Goal: Task Accomplishment & Management: Manage account settings

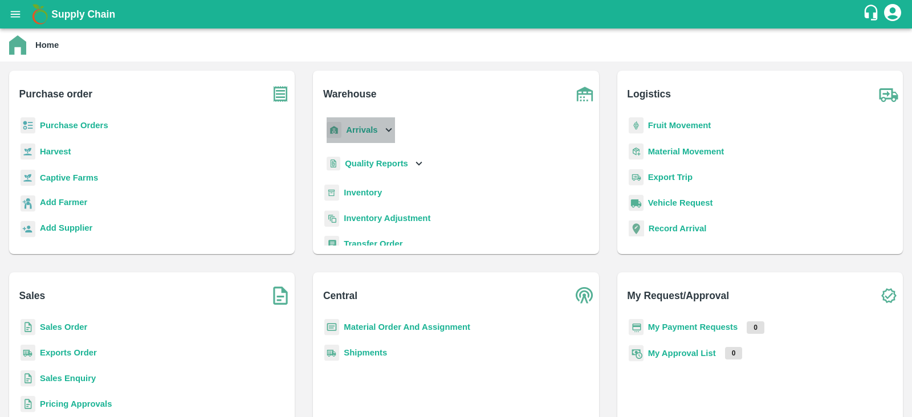
click at [390, 133] on icon at bounding box center [388, 130] width 13 height 13
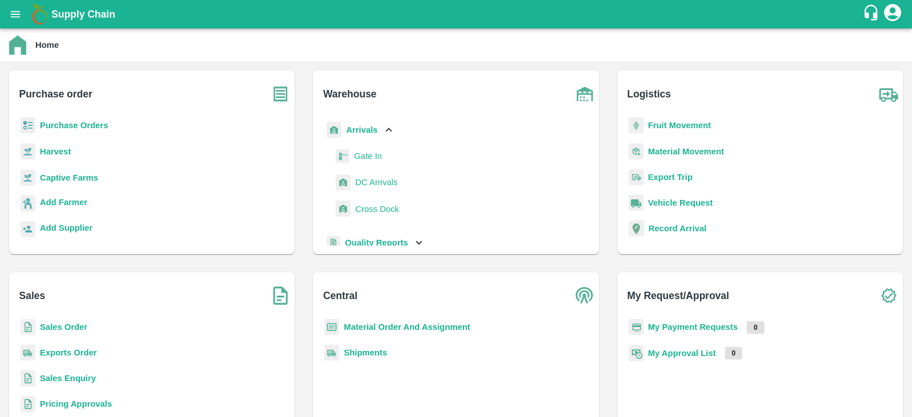
click at [365, 177] on span "DC Arrivals" at bounding box center [376, 182] width 42 height 13
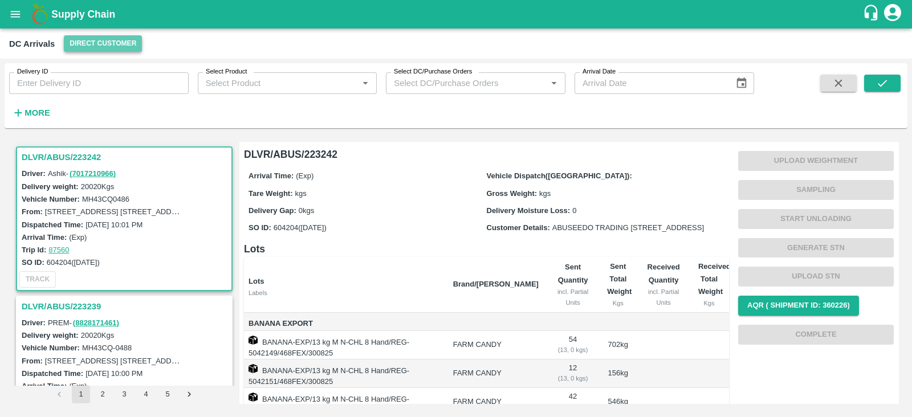
click at [96, 40] on button "Direct Customer" at bounding box center [103, 43] width 78 height 17
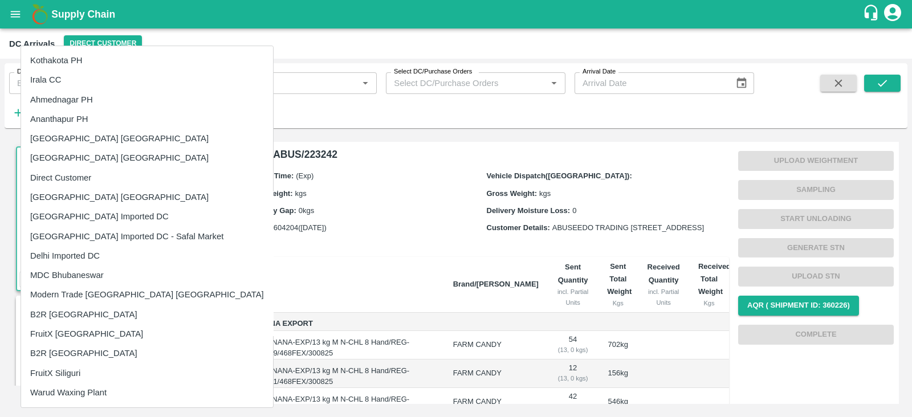
scroll to position [116, 0]
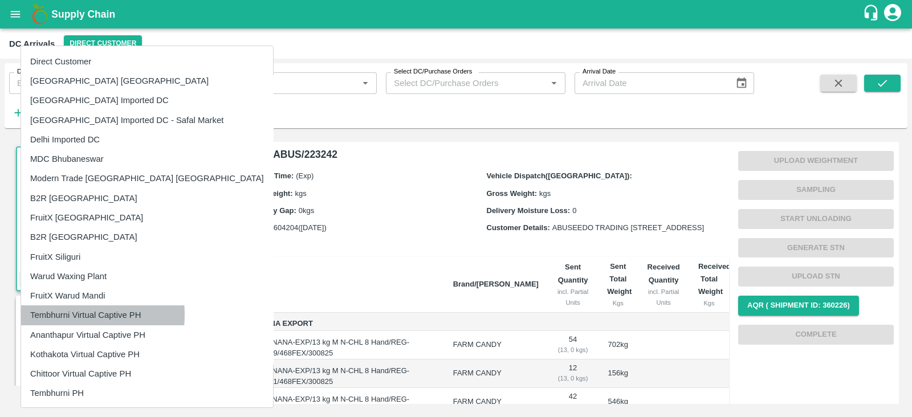
click at [59, 315] on li "Tembhurni Virtual Captive PH" at bounding box center [147, 314] width 252 height 19
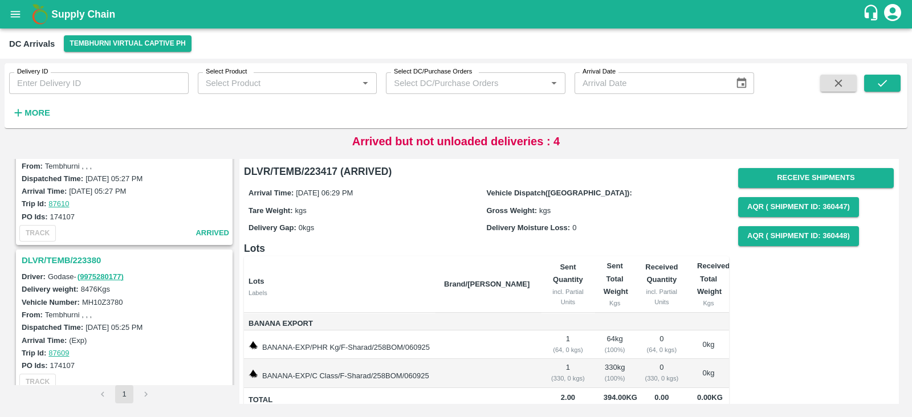
scroll to position [965, 0]
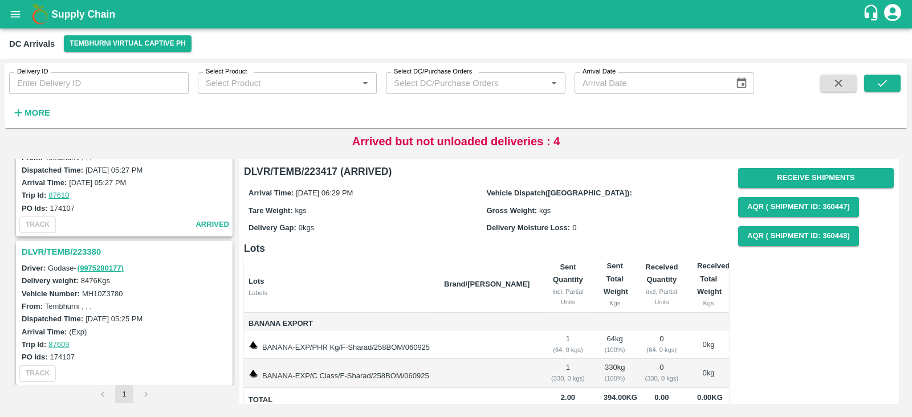
click at [52, 250] on h3 "DLVR/TEMB/223380" at bounding box center [126, 252] width 209 height 15
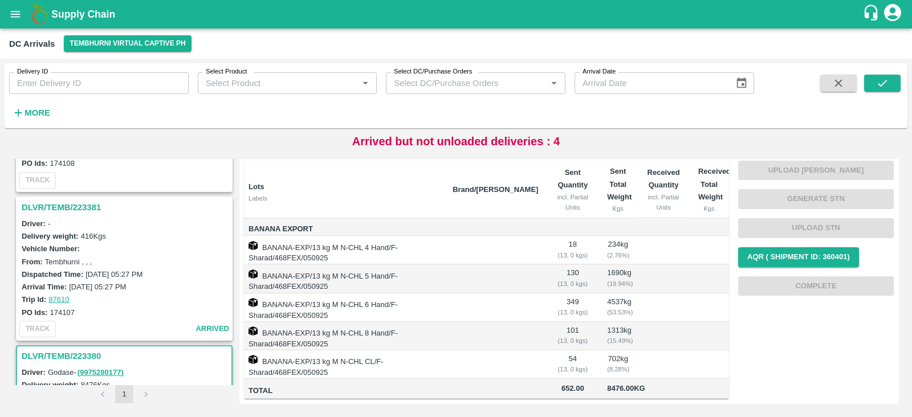
scroll to position [861, 0]
click at [68, 201] on h3 "DLVR/TEMB/223381" at bounding box center [126, 208] width 209 height 15
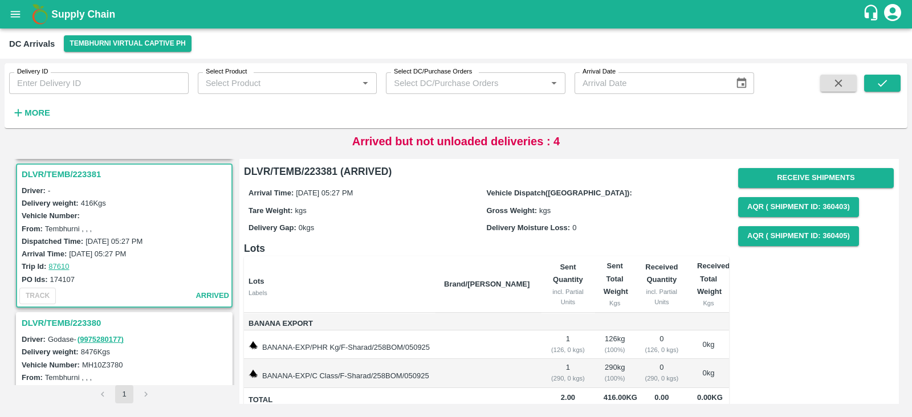
scroll to position [22, 0]
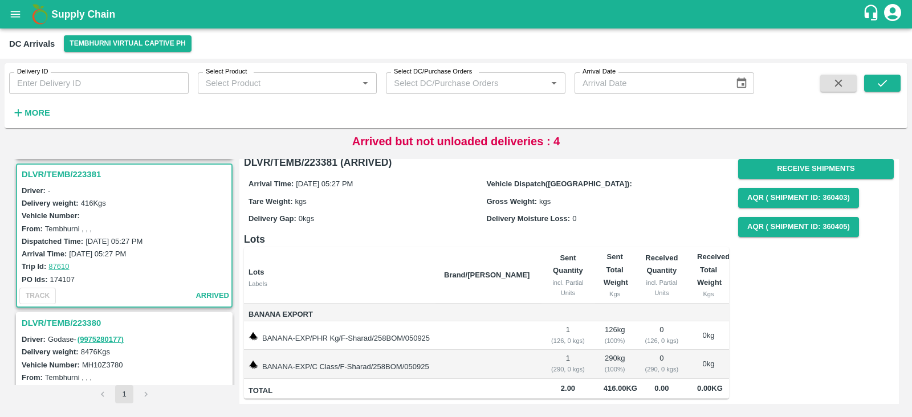
click at [44, 320] on h3 "DLVR/TEMB/223380" at bounding box center [126, 323] width 209 height 15
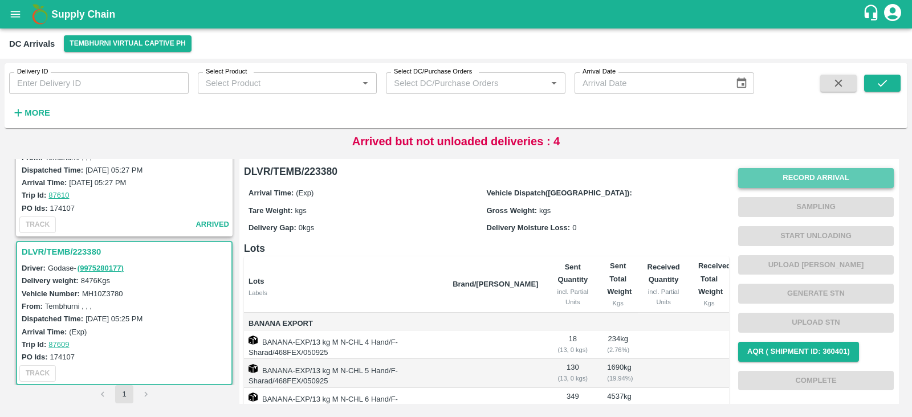
click at [820, 180] on button "Record Arrival" at bounding box center [816, 178] width 156 height 20
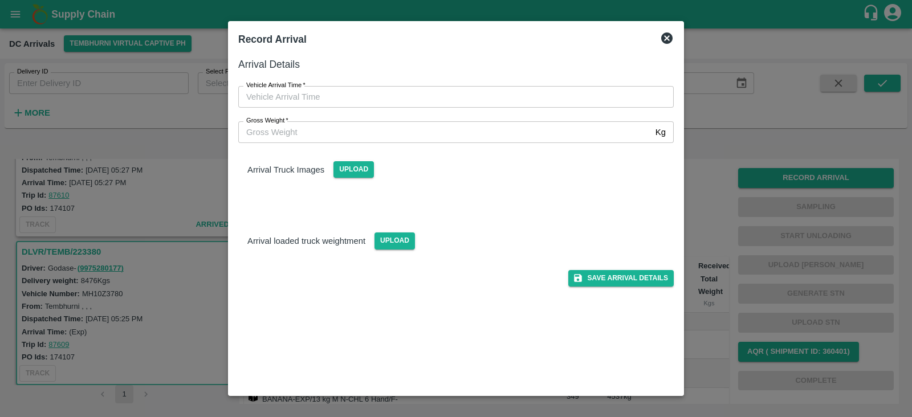
click at [302, 89] on label "Vehicle Arrival Time   *" at bounding box center [275, 85] width 59 height 9
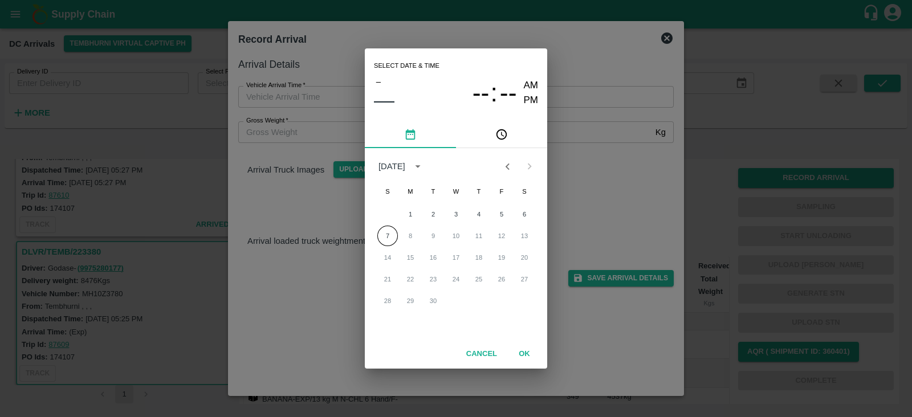
click at [299, 93] on div "Select date & time – –– -- : -- AM PM [DATE] S M T W T F S 1 2 3 4 5 6 7 8 9 10…" at bounding box center [456, 208] width 912 height 417
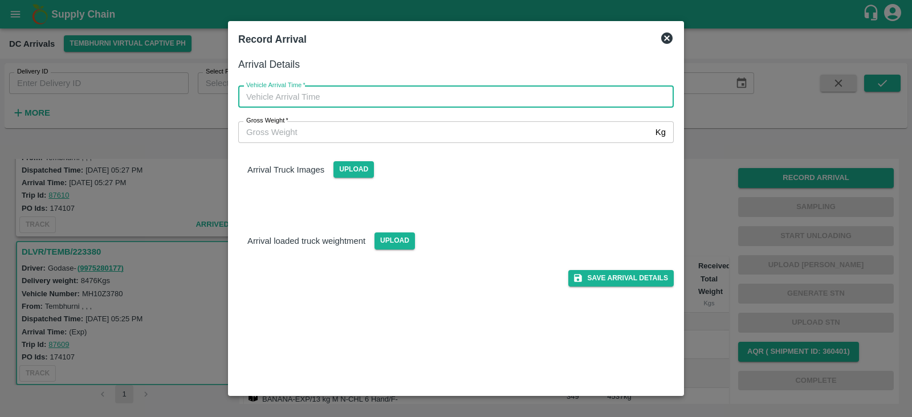
click at [296, 92] on input "Vehicle Arrival Time   *" at bounding box center [451, 97] width 427 height 22
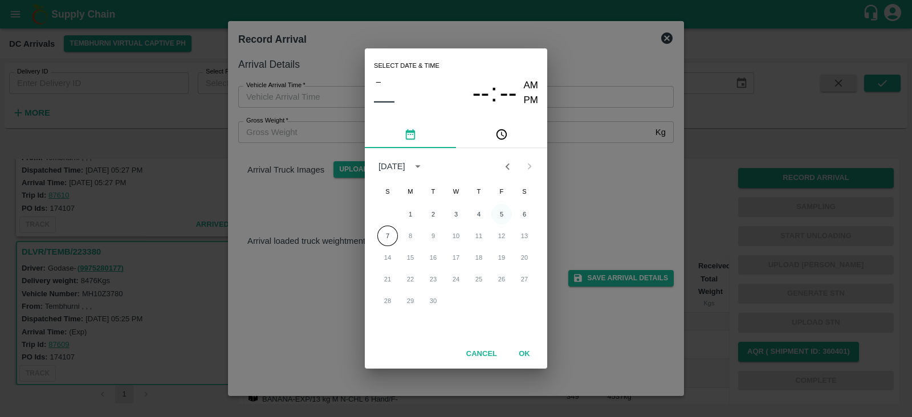
click at [498, 215] on button "5" at bounding box center [501, 214] width 21 height 21
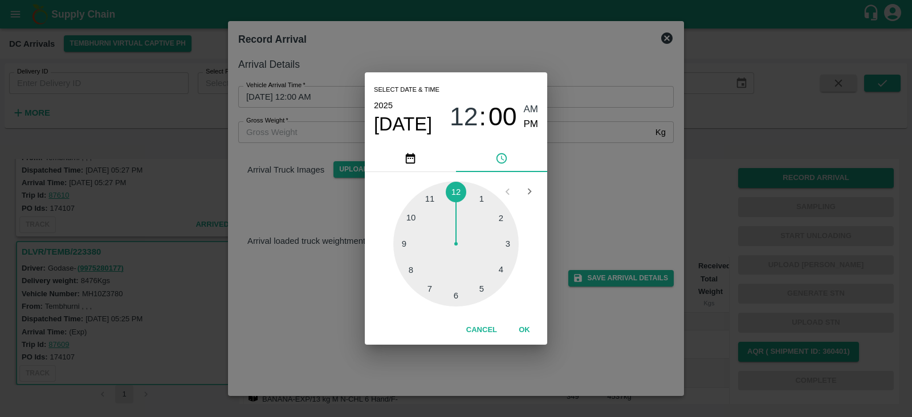
click at [483, 290] on div at bounding box center [455, 243] width 125 height 125
click at [405, 245] on div at bounding box center [455, 243] width 125 height 125
click at [536, 120] on span "PM" at bounding box center [531, 124] width 15 height 15
type input "[DATE] 05:45 PM"
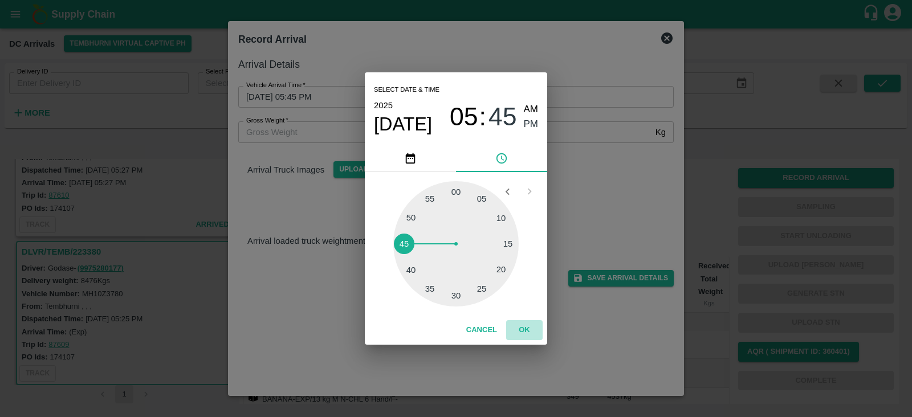
click at [524, 332] on button "OK" at bounding box center [524, 330] width 36 height 20
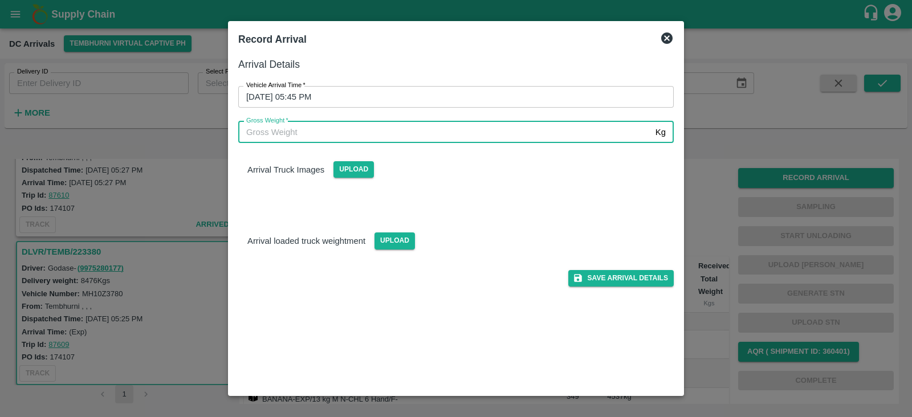
click at [349, 130] on input "Gross Weight   *" at bounding box center [444, 132] width 413 height 22
type input "8000"
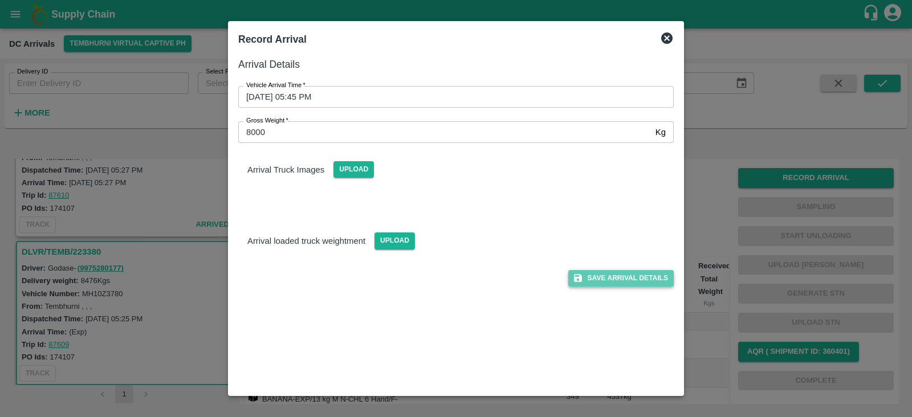
click at [621, 275] on button "Save Arrival Details" at bounding box center [620, 278] width 105 height 17
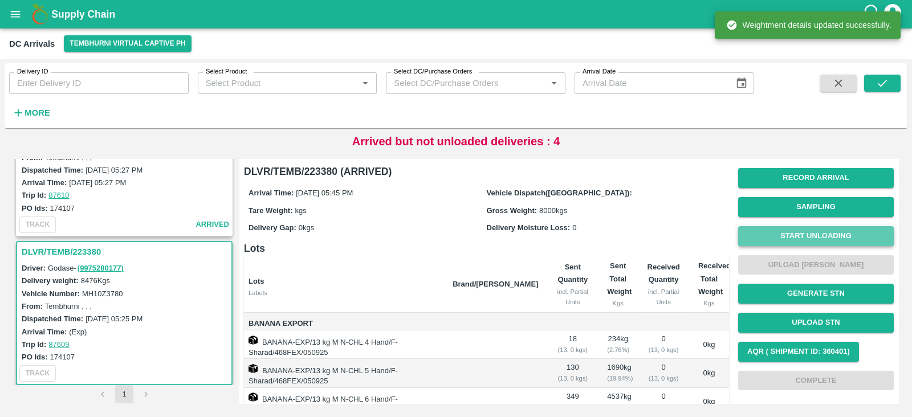
click at [809, 232] on button "Start Unloading" at bounding box center [816, 236] width 156 height 20
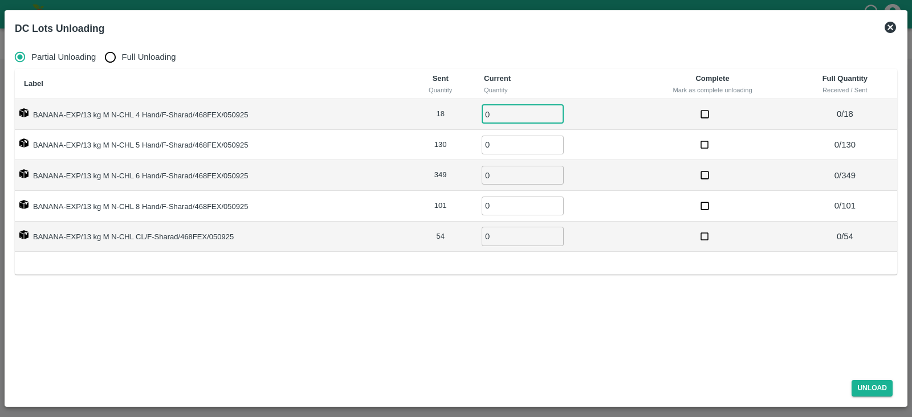
click at [499, 109] on input "0" at bounding box center [523, 114] width 82 height 19
type input "18"
click at [498, 141] on input "0" at bounding box center [523, 145] width 82 height 19
type input "130"
click at [498, 174] on input "0" at bounding box center [523, 175] width 82 height 19
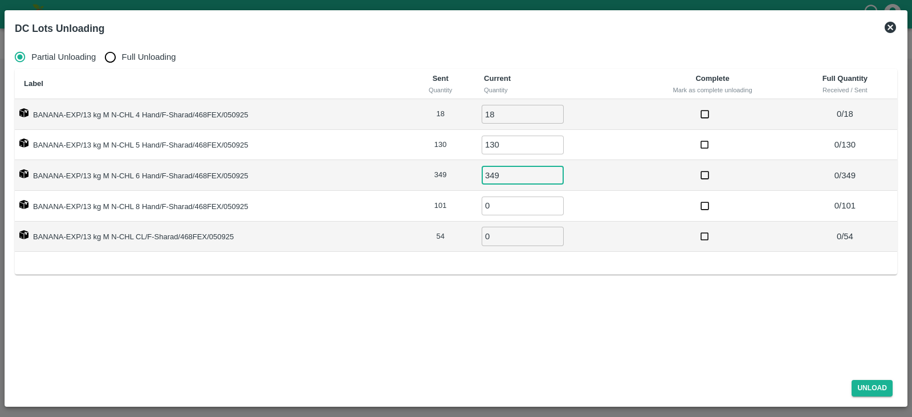
type input "349"
click at [498, 203] on input "0" at bounding box center [523, 206] width 82 height 19
type input "101"
click at [496, 231] on input "0" at bounding box center [523, 236] width 82 height 19
type input "54"
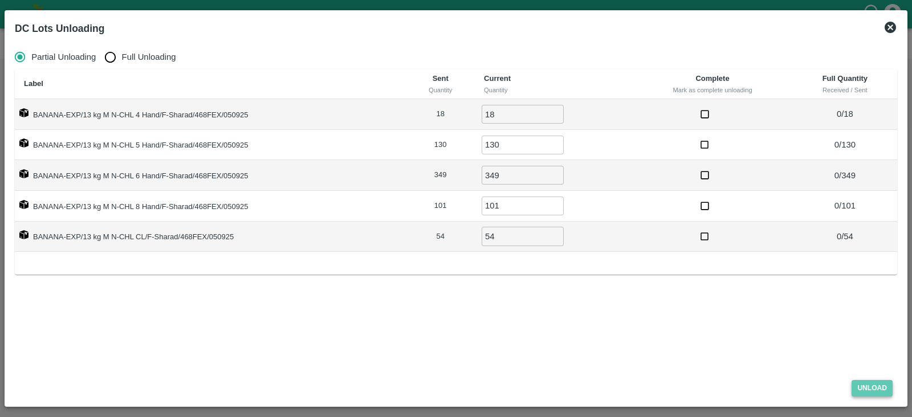
click at [873, 385] on button "Unload" at bounding box center [872, 388] width 41 height 17
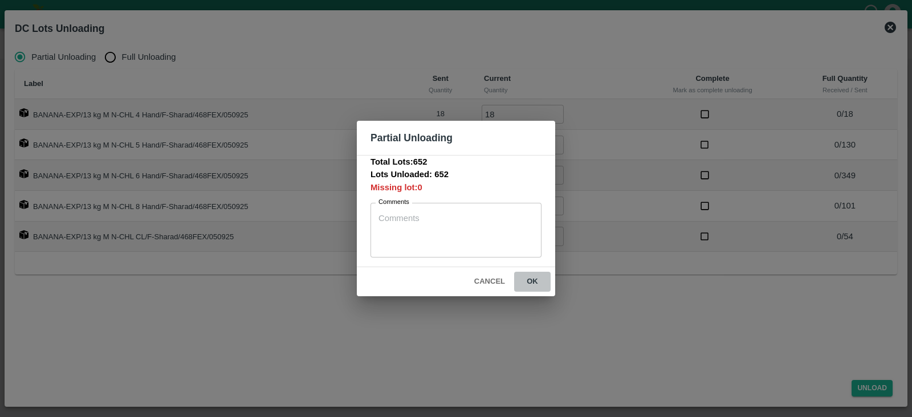
click at [533, 278] on button "ok" at bounding box center [532, 282] width 36 height 20
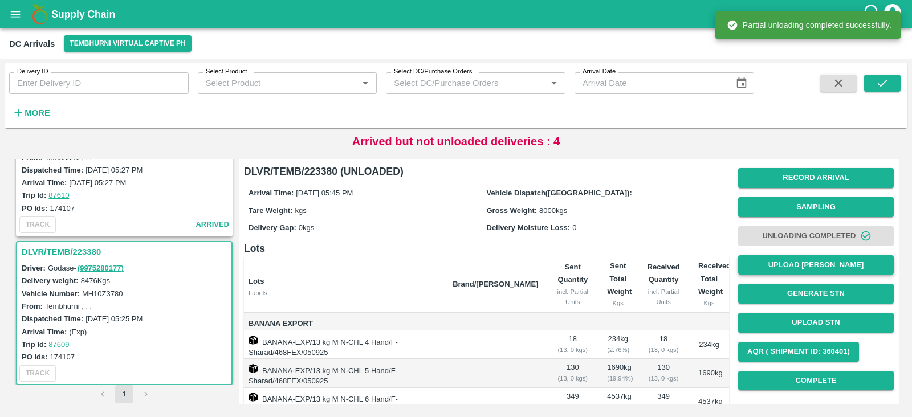
scroll to position [164, 0]
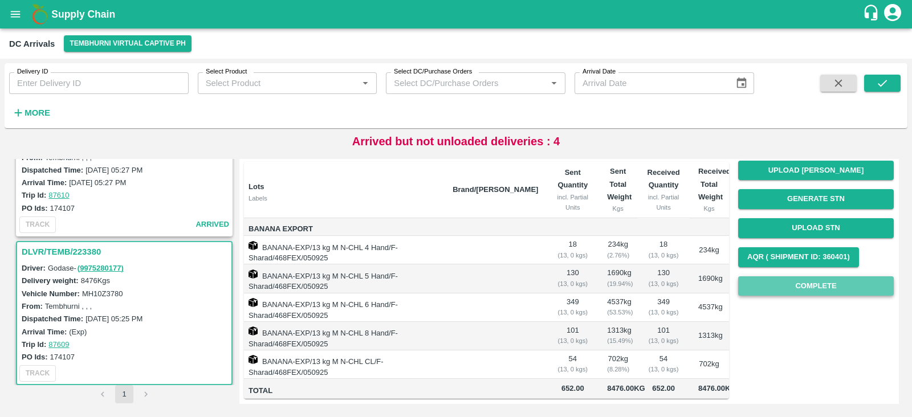
click at [813, 276] on button "Complete" at bounding box center [816, 286] width 156 height 20
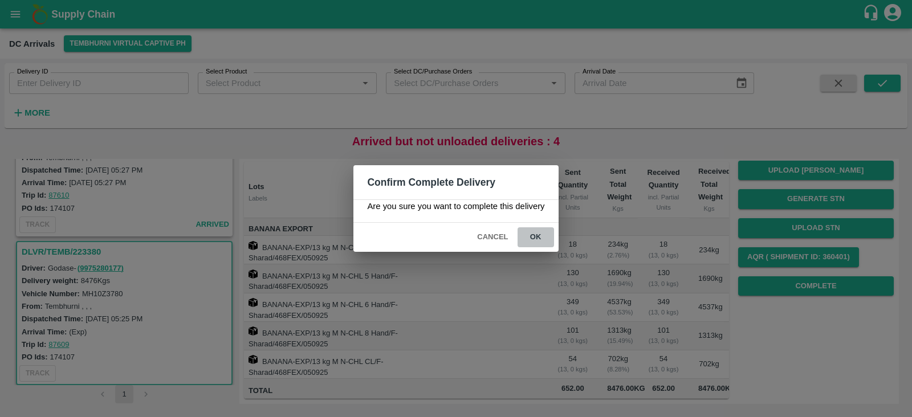
click at [532, 242] on button "ok" at bounding box center [536, 237] width 36 height 20
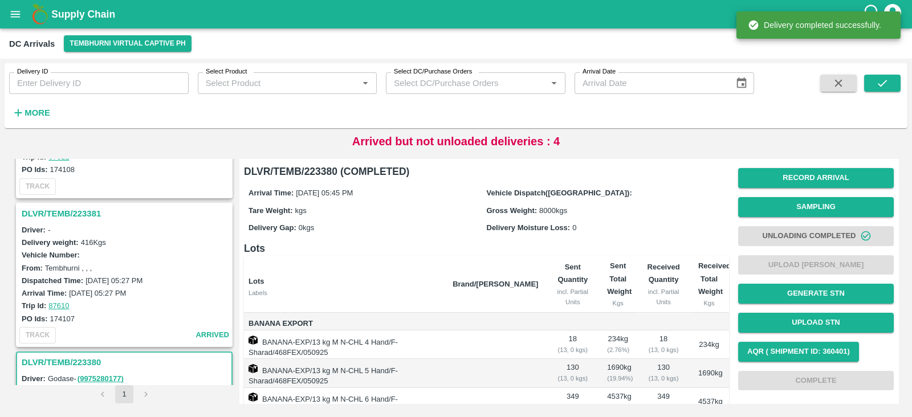
click at [75, 206] on h3 "DLVR/TEMB/223381" at bounding box center [126, 213] width 209 height 15
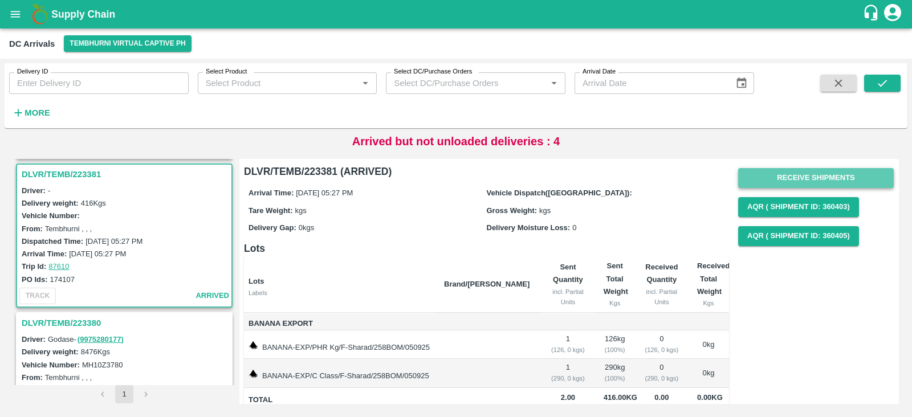
click at [797, 168] on button "Receive Shipments" at bounding box center [816, 178] width 156 height 20
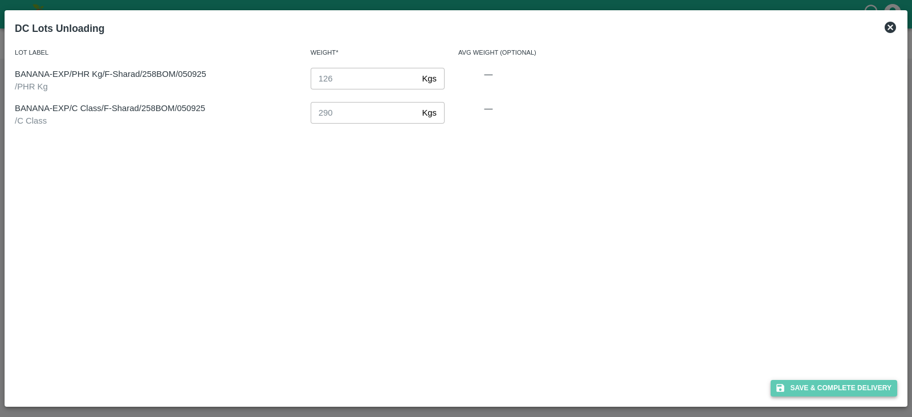
click at [846, 382] on button "Save & Complete Delivery" at bounding box center [834, 388] width 127 height 17
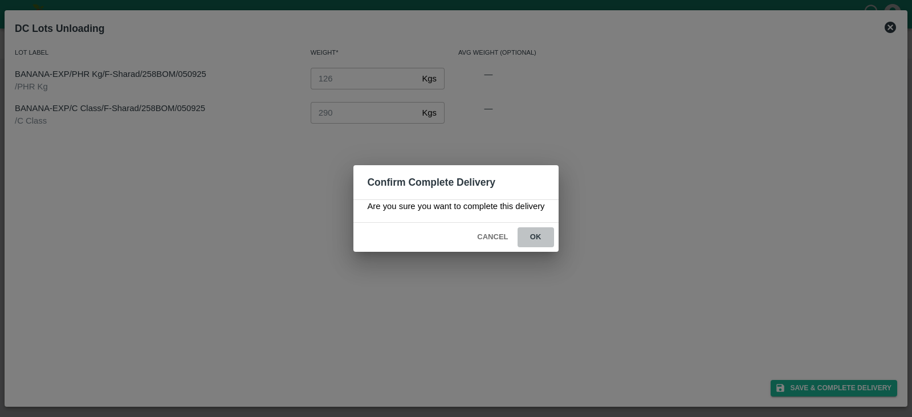
click at [535, 235] on button "ok" at bounding box center [536, 237] width 36 height 20
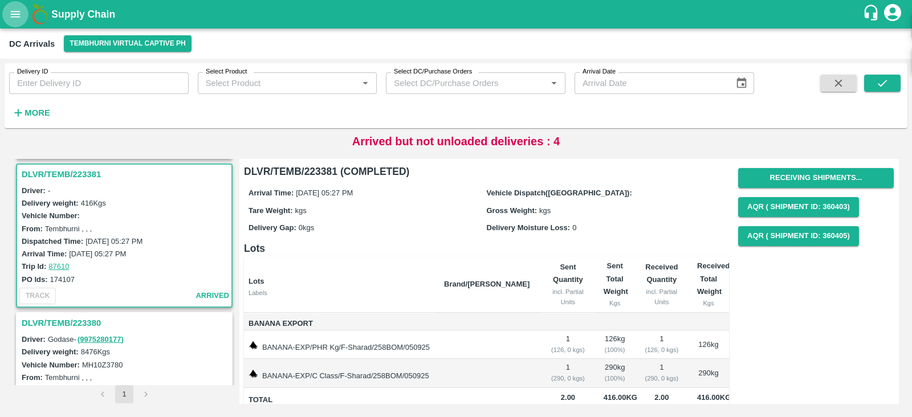
click at [9, 21] on button "open drawer" at bounding box center [15, 14] width 26 height 26
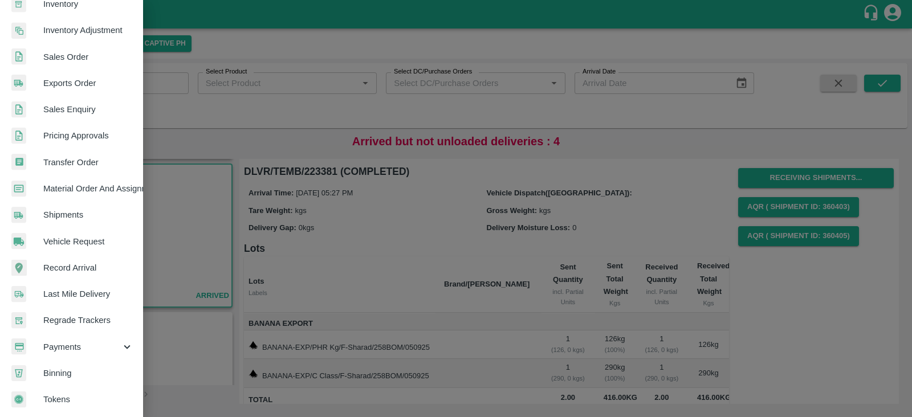
scroll to position [179, 0]
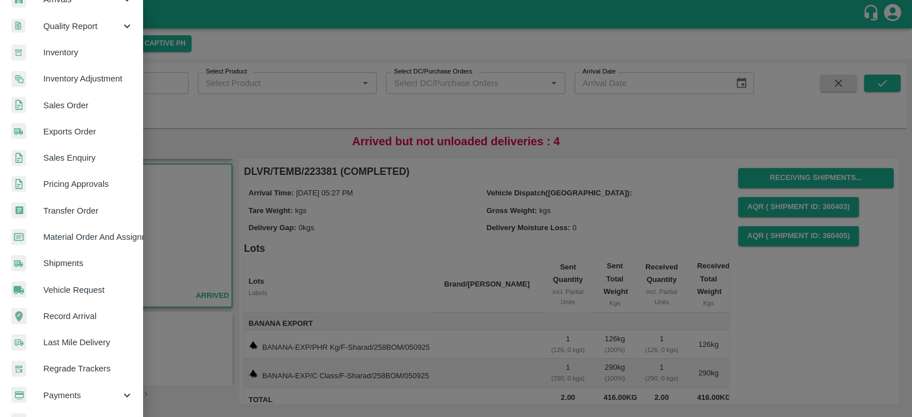
click at [79, 209] on span "Transfer Order" at bounding box center [88, 211] width 90 height 13
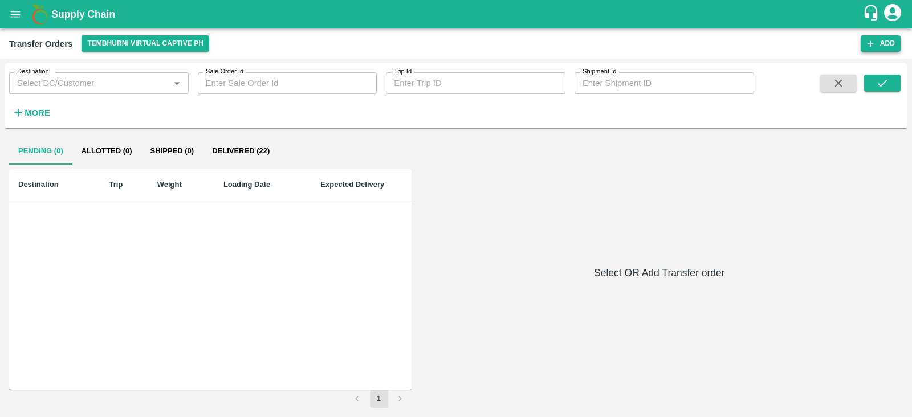
click at [890, 43] on button "Add" at bounding box center [881, 43] width 40 height 17
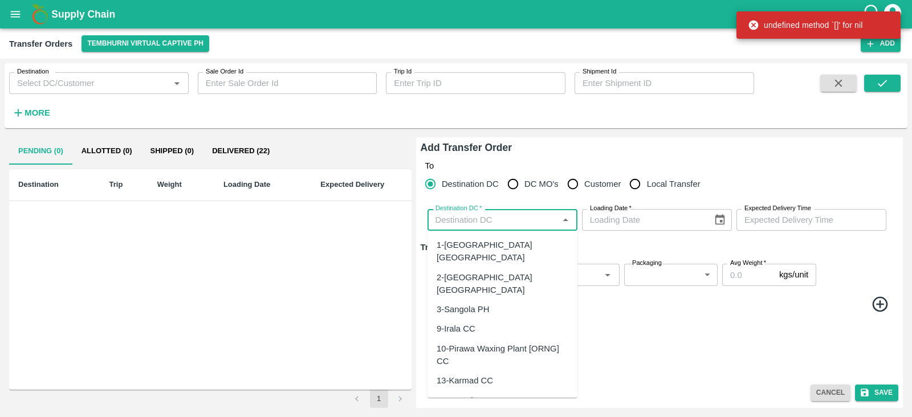
click at [505, 222] on input "Destination DC   *" at bounding box center [493, 220] width 124 height 15
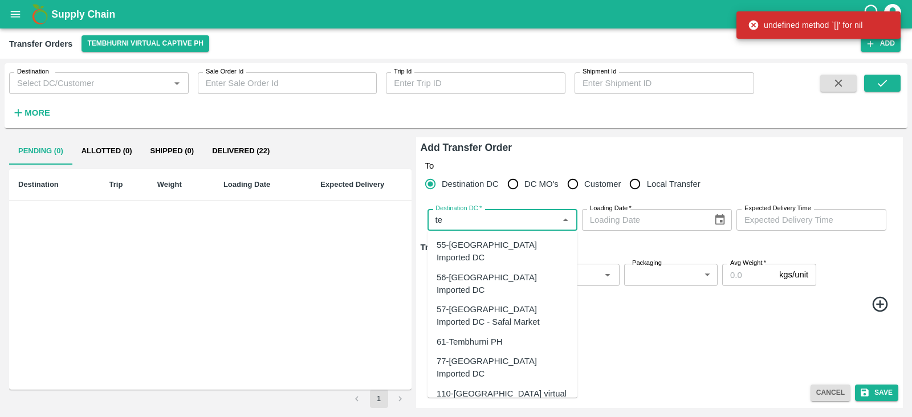
click at [473, 336] on div "61-Tembhurni PH" at bounding box center [470, 342] width 66 height 13
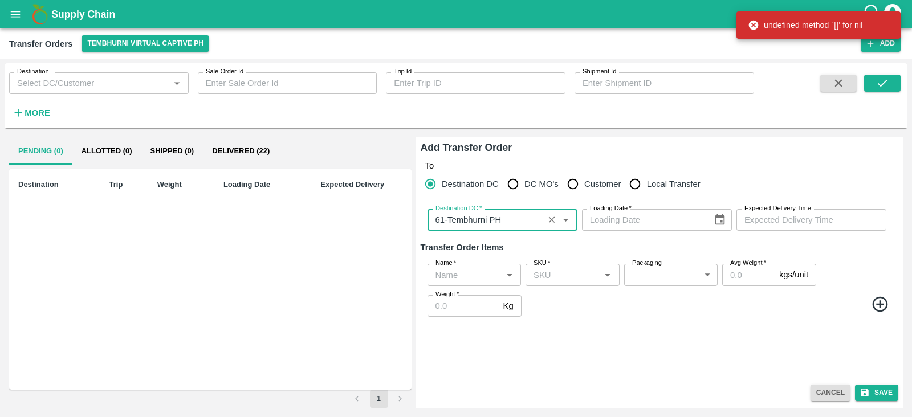
type input "61-Tembhurni PH"
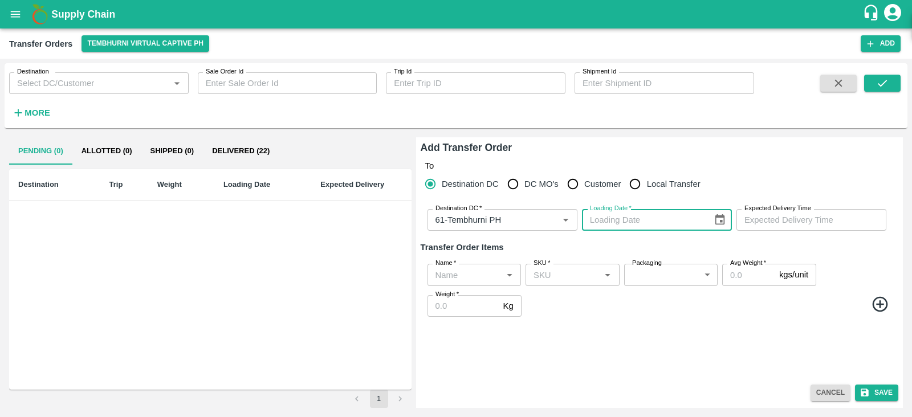
type input "DD/MM/YYYY"
click at [630, 221] on input "DD/MM/YYYY" at bounding box center [643, 220] width 123 height 22
click at [716, 221] on icon "Choose date" at bounding box center [720, 220] width 13 height 13
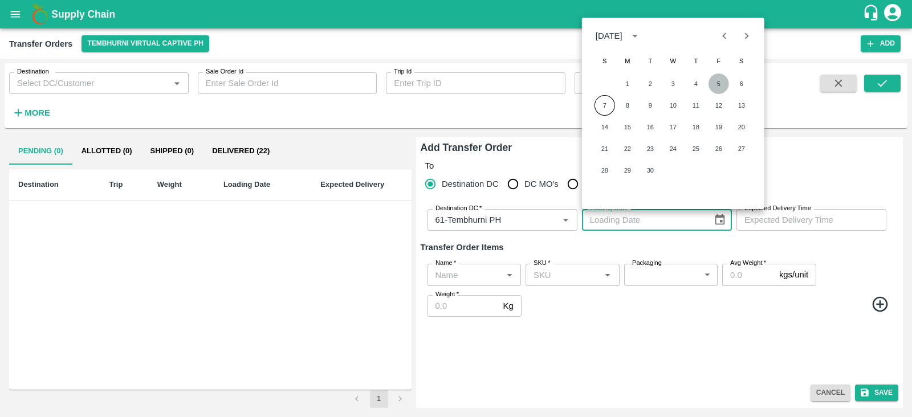
click at [721, 81] on button "5" at bounding box center [718, 84] width 21 height 21
type input "[DATE]"
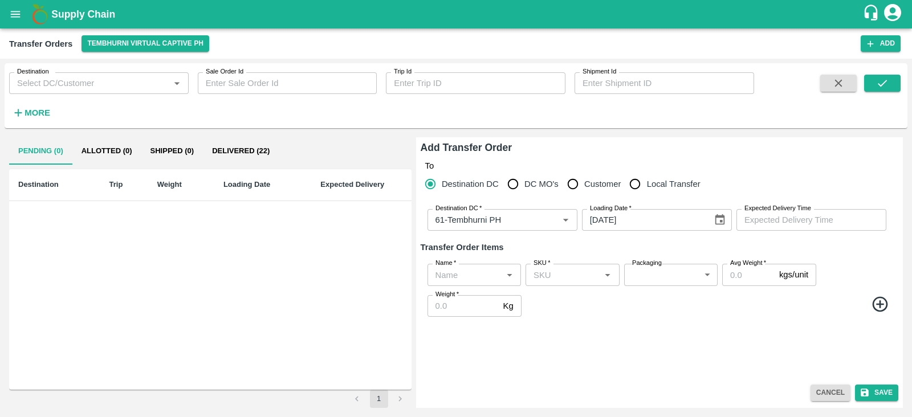
type input "DD/MM/YYYY hh:mm aa"
click at [785, 219] on input "DD/MM/YYYY hh:mm aa" at bounding box center [807, 220] width 142 height 22
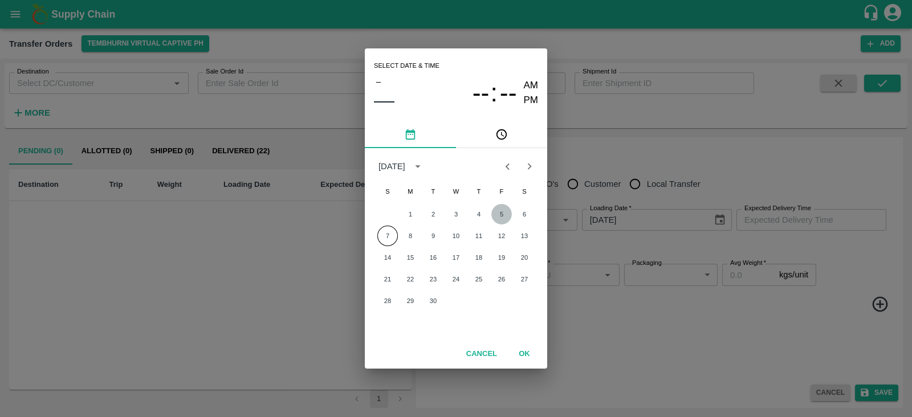
click at [500, 212] on button "5" at bounding box center [501, 214] width 21 height 21
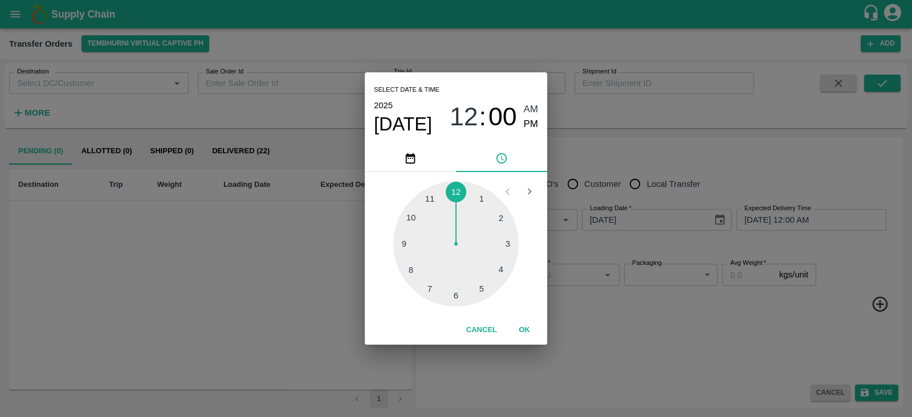
click at [483, 287] on div at bounding box center [455, 243] width 125 height 125
click at [404, 243] on div at bounding box center [455, 243] width 125 height 125
click at [530, 125] on span "PM" at bounding box center [531, 124] width 15 height 15
type input "[DATE] 05:45 PM"
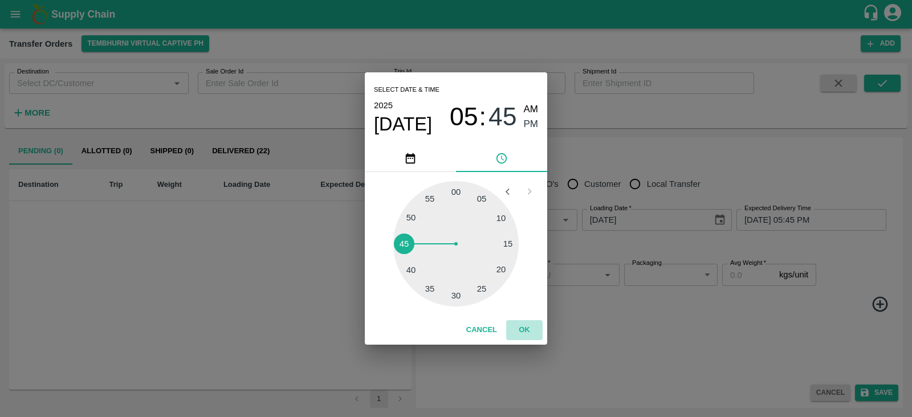
click at [521, 328] on button "OK" at bounding box center [524, 330] width 36 height 20
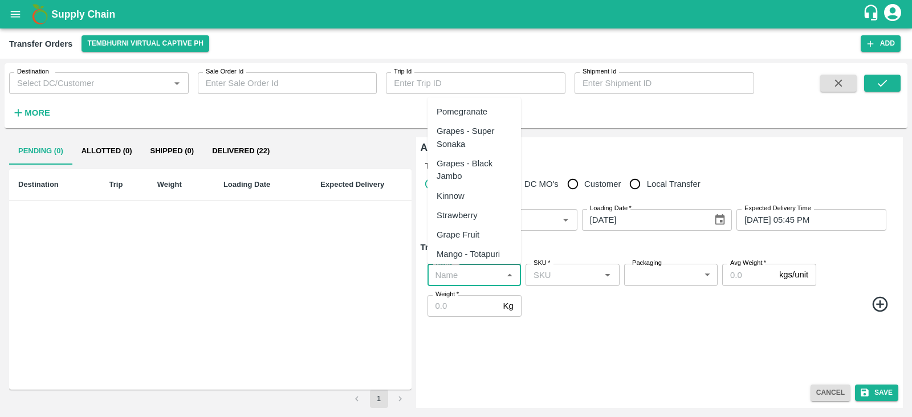
click at [467, 272] on input "Name   *" at bounding box center [465, 274] width 68 height 15
click at [456, 271] on input "Name   *" at bounding box center [465, 274] width 68 height 15
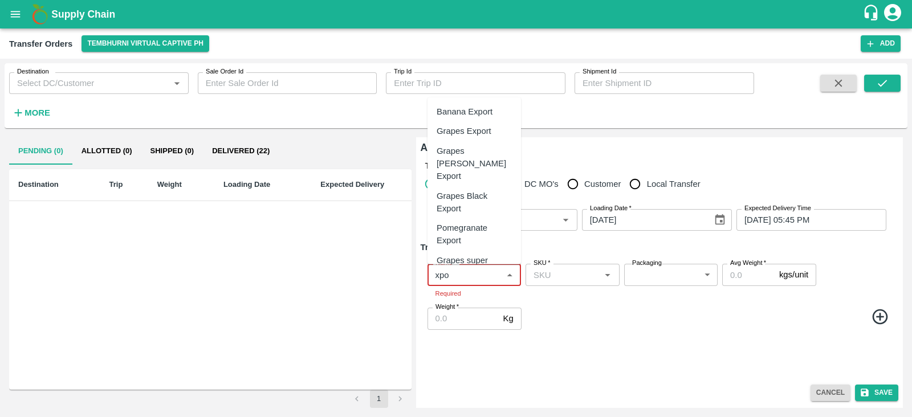
click at [451, 110] on div "Banana Export" at bounding box center [465, 111] width 56 height 13
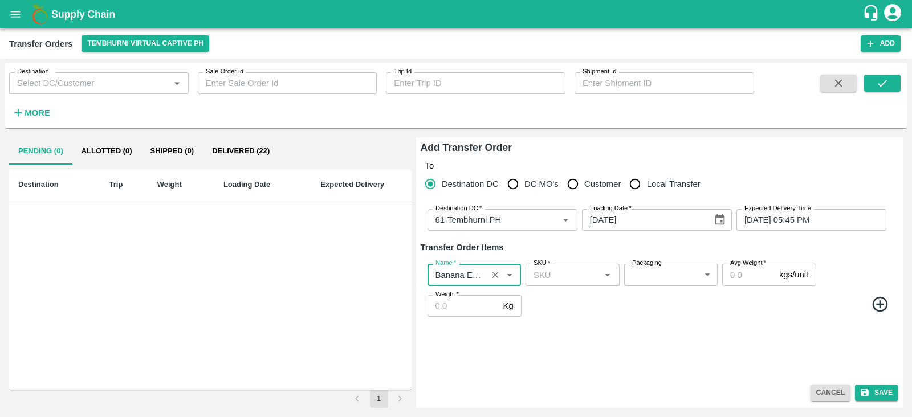
type input "Banana Export"
click at [875, 298] on icon at bounding box center [879, 303] width 15 height 15
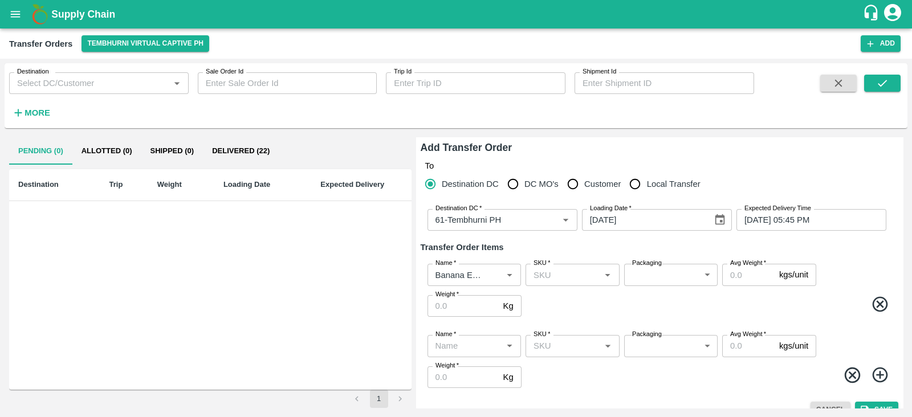
scroll to position [17, 0]
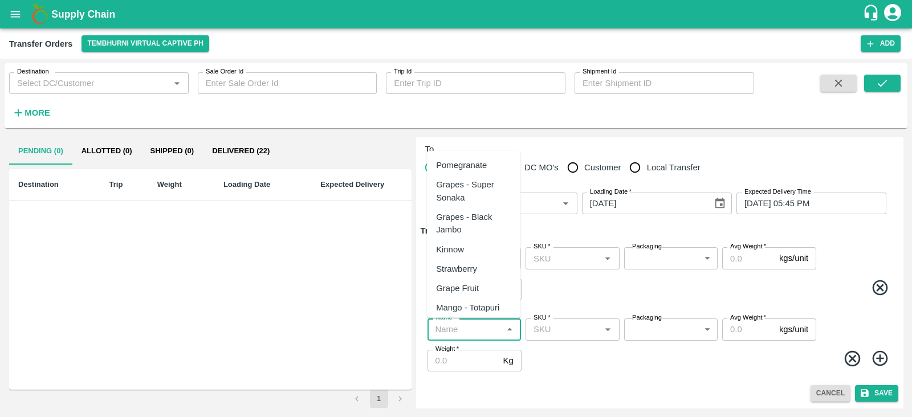
click at [451, 323] on input "Name   *" at bounding box center [465, 329] width 68 height 15
click at [455, 164] on div "Banana Export" at bounding box center [464, 165] width 56 height 13
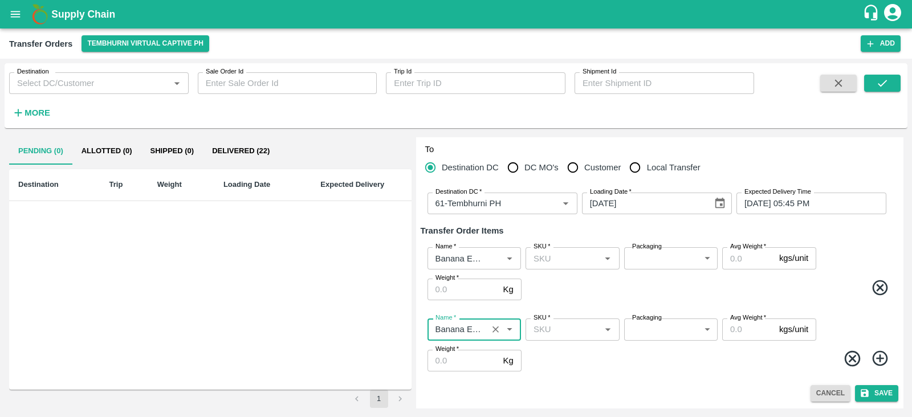
type input "Banana Export"
click at [883, 361] on icon at bounding box center [880, 358] width 19 height 19
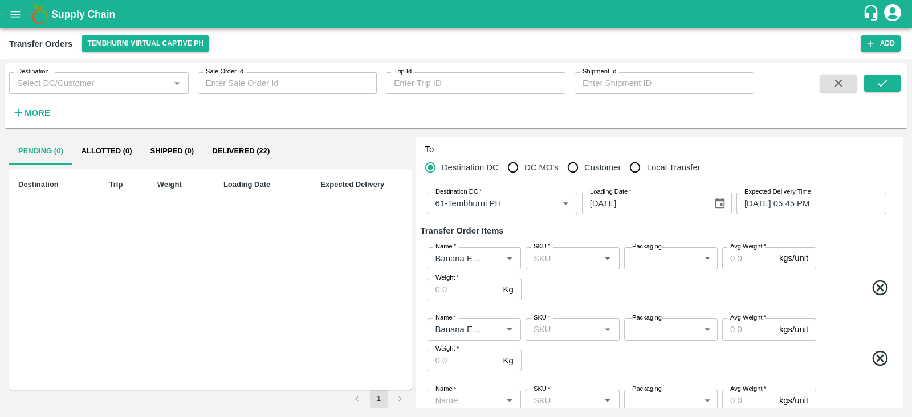
scroll to position [88, 0]
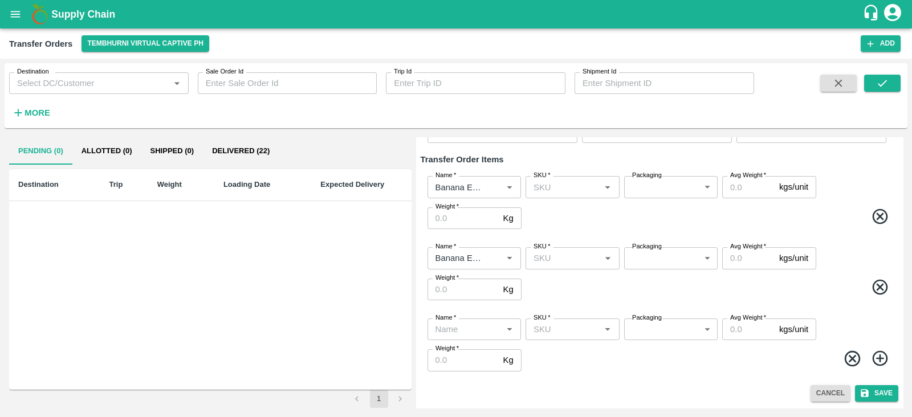
click at [465, 331] on input "Name   *" at bounding box center [465, 329] width 68 height 15
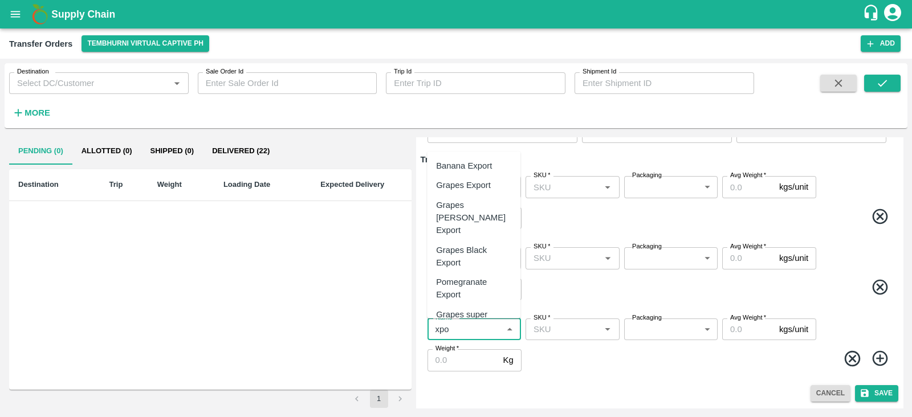
click at [470, 166] on div "Banana Export" at bounding box center [464, 166] width 56 height 13
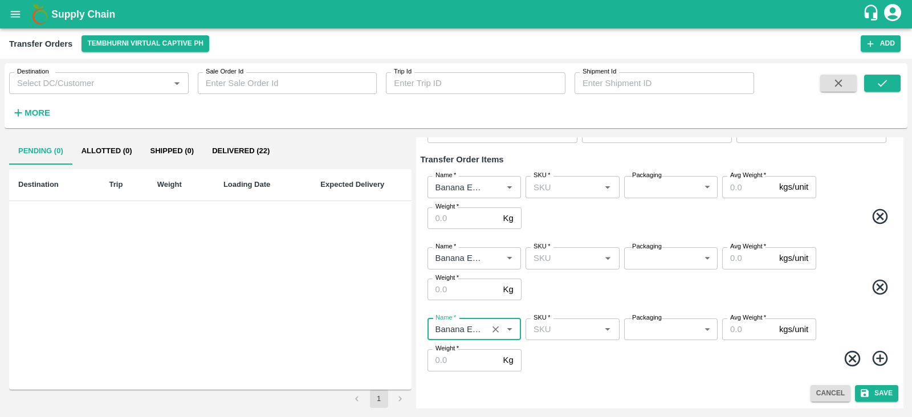
type input "Banana Export"
click at [880, 359] on icon at bounding box center [879, 358] width 15 height 15
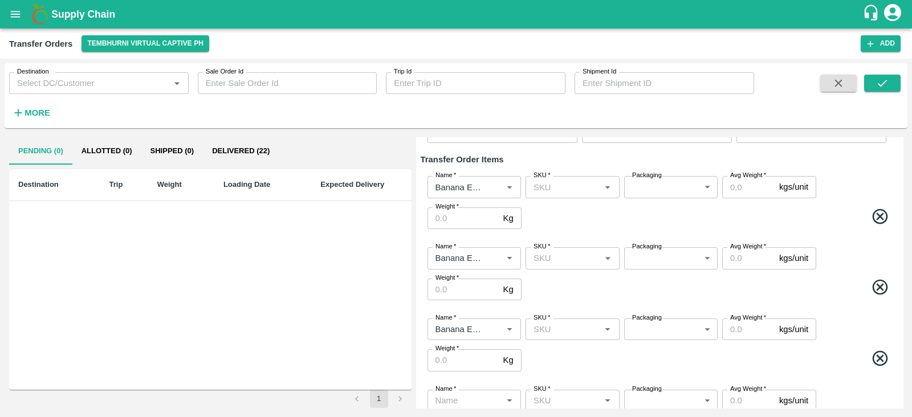
scroll to position [159, 0]
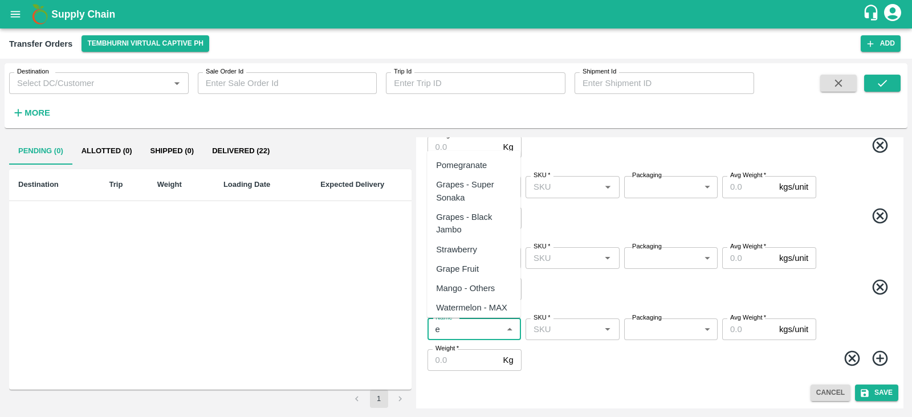
click at [469, 327] on input "Name   *" at bounding box center [465, 329] width 68 height 15
click at [467, 172] on div "Banana Export" at bounding box center [473, 165] width 93 height 19
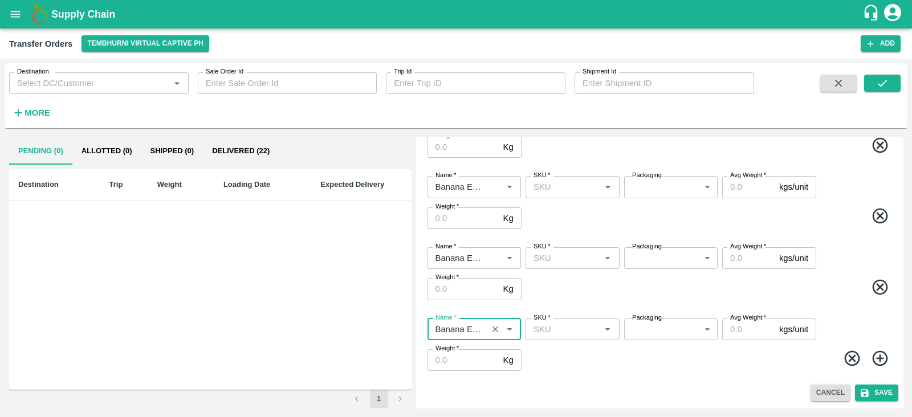
type input "Banana Export"
click at [881, 356] on icon at bounding box center [880, 358] width 19 height 19
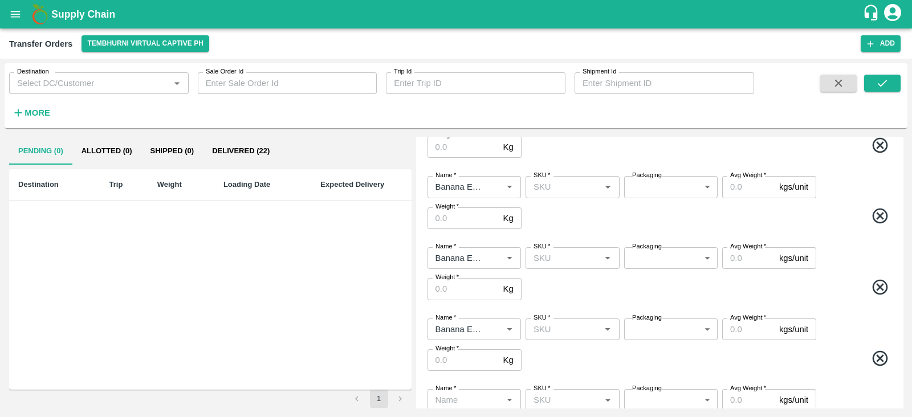
scroll to position [230, 0]
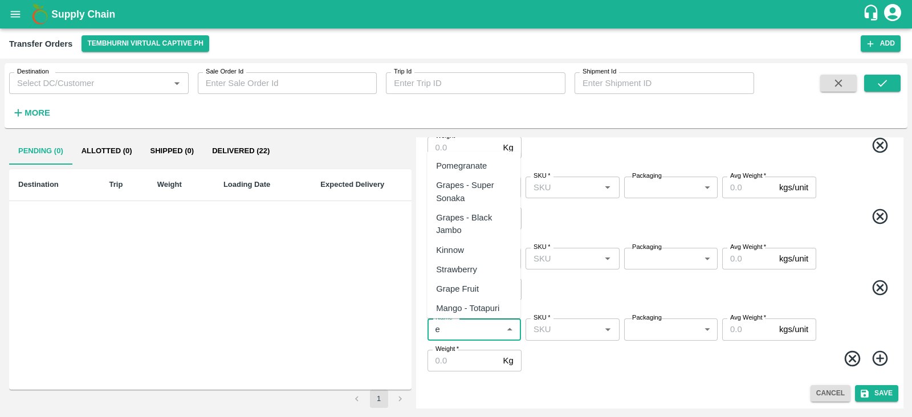
click at [466, 329] on input "Name   *" at bounding box center [465, 329] width 68 height 15
click at [459, 165] on div "Banana Export" at bounding box center [464, 166] width 56 height 13
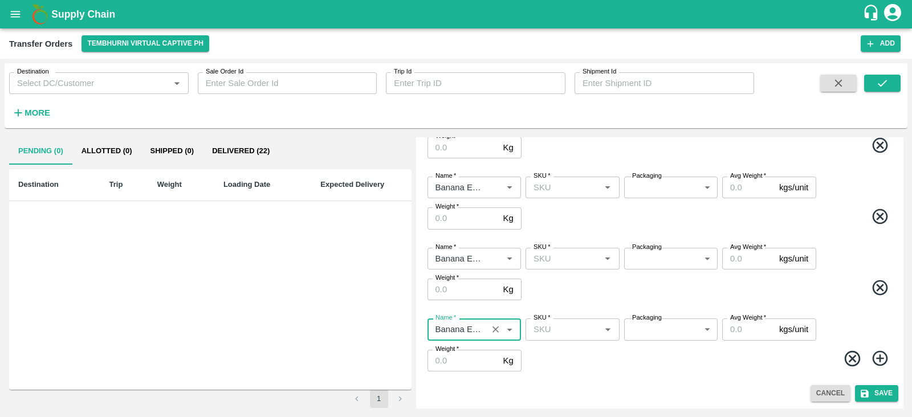
type input "Banana Export"
click at [885, 364] on icon at bounding box center [880, 358] width 19 height 19
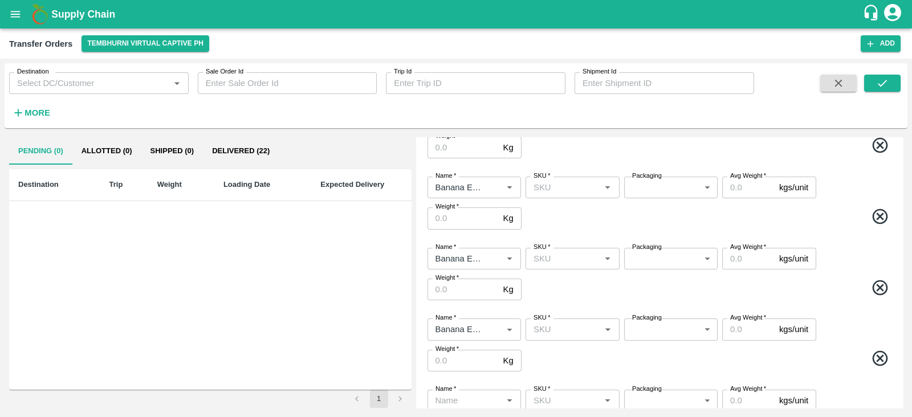
scroll to position [301, 0]
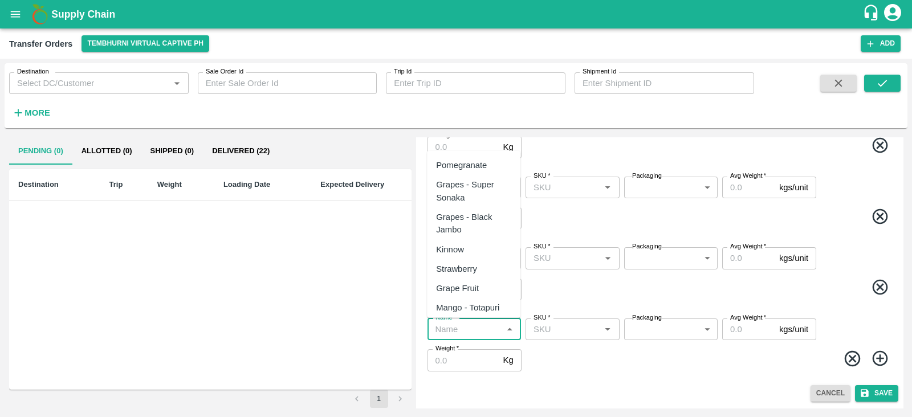
click at [454, 324] on input "Name   *" at bounding box center [465, 329] width 68 height 15
click at [479, 168] on div "Banana Export" at bounding box center [464, 165] width 56 height 13
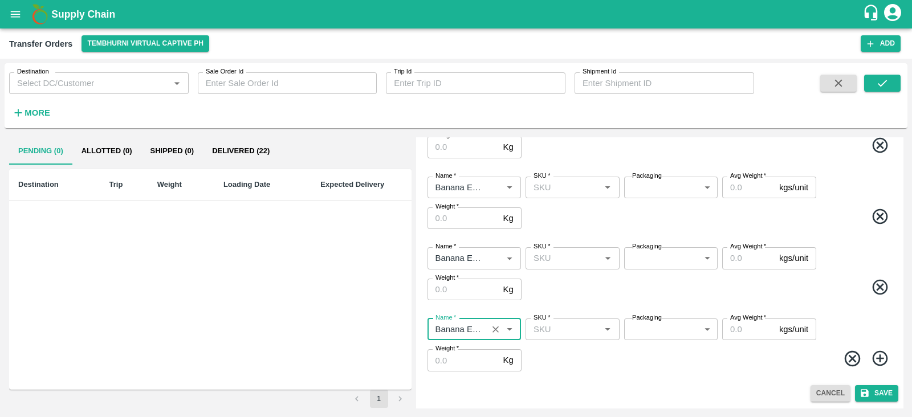
type input "Banana Export"
click at [873, 356] on icon at bounding box center [880, 358] width 19 height 19
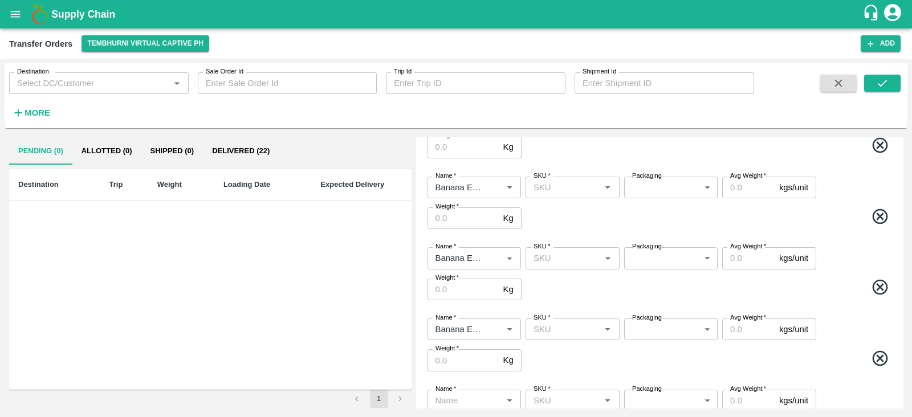
scroll to position [372, 0]
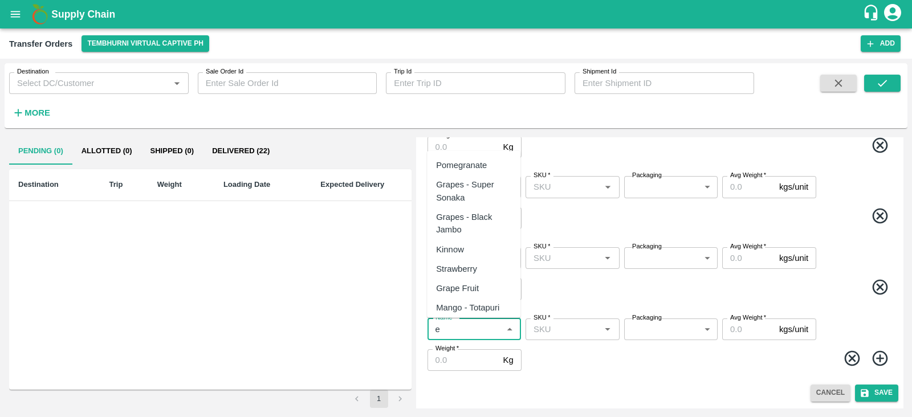
click at [465, 328] on input "Name   *" at bounding box center [465, 329] width 68 height 15
click at [466, 159] on div "Banana Export" at bounding box center [464, 165] width 56 height 13
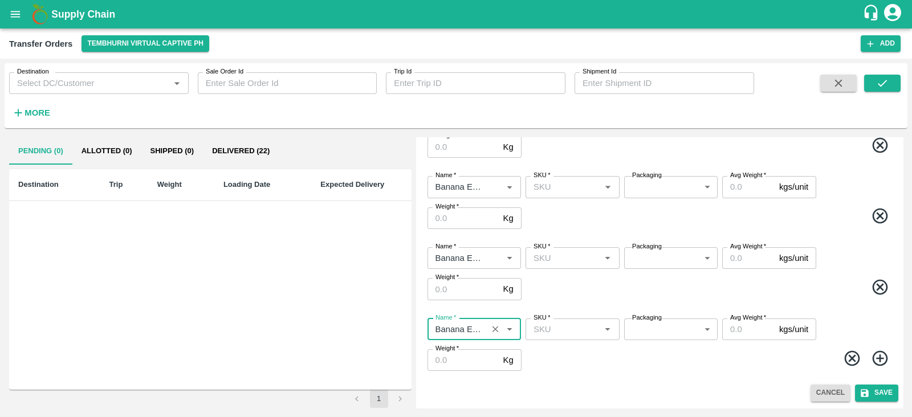
type input "Banana Export"
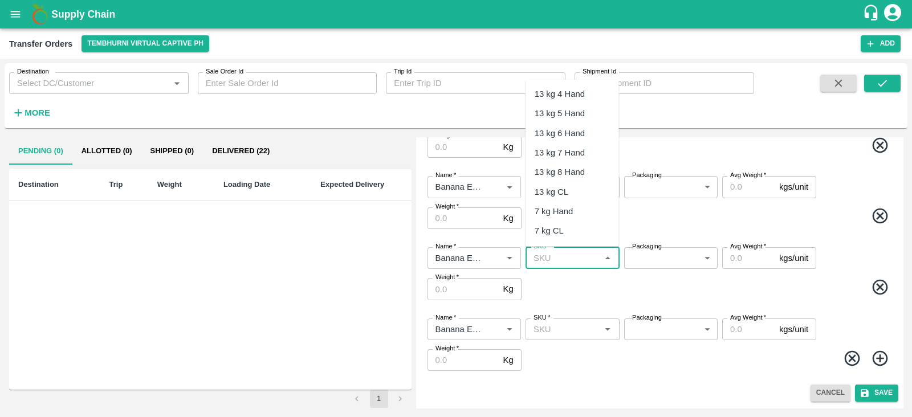
click at [548, 258] on input "SKU   *" at bounding box center [563, 258] width 68 height 15
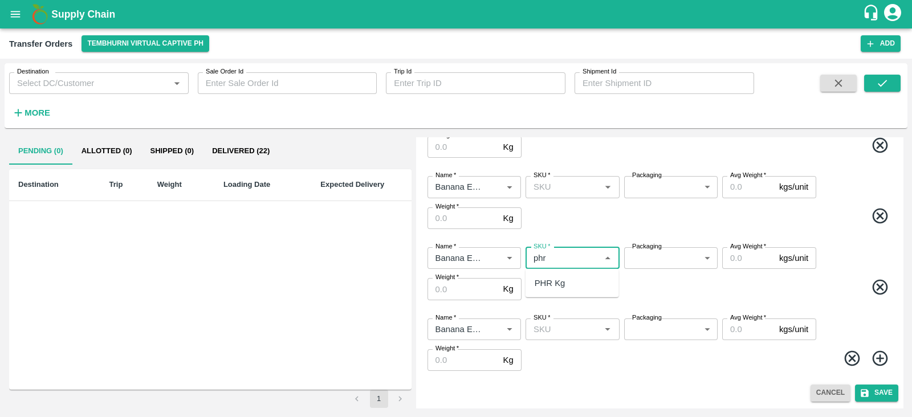
click at [551, 288] on div "PHR Kg" at bounding box center [550, 283] width 31 height 13
type input "PHR Kg"
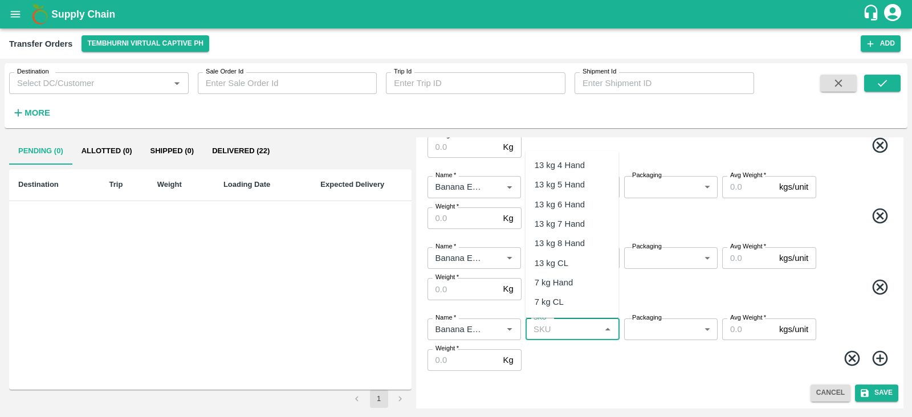
click at [568, 329] on input "SKU   *" at bounding box center [563, 329] width 68 height 15
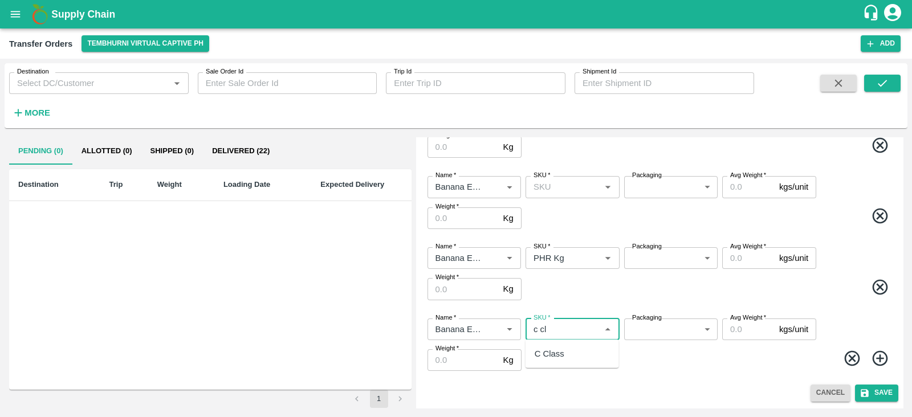
click at [552, 357] on div "C Class" at bounding box center [550, 354] width 30 height 13
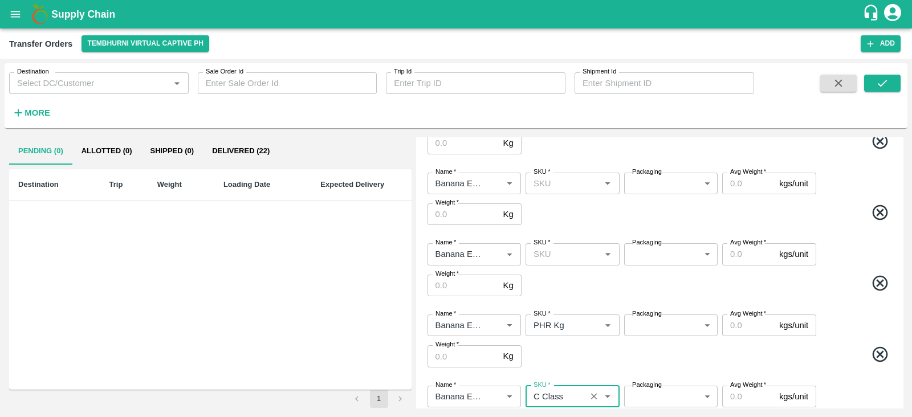
scroll to position [311, 0]
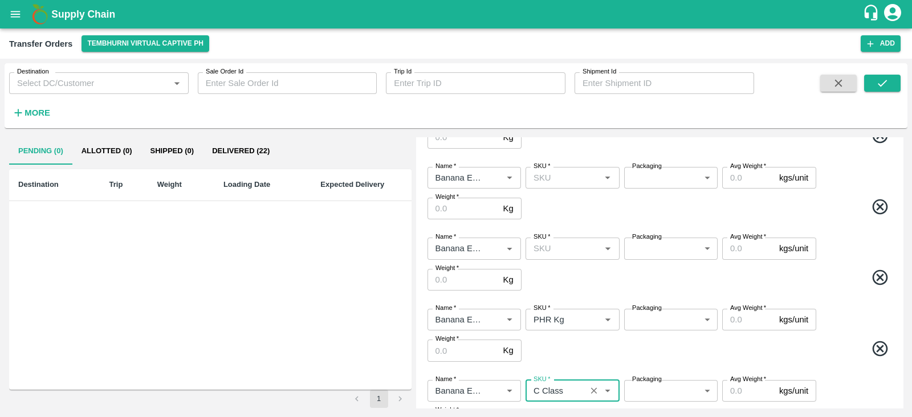
type input "C Class"
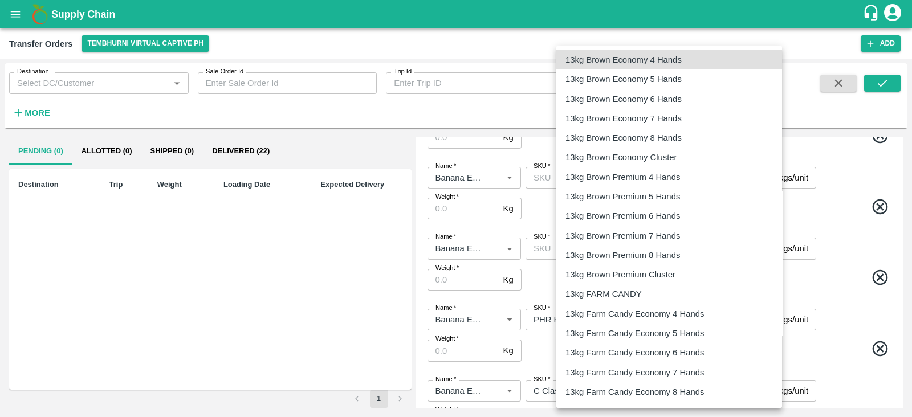
click at [658, 323] on body "Supply Chain Transfer Orders Tembhurni Virtual Captive PH Add Destination Desti…" at bounding box center [456, 208] width 912 height 417
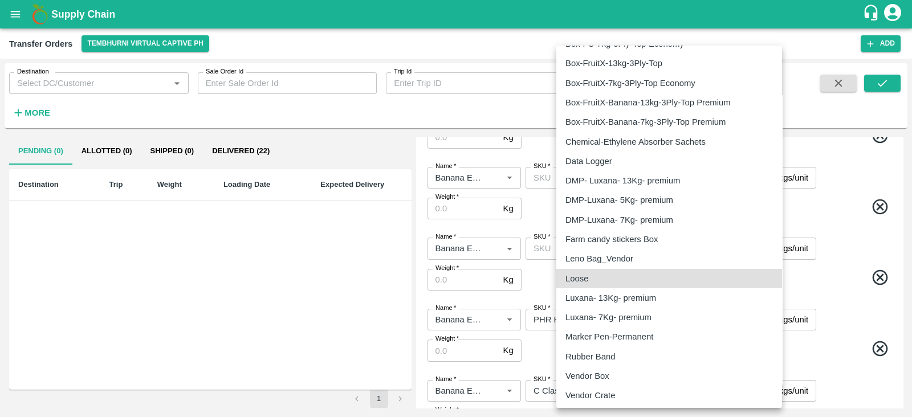
type input "258"
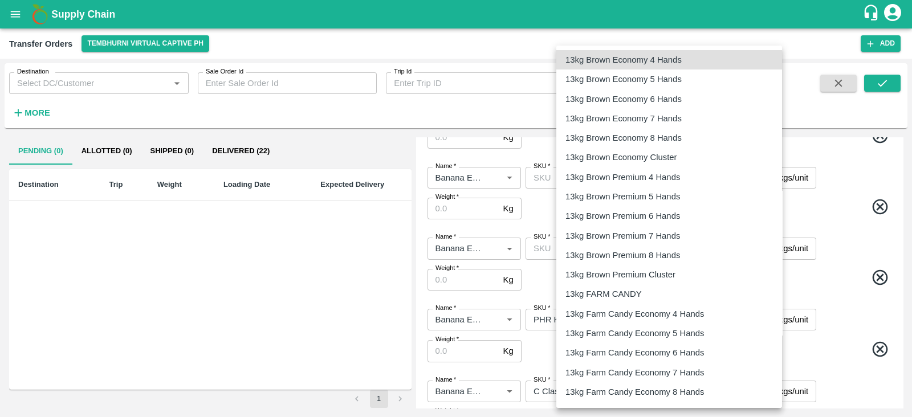
click at [675, 385] on body "Supply Chain Transfer Orders Tembhurni Virtual Captive PH Add Destination Desti…" at bounding box center [456, 208] width 912 height 417
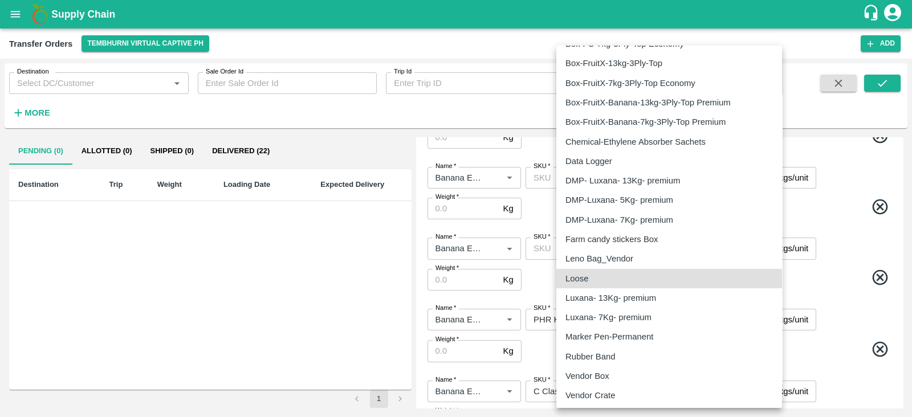
type input "258"
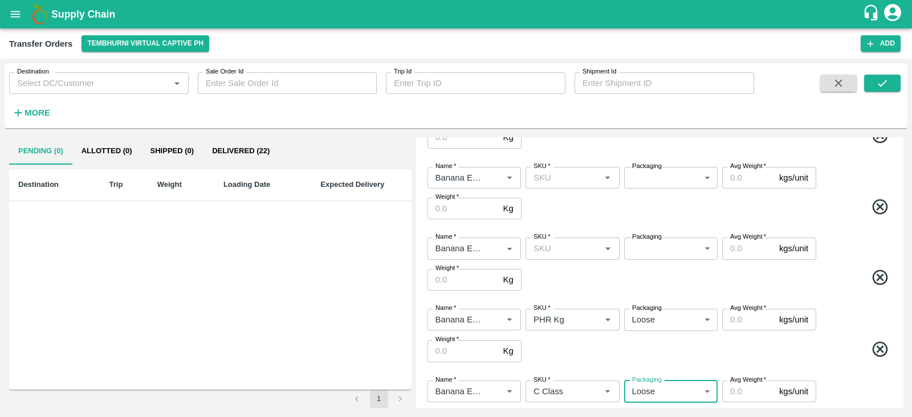
scroll to position [373, 0]
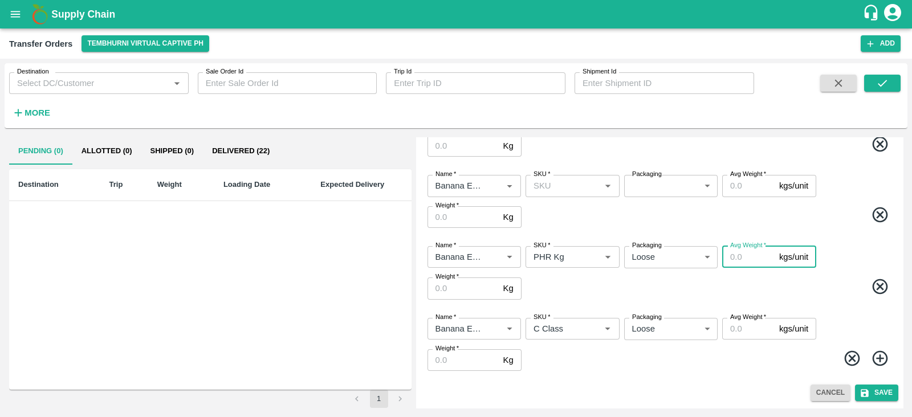
click at [742, 252] on input "Avg Weight   *" at bounding box center [748, 257] width 52 height 22
type input "126"
click at [454, 286] on input "Weight   *" at bounding box center [462, 289] width 71 height 22
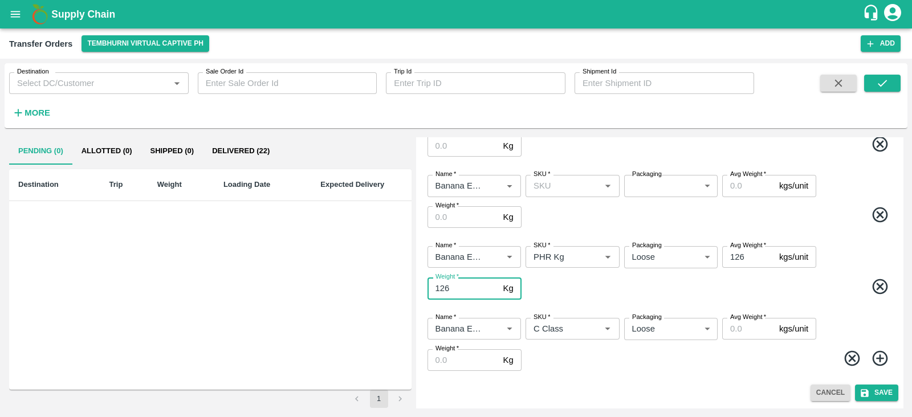
type input "126"
click at [736, 327] on input "Avg Weight   *" at bounding box center [748, 329] width 52 height 22
type input "290"
click at [443, 362] on input "Weight   *" at bounding box center [462, 360] width 71 height 22
type input "290"
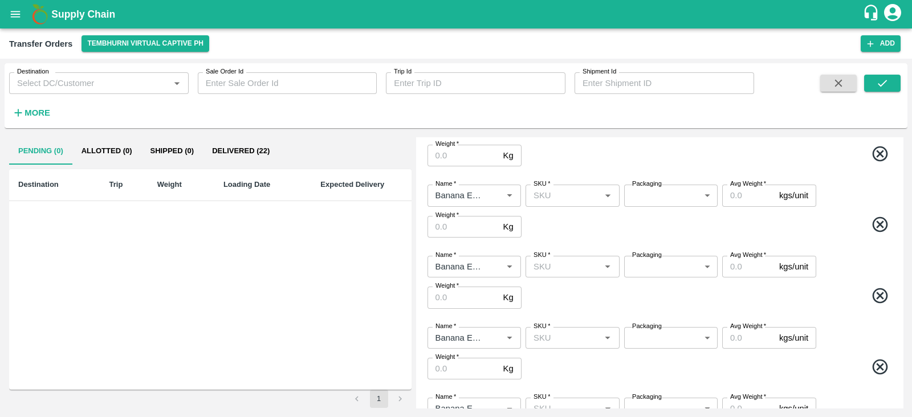
scroll to position [0, 0]
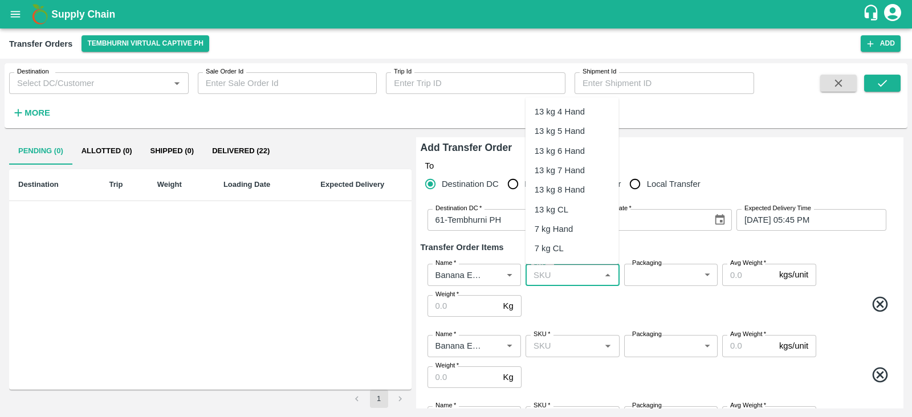
click at [559, 277] on input "SKU   *" at bounding box center [563, 274] width 68 height 15
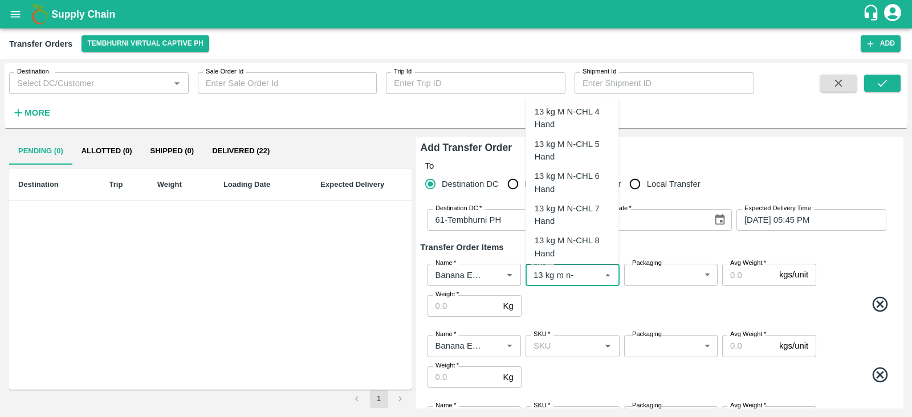
click at [577, 113] on div "13 kg M N-CHL 4 Hand" at bounding box center [572, 118] width 75 height 26
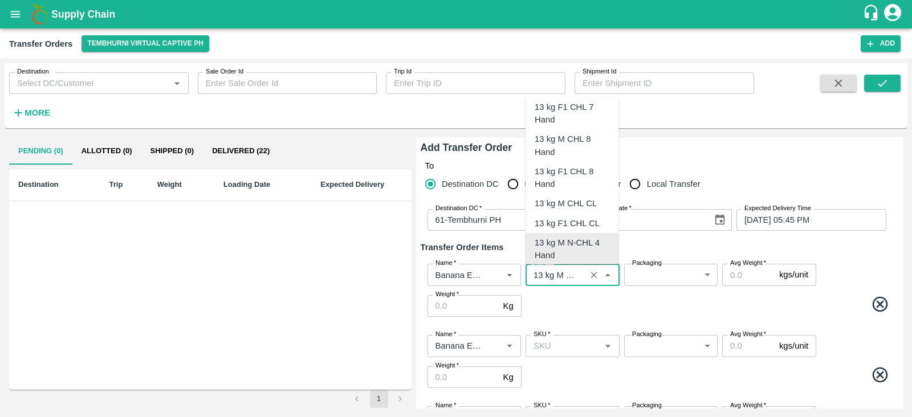
click at [565, 277] on input "SKU   *" at bounding box center [555, 274] width 53 height 15
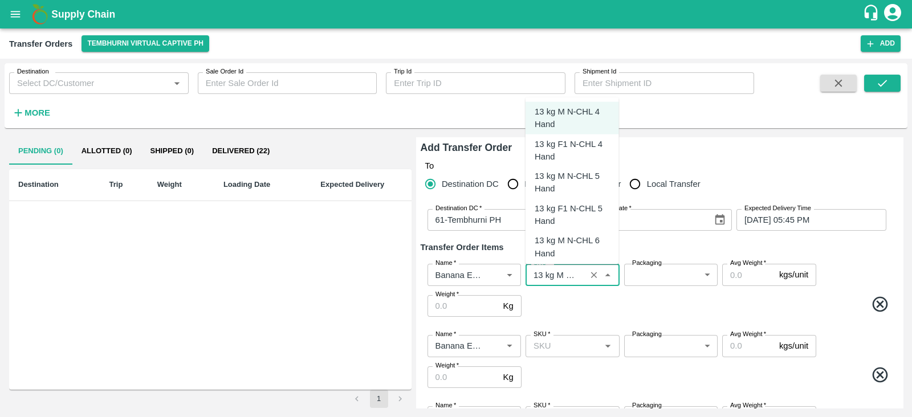
scroll to position [755, 0]
click at [576, 115] on div "13 kg M N-CHL 4 Hand" at bounding box center [572, 116] width 75 height 26
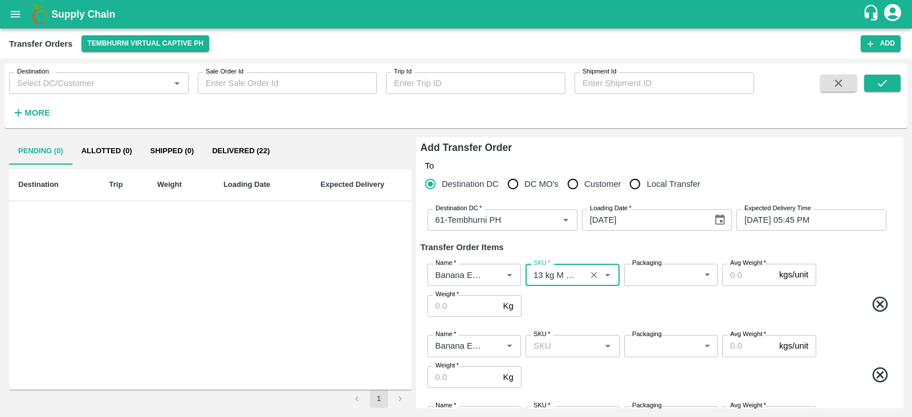
type input "13 kg M N-CHL 4 Hand"
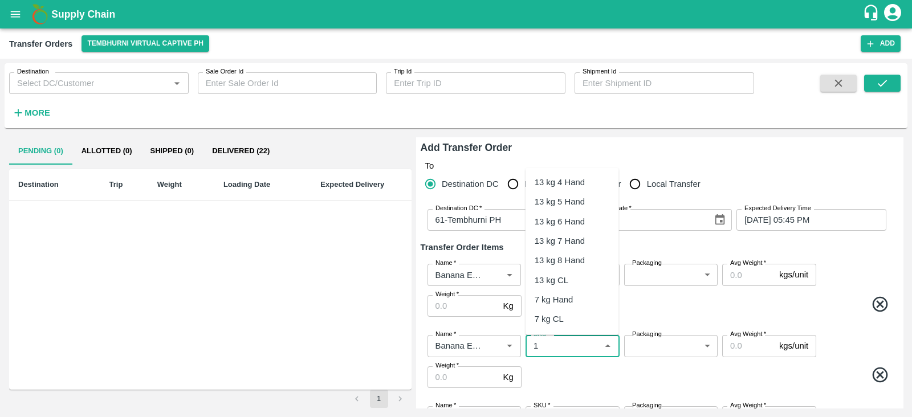
click at [556, 341] on input "SKU   *" at bounding box center [563, 346] width 68 height 15
click at [572, 215] on div "13 kg M N-CHL 5 Hand" at bounding box center [572, 222] width 75 height 26
type input "13 kg M N-CHL 5 Hand"
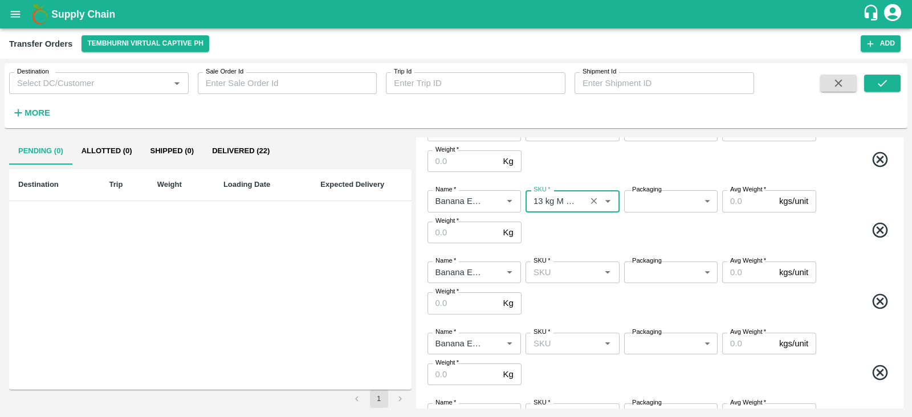
scroll to position [145, 0]
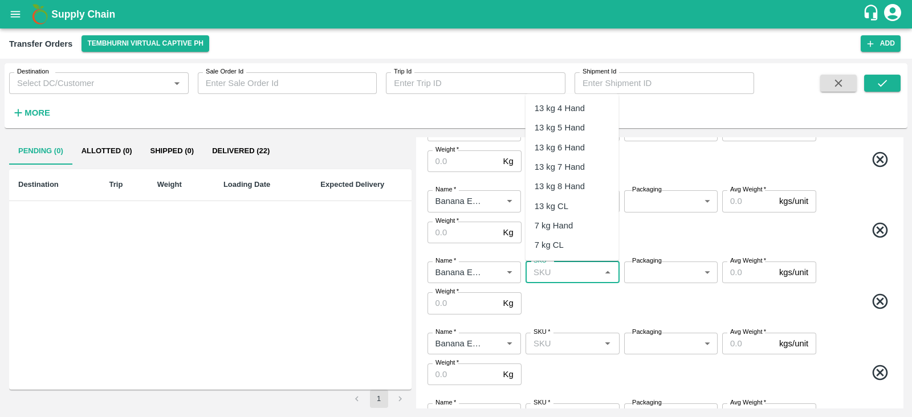
click at [559, 275] on input "SKU   *" at bounding box center [563, 272] width 68 height 15
click at [581, 172] on div "13 kg M N-CHL 6 Hand" at bounding box center [572, 179] width 75 height 26
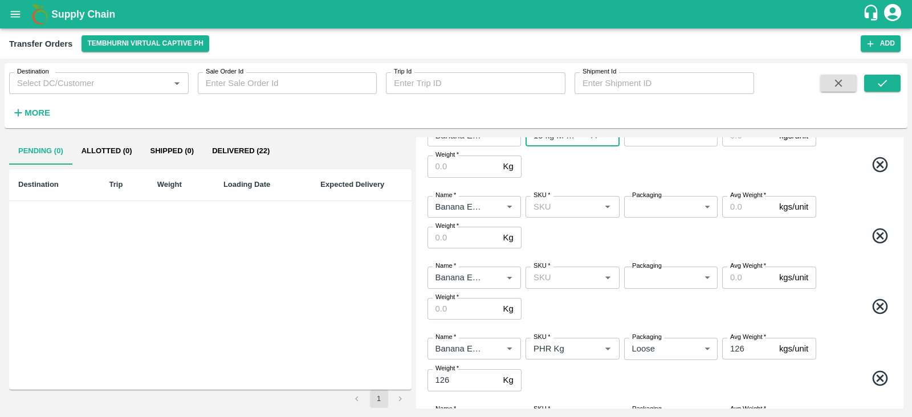
scroll to position [283, 0]
type input "13 kg M N-CHL 6 Hand"
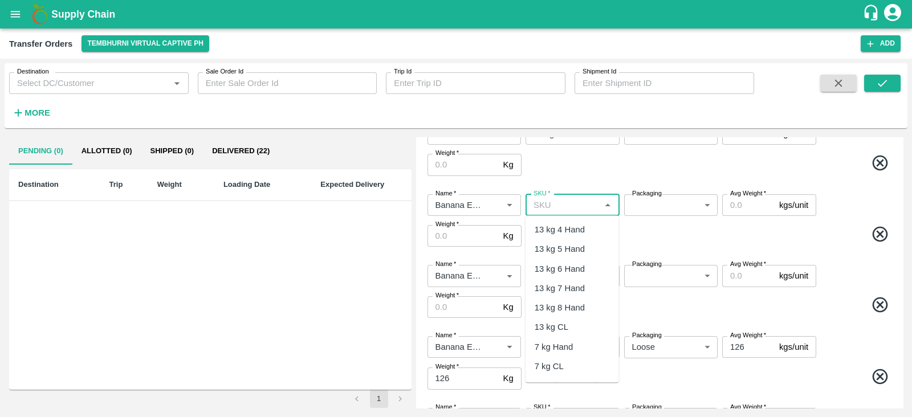
click at [556, 202] on input "SKU   *" at bounding box center [563, 205] width 68 height 15
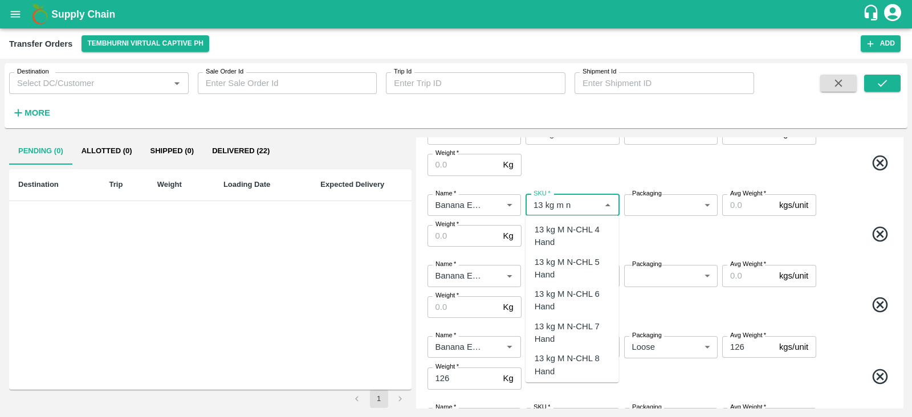
click at [569, 304] on div "13 kg M N-CHL 6 Hand" at bounding box center [572, 301] width 75 height 26
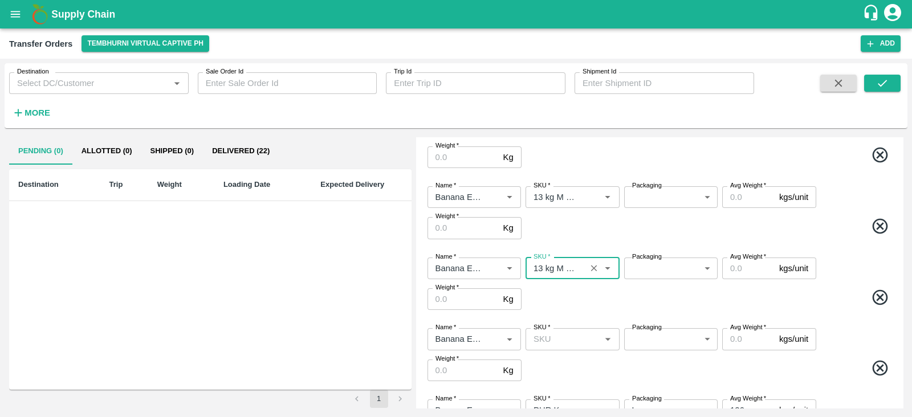
scroll to position [229, 0]
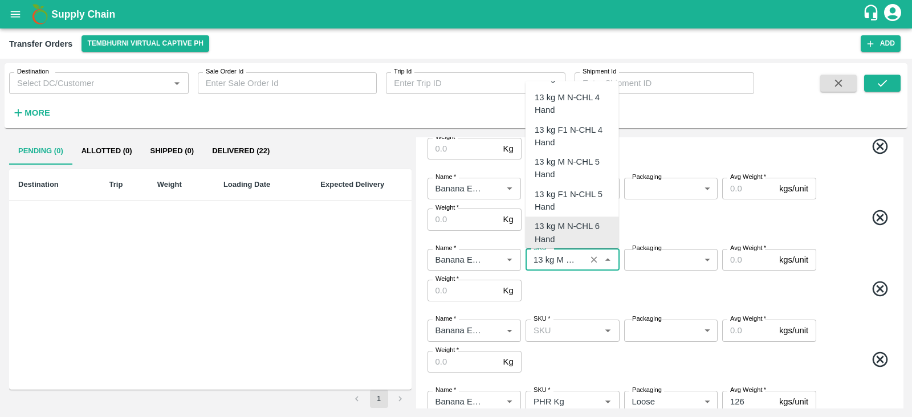
click at [567, 264] on input "SKU   *" at bounding box center [555, 259] width 53 height 15
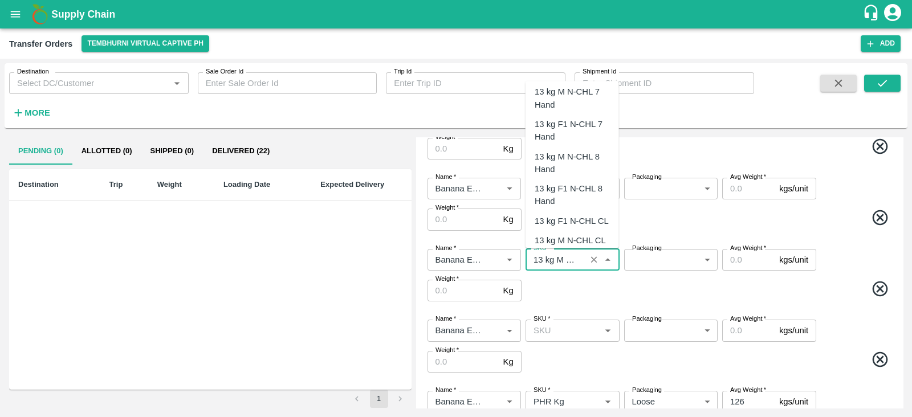
scroll to position [955, 0]
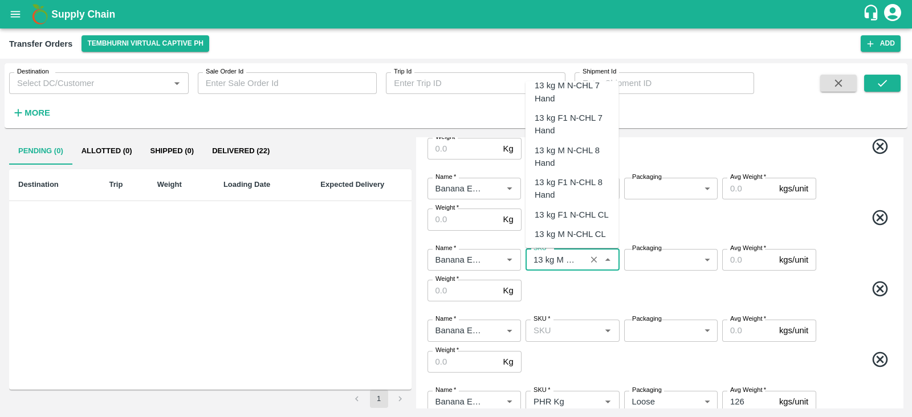
click at [575, 158] on div "13 kg M N-CHL 8 Hand" at bounding box center [572, 157] width 75 height 26
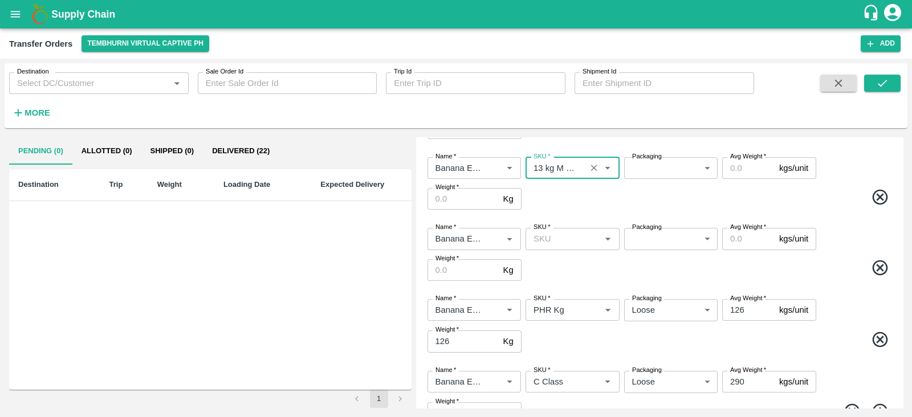
scroll to position [334, 0]
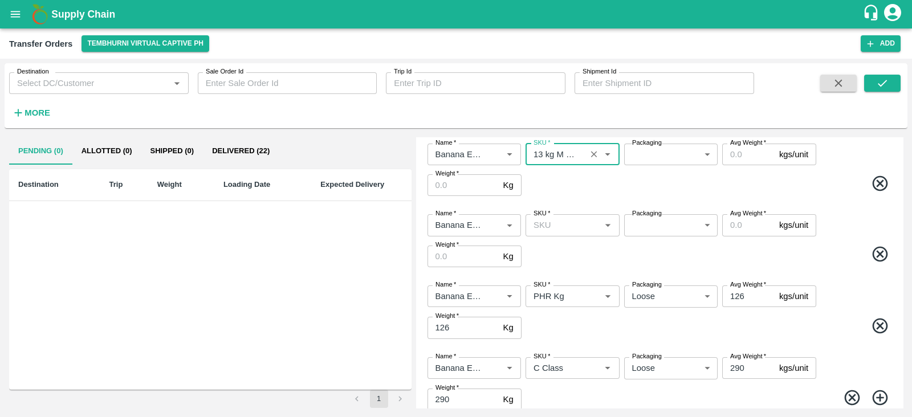
click at [550, 216] on span "*" at bounding box center [549, 213] width 4 height 7
type input "13 kg M N-CHL 8 Hand"
click at [550, 218] on input "SKU   *" at bounding box center [563, 225] width 68 height 15
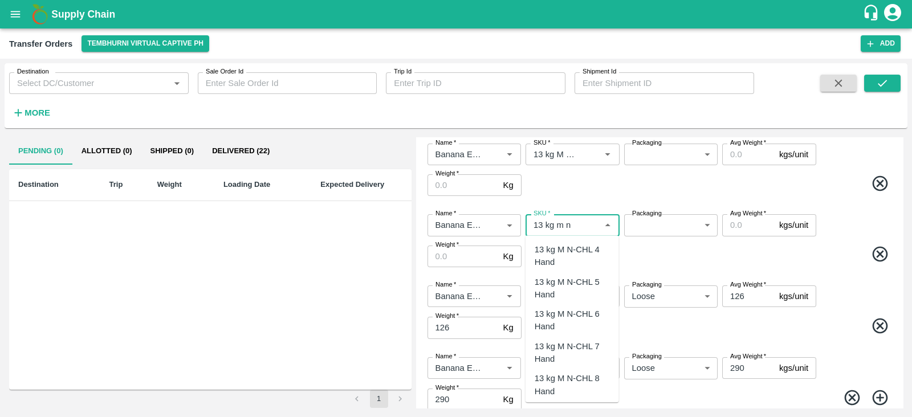
scroll to position [55, 0]
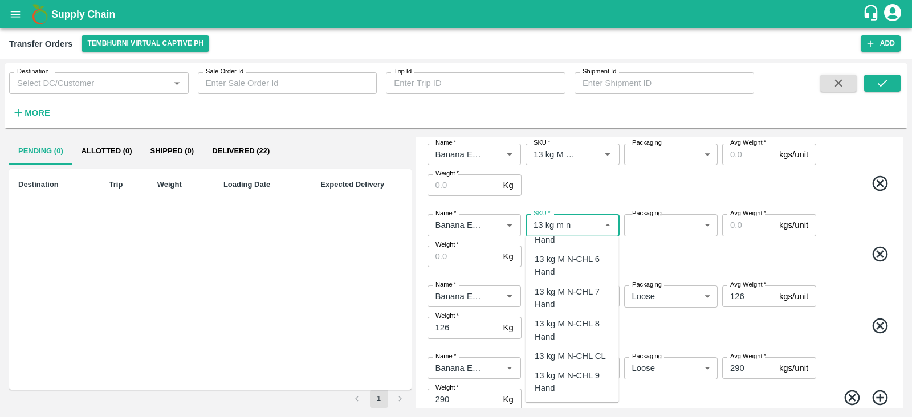
click at [553, 356] on div "13 kg M N-CHL CL" at bounding box center [570, 356] width 71 height 13
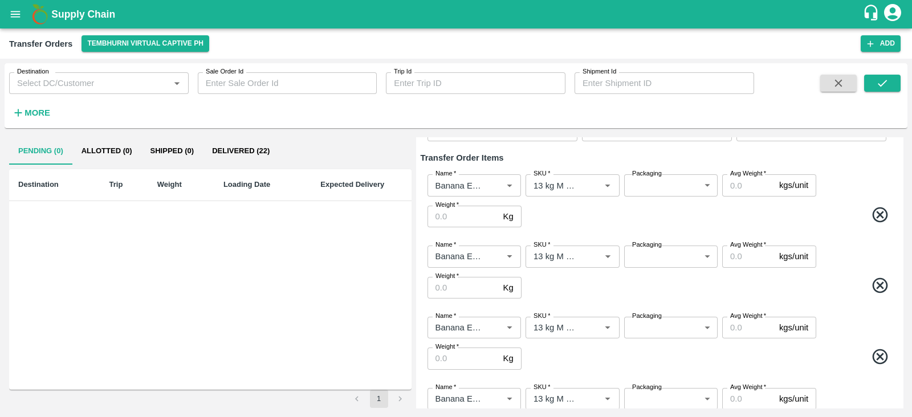
scroll to position [0, 0]
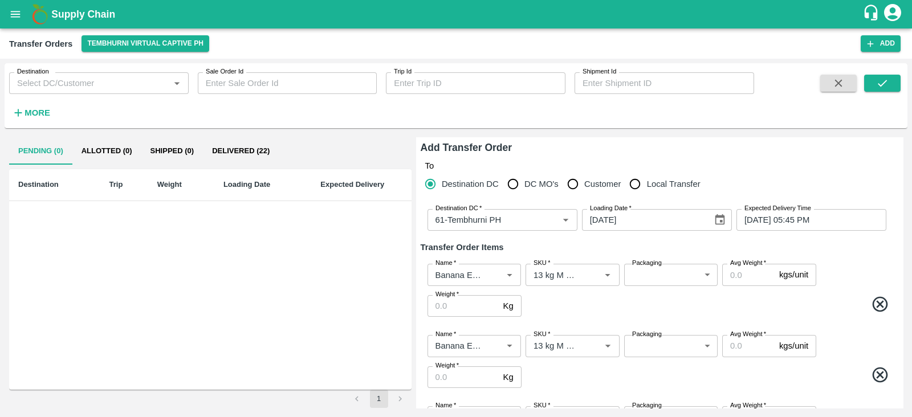
type input "13 kg M N-CHL CL"
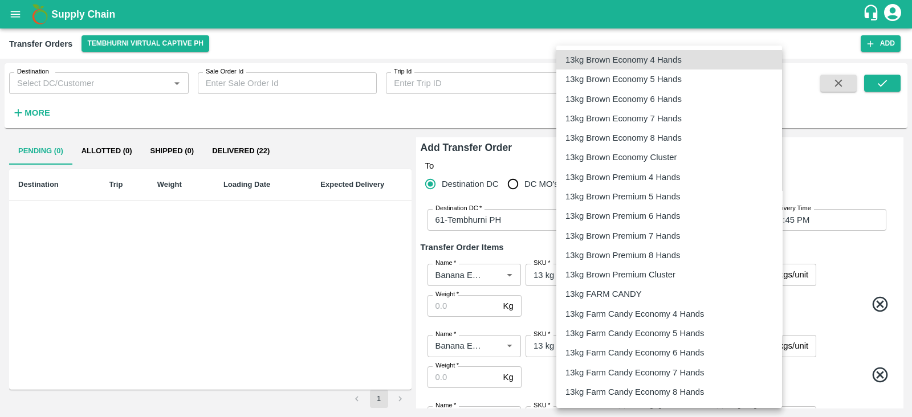
click at [656, 275] on body "Supply Chain Transfer Orders Tembhurni Virtual Captive PH Add Destination Desti…" at bounding box center [456, 208] width 912 height 417
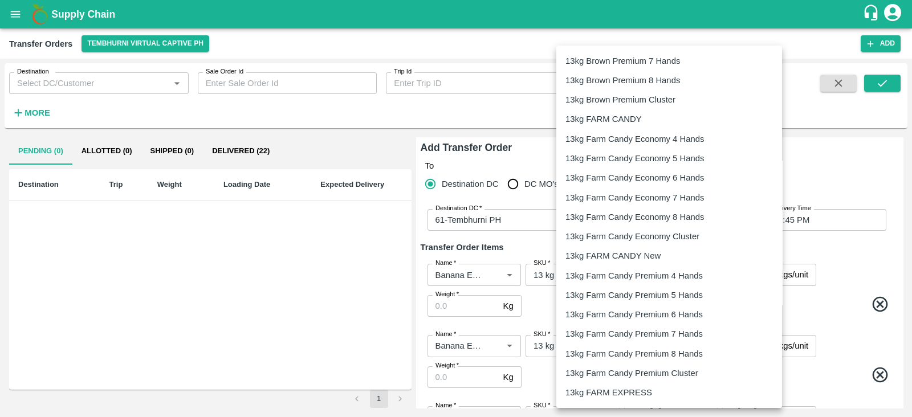
scroll to position [216, 0]
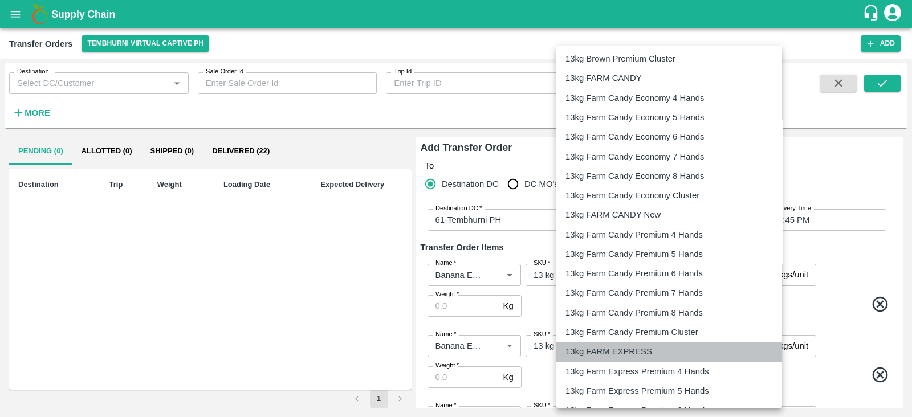
click at [608, 357] on p "13kg FARM EXPRESS" at bounding box center [608, 351] width 87 height 13
type input "468"
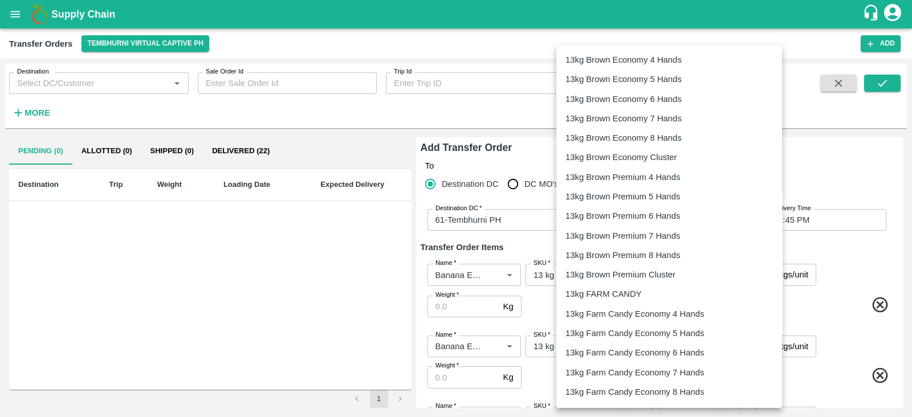
click at [663, 341] on body "Supply Chain Transfer Orders Tembhurni Virtual Captive PH Add Destination Desti…" at bounding box center [456, 208] width 912 height 417
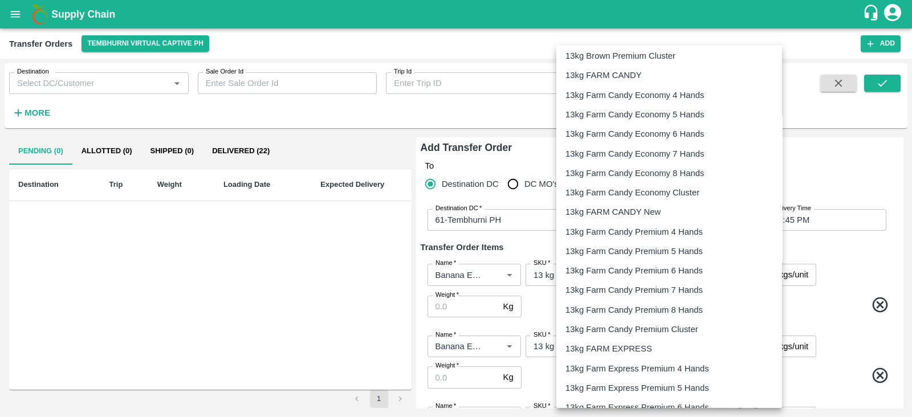
scroll to position [219, 0]
click at [637, 343] on p "13kg FARM EXPRESS" at bounding box center [608, 349] width 87 height 13
type input "468"
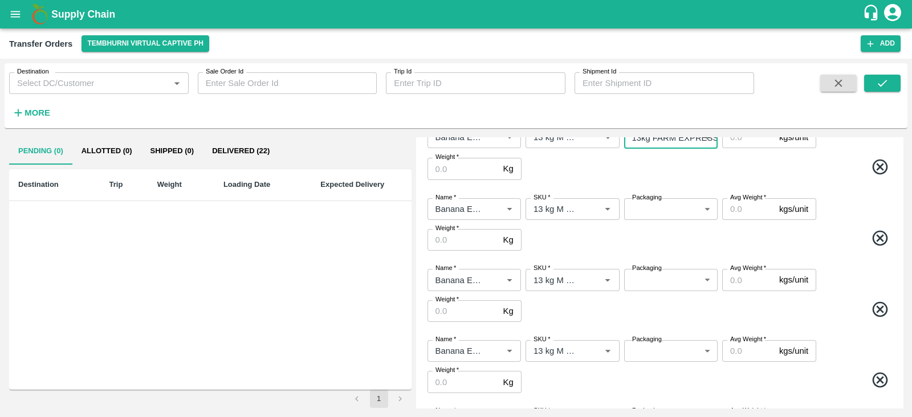
scroll to position [210, 0]
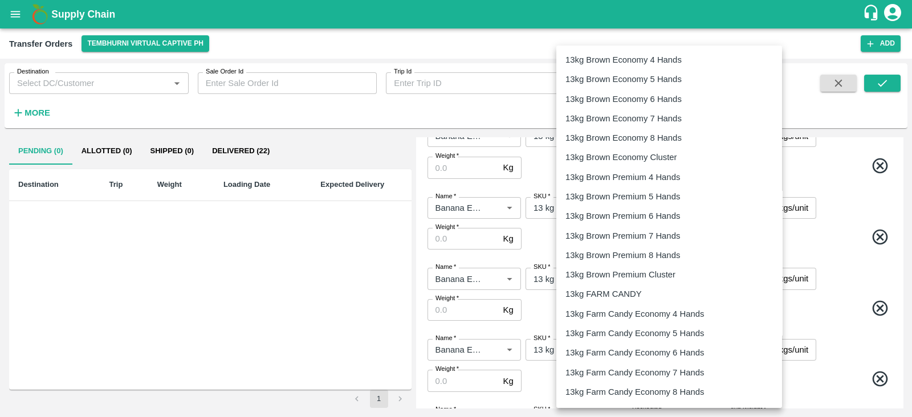
click at [653, 206] on body "Supply Chain Transfer Orders Tembhurni Virtual Captive PH Add Destination Desti…" at bounding box center [456, 208] width 912 height 417
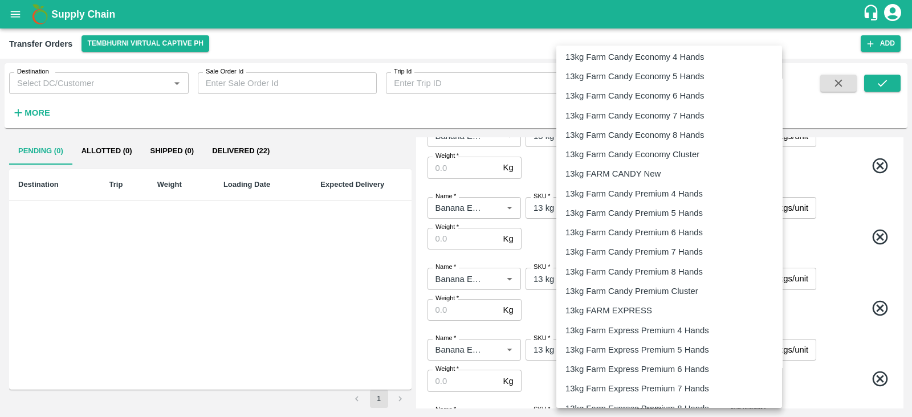
scroll to position [280, 0]
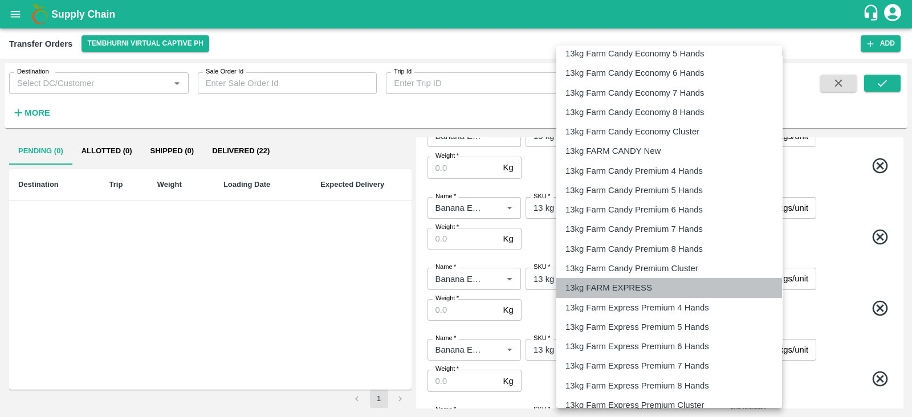
click at [613, 284] on p "13kg FARM EXPRESS" at bounding box center [608, 288] width 87 height 13
type input "468"
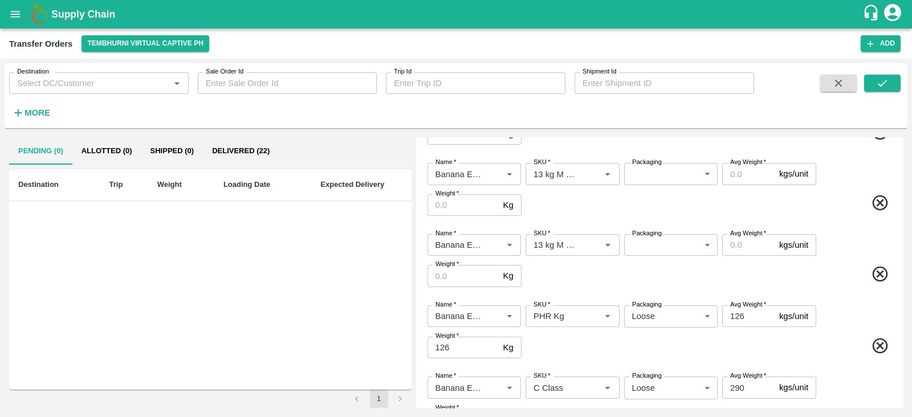
scroll to position [316, 0]
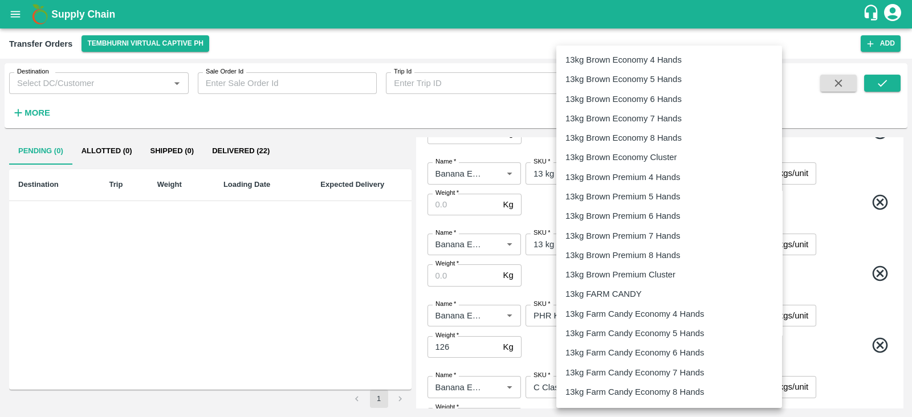
click at [644, 168] on body "Supply Chain Transfer Orders Tembhurni Virtual Captive PH Add Destination Desti…" at bounding box center [456, 208] width 912 height 417
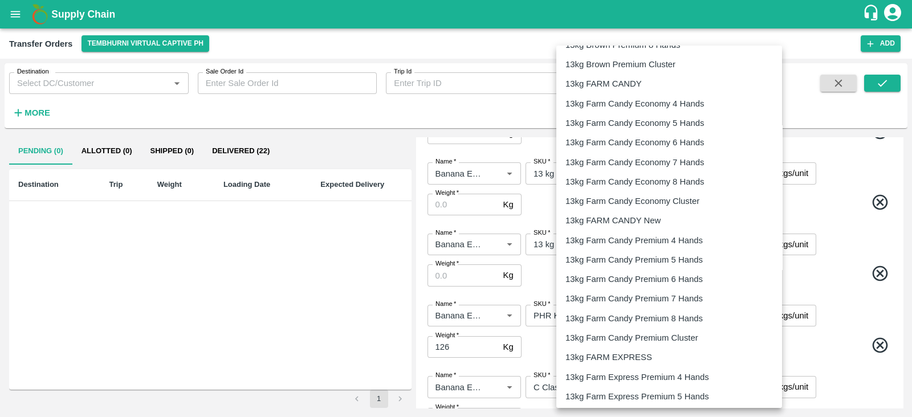
scroll to position [227, 0]
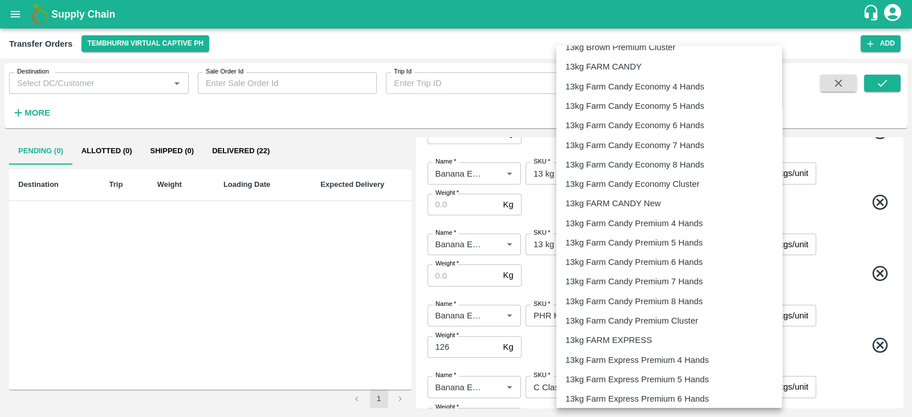
click at [604, 339] on p "13kg FARM EXPRESS" at bounding box center [608, 340] width 87 height 13
type input "468"
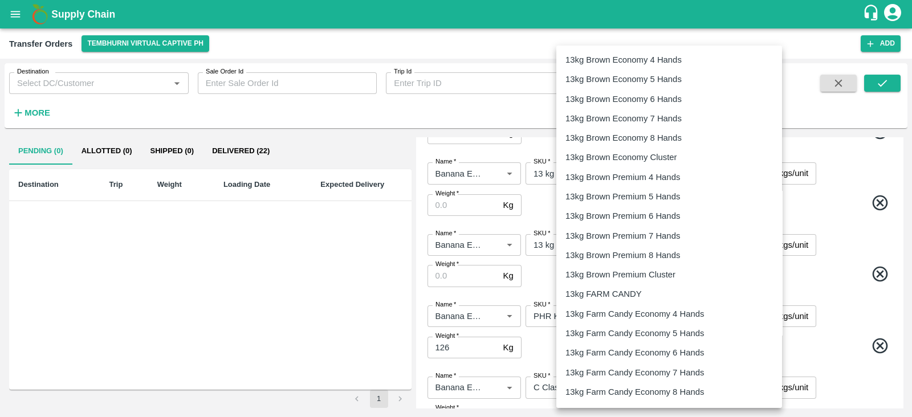
click at [657, 245] on body "Supply Chain Transfer Orders Tembhurni Virtual Captive PH Add Destination Desti…" at bounding box center [456, 208] width 912 height 417
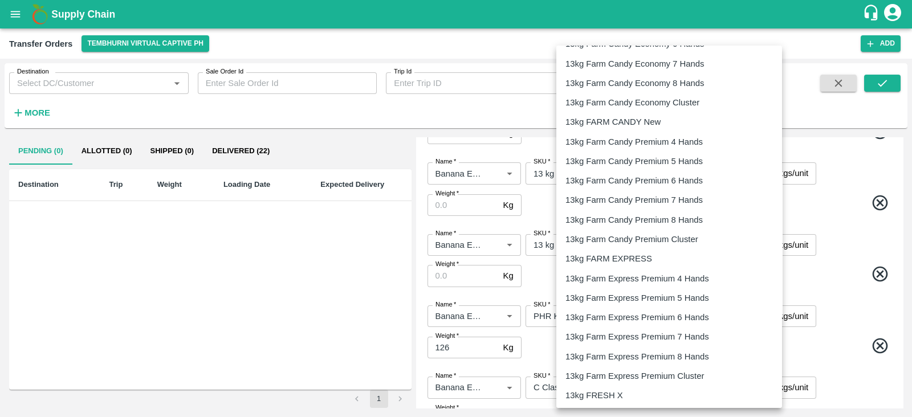
scroll to position [324, 0]
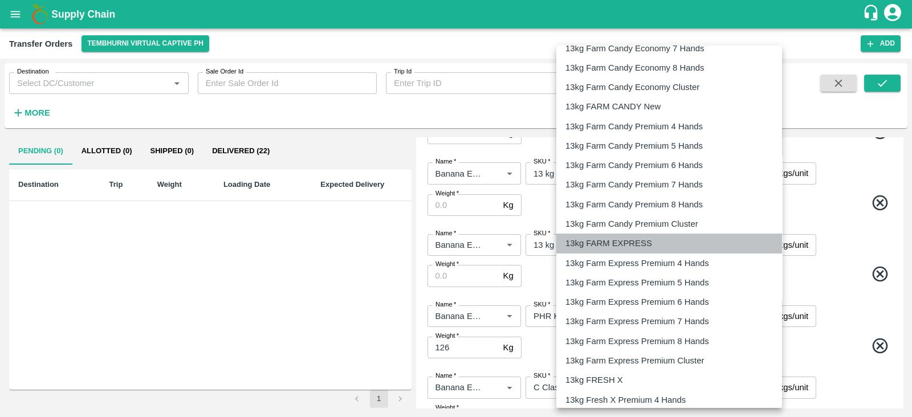
click at [612, 237] on p "13kg FARM EXPRESS" at bounding box center [608, 243] width 87 height 13
type input "468"
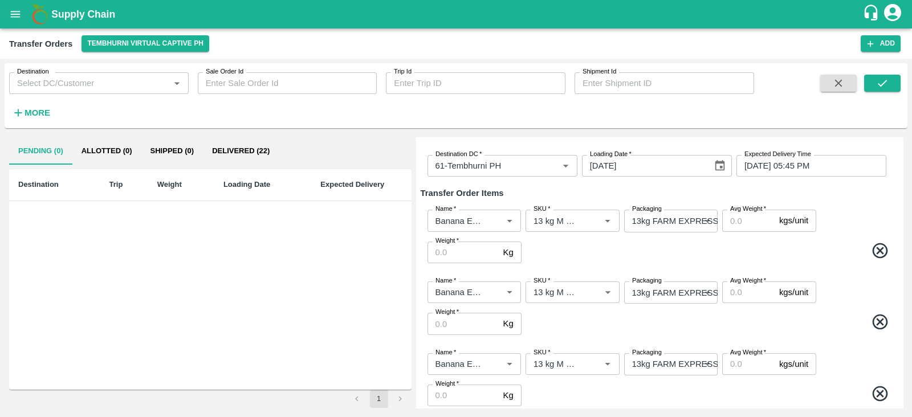
scroll to position [49, 0]
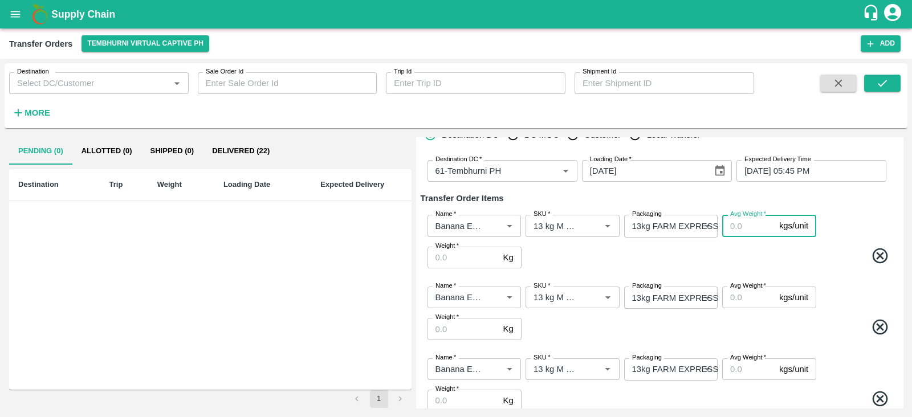
click at [739, 229] on input "Avg Weight   *" at bounding box center [748, 226] width 52 height 22
type input "13"
click at [743, 292] on input "Avg Weight   *" at bounding box center [748, 298] width 52 height 22
type input "13"
click at [734, 369] on input "Avg Weight   *" at bounding box center [748, 370] width 52 height 22
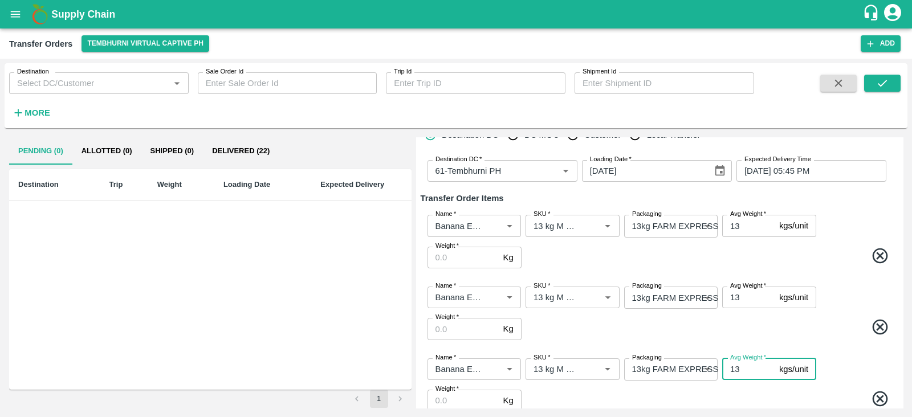
type input "13"
click at [785, 324] on span at bounding box center [709, 329] width 370 height 22
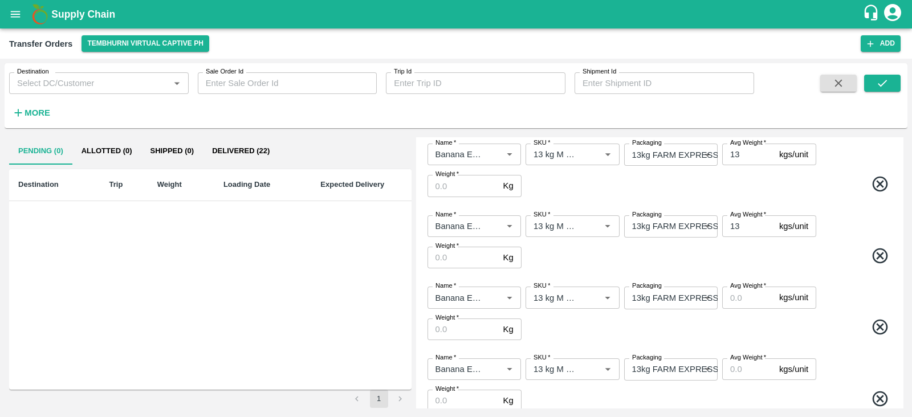
scroll to position [208, 0]
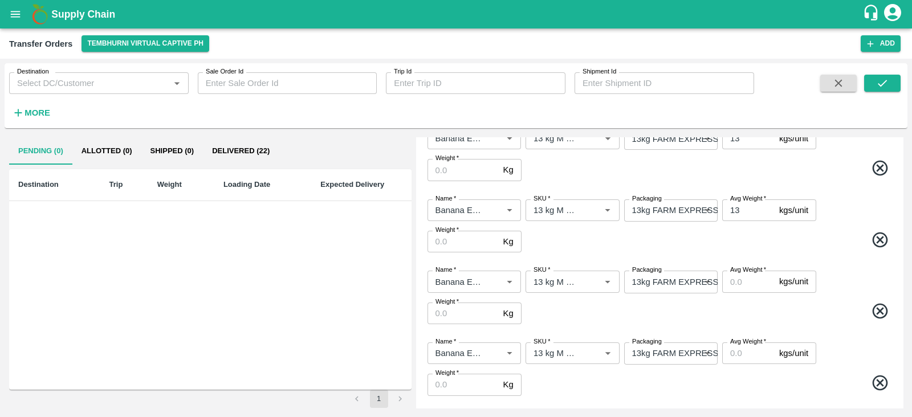
click at [745, 286] on input "Avg Weight   *" at bounding box center [748, 282] width 52 height 22
type input "13"
click at [736, 355] on input "Avg Weight   *" at bounding box center [748, 354] width 52 height 22
type input "13"
click at [769, 298] on div "Name   * Name   * SKU   * SKU   * Packaging 13kg FARM EXPRESS 468 Packaging Avg…" at bounding box center [660, 298] width 478 height 72
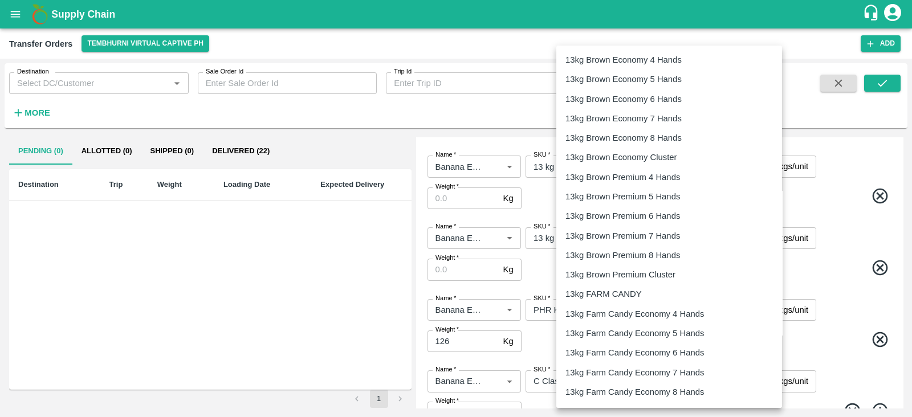
scroll to position [341, 0]
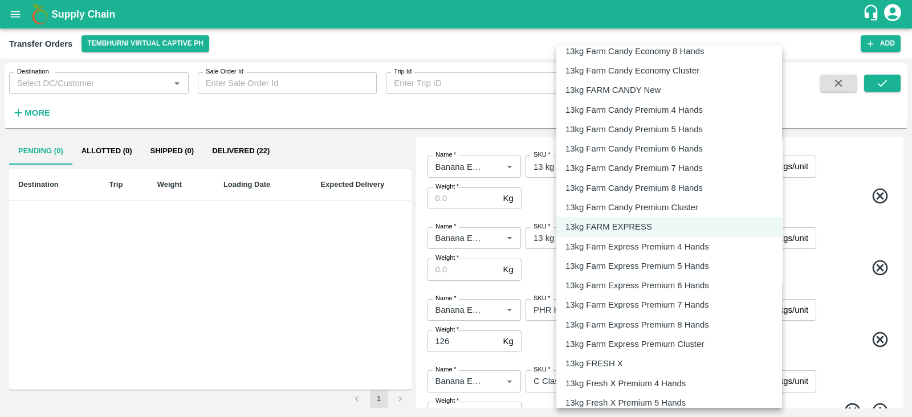
drag, startPoint x: 627, startPoint y: 238, endPoint x: 646, endPoint y: 450, distance: 212.9
click at [646, 392] on html "Supply Chain Transfer Orders Tembhurni Virtual Captive PH Add Destination Desti…" at bounding box center [456, 208] width 912 height 417
click at [841, 216] on div at bounding box center [456, 208] width 912 height 417
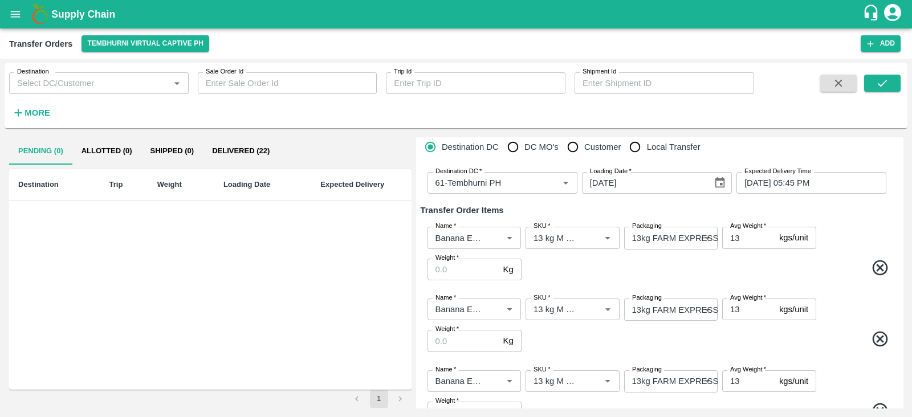
scroll to position [36, 0]
click at [463, 267] on input "Weight   *" at bounding box center [462, 270] width 71 height 22
type input "234"
click at [453, 337] on input "Weight   *" at bounding box center [462, 342] width 71 height 22
type input "1690"
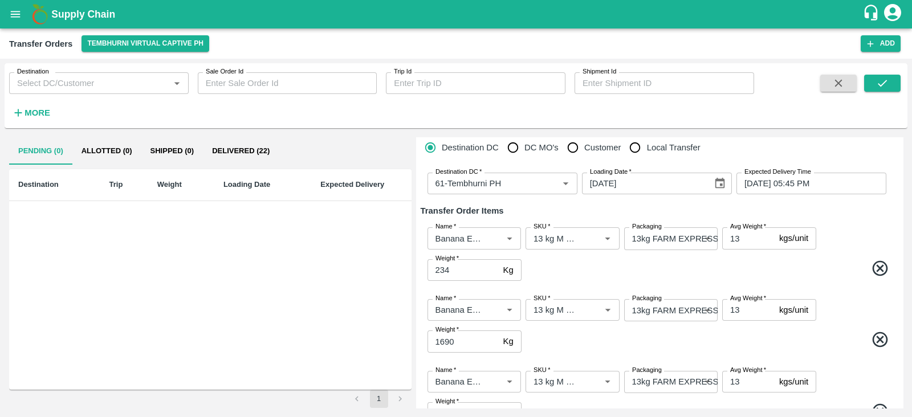
click at [570, 340] on span at bounding box center [709, 342] width 370 height 22
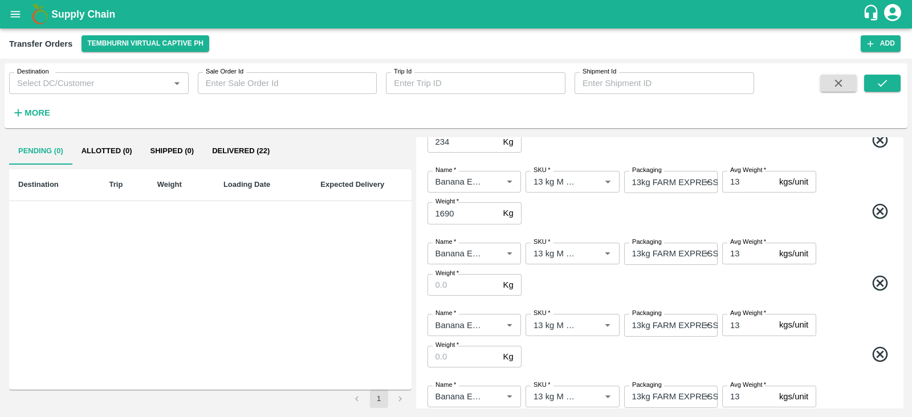
scroll to position [193, 0]
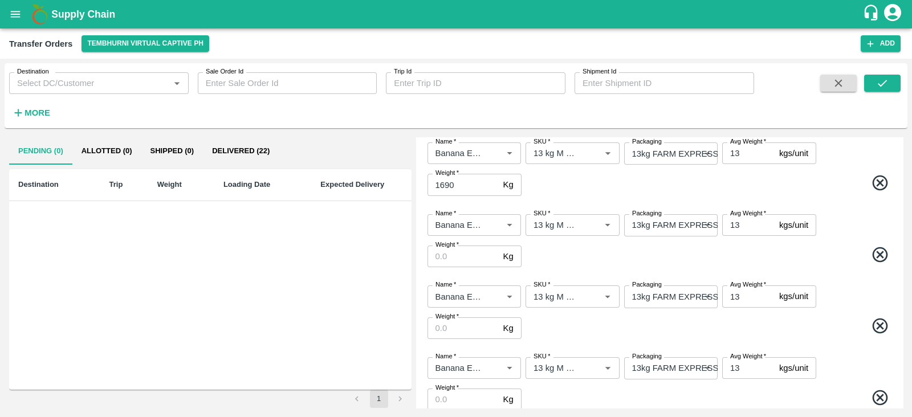
drag, startPoint x: 439, startPoint y: 246, endPoint x: 439, endPoint y: 258, distance: 12.0
click at [439, 258] on div "Weight   * Kg Weight" at bounding box center [474, 257] width 94 height 22
click at [439, 258] on input "Weight   *" at bounding box center [462, 257] width 71 height 22
type input "4537"
click at [449, 330] on input "Weight   *" at bounding box center [462, 328] width 71 height 22
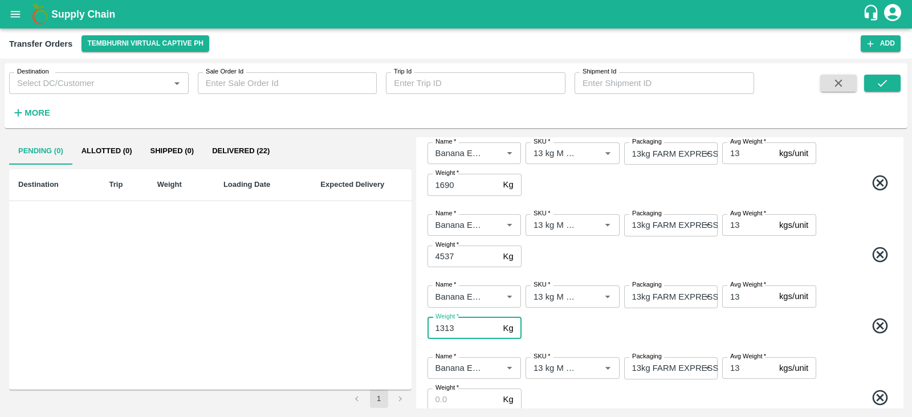
type input "1313"
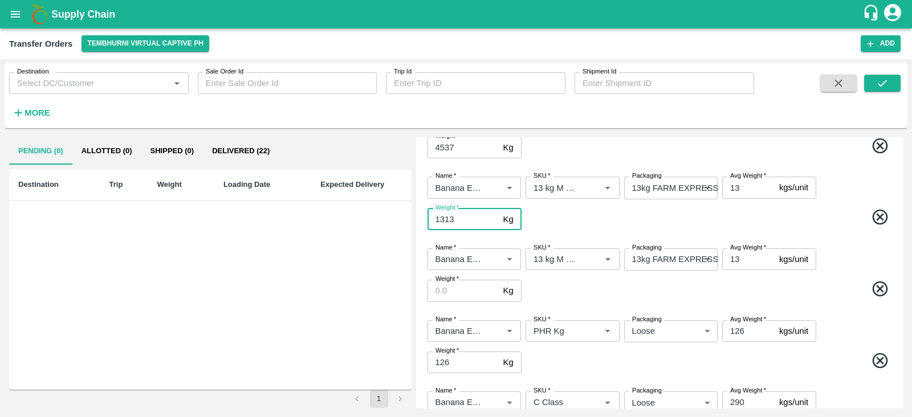
scroll to position [303, 0]
click at [462, 289] on input "Weight   *" at bounding box center [462, 290] width 71 height 22
type input "702"
click at [597, 279] on span at bounding box center [709, 290] width 370 height 22
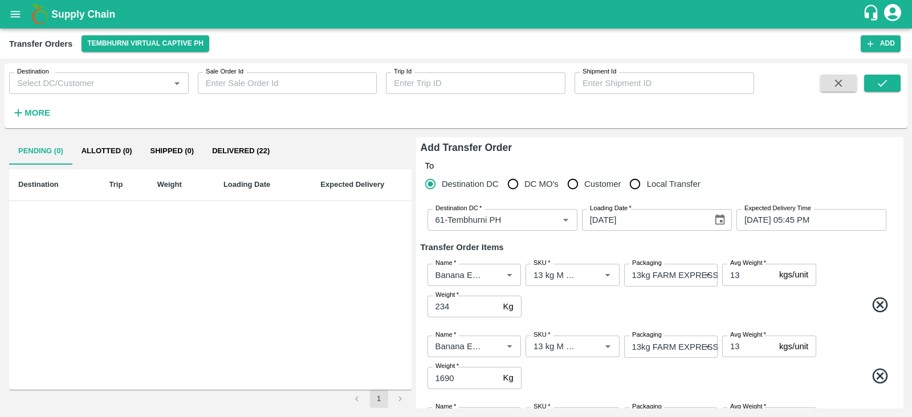
scroll to position [376, 0]
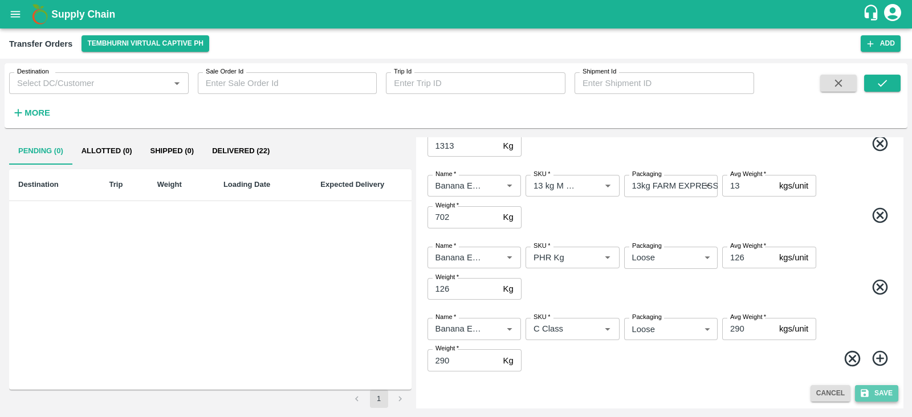
click at [873, 392] on button "Save" at bounding box center [876, 393] width 43 height 17
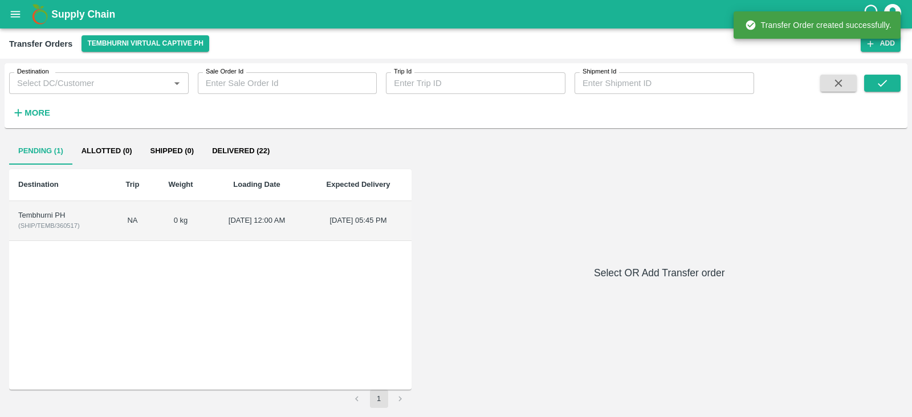
click at [50, 210] on div "Tembhurni PH" at bounding box center [60, 215] width 84 height 11
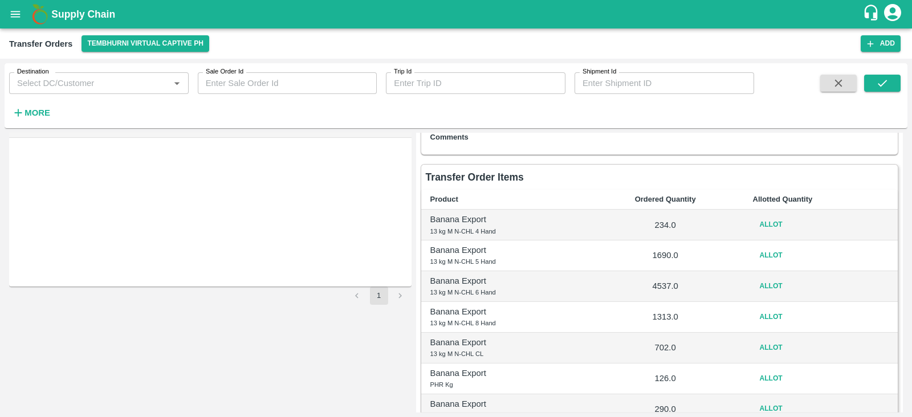
scroll to position [103, 0]
click at [769, 229] on button "Allot" at bounding box center [771, 225] width 36 height 17
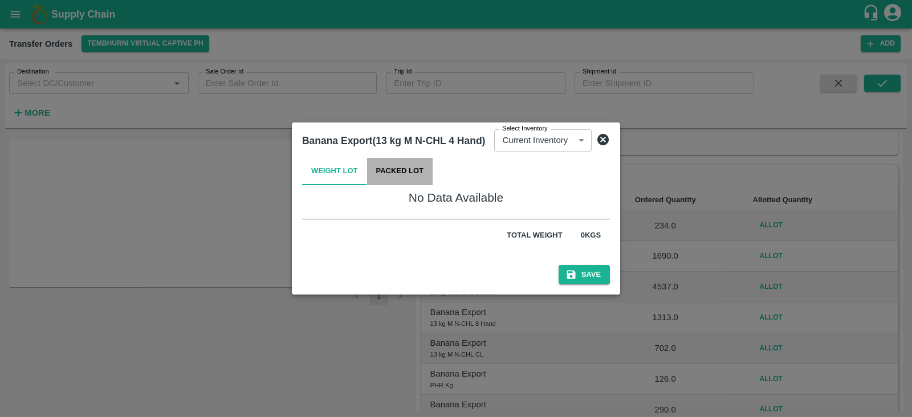
click at [384, 173] on button "Packed Lot" at bounding box center [400, 171] width 66 height 27
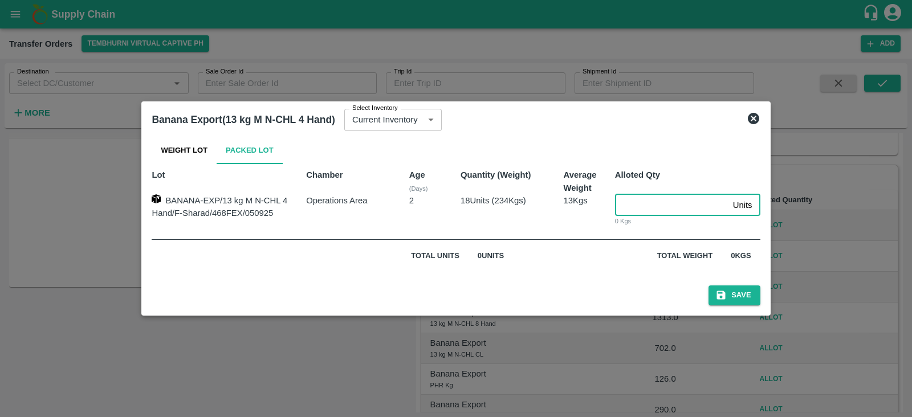
click at [638, 206] on input "number" at bounding box center [671, 205] width 113 height 22
type input "18"
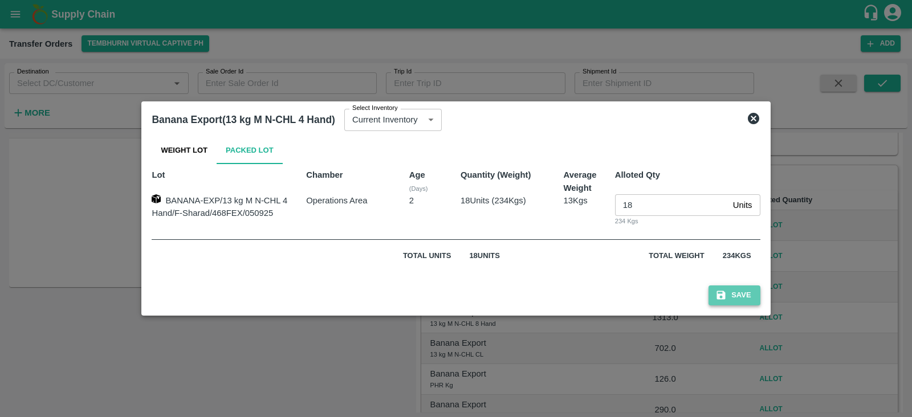
click at [731, 286] on button "Save" at bounding box center [733, 296] width 51 height 20
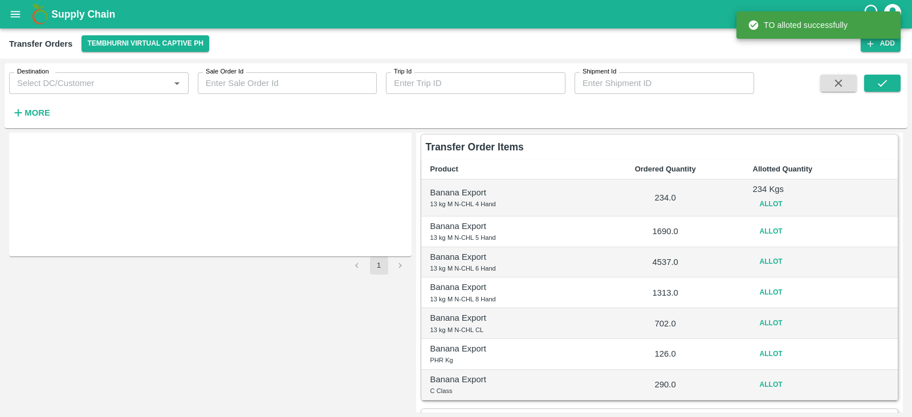
scroll to position [138, 0]
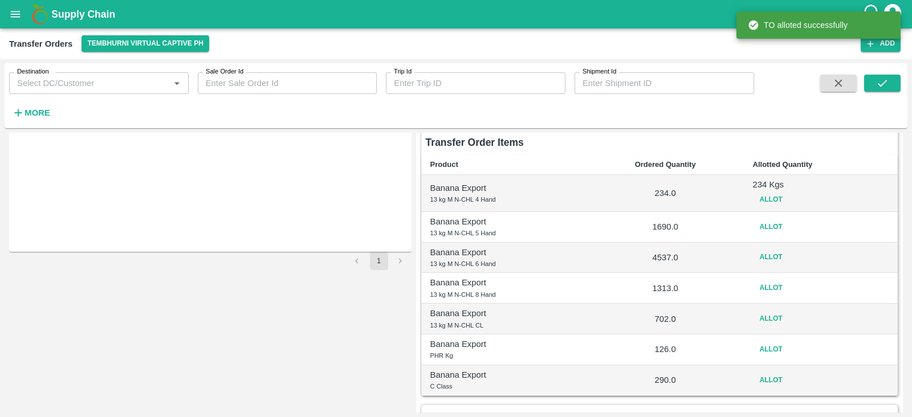
click at [761, 235] on td "Allot" at bounding box center [821, 227] width 154 height 31
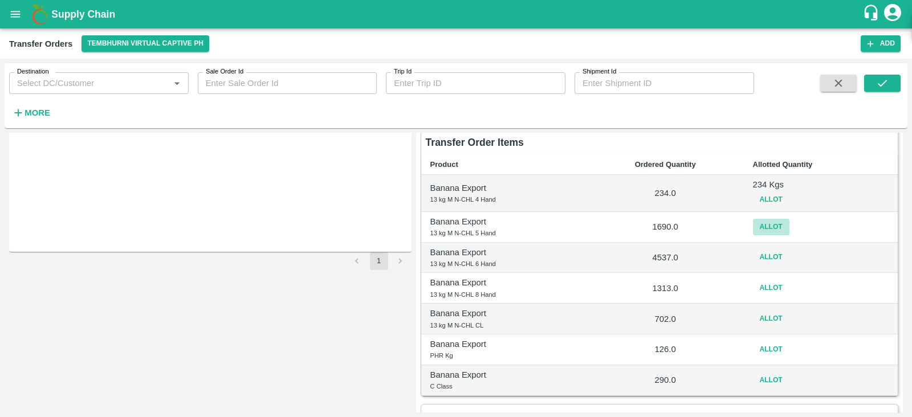
click at [768, 229] on button "Allot" at bounding box center [771, 227] width 36 height 17
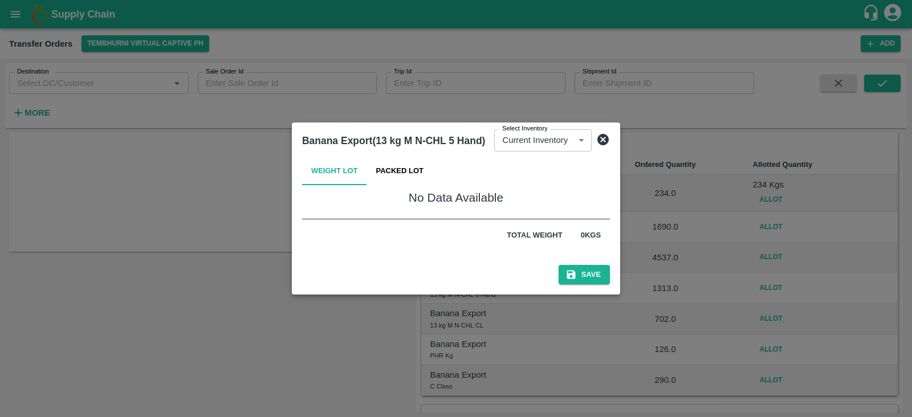
click at [413, 172] on button "Packed Lot" at bounding box center [400, 171] width 66 height 27
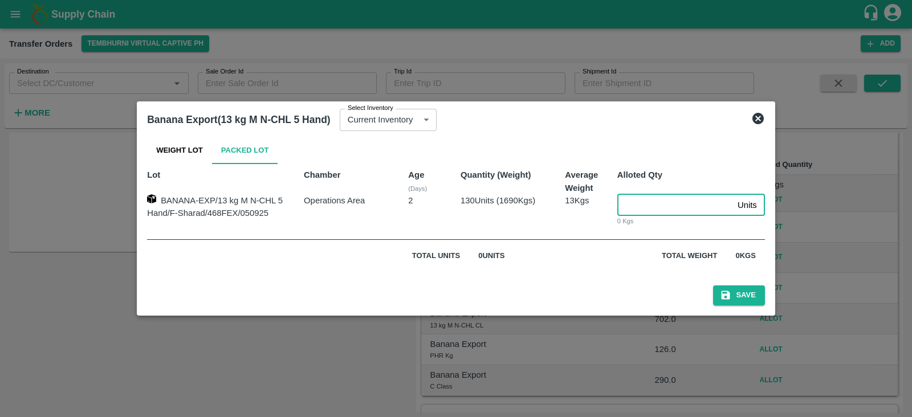
click at [644, 198] on input "number" at bounding box center [675, 205] width 116 height 22
type input "130"
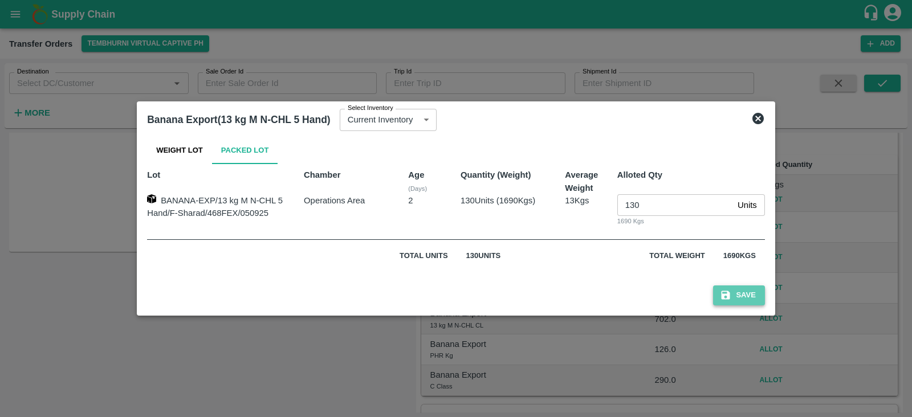
click at [739, 295] on button "Save" at bounding box center [738, 296] width 51 height 20
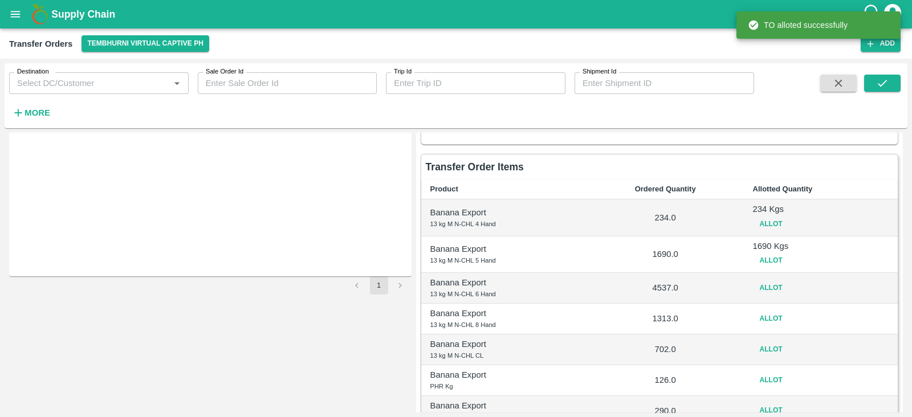
scroll to position [113, 0]
click at [761, 285] on button "Allot" at bounding box center [771, 288] width 36 height 17
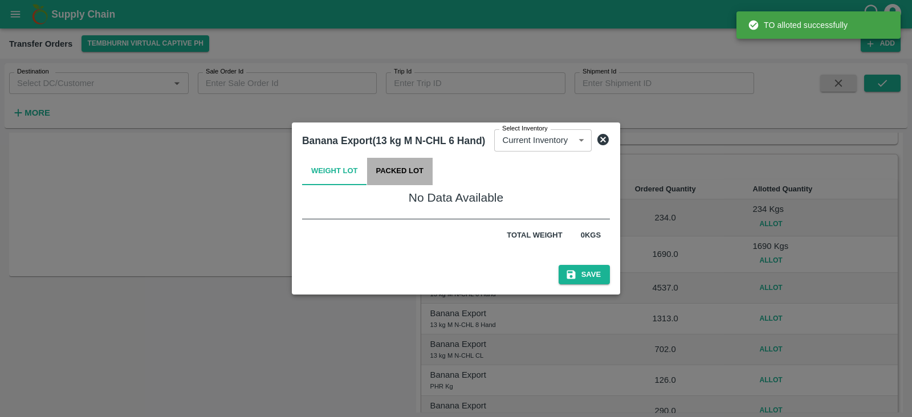
click at [419, 177] on button "Packed Lot" at bounding box center [400, 171] width 66 height 27
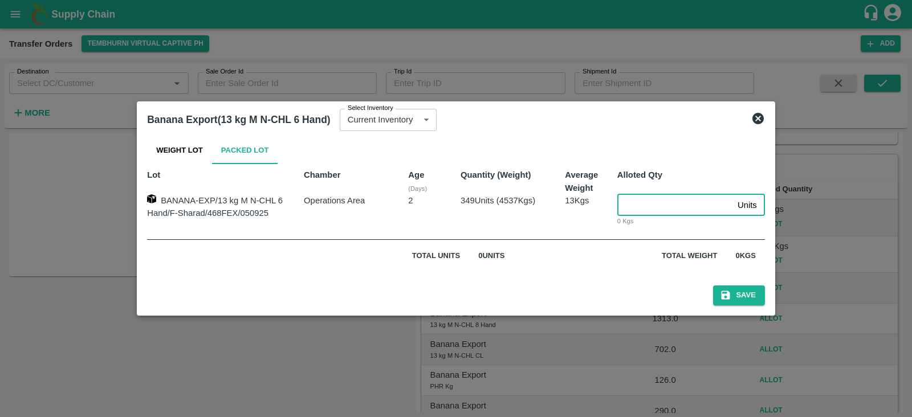
click at [637, 202] on input "number" at bounding box center [675, 205] width 116 height 22
type input "349"
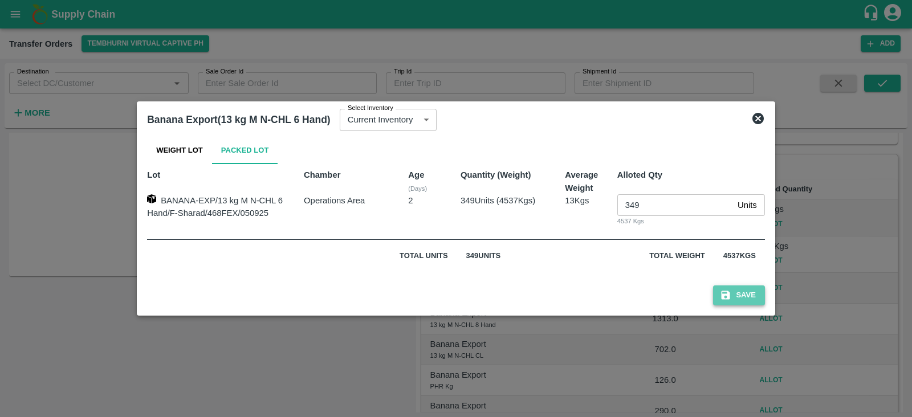
click at [756, 294] on button "Save" at bounding box center [738, 296] width 51 height 20
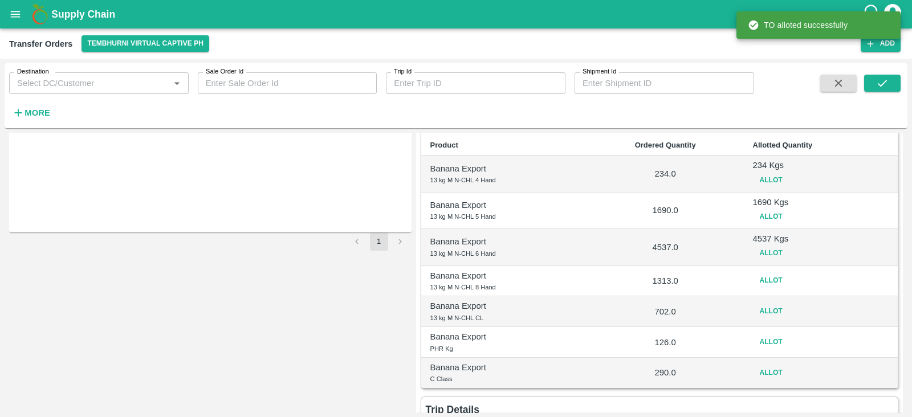
scroll to position [158, 0]
click at [768, 283] on button "Allot" at bounding box center [771, 280] width 36 height 17
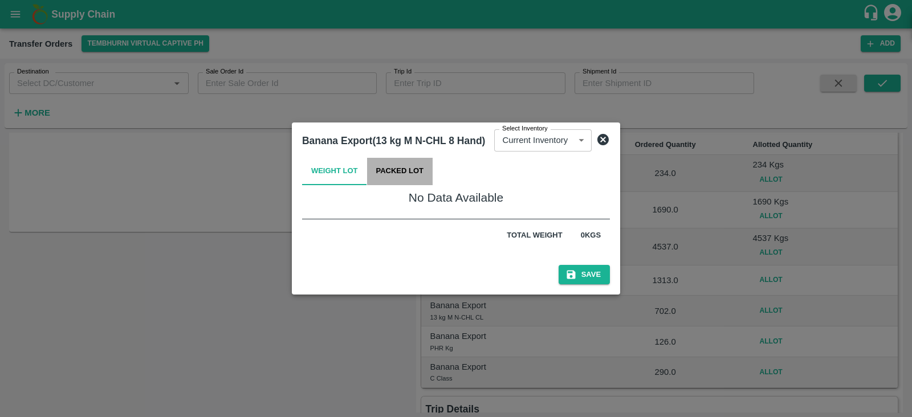
click at [406, 166] on button "Packed Lot" at bounding box center [400, 171] width 66 height 27
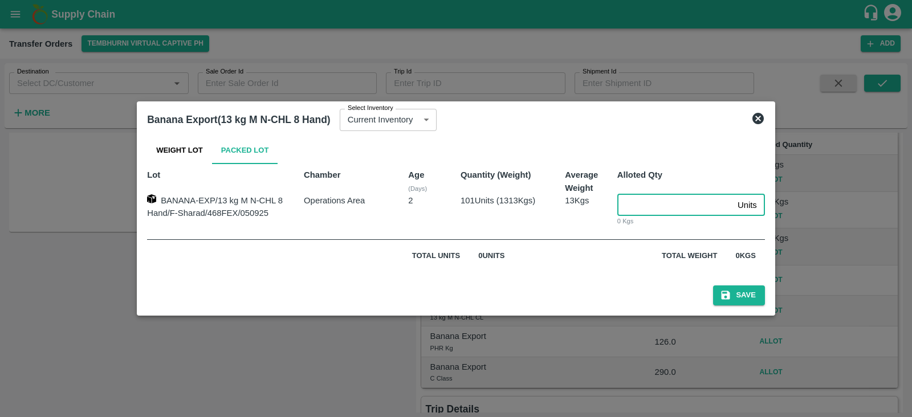
click at [641, 206] on input "number" at bounding box center [675, 205] width 116 height 22
type input "101"
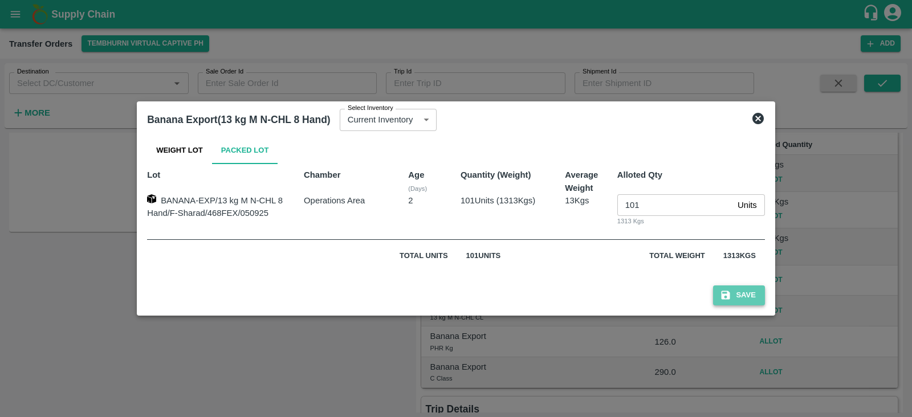
click at [747, 292] on button "Save" at bounding box center [738, 296] width 51 height 20
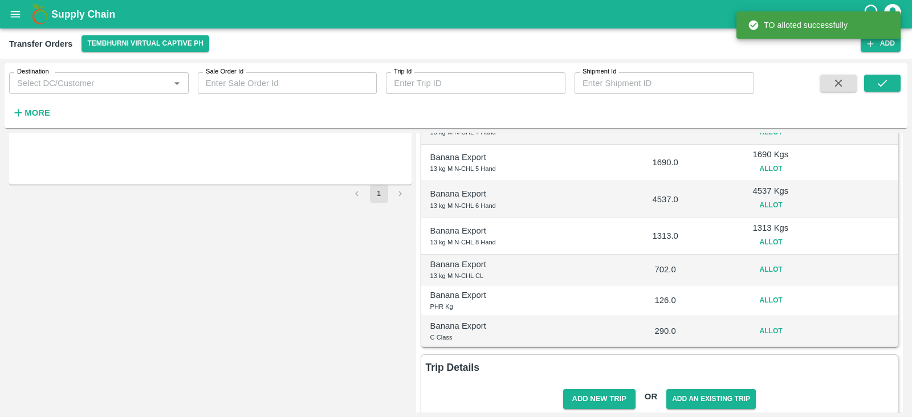
scroll to position [206, 0]
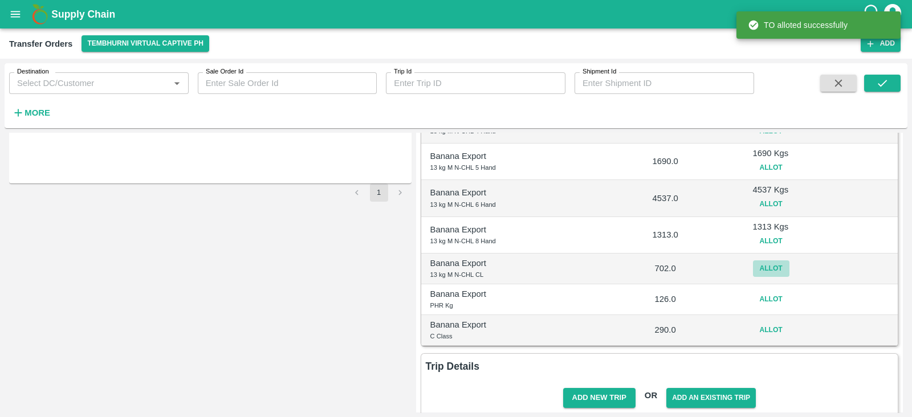
click at [771, 262] on button "Allot" at bounding box center [771, 268] width 36 height 17
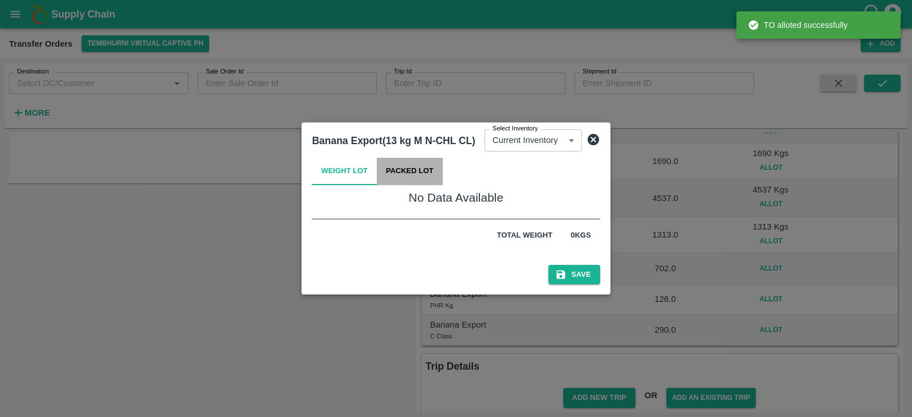
click at [423, 175] on button "Packed Lot" at bounding box center [410, 171] width 66 height 27
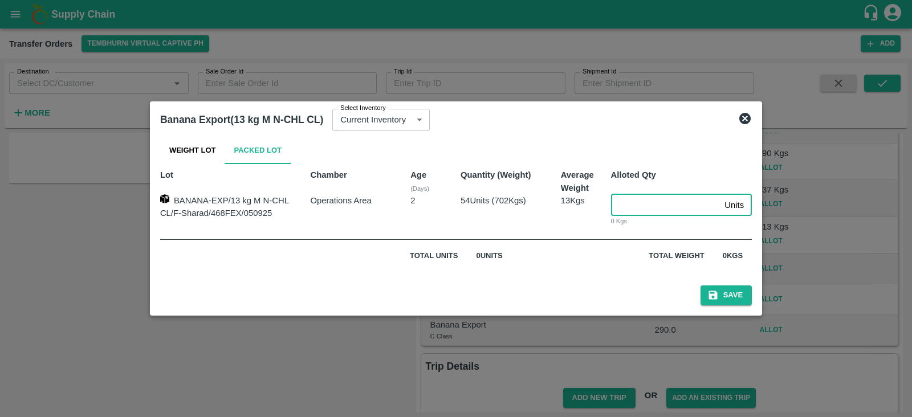
click at [640, 209] on input "number" at bounding box center [665, 205] width 109 height 22
type input "54"
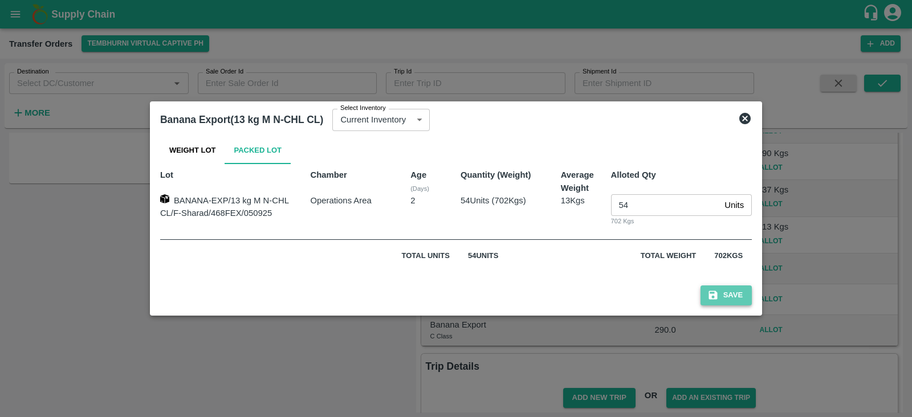
click at [724, 294] on button "Save" at bounding box center [725, 296] width 51 height 20
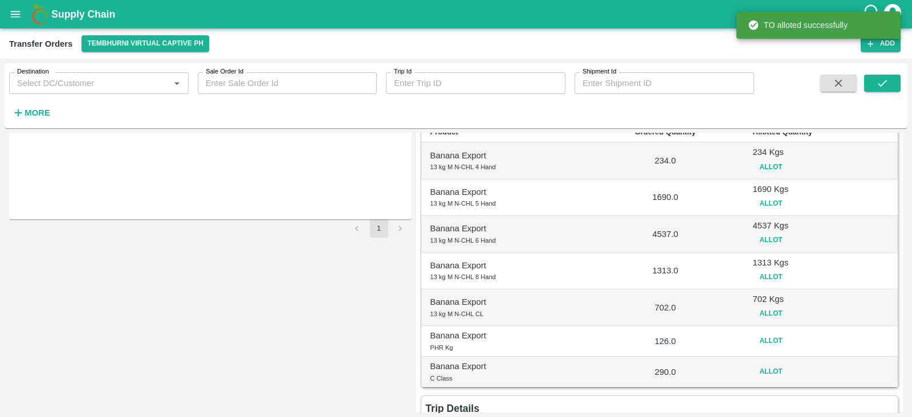
scroll to position [171, 0]
click at [769, 348] on button "Allot" at bounding box center [771, 340] width 36 height 17
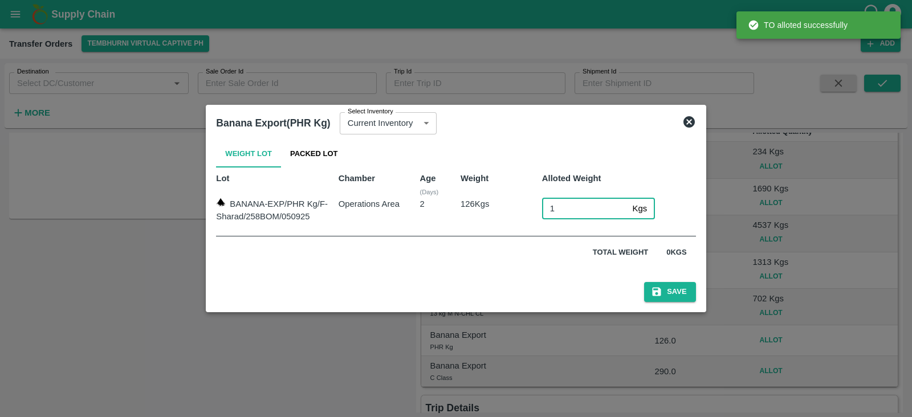
click at [555, 200] on input "1" at bounding box center [585, 209] width 86 height 22
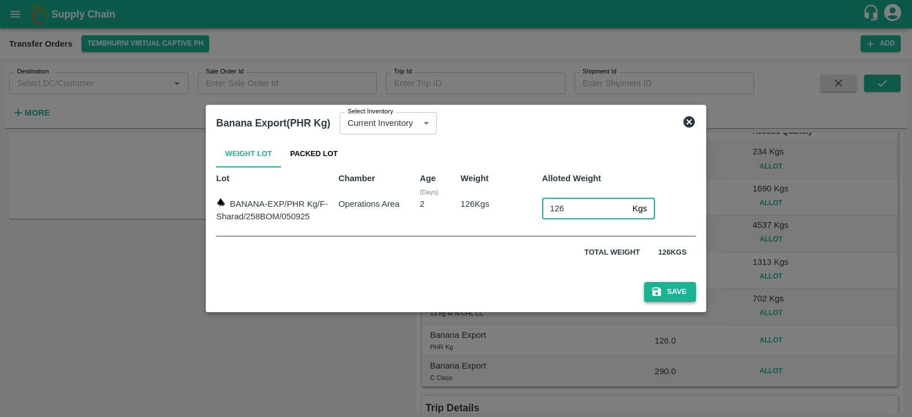
type input "126"
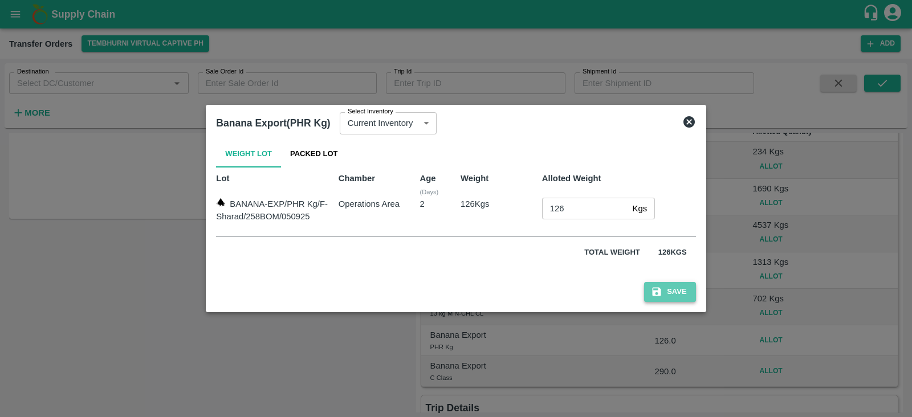
click at [677, 300] on button "Save" at bounding box center [669, 292] width 51 height 20
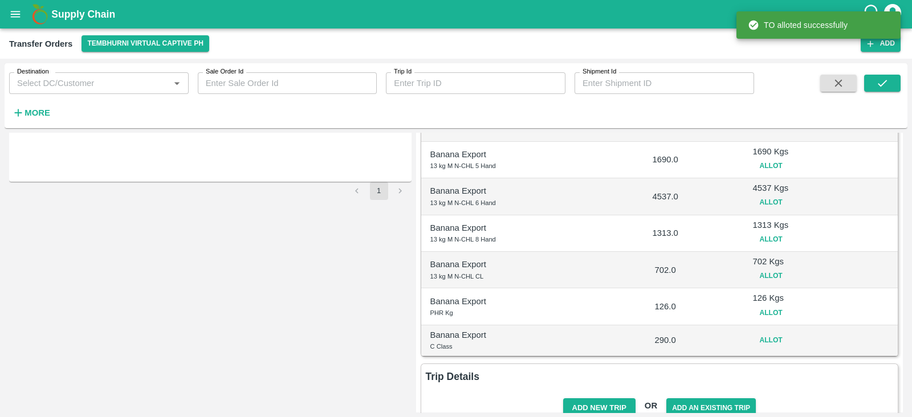
scroll to position [234, 0]
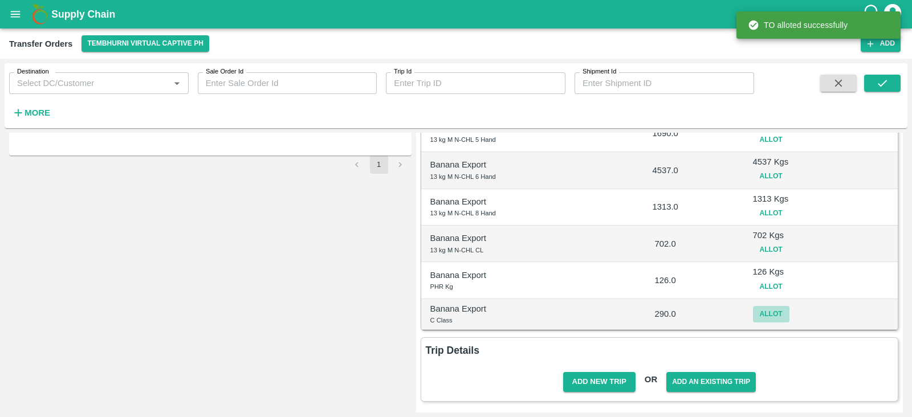
click at [770, 309] on button "Allot" at bounding box center [771, 314] width 36 height 17
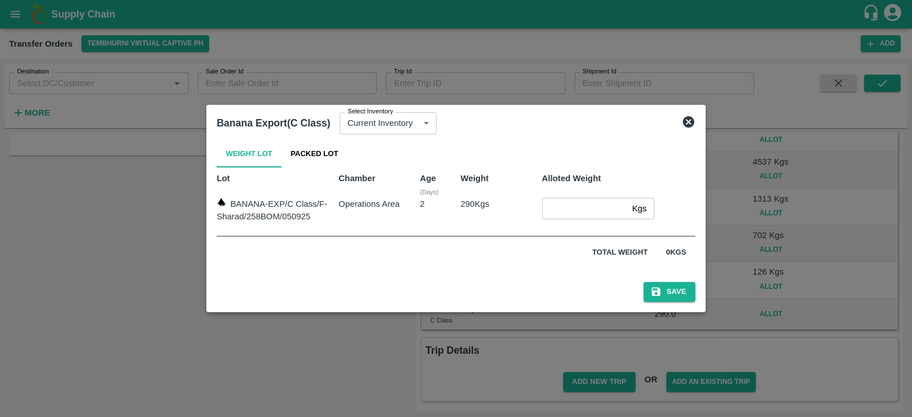
click at [552, 209] on input "number" at bounding box center [584, 209] width 85 height 22
type input "290"
click at [678, 292] on button "Save" at bounding box center [668, 292] width 51 height 20
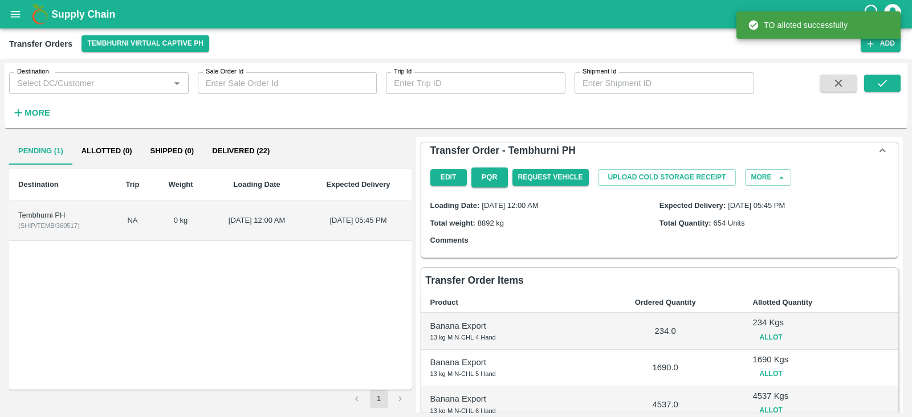
scroll to position [240, 0]
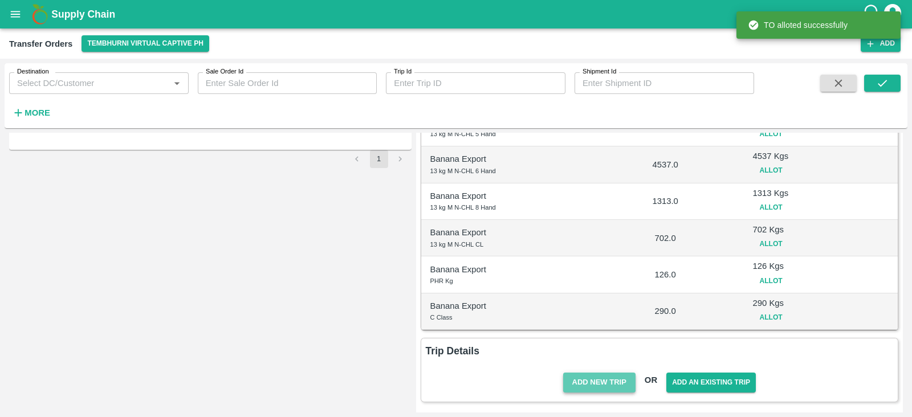
click at [600, 384] on button "Add New Trip" at bounding box center [599, 383] width 72 height 20
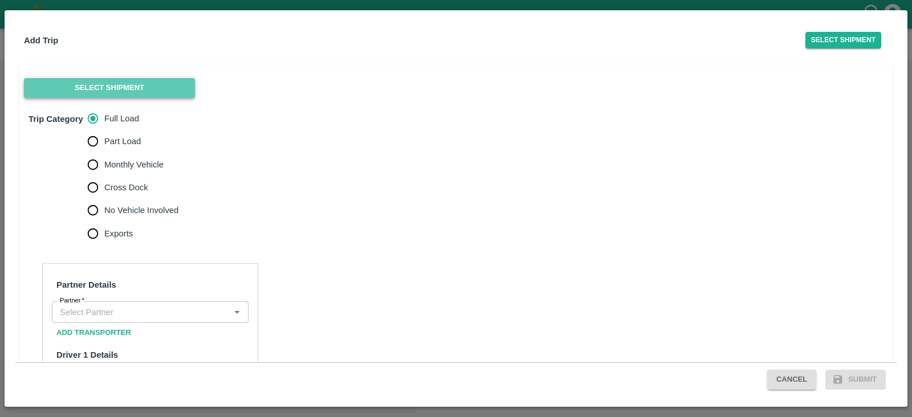
click at [150, 85] on button "Select Shipment" at bounding box center [109, 88] width 171 height 20
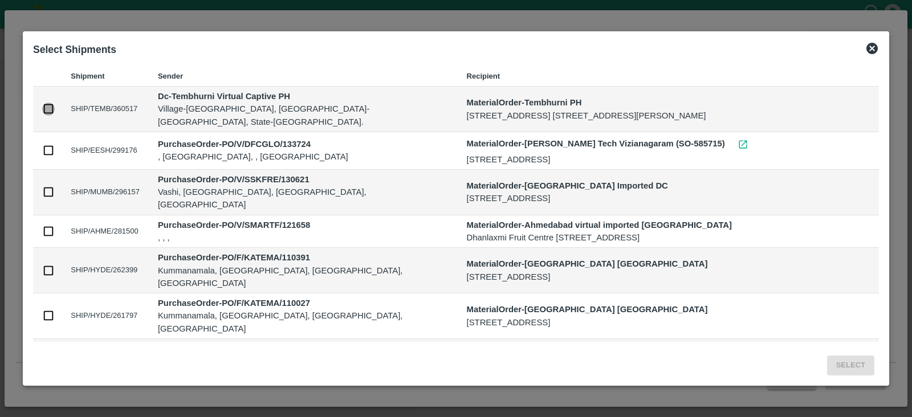
click at [54, 105] on input "checkbox" at bounding box center [48, 109] width 13 height 13
checkbox input "true"
click at [850, 365] on button "Select" at bounding box center [850, 366] width 47 height 20
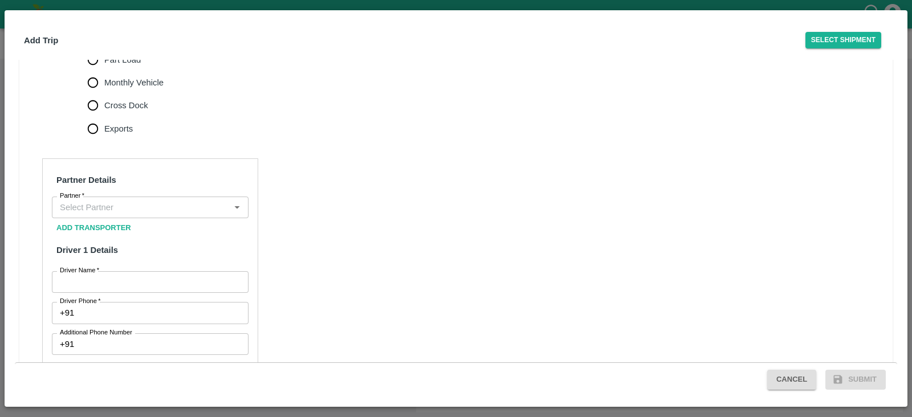
scroll to position [331, 0]
click at [115, 88] on label "Monthly Vehicle" at bounding box center [123, 83] width 82 height 23
click at [104, 88] on input "Monthly Vehicle" at bounding box center [93, 83] width 23 height 23
radio input "true"
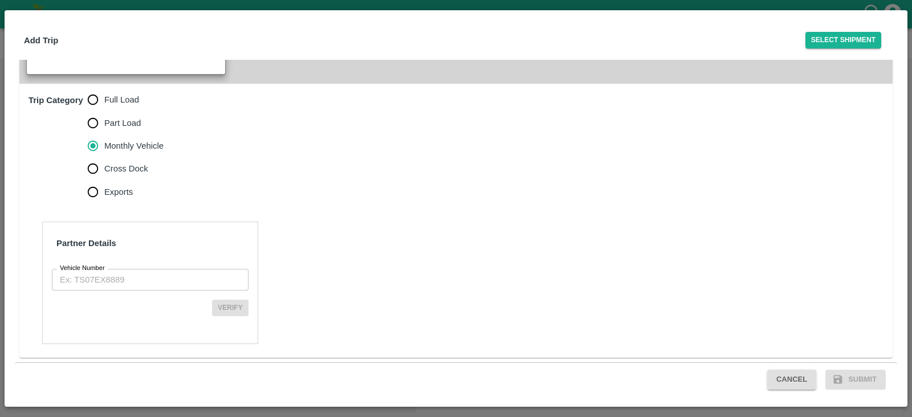
scroll to position [279, 0]
click at [112, 278] on input "Vehicle Number" at bounding box center [150, 280] width 197 height 22
paste input "MH10Z3780"
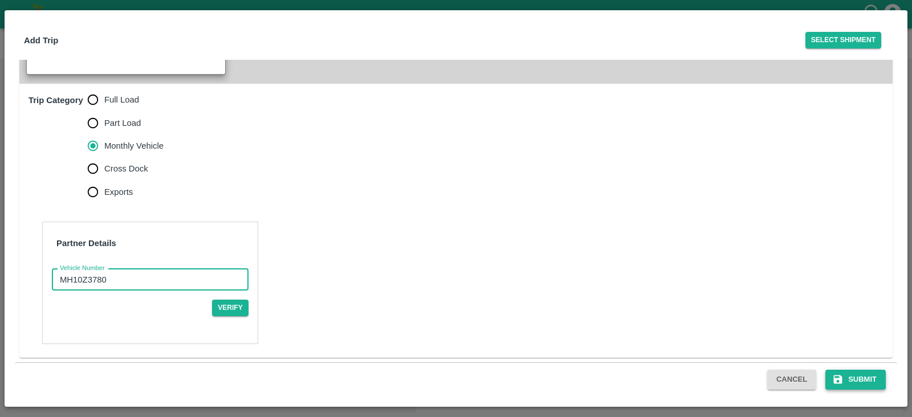
type input "MH10Z3780"
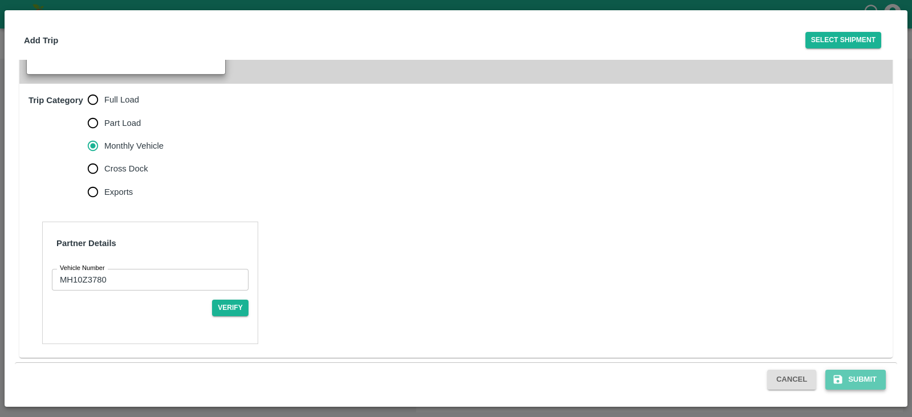
click at [854, 373] on button "Submit" at bounding box center [855, 380] width 60 height 20
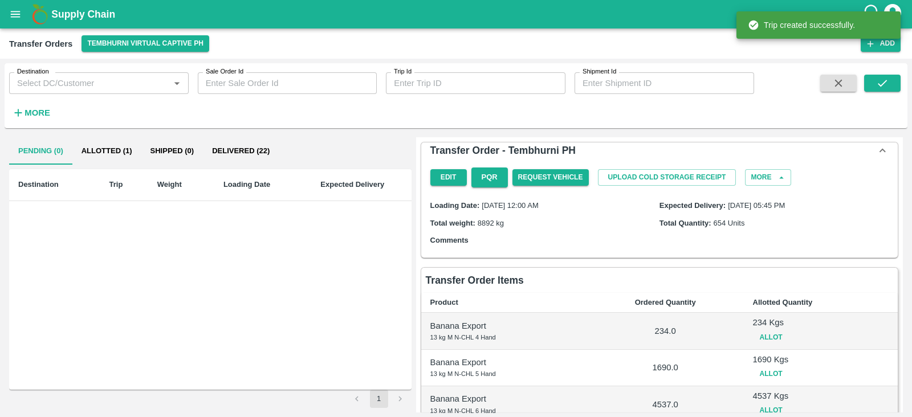
scroll to position [299, 0]
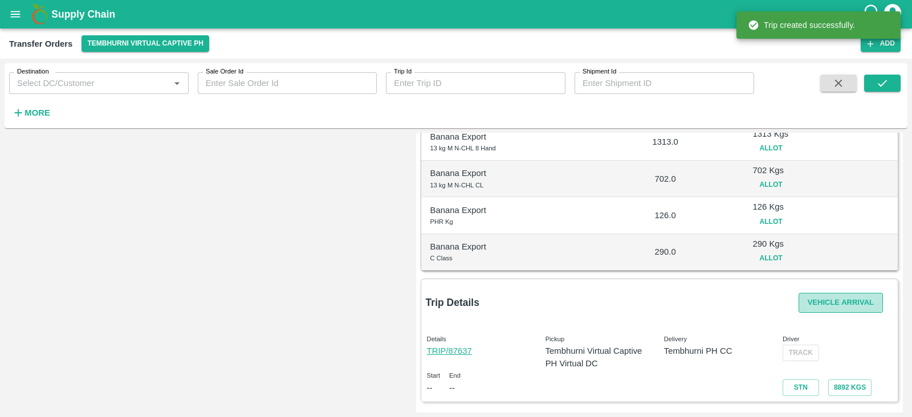
click at [826, 300] on button "Vehicle Arrival" at bounding box center [841, 303] width 84 height 20
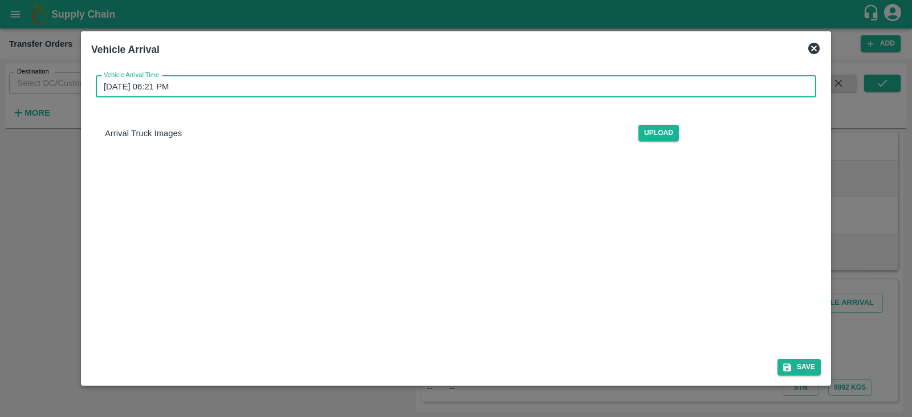
click at [564, 80] on input "[DATE] 06:21 PM" at bounding box center [452, 87] width 712 height 22
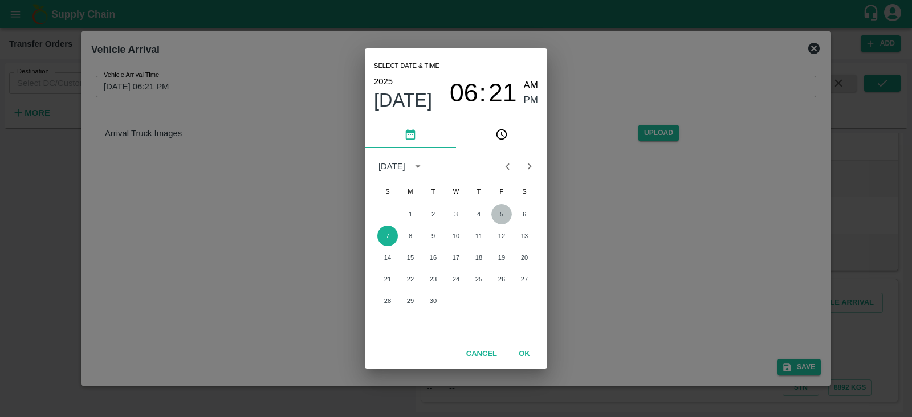
click at [499, 211] on button "5" at bounding box center [501, 214] width 21 height 21
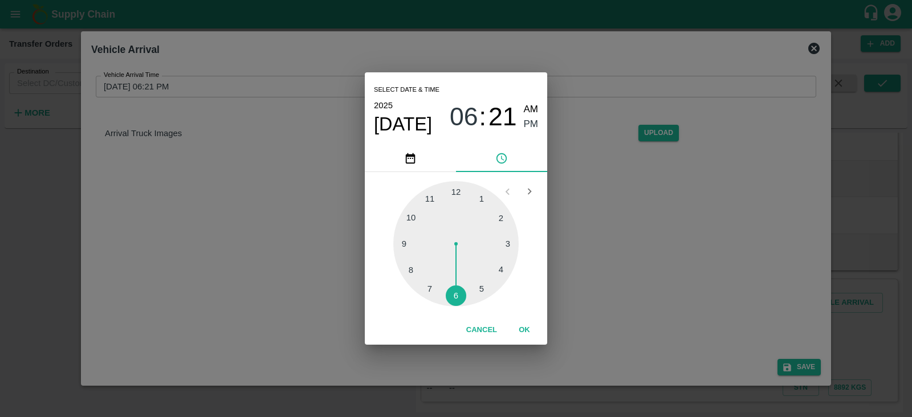
click at [482, 287] on div at bounding box center [455, 243] width 125 height 125
click at [404, 243] on div at bounding box center [455, 243] width 125 height 125
type input "[DATE] 05:45 PM"
click at [537, 119] on span "PM" at bounding box center [531, 124] width 15 height 15
click at [520, 329] on button "OK" at bounding box center [524, 330] width 36 height 20
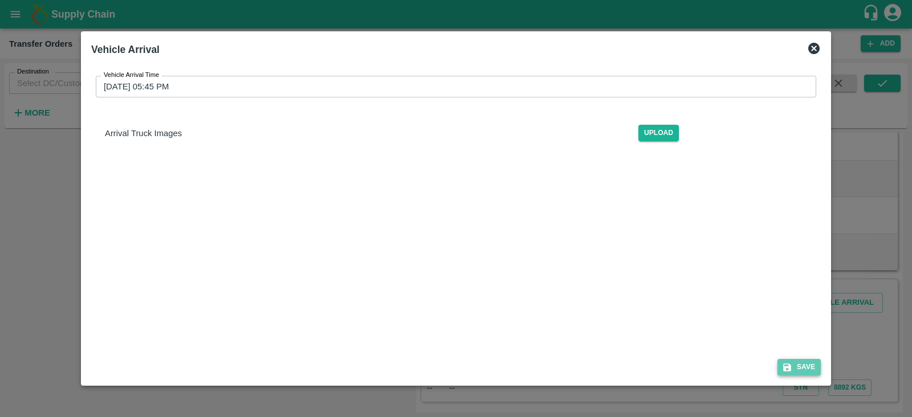
click at [800, 373] on button "Save" at bounding box center [798, 367] width 43 height 17
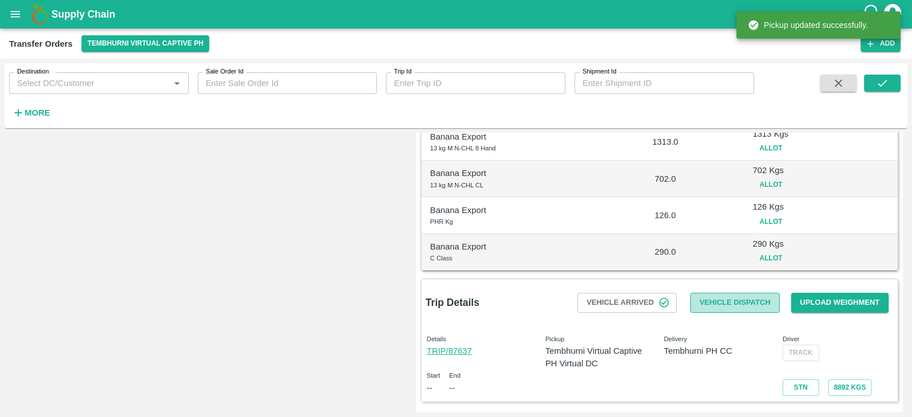
click at [712, 300] on button "Vehicle Dispatch" at bounding box center [734, 303] width 89 height 20
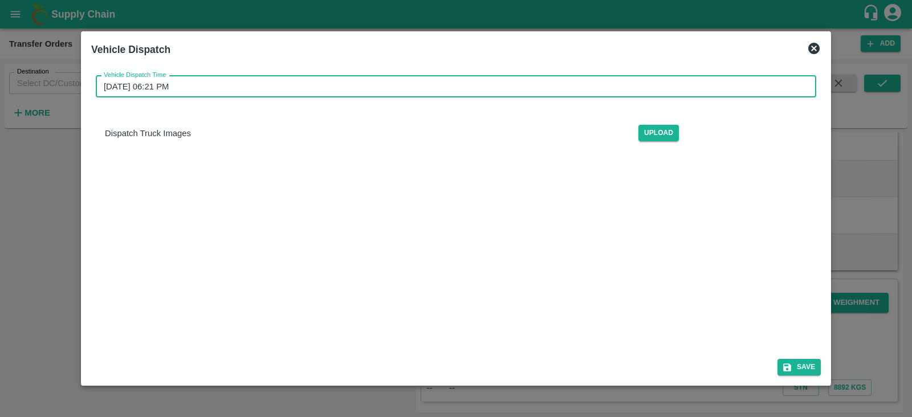
click at [429, 88] on input "[DATE] 06:21 PM" at bounding box center [452, 87] width 712 height 22
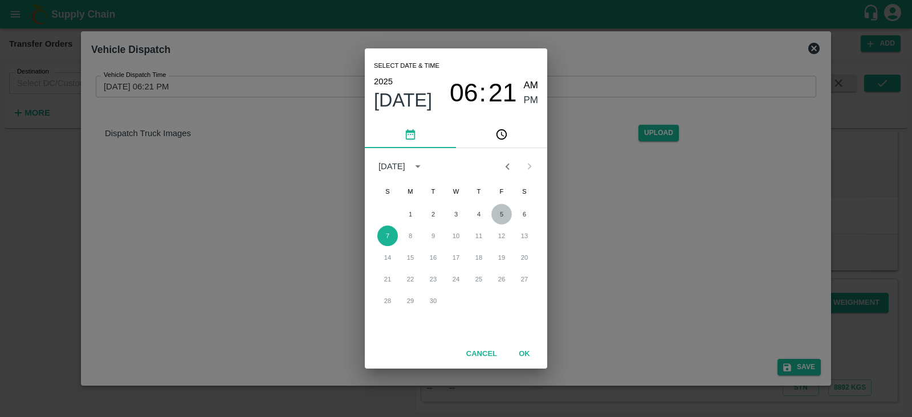
click at [502, 215] on button "5" at bounding box center [501, 214] width 21 height 21
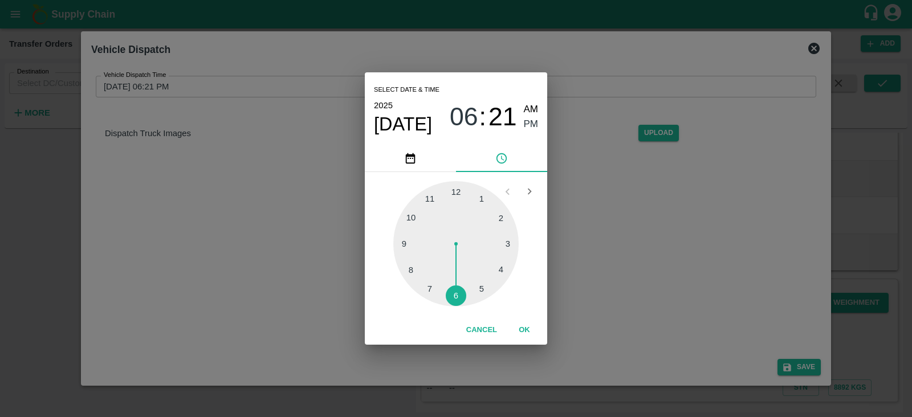
click at [484, 288] on div at bounding box center [455, 243] width 125 height 125
click at [402, 243] on div at bounding box center [455, 243] width 125 height 125
type input "[DATE] 05:45 PM"
drag, startPoint x: 524, startPoint y: 125, endPoint x: 526, endPoint y: 328, distance: 203.5
click at [526, 328] on div "Select date & time [DATE] 05 : 45 AM PM 05 10 15 20 25 30 35 40 45 50 55 00 Can…" at bounding box center [456, 208] width 182 height 272
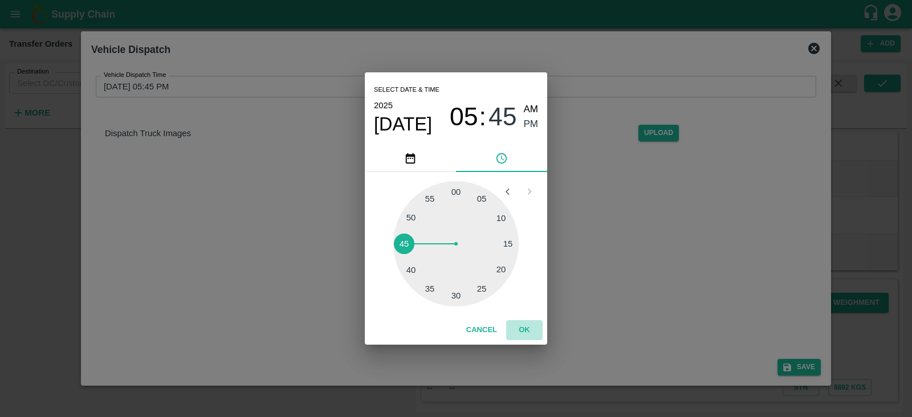
click at [526, 328] on button "OK" at bounding box center [524, 330] width 36 height 20
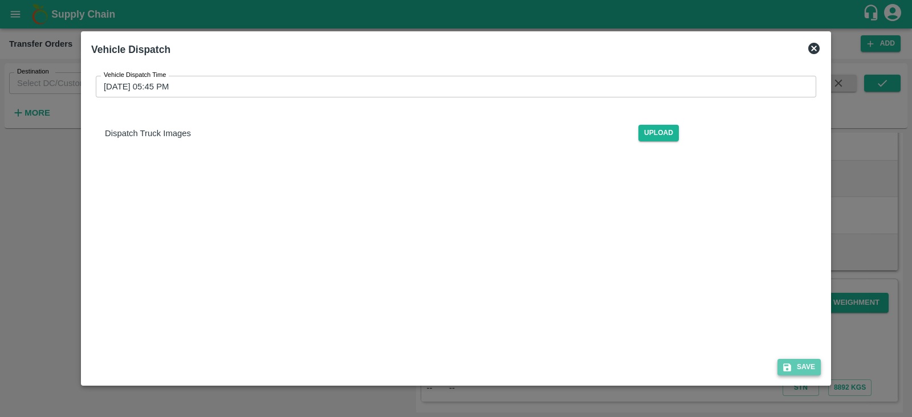
click at [811, 363] on button "Save" at bounding box center [798, 367] width 43 height 17
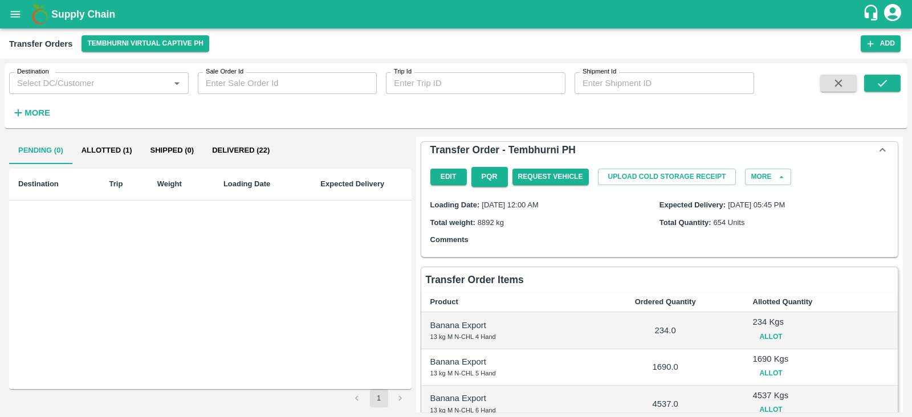
scroll to position [0, 0]
click at [109, 154] on button "Allotted (1)" at bounding box center [106, 150] width 69 height 27
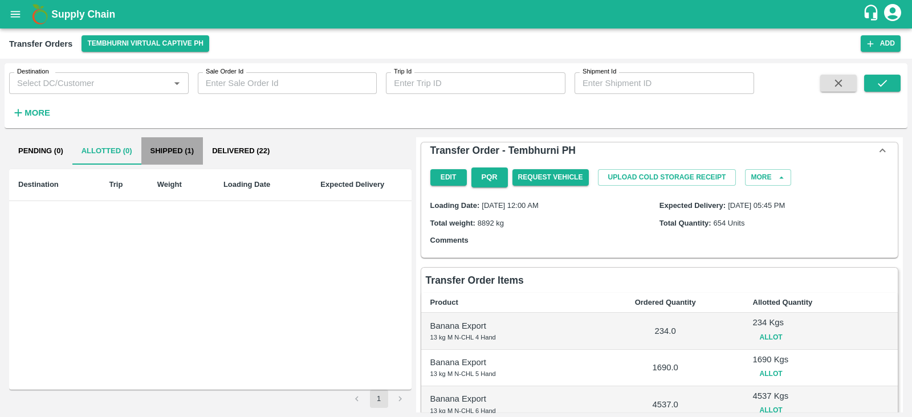
click at [171, 156] on button "Shipped (1)" at bounding box center [172, 150] width 62 height 27
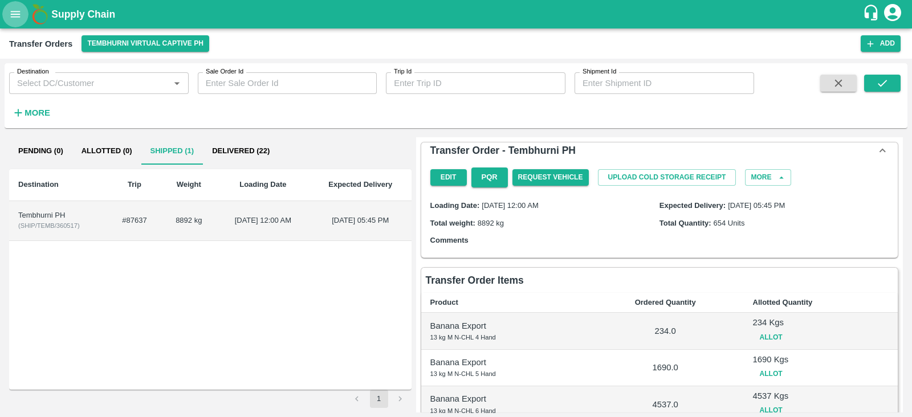
click at [14, 13] on icon "open drawer" at bounding box center [15, 14] width 13 height 13
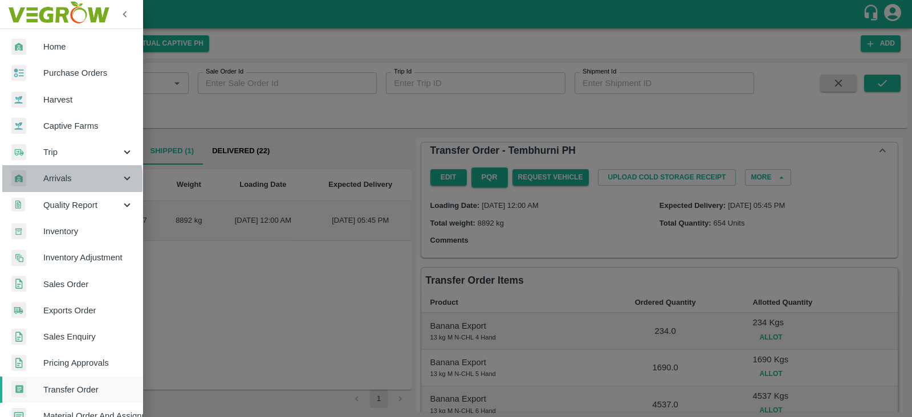
click at [66, 181] on span "Arrivals" at bounding box center [82, 178] width 78 height 13
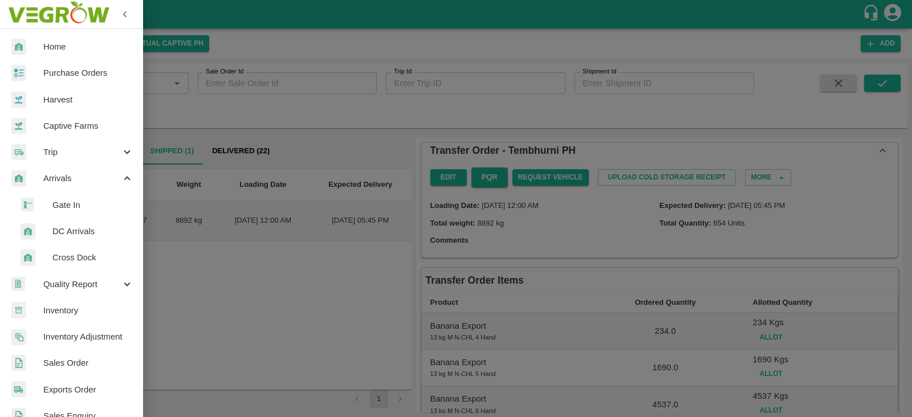
click at [57, 231] on span "DC Arrivals" at bounding box center [92, 231] width 81 height 13
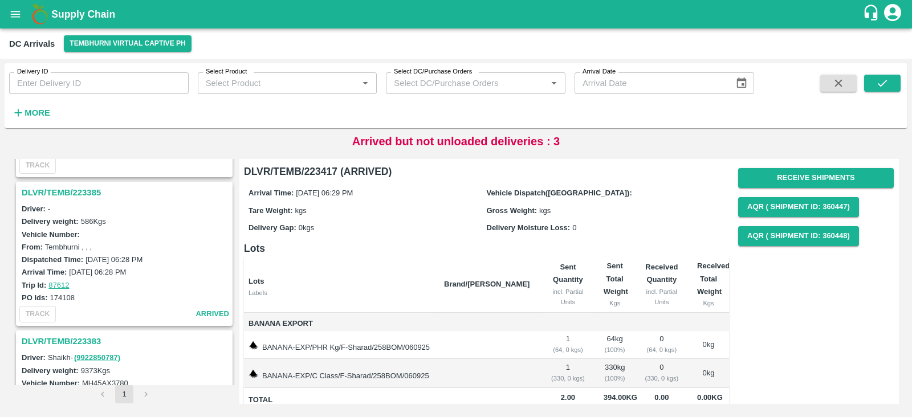
scroll to position [669, 0]
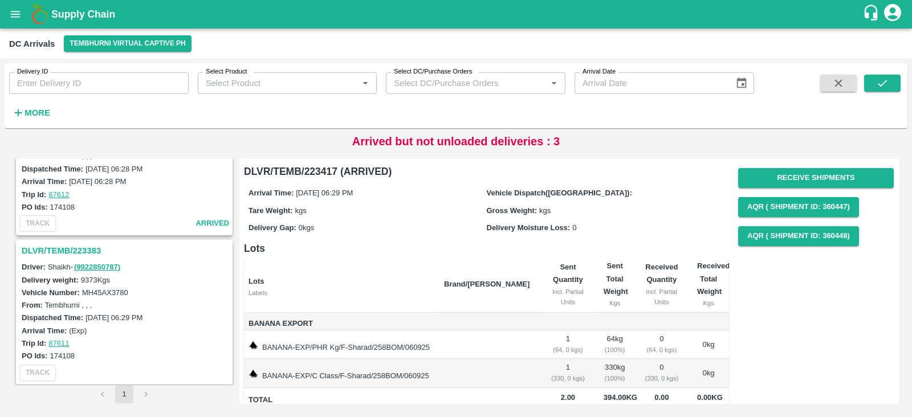
click at [63, 252] on h3 "DLVR/TEMB/223383" at bounding box center [126, 250] width 209 height 15
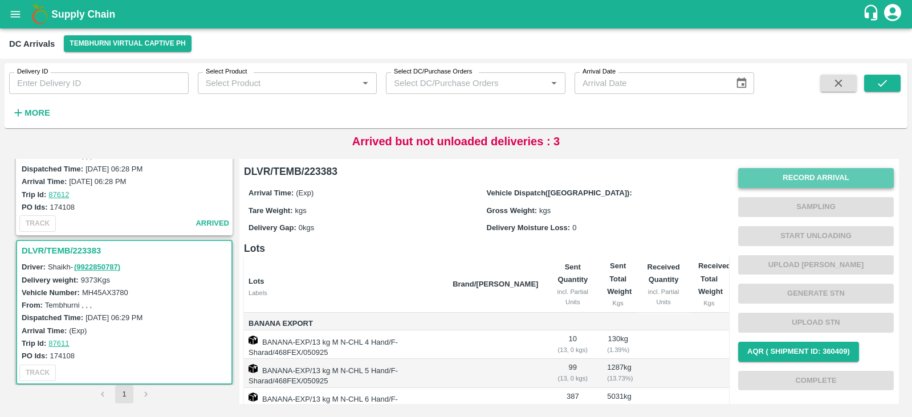
click at [827, 178] on button "Record Arrival" at bounding box center [816, 178] width 156 height 20
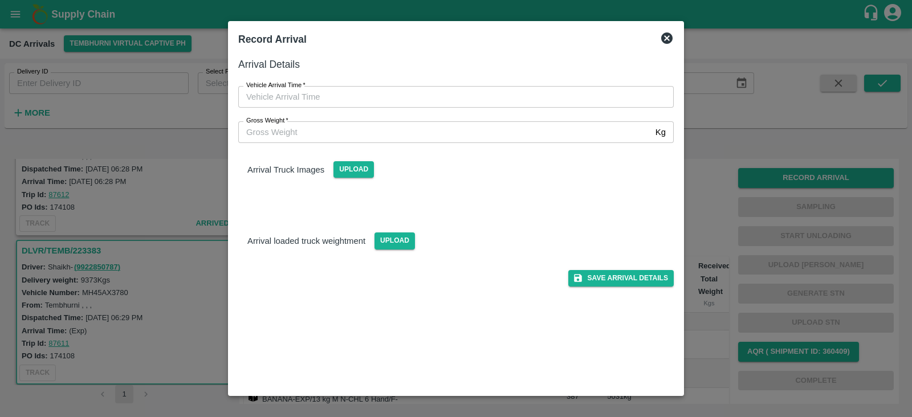
type input "DD/MM/YYYY hh:mm aa"
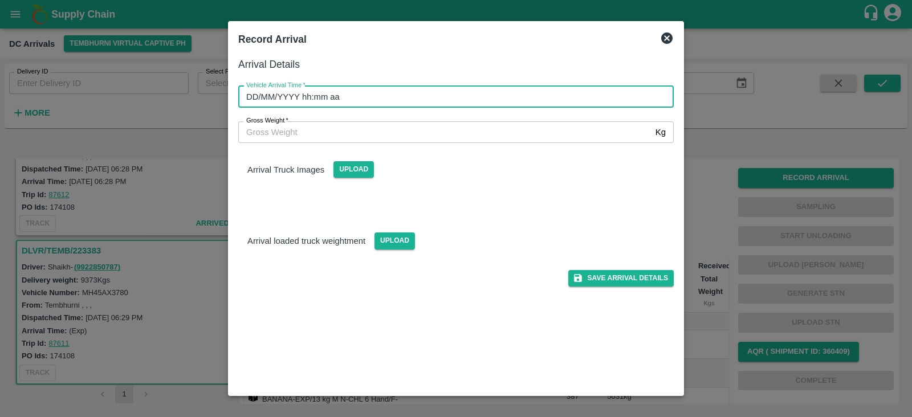
click at [418, 97] on input "DD/MM/YYYY hh:mm aa" at bounding box center [451, 97] width 427 height 22
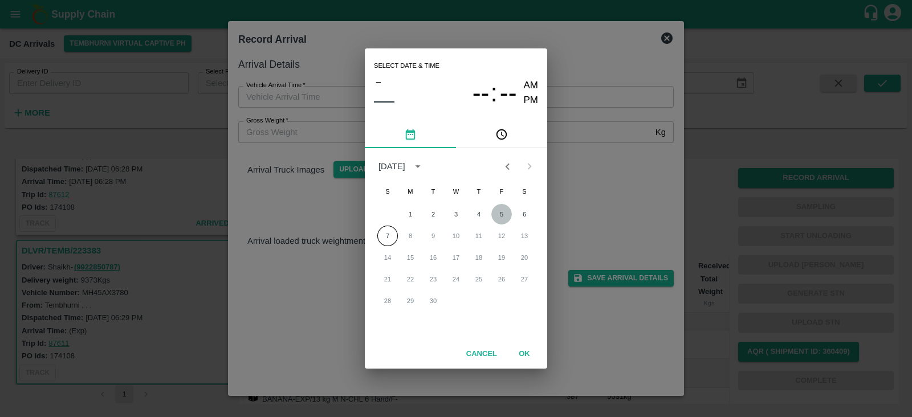
click at [501, 215] on button "5" at bounding box center [501, 214] width 21 height 21
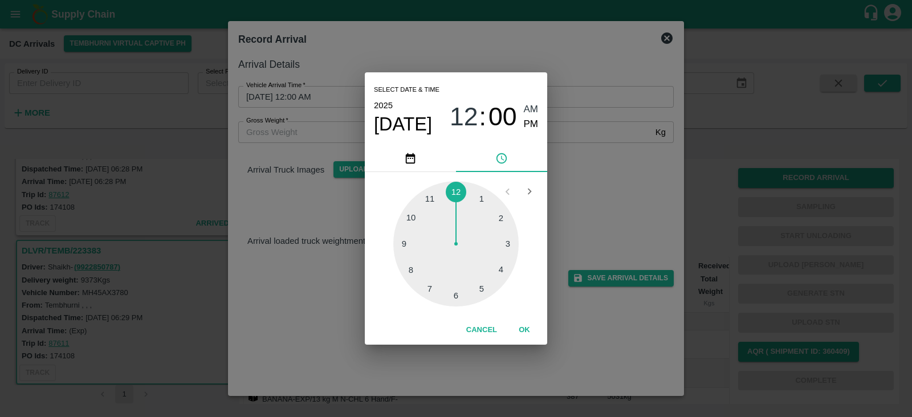
click at [484, 288] on div at bounding box center [455, 243] width 125 height 125
click at [401, 246] on div at bounding box center [455, 243] width 125 height 125
click at [529, 121] on span "PM" at bounding box center [531, 124] width 15 height 15
type input "[DATE] 05:45 PM"
click at [518, 336] on button "OK" at bounding box center [524, 330] width 36 height 20
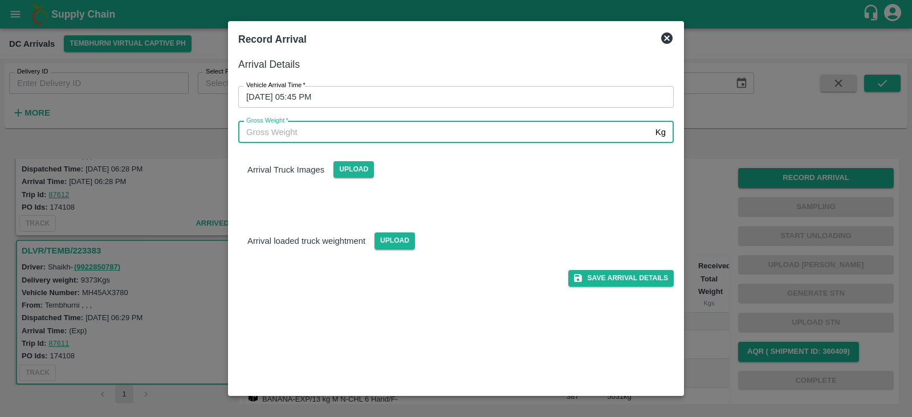
click at [308, 132] on input "Gross Weight   *" at bounding box center [444, 132] width 413 height 22
type input "8000"
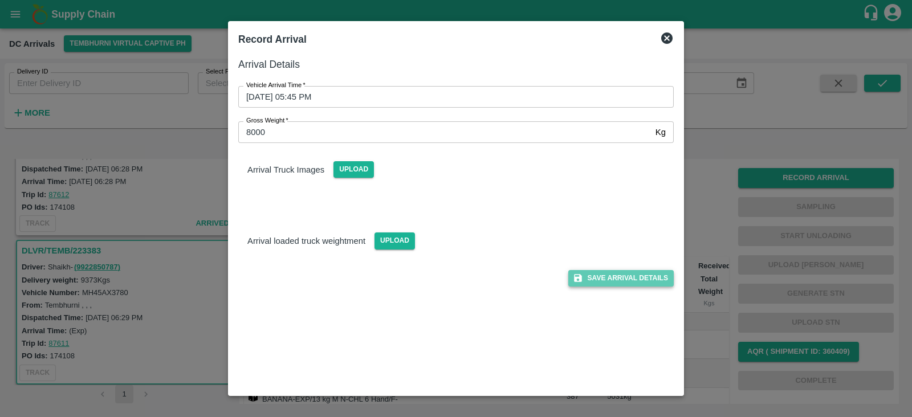
click at [616, 280] on button "Save Arrival Details" at bounding box center [620, 278] width 105 height 17
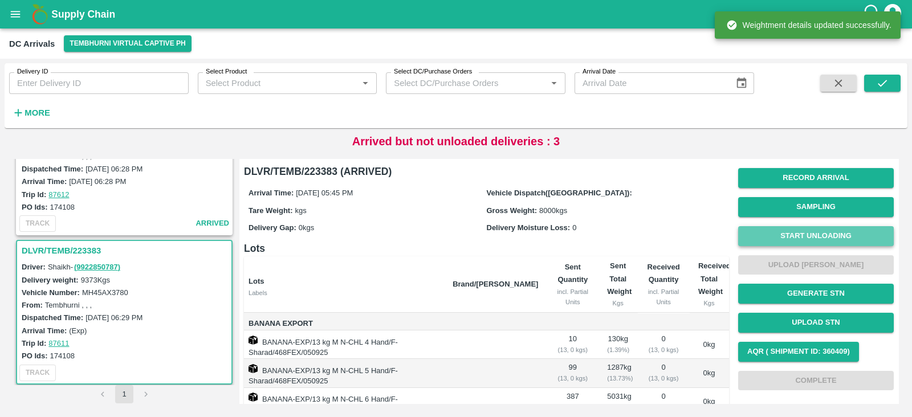
click at [818, 231] on button "Start Unloading" at bounding box center [816, 236] width 156 height 20
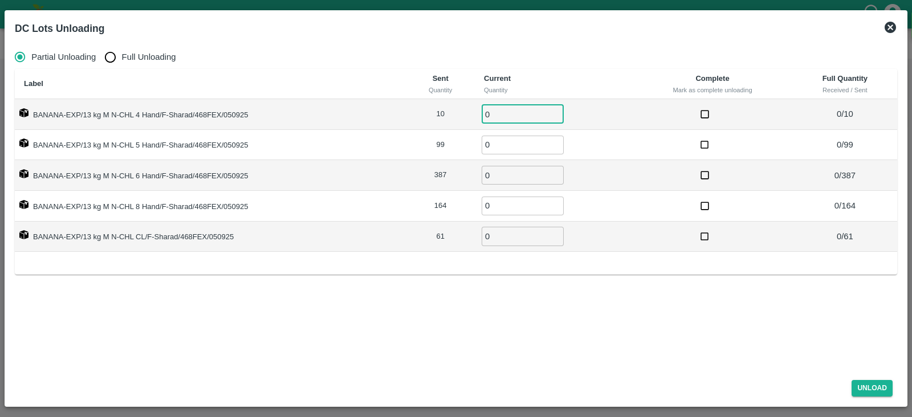
click at [501, 113] on input "0" at bounding box center [523, 114] width 82 height 19
type input "10"
click at [501, 145] on input "0" at bounding box center [523, 145] width 82 height 19
type input "99"
click at [498, 177] on input "0" at bounding box center [523, 175] width 82 height 19
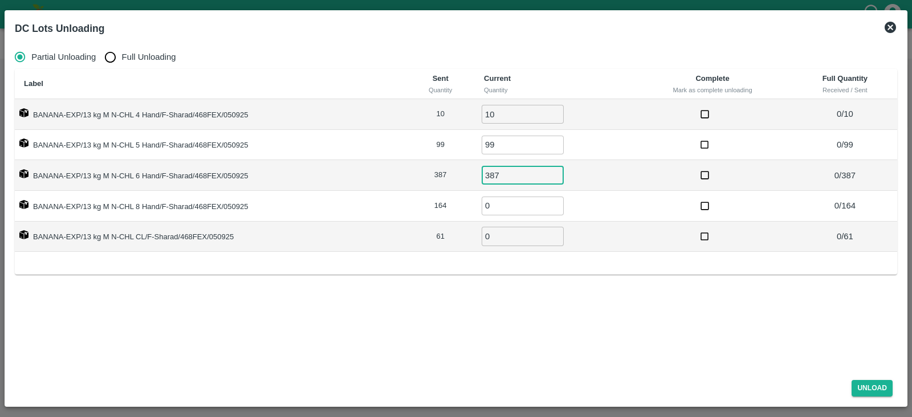
type input "387"
click at [496, 203] on input "0" at bounding box center [523, 206] width 82 height 19
type input "164"
click at [496, 239] on input "0" at bounding box center [523, 236] width 82 height 19
type input "61"
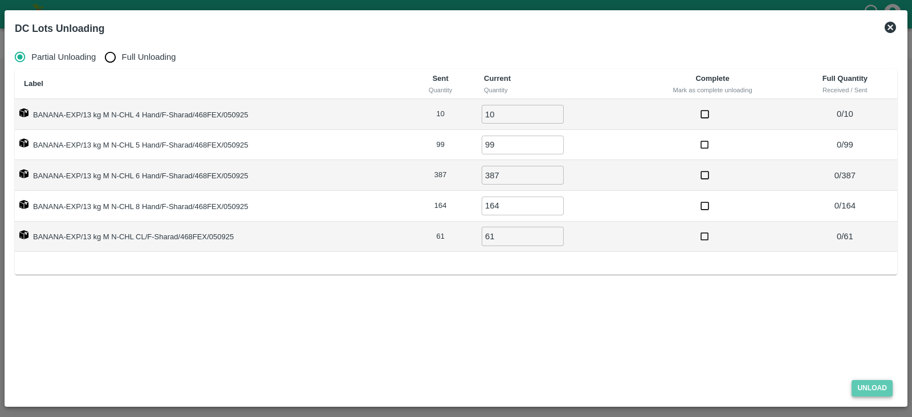
click at [871, 387] on button "Unload" at bounding box center [872, 388] width 41 height 17
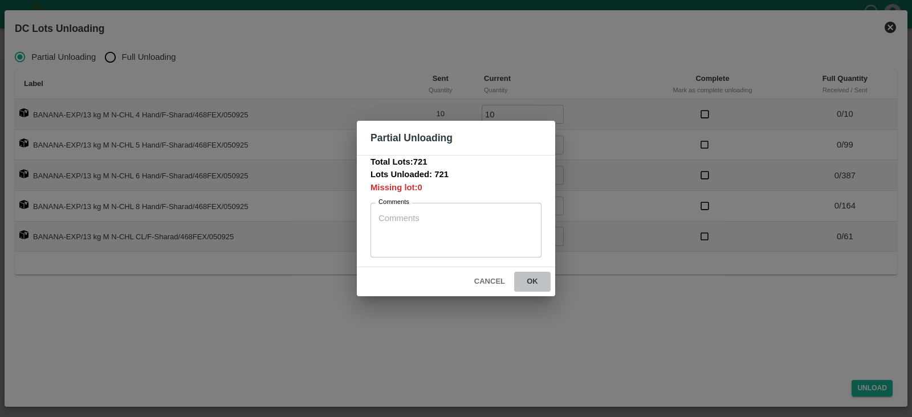
click at [531, 282] on button "ok" at bounding box center [532, 282] width 36 height 20
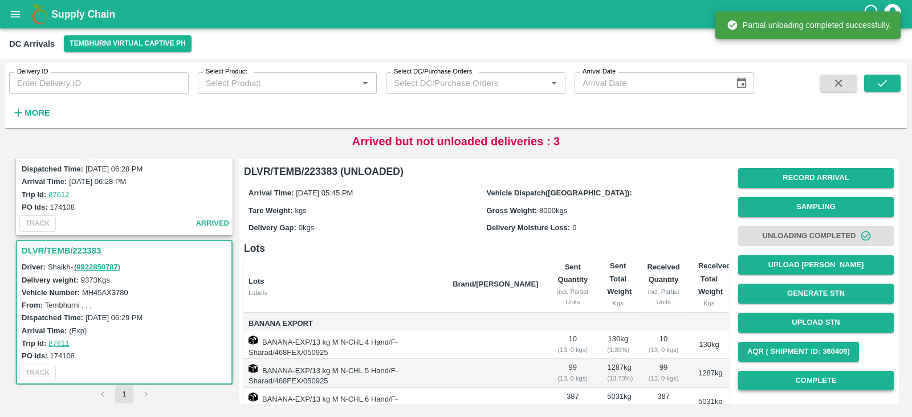
click at [804, 371] on button "Complete" at bounding box center [816, 381] width 156 height 20
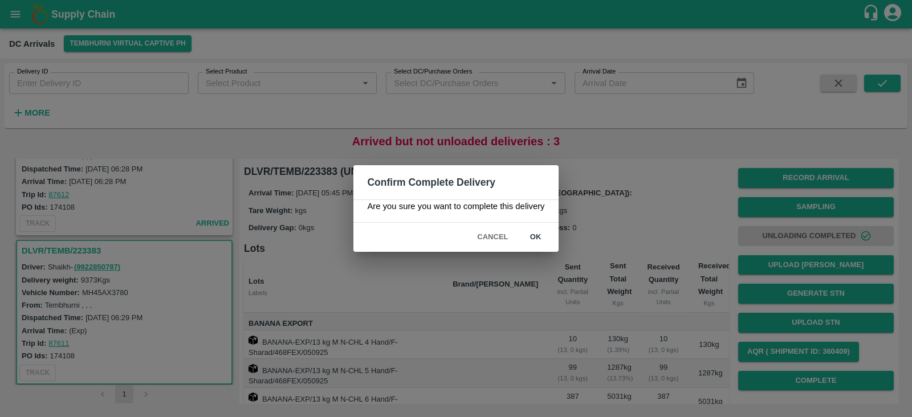
click at [537, 238] on button "ok" at bounding box center [536, 237] width 36 height 20
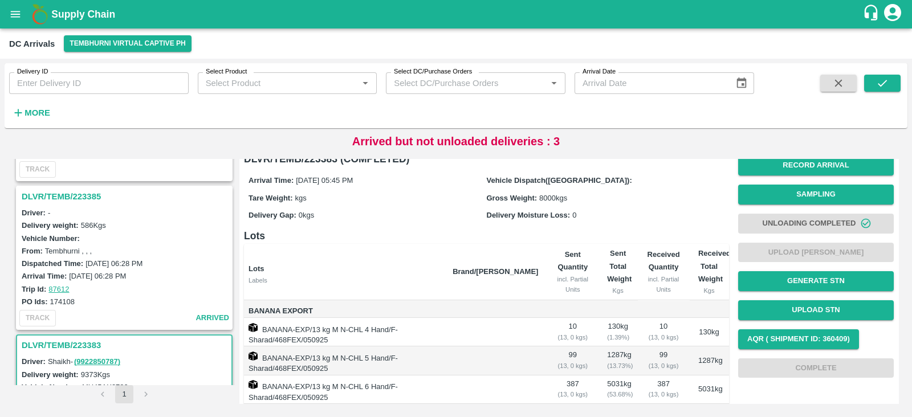
scroll to position [573, 0]
click at [60, 193] on h3 "DLVR/TEMB/223385" at bounding box center [126, 197] width 209 height 15
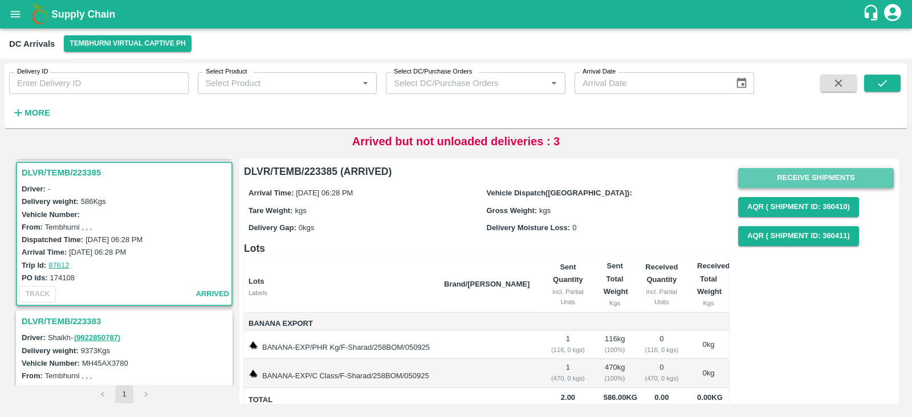
click at [809, 176] on button "Receive Shipments" at bounding box center [816, 178] width 156 height 20
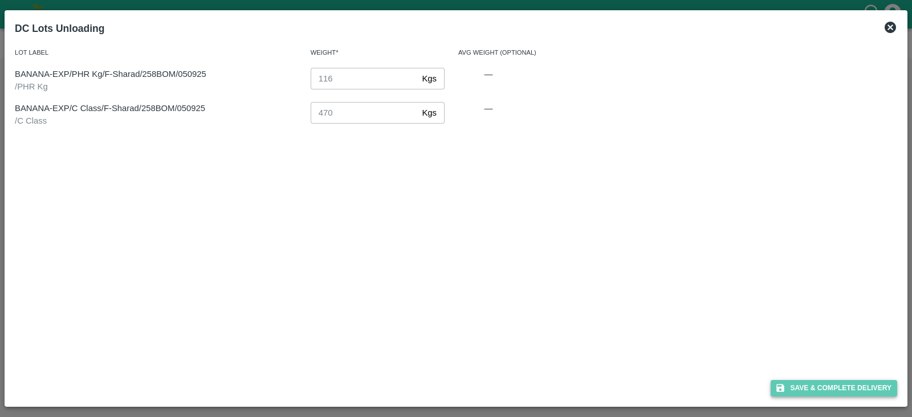
click at [820, 386] on button "Save & Complete Delivery" at bounding box center [834, 388] width 127 height 17
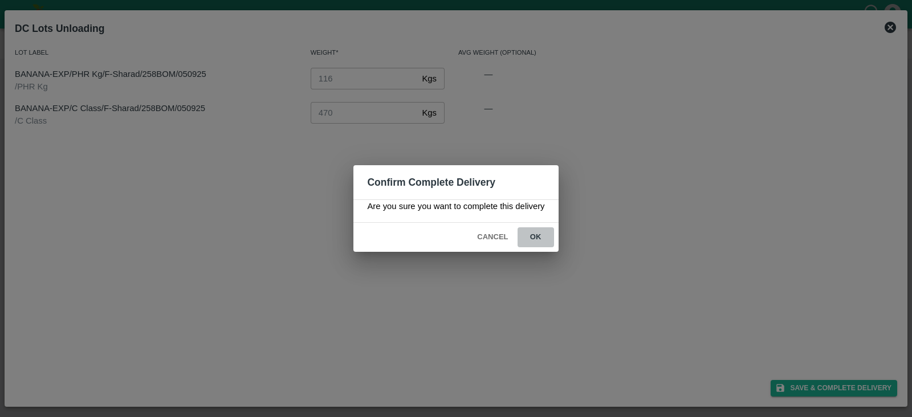
click at [542, 227] on button "ok" at bounding box center [536, 237] width 36 height 20
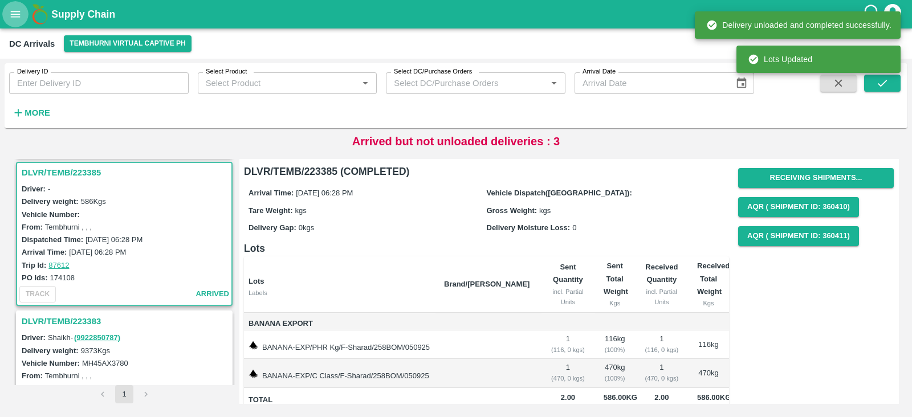
click at [13, 7] on button "open drawer" at bounding box center [15, 14] width 26 height 26
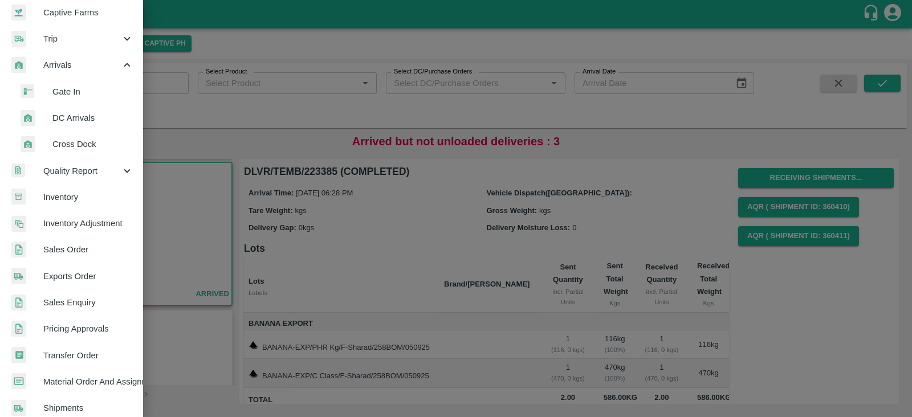
scroll to position [113, 0]
click at [60, 364] on link "Transfer Order" at bounding box center [71, 356] width 142 height 26
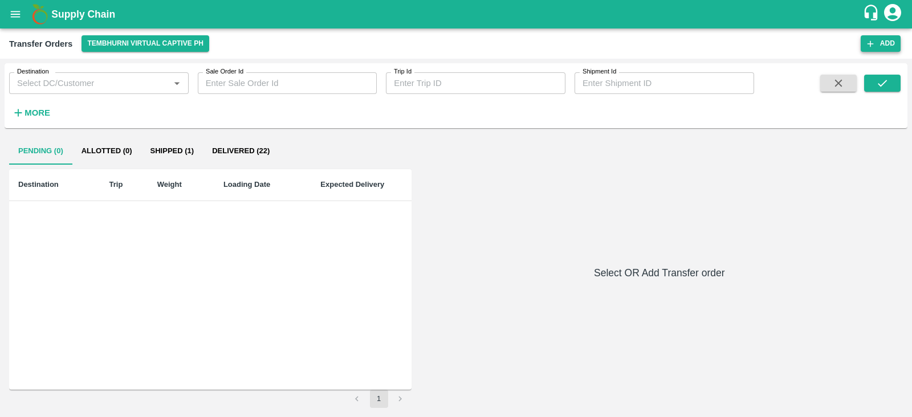
click at [879, 39] on button "Add" at bounding box center [881, 43] width 40 height 17
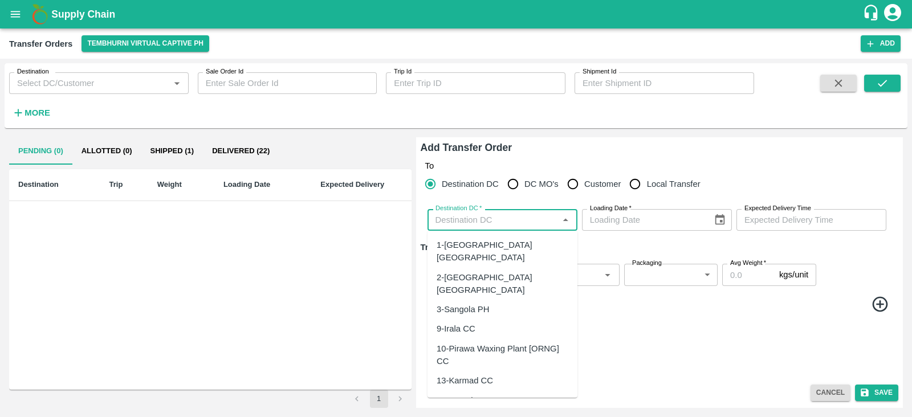
click at [466, 221] on input "Destination DC   *" at bounding box center [493, 220] width 124 height 15
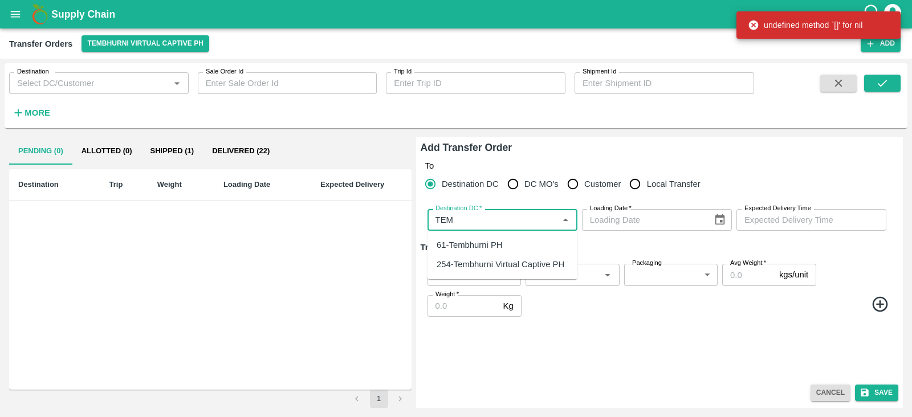
click at [467, 249] on div "61-Tembhurni PH" at bounding box center [470, 245] width 66 height 13
type input "61-Tembhurni PH"
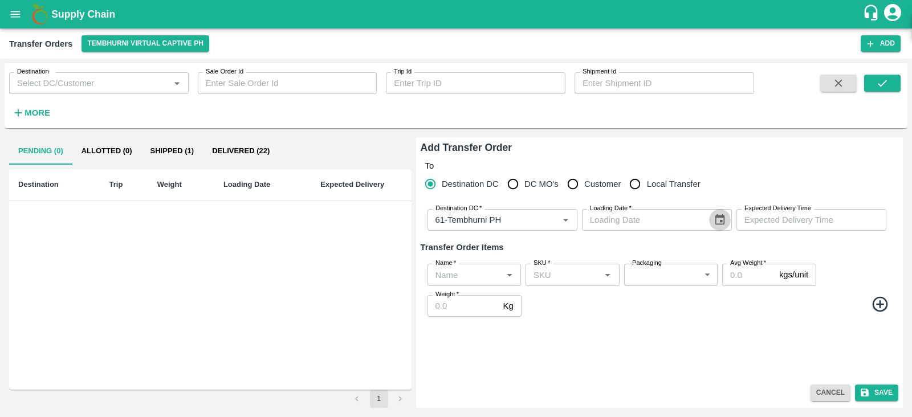
click at [724, 223] on icon "Choose date" at bounding box center [720, 219] width 10 height 11
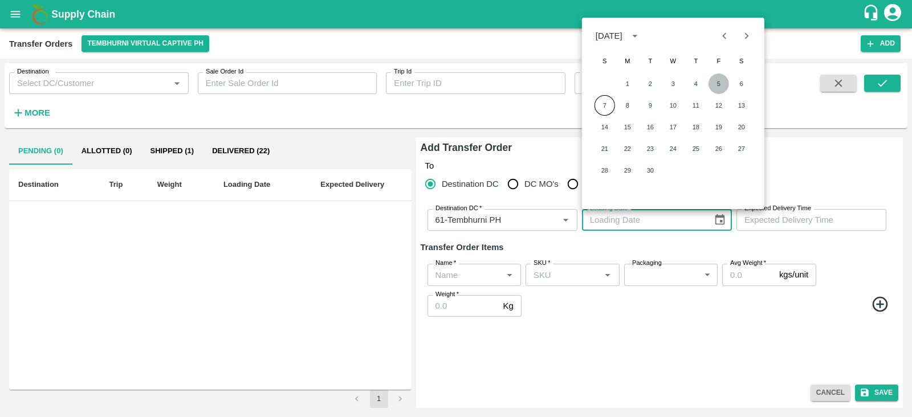
click at [716, 82] on button "5" at bounding box center [718, 84] width 21 height 21
type input "[DATE]"
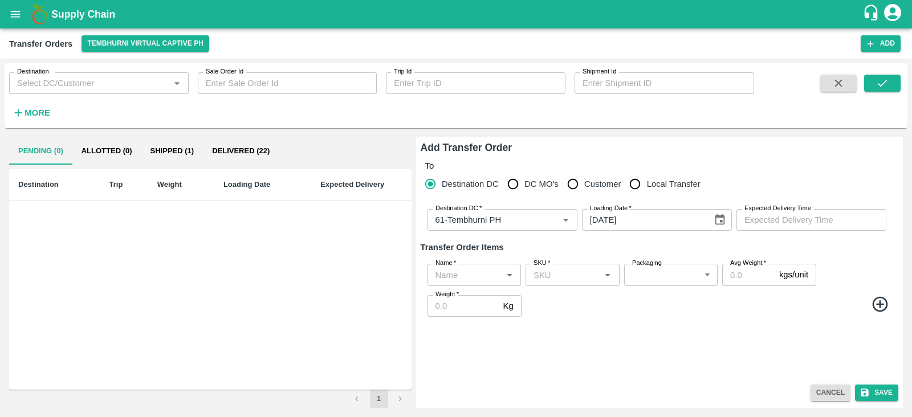
type input "DD/MM/YYYY hh:mm aa"
click at [799, 229] on input "DD/MM/YYYY hh:mm aa" at bounding box center [807, 220] width 142 height 22
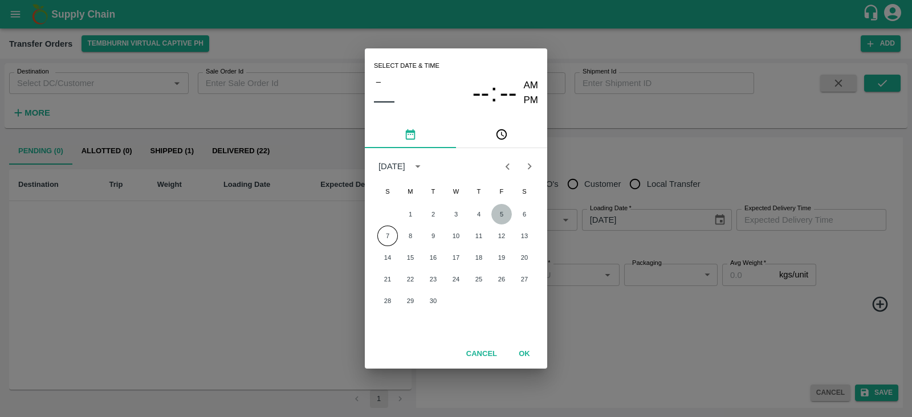
click at [501, 211] on button "5" at bounding box center [501, 214] width 21 height 21
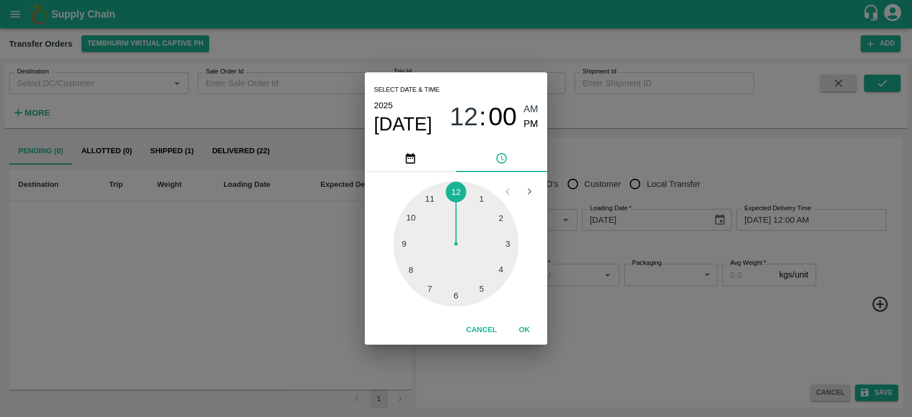
click at [484, 289] on div at bounding box center [455, 243] width 125 height 125
click at [397, 244] on div at bounding box center [455, 243] width 125 height 125
click at [530, 127] on span "PM" at bounding box center [531, 124] width 15 height 15
type input "[DATE] 05:45 PM"
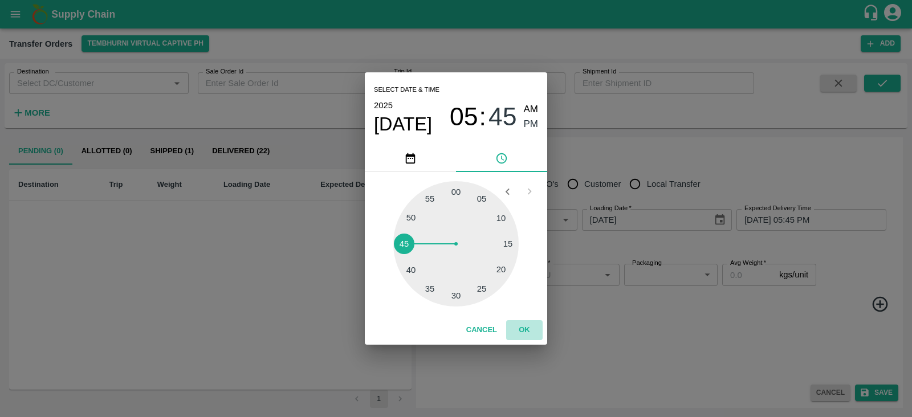
click at [528, 331] on button "OK" at bounding box center [524, 330] width 36 height 20
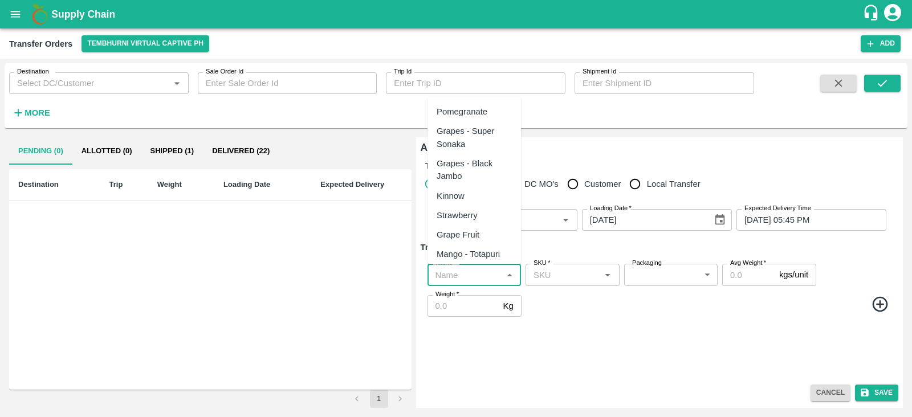
click at [461, 274] on input "Name   *" at bounding box center [465, 274] width 68 height 15
click at [467, 109] on div "Banana Export" at bounding box center [465, 111] width 56 height 13
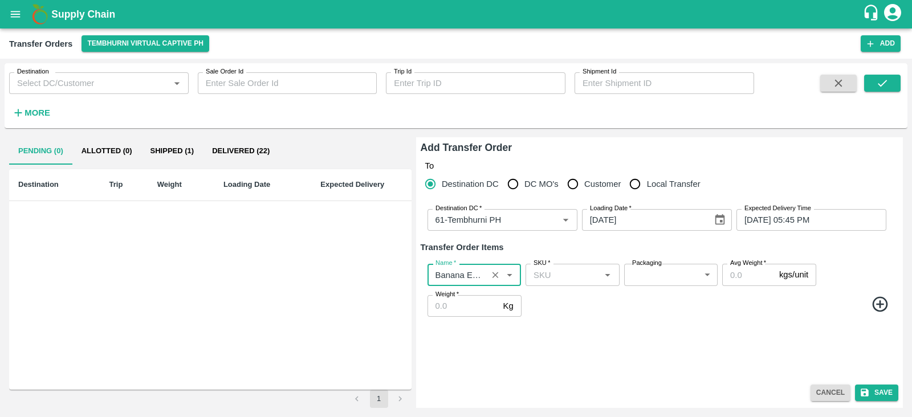
type input "Banana Export"
click at [877, 301] on icon at bounding box center [880, 304] width 19 height 19
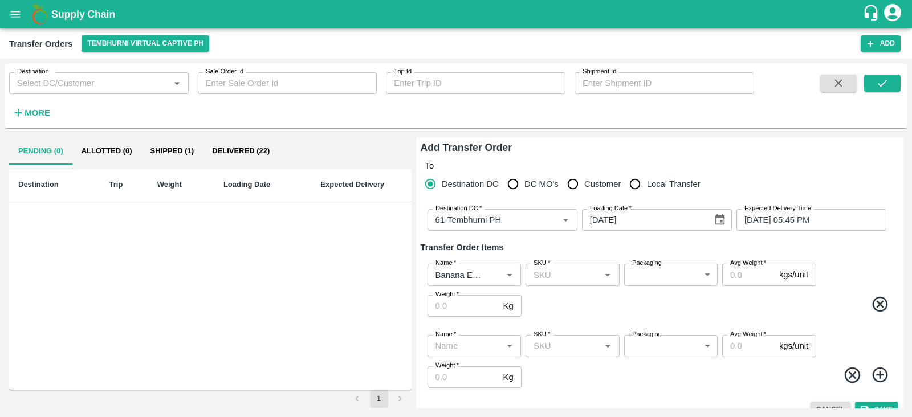
scroll to position [17, 0]
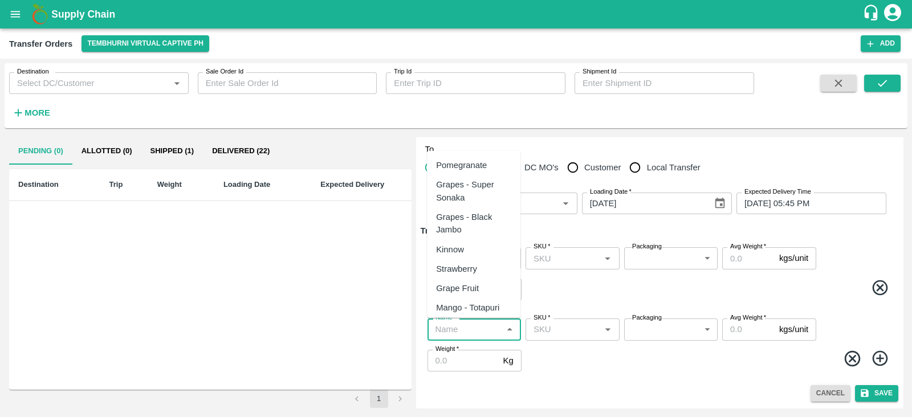
click at [445, 328] on input "Name   *" at bounding box center [465, 329] width 68 height 15
click at [466, 164] on div "Banana Export" at bounding box center [464, 165] width 56 height 13
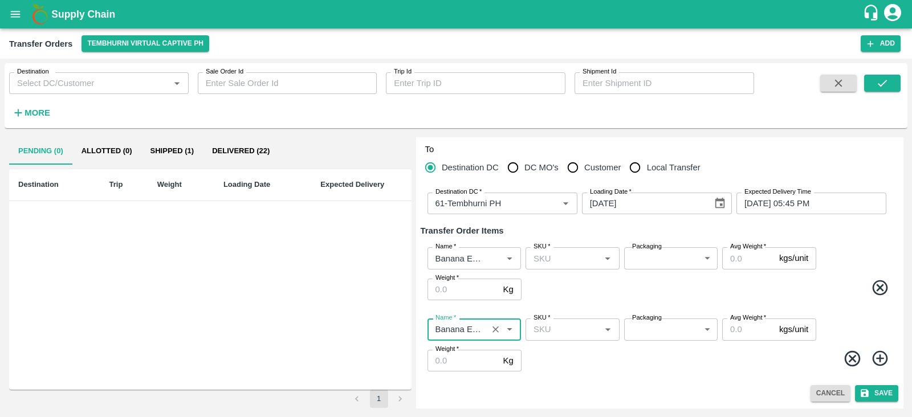
type input "Banana Export"
click at [878, 361] on icon at bounding box center [879, 358] width 15 height 15
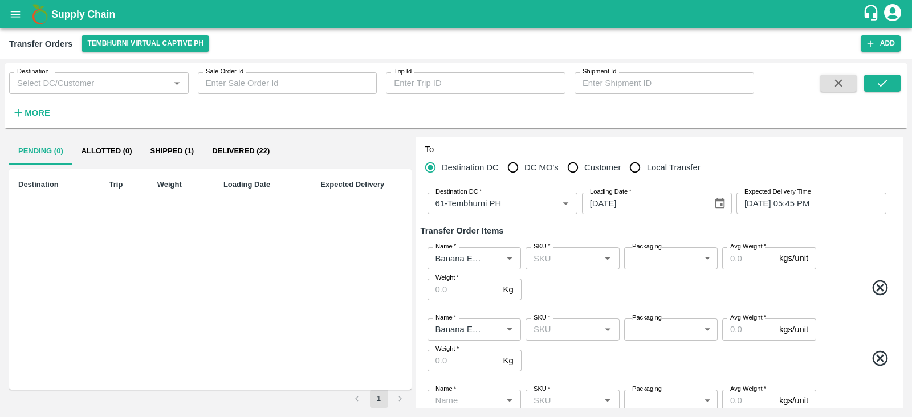
scroll to position [88, 0]
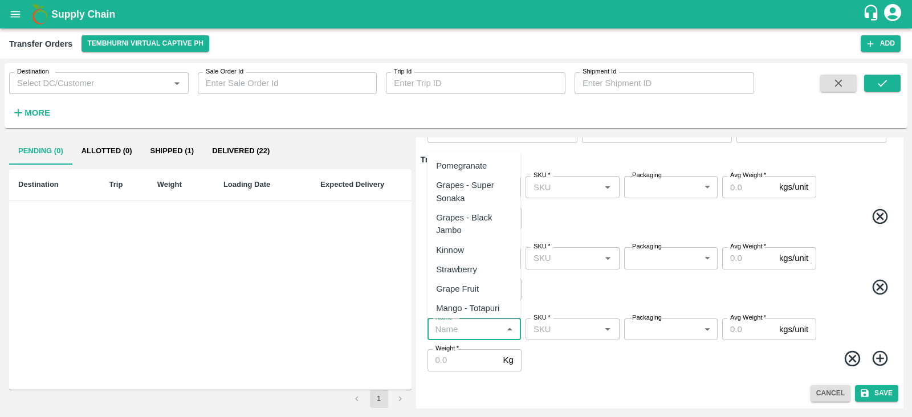
click at [458, 332] on input "Name   *" at bounding box center [465, 329] width 68 height 15
click at [454, 168] on div "Banana Export" at bounding box center [464, 166] width 56 height 13
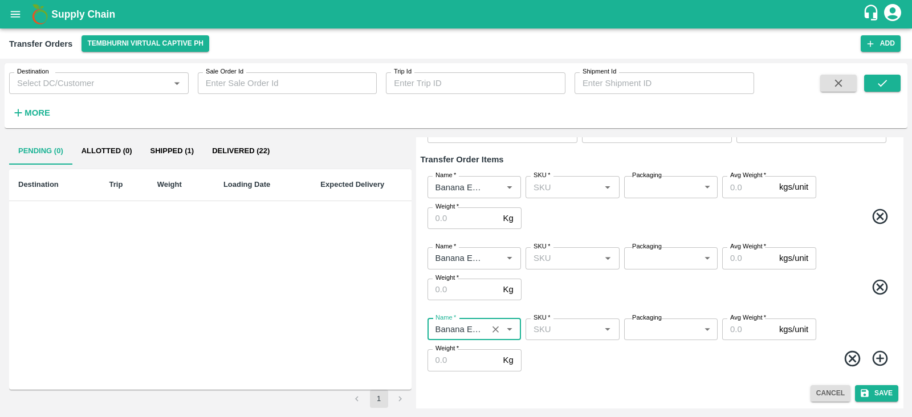
type input "Banana Export"
click at [886, 360] on icon at bounding box center [880, 358] width 19 height 19
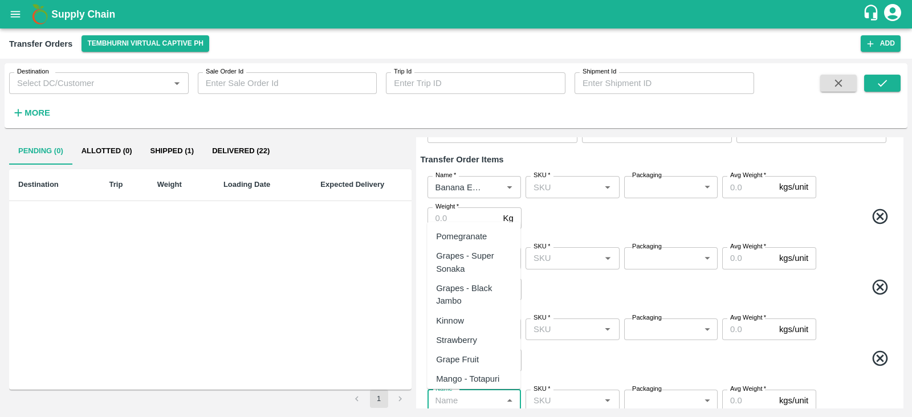
click at [472, 392] on input "Name   *" at bounding box center [465, 400] width 68 height 15
click at [458, 235] on div "Banana Export" at bounding box center [464, 236] width 56 height 13
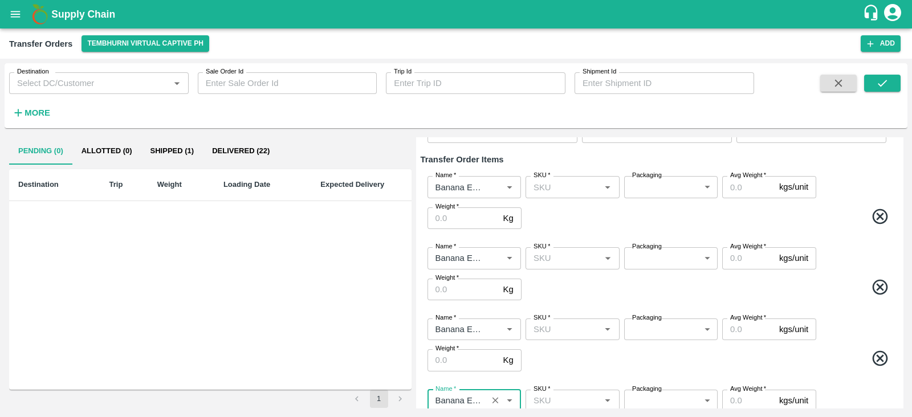
scroll to position [159, 0]
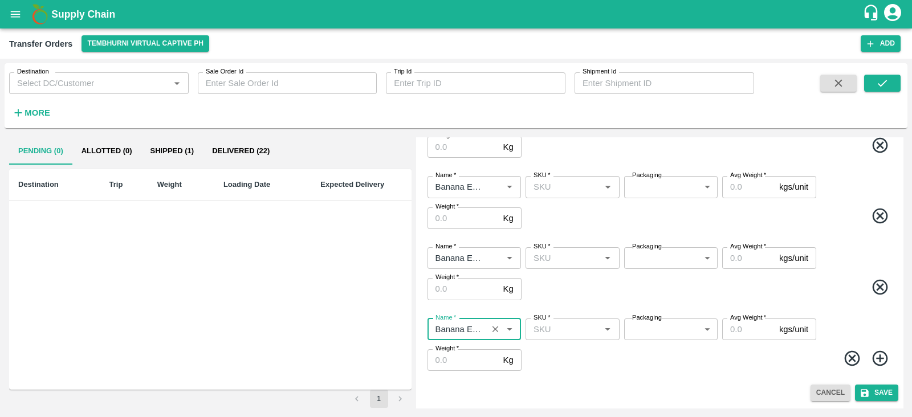
type input "Banana Export"
click at [871, 355] on icon at bounding box center [880, 358] width 19 height 19
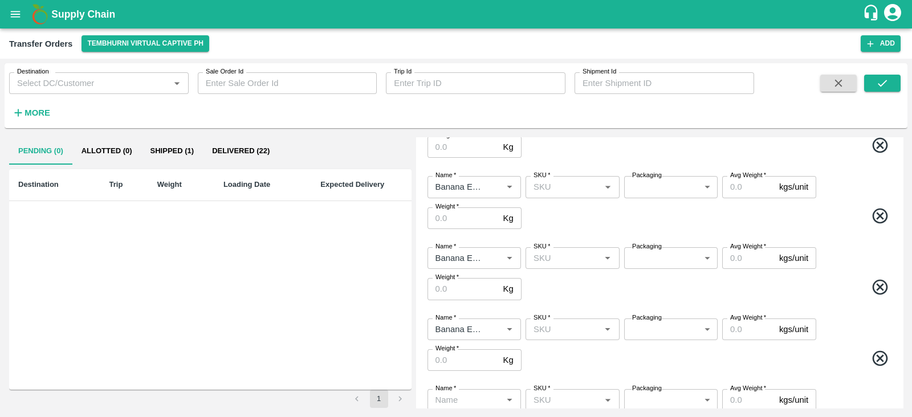
scroll to position [230, 0]
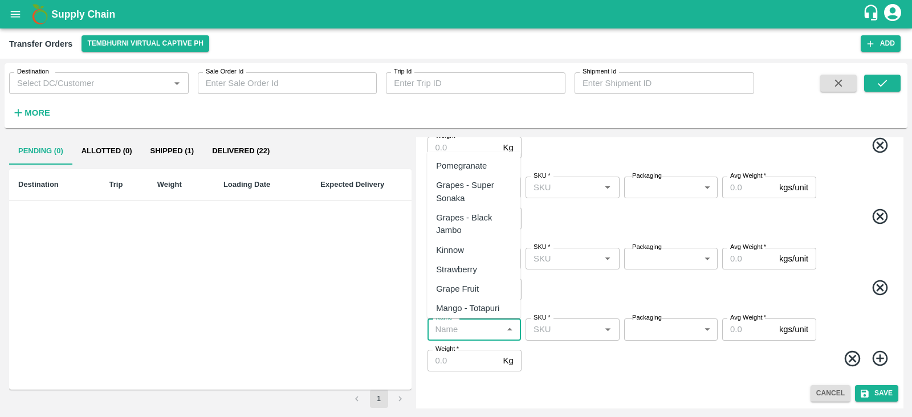
click at [438, 326] on input "Name   *" at bounding box center [465, 329] width 68 height 15
click at [449, 160] on div "Banana Export" at bounding box center [464, 166] width 56 height 13
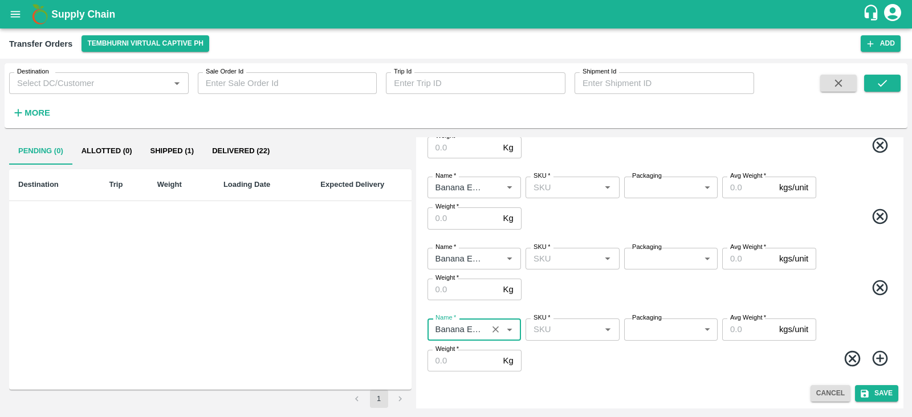
type input "Banana Export"
click at [882, 355] on icon at bounding box center [880, 358] width 19 height 19
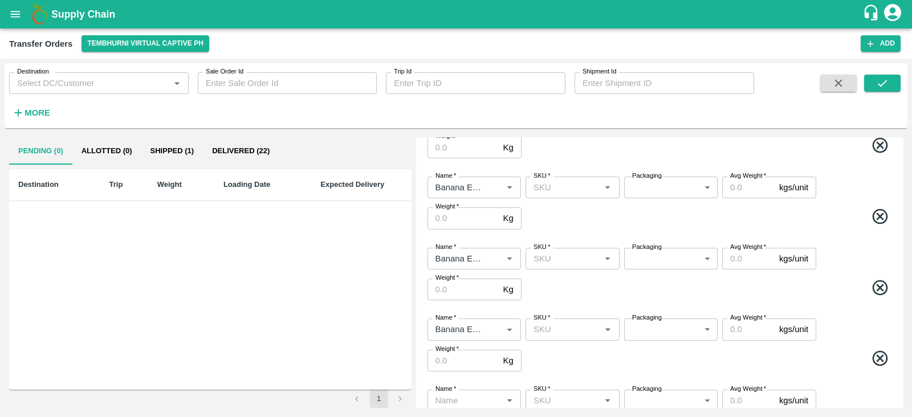
scroll to position [301, 0]
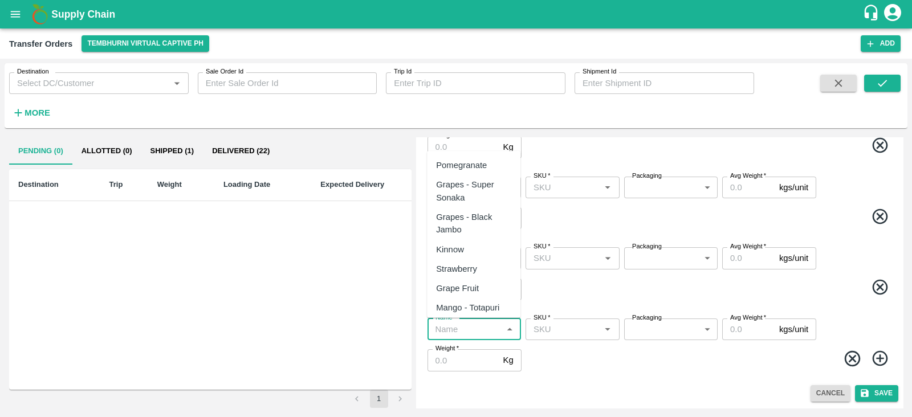
click at [460, 335] on input "Name   *" at bounding box center [465, 329] width 68 height 15
click at [481, 161] on div "Banana Export" at bounding box center [464, 165] width 56 height 13
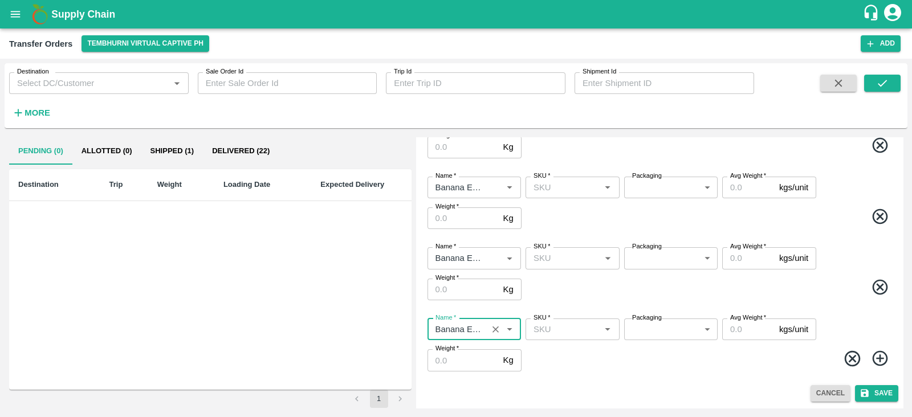
type input "Banana Export"
click at [882, 357] on icon at bounding box center [880, 358] width 19 height 19
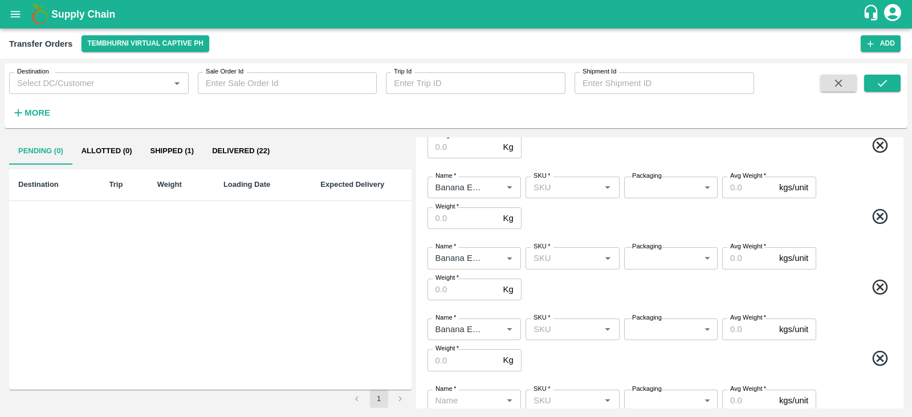
scroll to position [372, 0]
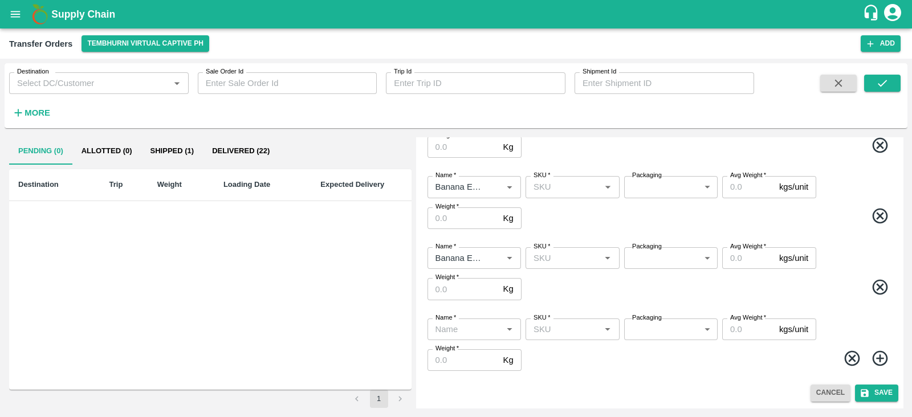
click at [461, 337] on div "Name   *" at bounding box center [473, 330] width 93 height 22
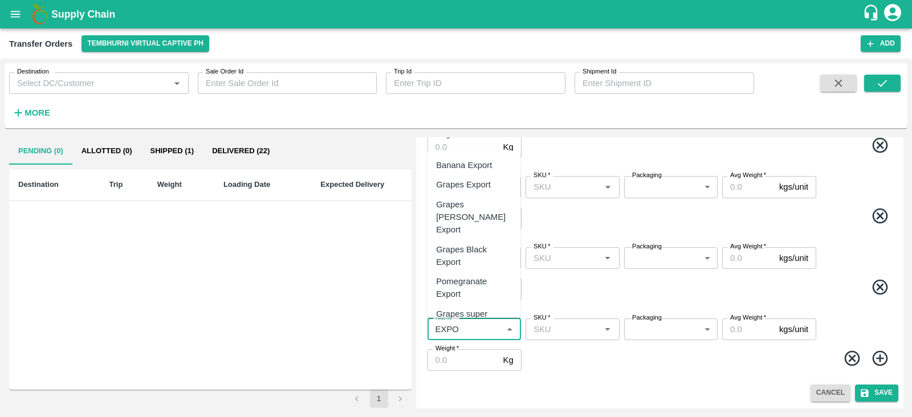
click at [475, 164] on div "Banana Export" at bounding box center [464, 165] width 56 height 13
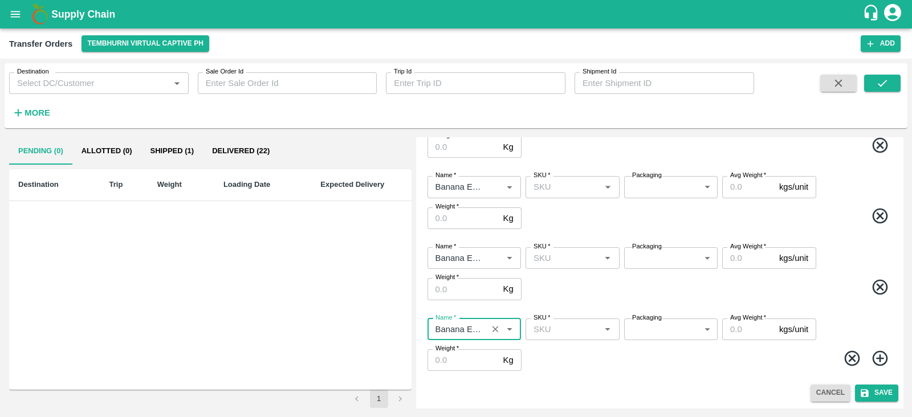
type input "Banana Export"
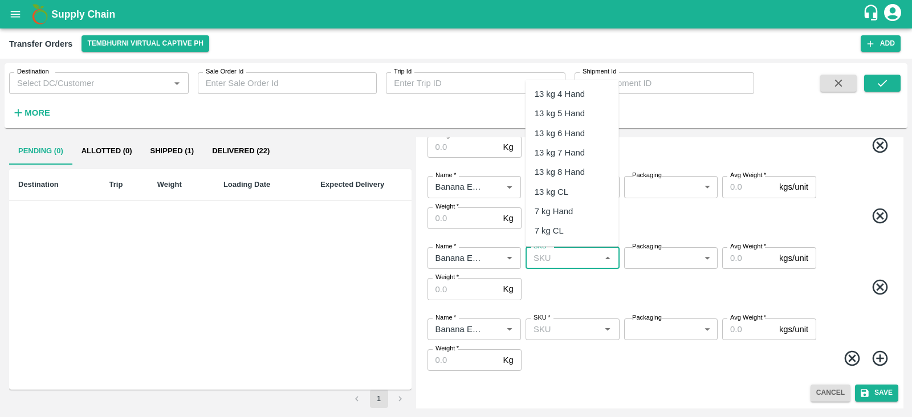
click at [561, 258] on input "SKU   *" at bounding box center [563, 258] width 68 height 15
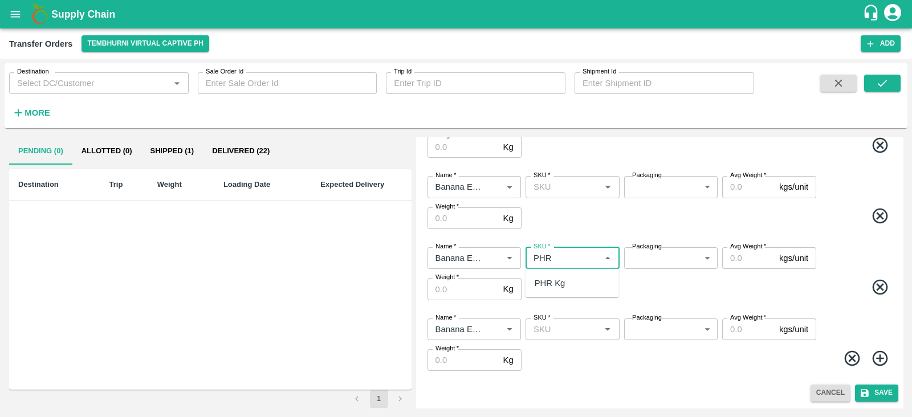
click at [553, 277] on div "PHR Kg" at bounding box center [550, 283] width 31 height 13
type input "PHR Kg"
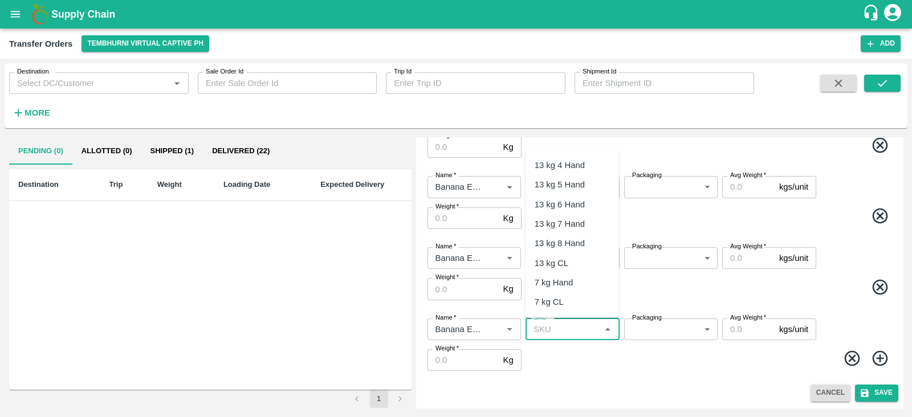
click at [559, 329] on input "SKU   *" at bounding box center [563, 329] width 68 height 15
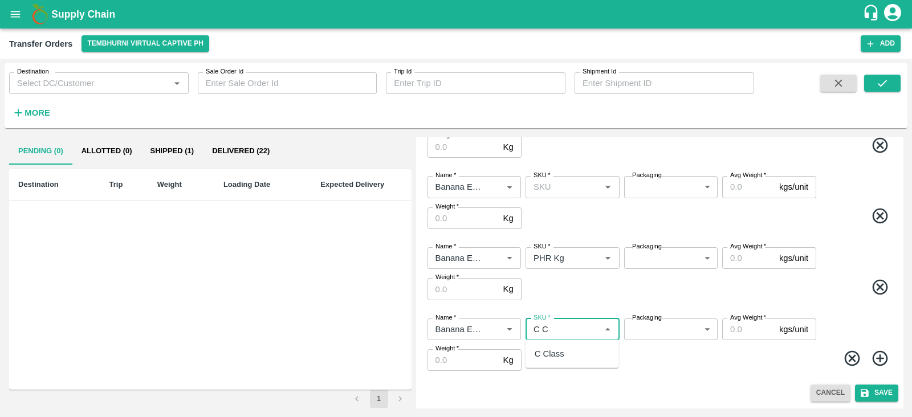
click at [553, 345] on div "C Class" at bounding box center [571, 353] width 93 height 19
type input "C Class"
click at [606, 219] on span at bounding box center [709, 218] width 370 height 22
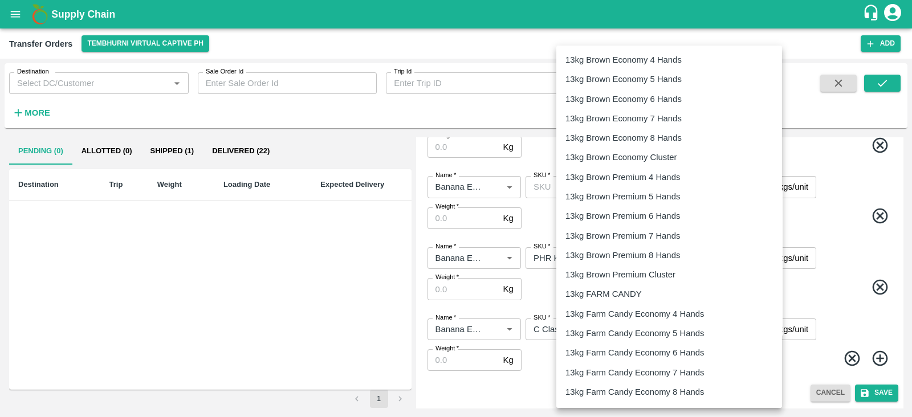
click at [650, 257] on body "Supply Chain Transfer Orders Tembhurni Virtual Captive PH Add Destination Desti…" at bounding box center [456, 208] width 912 height 417
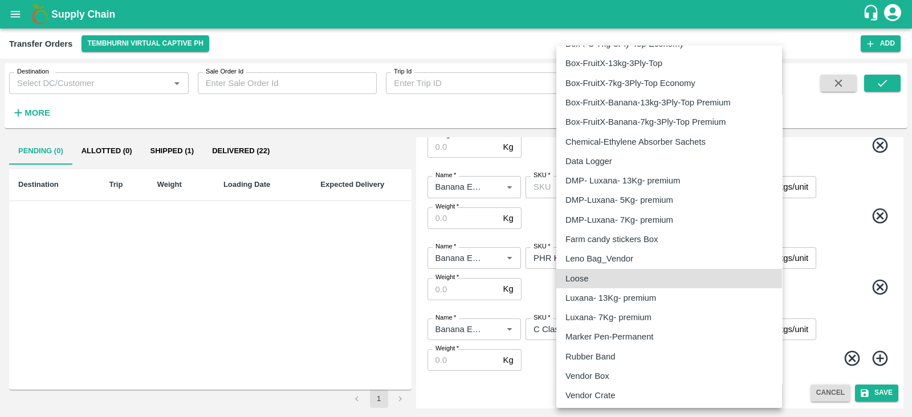
type input "258"
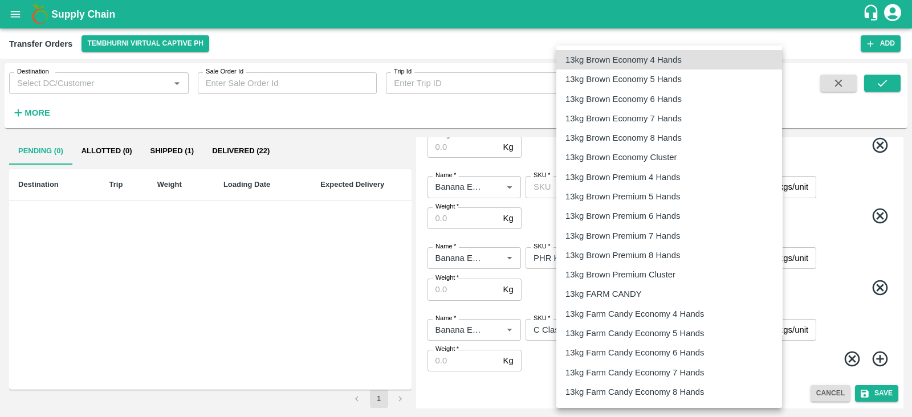
click at [651, 332] on body "Supply Chain Transfer Orders Tembhurni Virtual Captive PH Add Destination Desti…" at bounding box center [456, 208] width 912 height 417
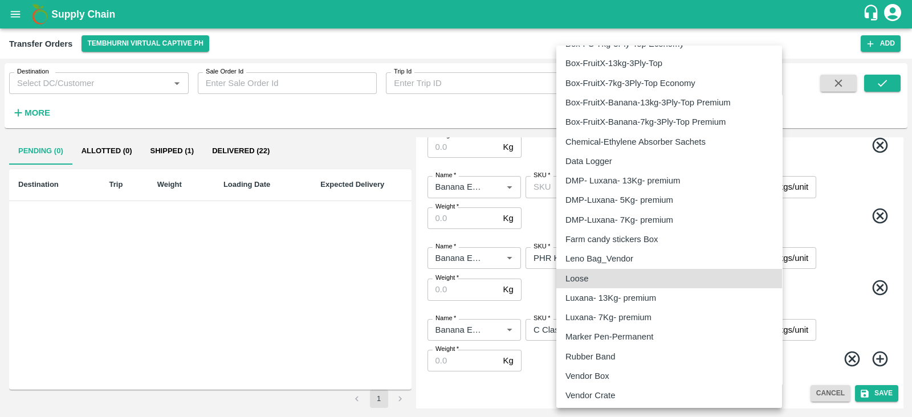
type input "258"
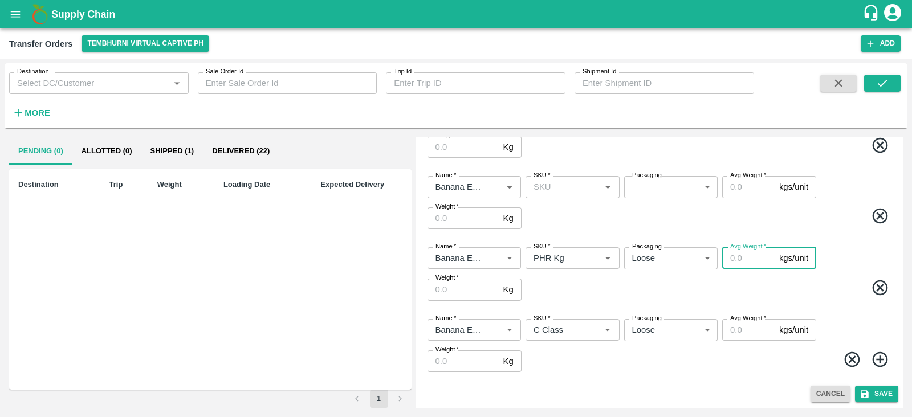
click at [752, 256] on input "Avg Weight   *" at bounding box center [748, 258] width 52 height 22
type input "116"
click at [435, 295] on input "Weight   *" at bounding box center [462, 290] width 71 height 22
type input "116"
click at [458, 355] on input "Weight   *" at bounding box center [462, 362] width 71 height 22
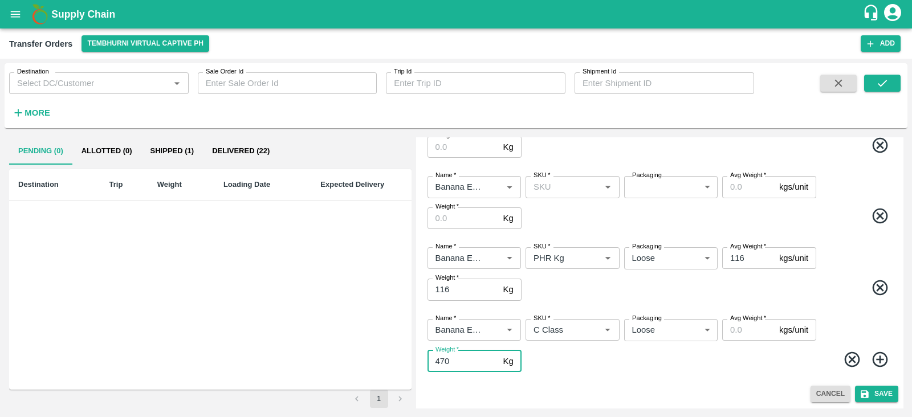
type input "470"
click at [736, 328] on input "Avg Weight   *" at bounding box center [748, 330] width 52 height 22
type input "470"
click at [682, 270] on div "Name   * Name   * SKU   * SKU   * Packaging Loose 258 Packaging Avg Weight   * …" at bounding box center [660, 274] width 478 height 72
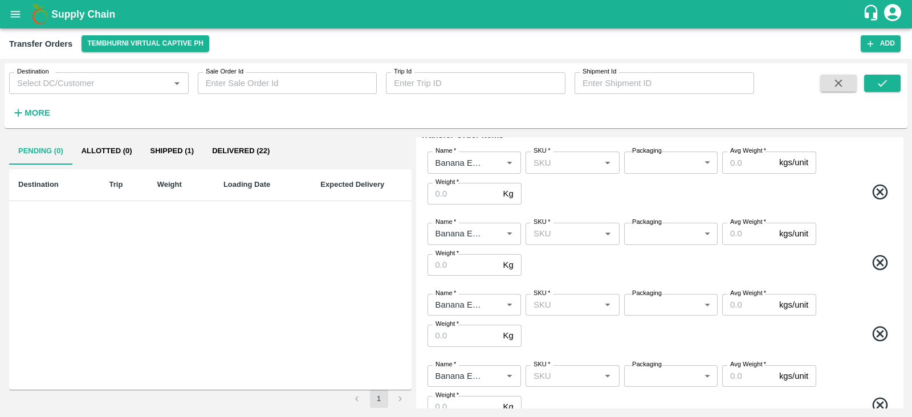
scroll to position [0, 0]
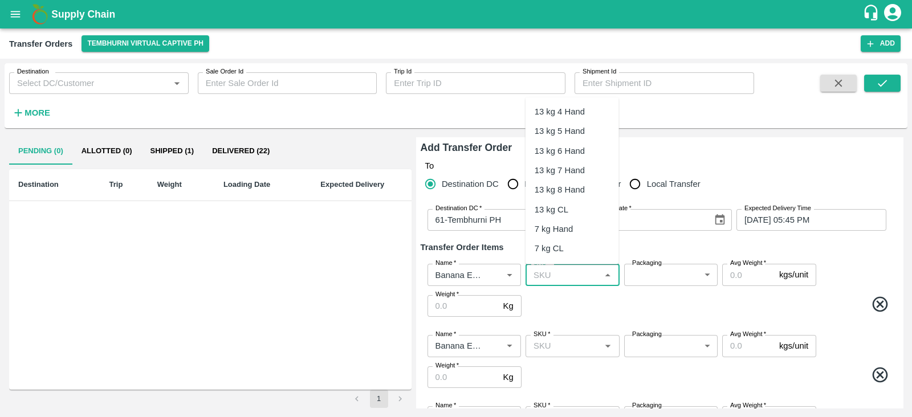
click at [568, 275] on input "SKU   *" at bounding box center [563, 274] width 68 height 15
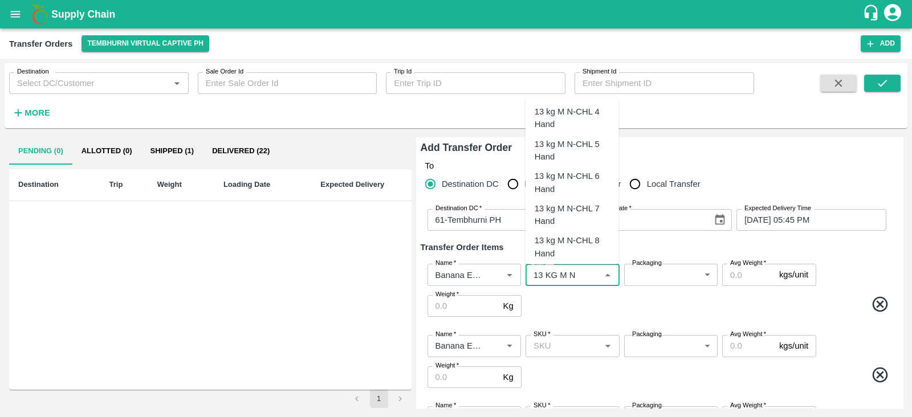
click at [575, 115] on div "13 kg M N-CHL 4 Hand" at bounding box center [572, 118] width 75 height 26
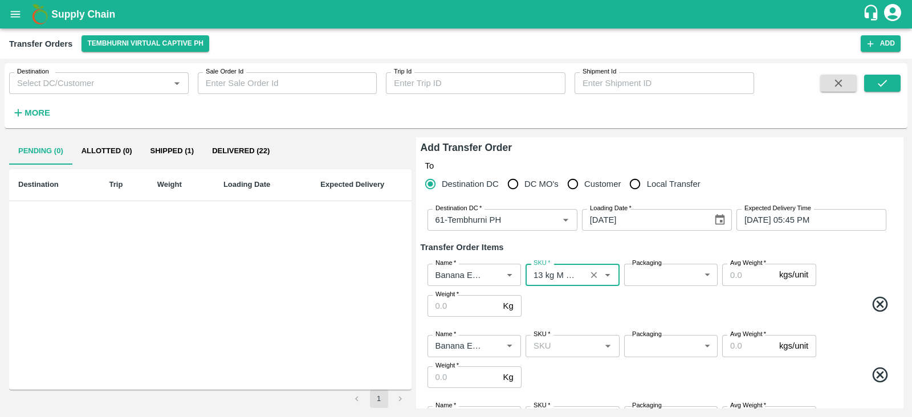
type input "13 kg M N-CHL 4 Hand"
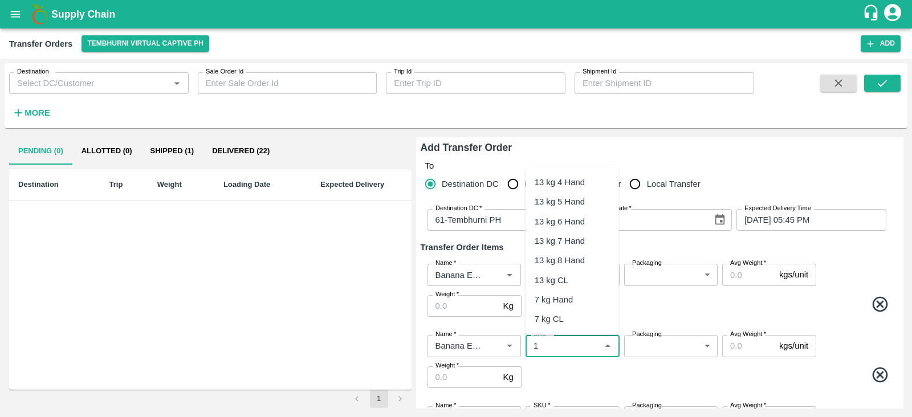
click at [570, 349] on input "SKU   *" at bounding box center [563, 346] width 68 height 15
click at [579, 218] on div "13 kg M N-CHL 5 Hand" at bounding box center [572, 222] width 75 height 26
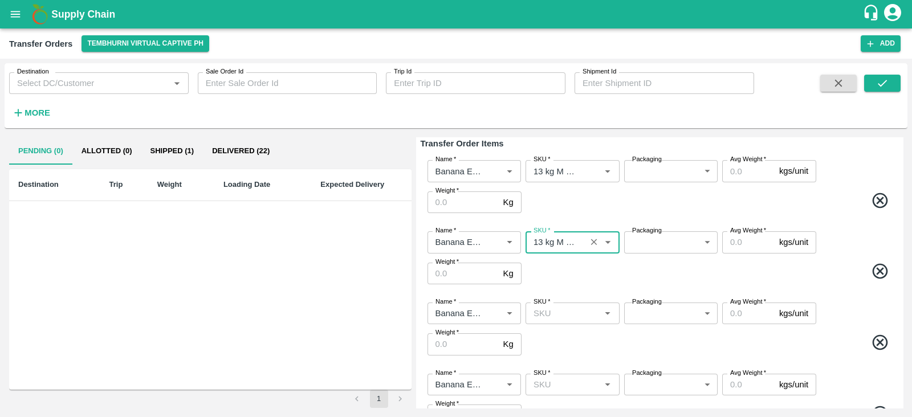
scroll to position [112, 0]
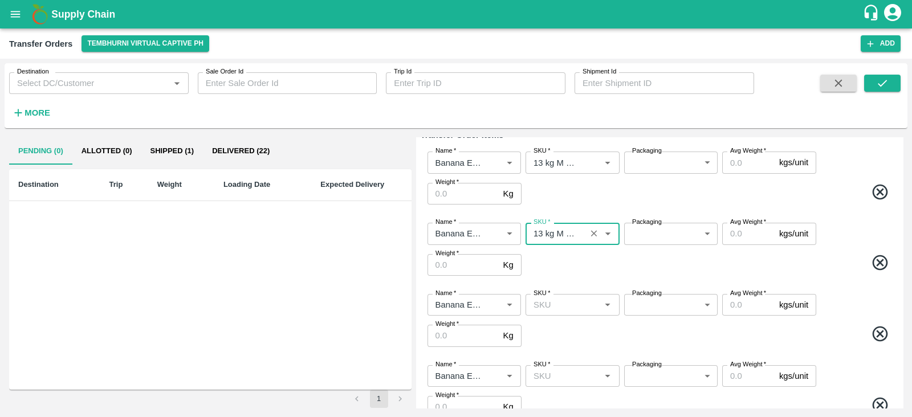
type input "13 kg M N-CHL 5 Hand"
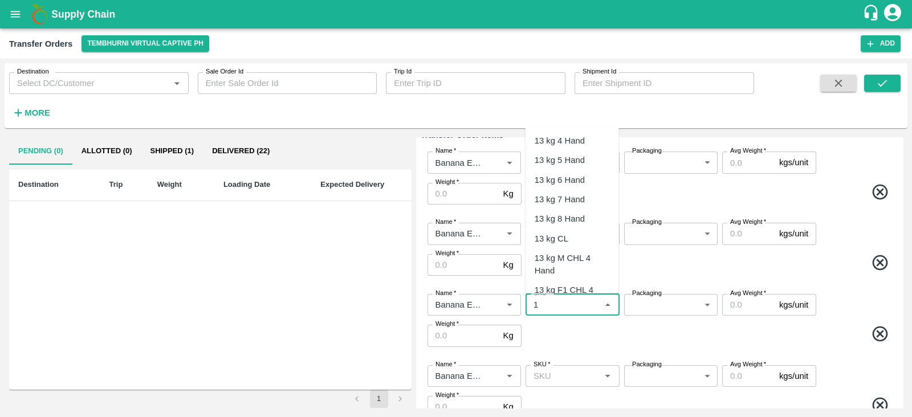
click at [564, 308] on input "SKU   *" at bounding box center [563, 305] width 68 height 15
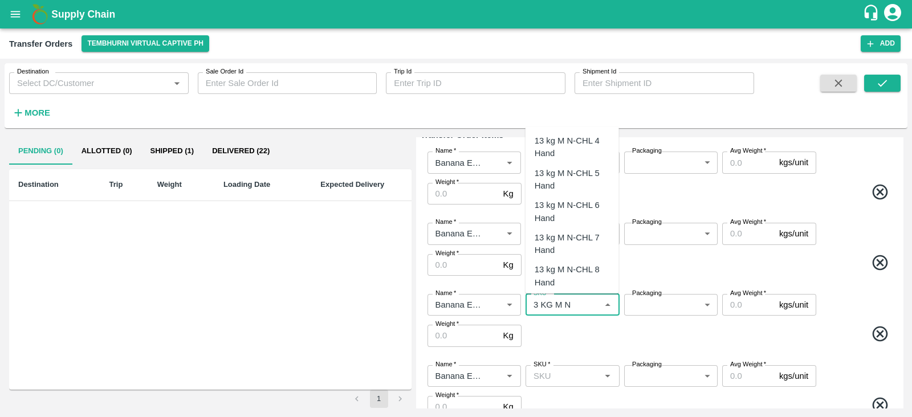
click at [579, 207] on div "13 kg M N-CHL 6 Hand" at bounding box center [572, 212] width 75 height 26
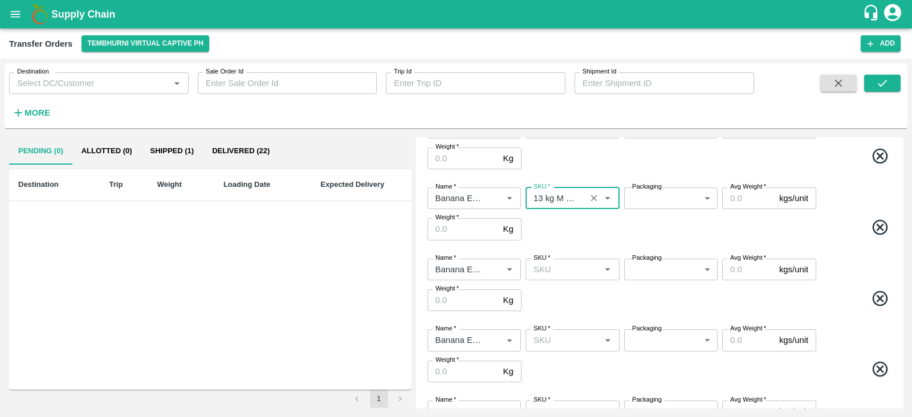
scroll to position [223, 0]
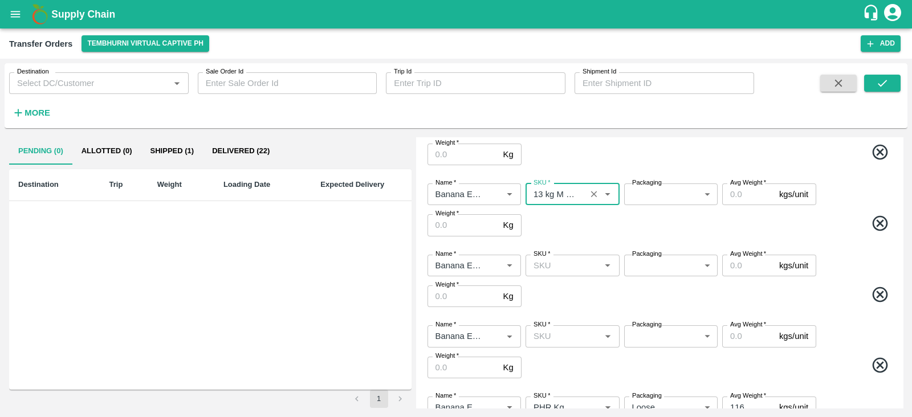
type input "13 kg M N-CHL 6 Hand"
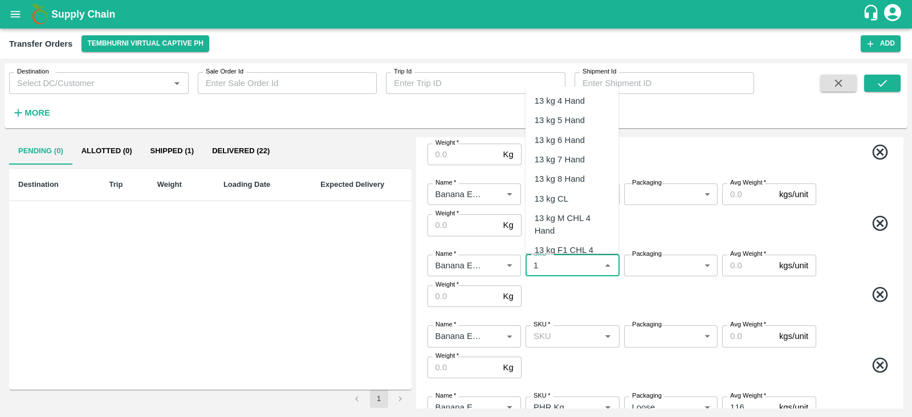
click at [546, 267] on input "SKU   *" at bounding box center [563, 265] width 68 height 15
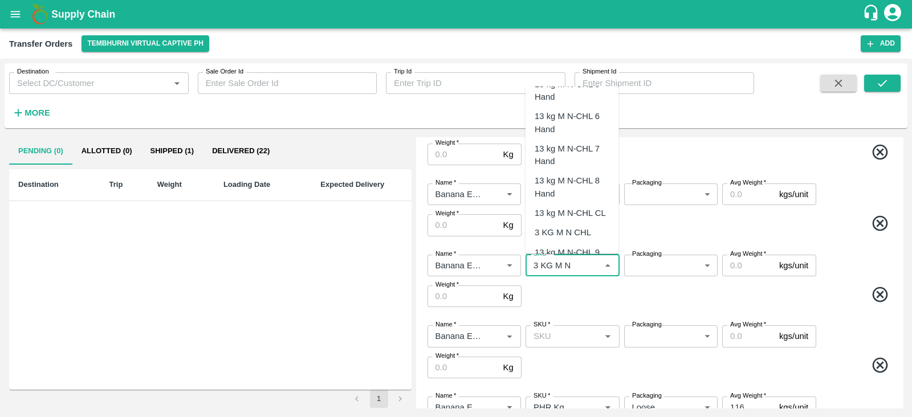
scroll to position [45, 0]
click at [572, 184] on div "13 kg M N-CHL 8 Hand" at bounding box center [572, 192] width 75 height 26
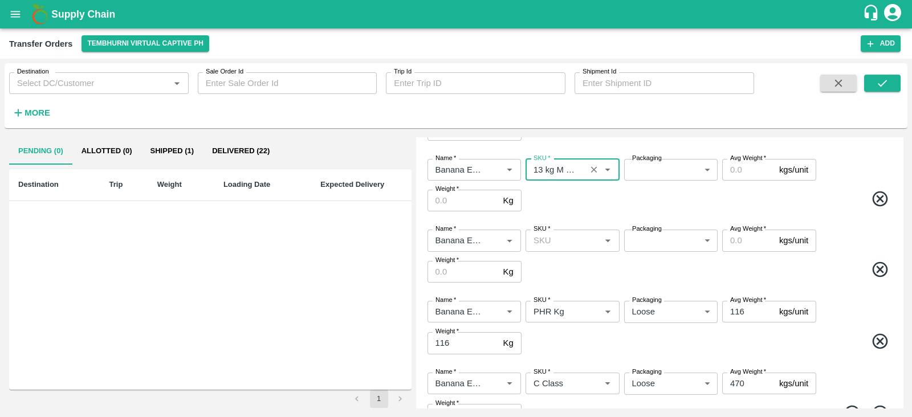
scroll to position [333, 0]
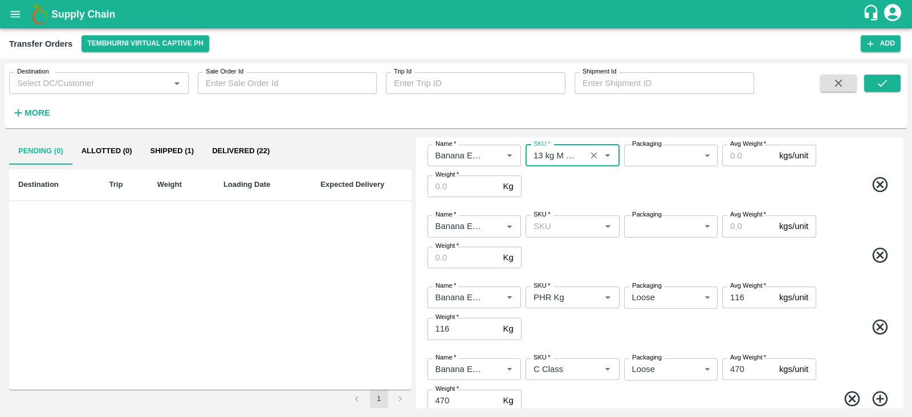
type input "13 kg M N-CHL 8 Hand"
click at [559, 224] on input "SKU   *" at bounding box center [563, 226] width 68 height 15
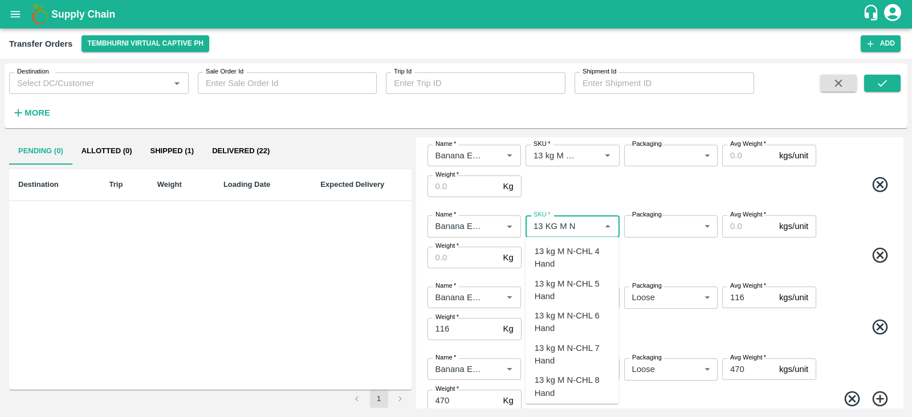
scroll to position [55, 0]
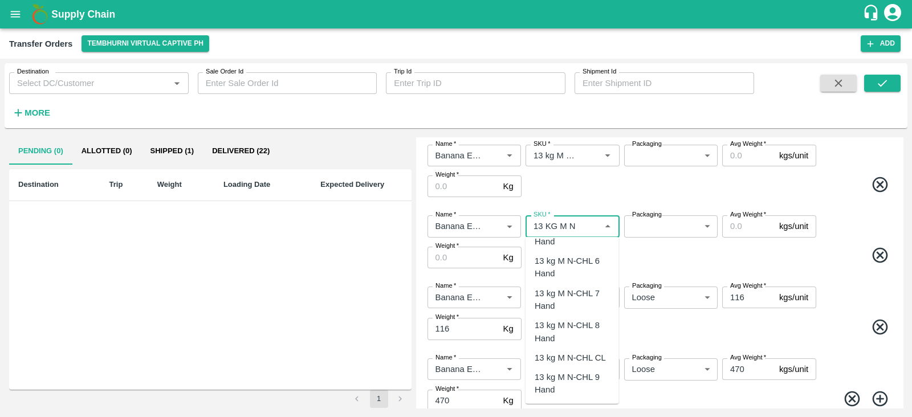
click at [569, 355] on div "13 kg M N-CHL CL" at bounding box center [570, 358] width 71 height 13
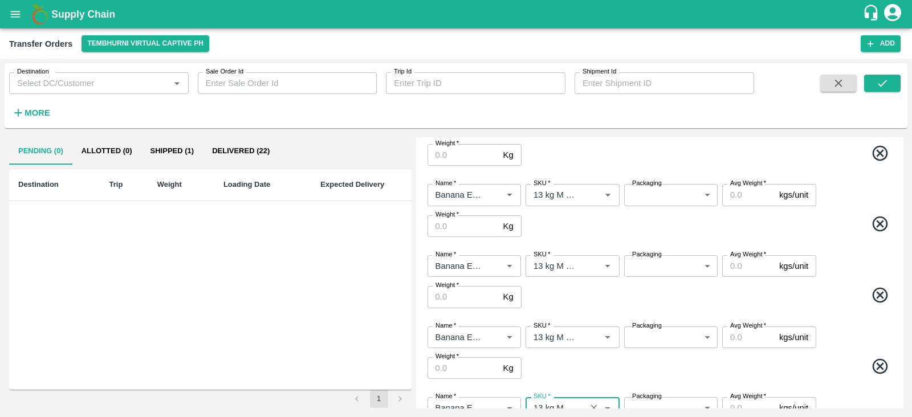
scroll to position [0, 0]
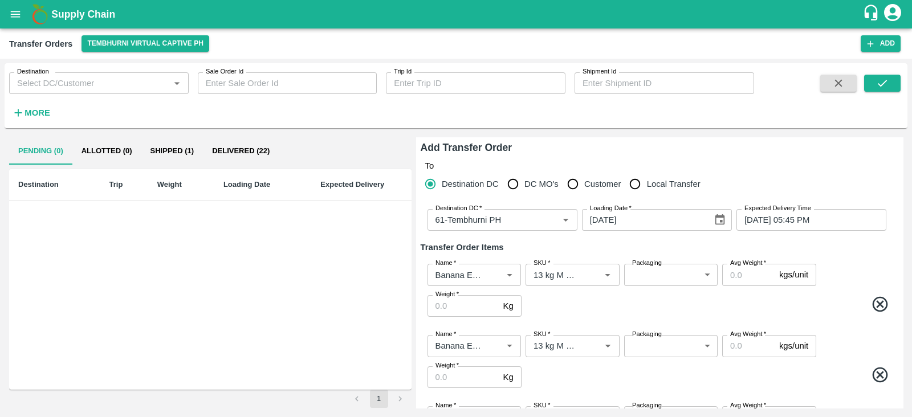
type input "13 kg M N-CHL CL"
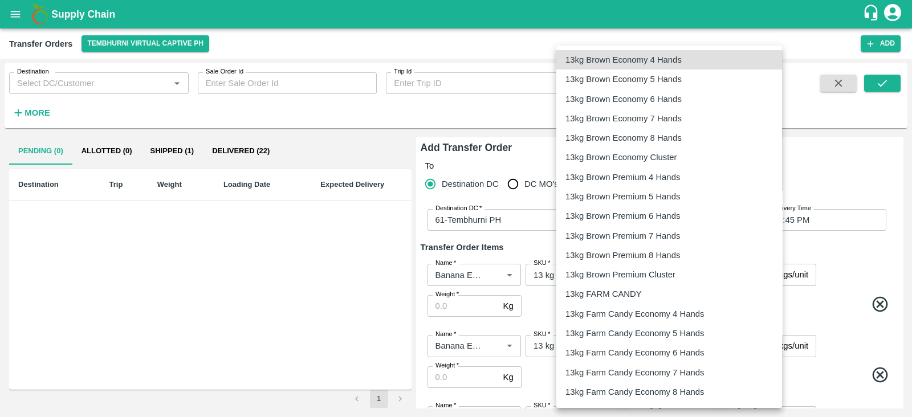
click at [667, 275] on body "Supply Chain Transfer Orders Tembhurni Virtual Captive PH Add Destination Desti…" at bounding box center [456, 208] width 912 height 417
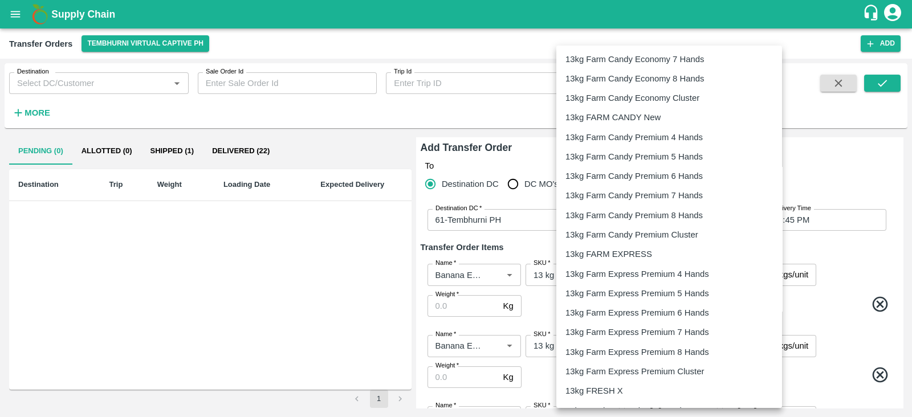
scroll to position [322, 0]
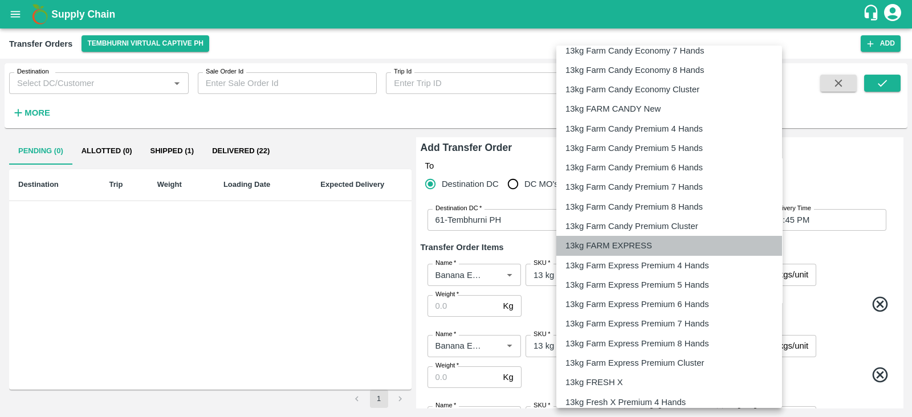
click at [628, 242] on p "13kg FARM EXPRESS" at bounding box center [608, 245] width 87 height 13
type input "468"
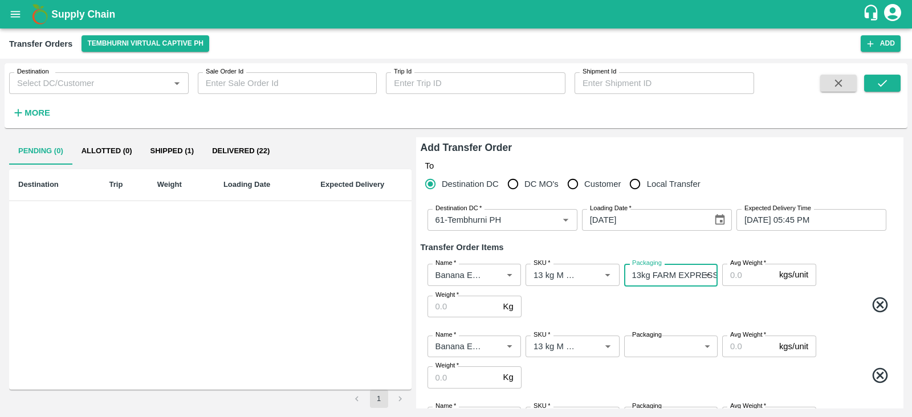
click at [671, 346] on body "Supply Chain Transfer Orders Tembhurni Virtual Captive PH Add Destination Desti…" at bounding box center [456, 208] width 912 height 417
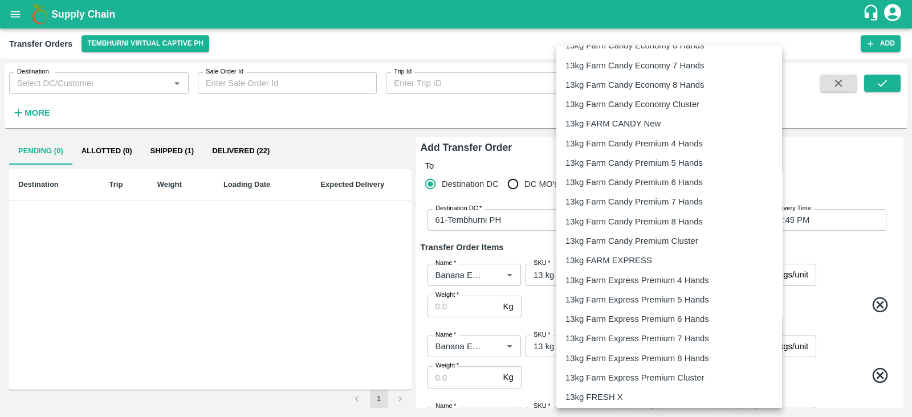
scroll to position [308, 0]
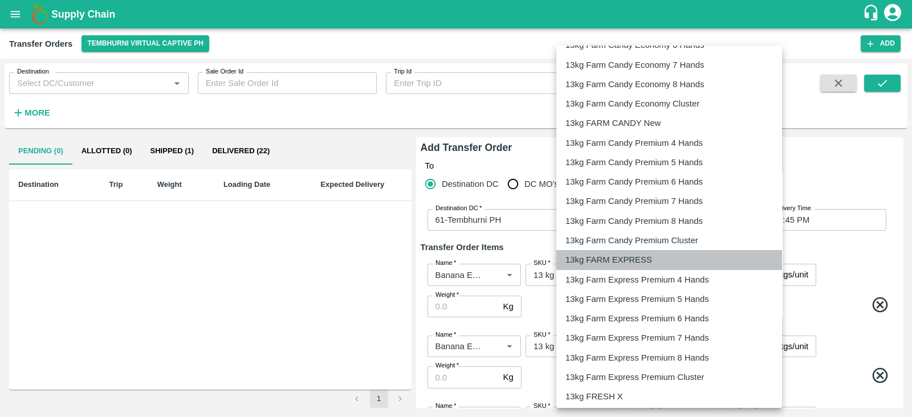
click at [625, 252] on li "13kg FARM EXPRESS" at bounding box center [669, 259] width 226 height 19
type input "468"
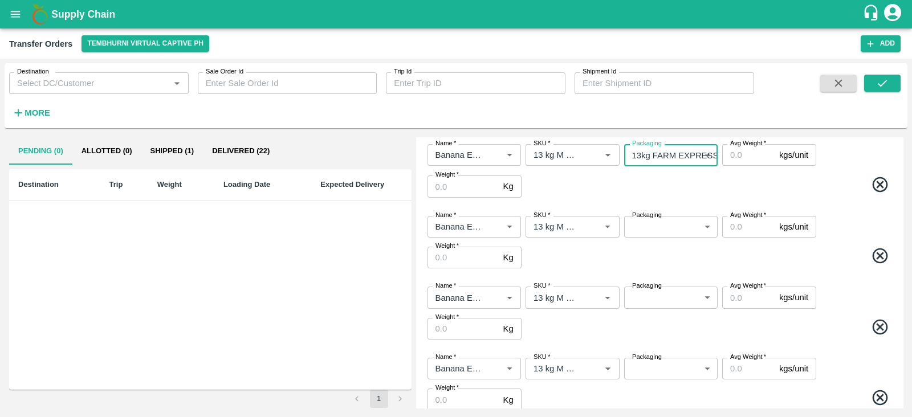
scroll to position [192, 0]
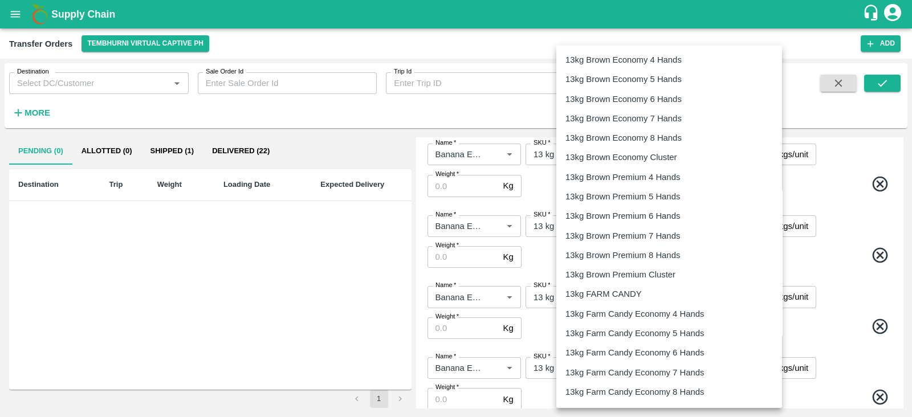
click at [675, 231] on body "Supply Chain Transfer Orders Tembhurni Virtual Captive PH Add Destination Desti…" at bounding box center [456, 208] width 912 height 417
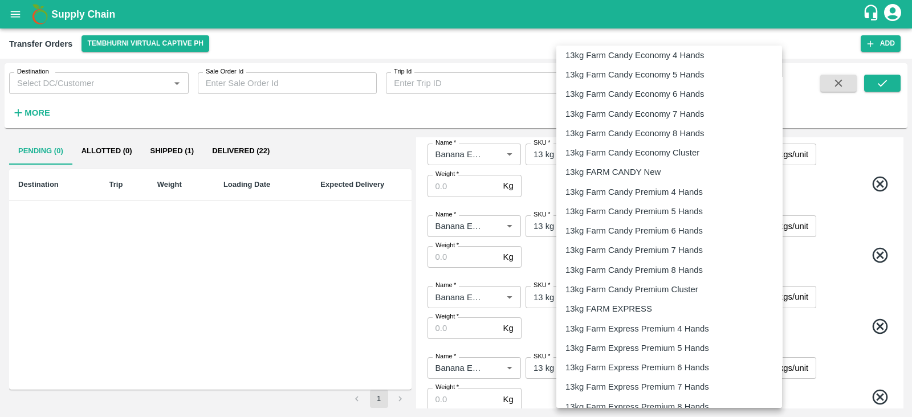
scroll to position [259, 0]
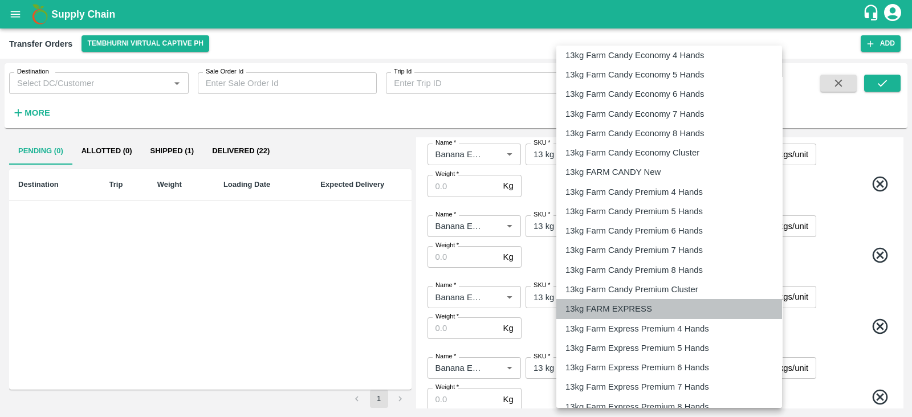
click at [621, 309] on p "13kg FARM EXPRESS" at bounding box center [608, 309] width 87 height 13
type input "468"
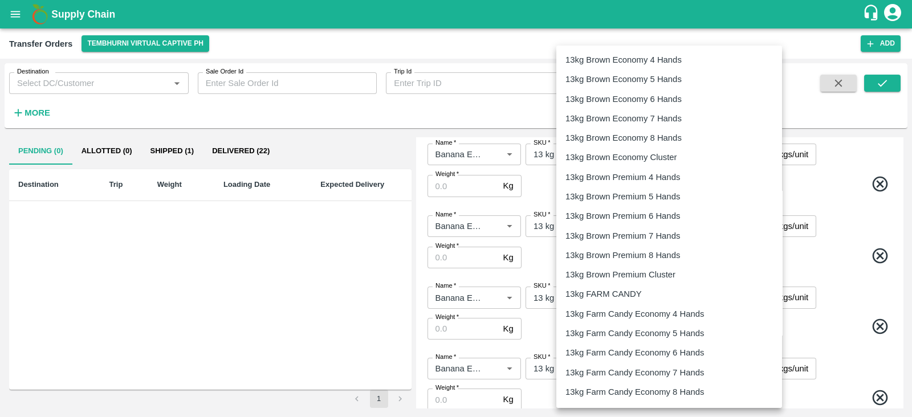
click at [683, 298] on body "Supply Chain Transfer Orders Tembhurni Virtual Captive PH Add Destination Desti…" at bounding box center [456, 208] width 912 height 417
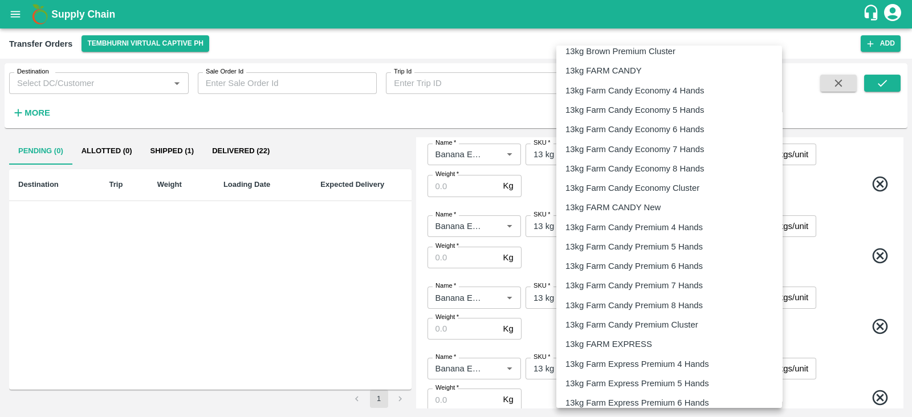
scroll to position [242, 0]
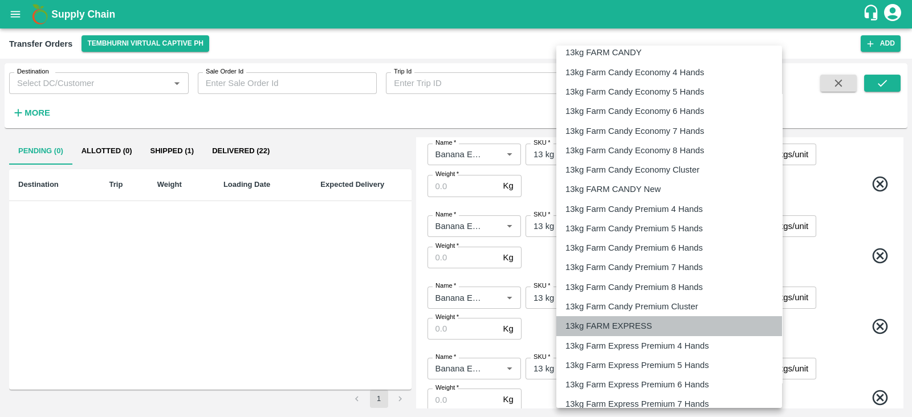
click at [608, 327] on p "13kg FARM EXPRESS" at bounding box center [608, 326] width 87 height 13
type input "468"
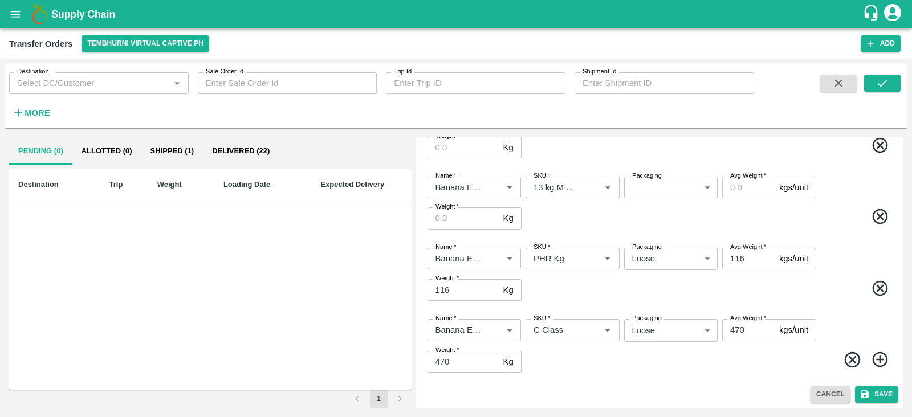
scroll to position [374, 0]
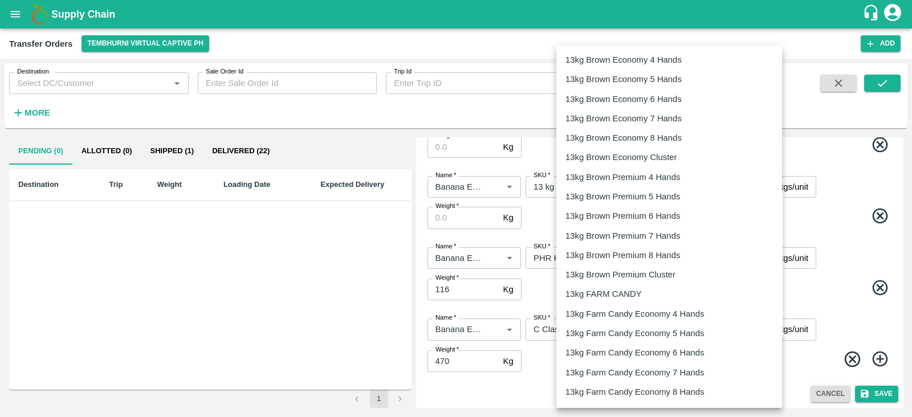
click at [666, 191] on body "Supply Chain Transfer Orders Tembhurni Virtual Captive PH Add Destination Desti…" at bounding box center [456, 208] width 912 height 417
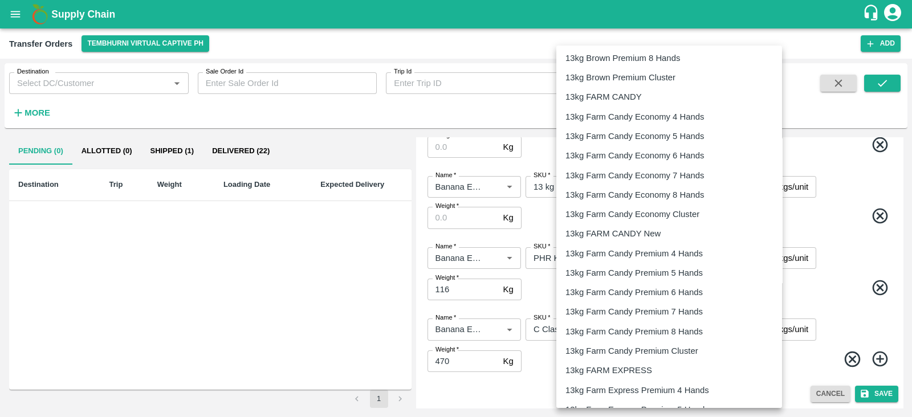
scroll to position [198, 0]
click at [612, 366] on p "13kg FARM EXPRESS" at bounding box center [608, 370] width 87 height 13
type input "468"
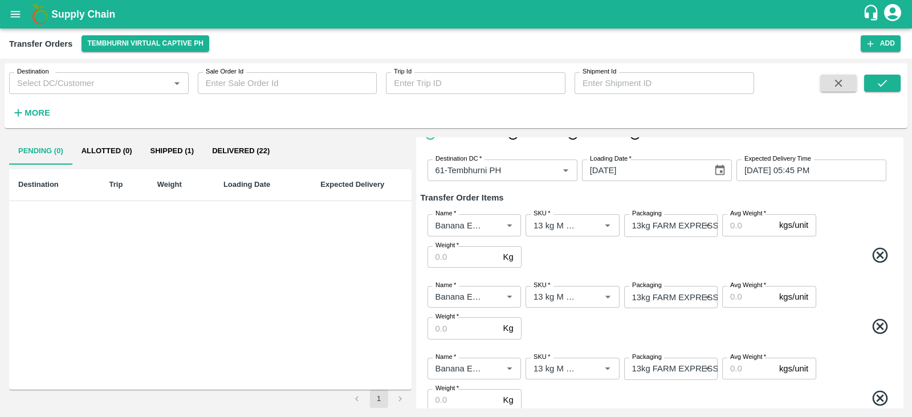
scroll to position [0, 0]
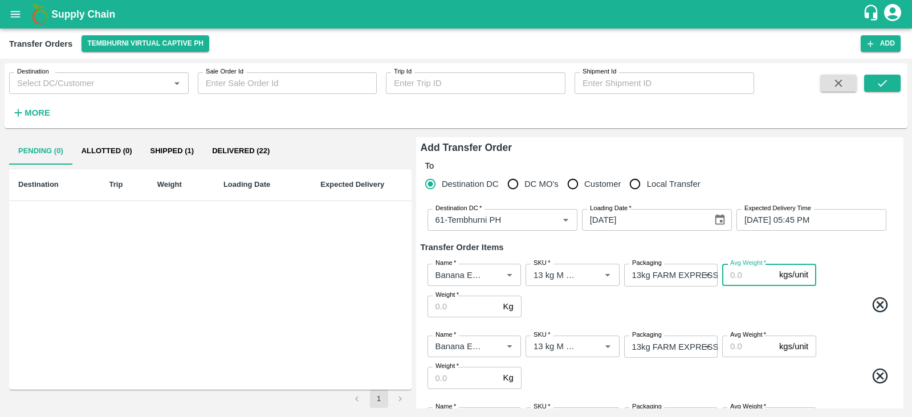
click at [740, 275] on input "Avg Weight   *" at bounding box center [748, 275] width 52 height 22
type input "13"
click at [739, 348] on input "Avg Weight   *" at bounding box center [748, 347] width 52 height 22
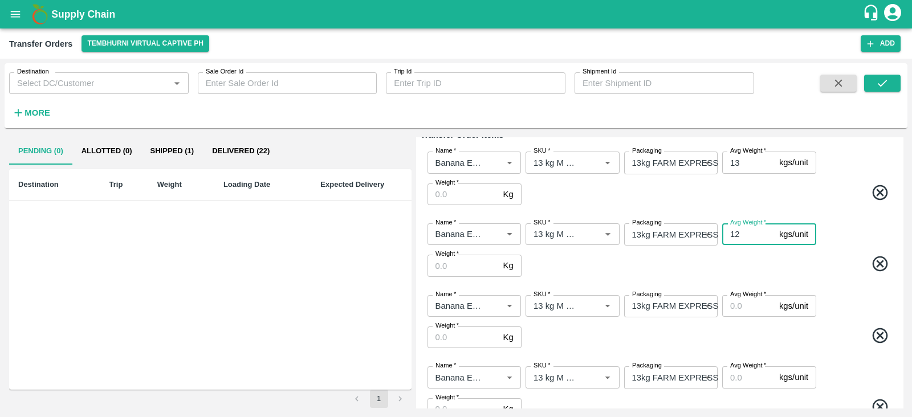
scroll to position [113, 0]
type input "13"
click at [746, 300] on input "Avg Weight   *" at bounding box center [748, 305] width 52 height 22
type input "13"
click at [745, 375] on input "Avg Weight   *" at bounding box center [748, 376] width 52 height 22
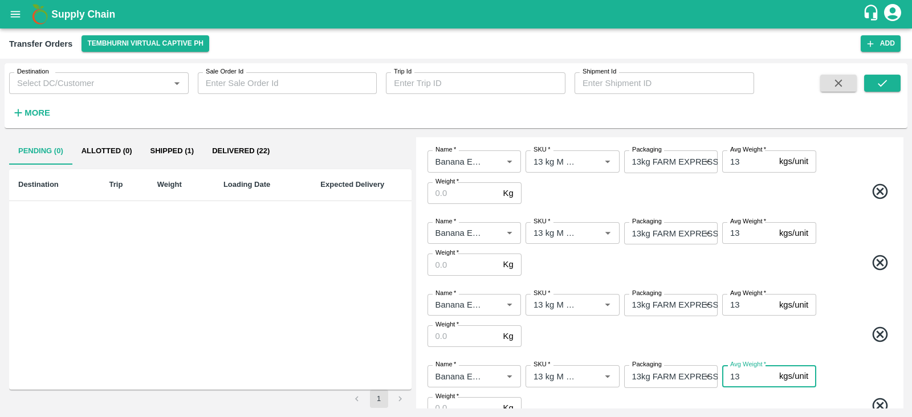
type input "13"
click at [826, 321] on div "Name   * Name   * SKU   * SKU   * Packaging 13kg FARM EXPRESS 468 Packaging Avg…" at bounding box center [660, 321] width 478 height 72
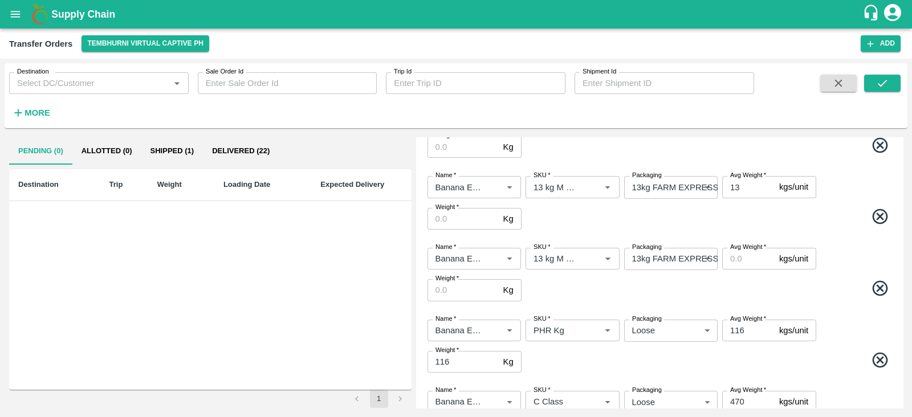
scroll to position [303, 0]
click at [750, 260] on input "Avg Weight   *" at bounding box center [748, 258] width 52 height 22
type input "13"
click at [756, 294] on span at bounding box center [709, 290] width 370 height 22
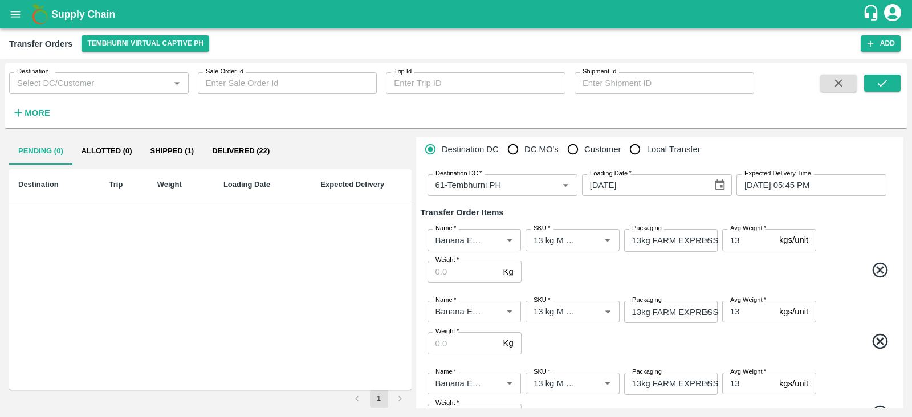
scroll to position [31, 0]
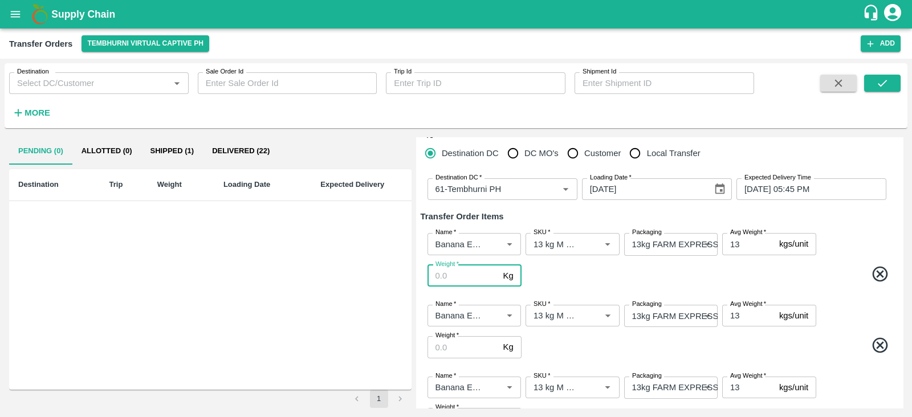
click at [449, 278] on input "Weight   *" at bounding box center [462, 276] width 71 height 22
type input "130"
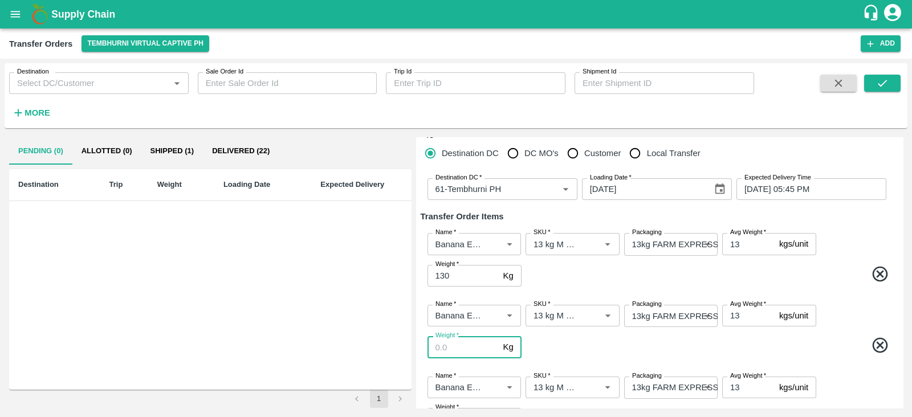
click at [458, 346] on input "Weight   *" at bounding box center [462, 347] width 71 height 22
type input "1287"
click at [569, 340] on span at bounding box center [709, 347] width 370 height 22
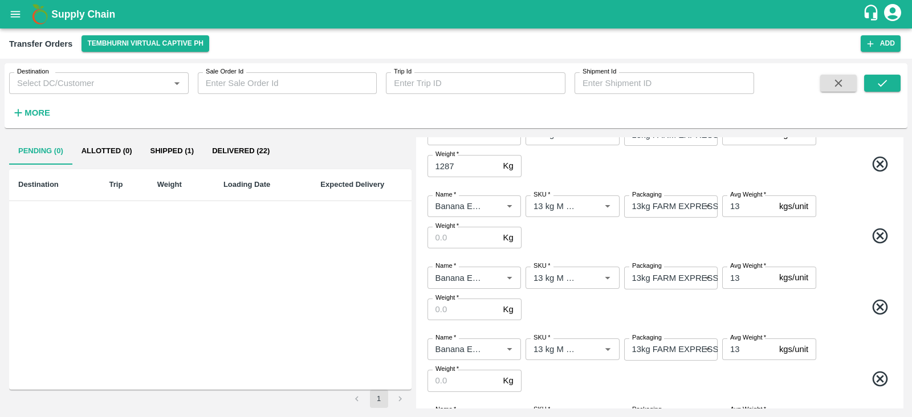
scroll to position [213, 0]
click at [473, 237] on input "Weight   *" at bounding box center [462, 237] width 71 height 22
type input "5031"
click at [465, 310] on input "Weight   *" at bounding box center [462, 309] width 71 height 22
type input "2132"
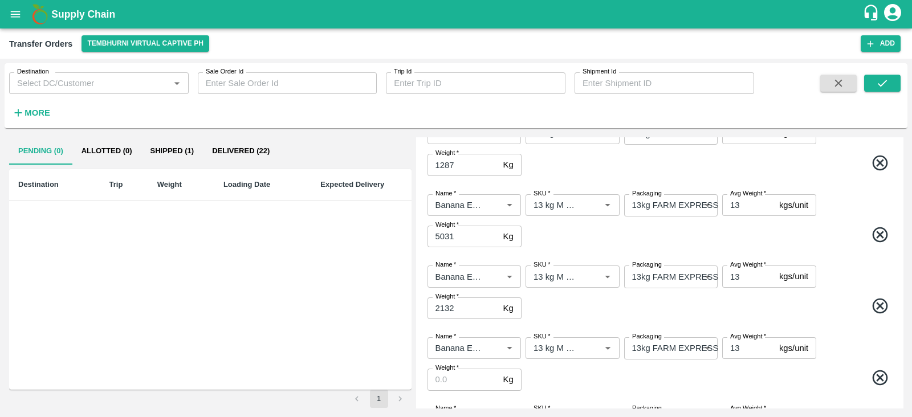
click at [603, 303] on span at bounding box center [709, 308] width 370 height 22
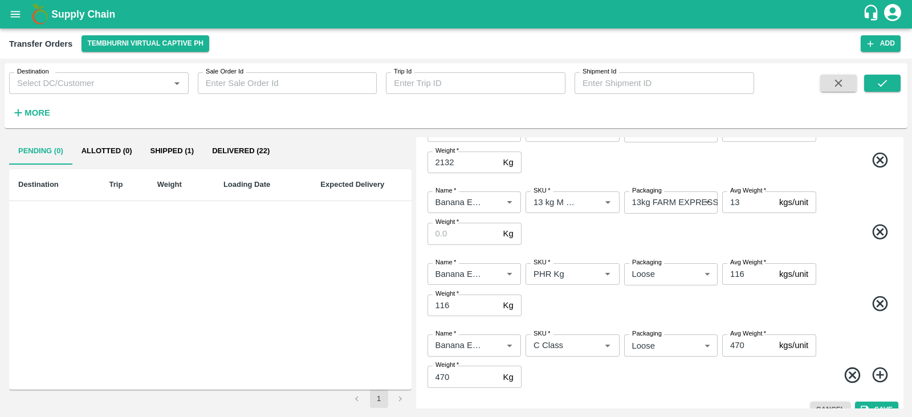
scroll to position [376, 0]
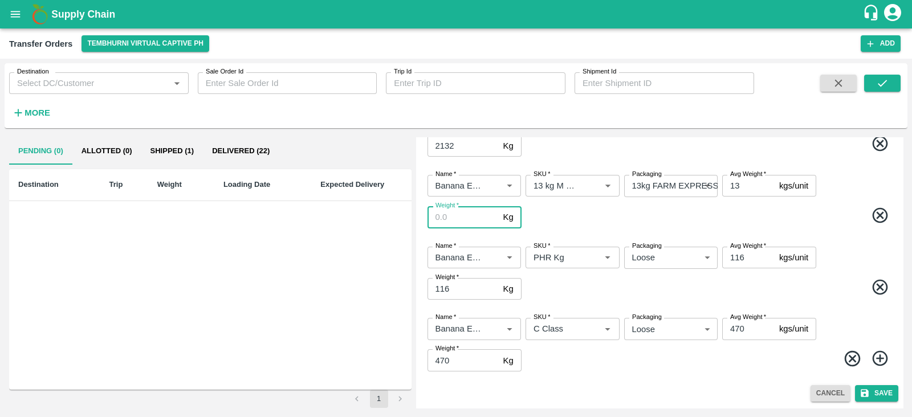
click at [472, 210] on input "Weight   *" at bounding box center [462, 217] width 71 height 22
type input "793"
click at [838, 219] on span at bounding box center [709, 217] width 370 height 22
click at [869, 392] on button "Save" at bounding box center [876, 393] width 43 height 17
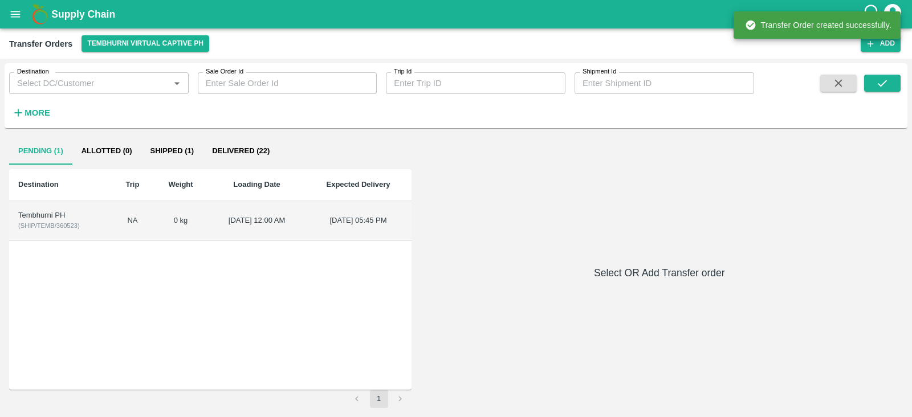
click at [41, 212] on div "Tembhurni PH" at bounding box center [60, 215] width 84 height 11
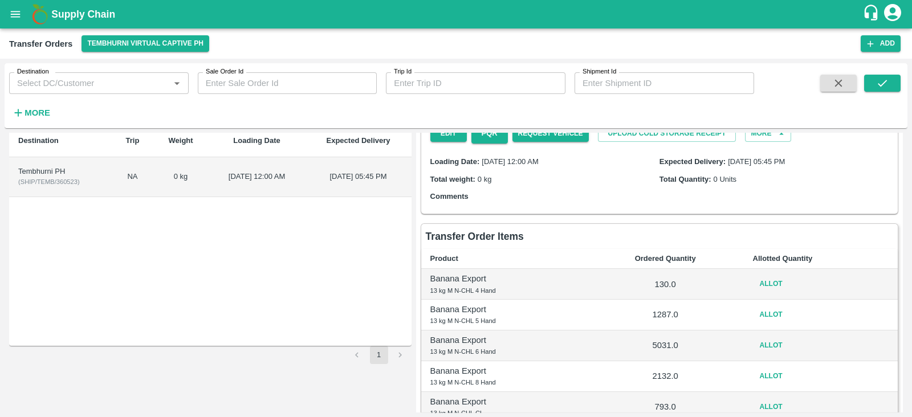
scroll to position [43, 0]
click at [770, 283] on button "Allot" at bounding box center [771, 284] width 36 height 17
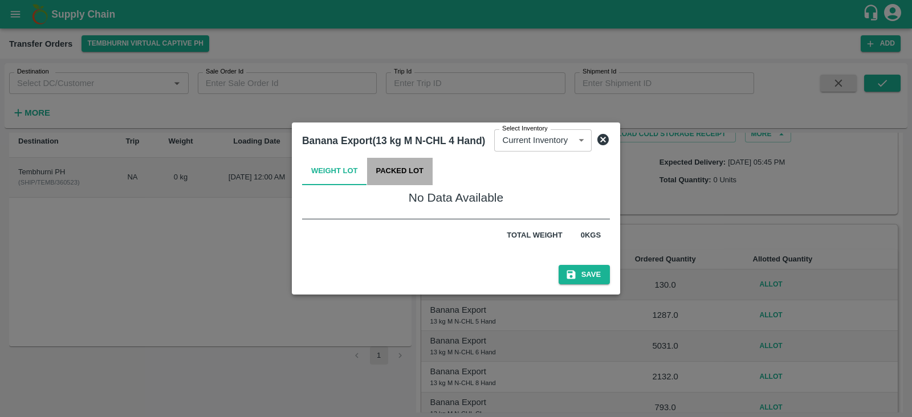
click at [411, 170] on button "Packed Lot" at bounding box center [400, 171] width 66 height 27
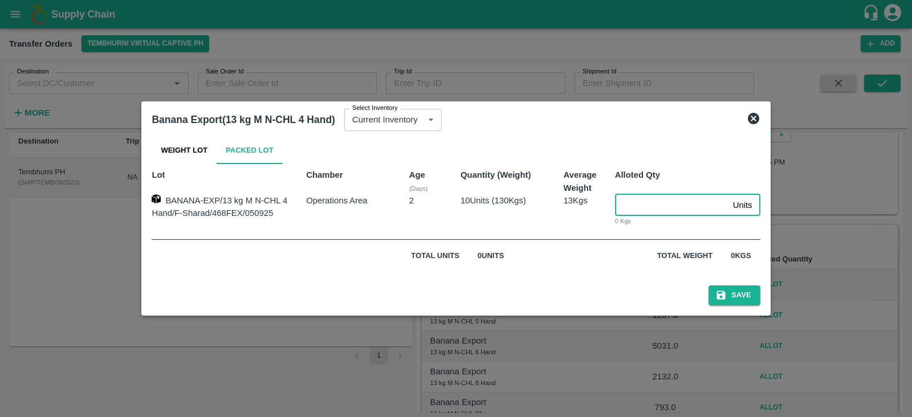
click at [653, 209] on input "number" at bounding box center [671, 205] width 113 height 22
type input "10"
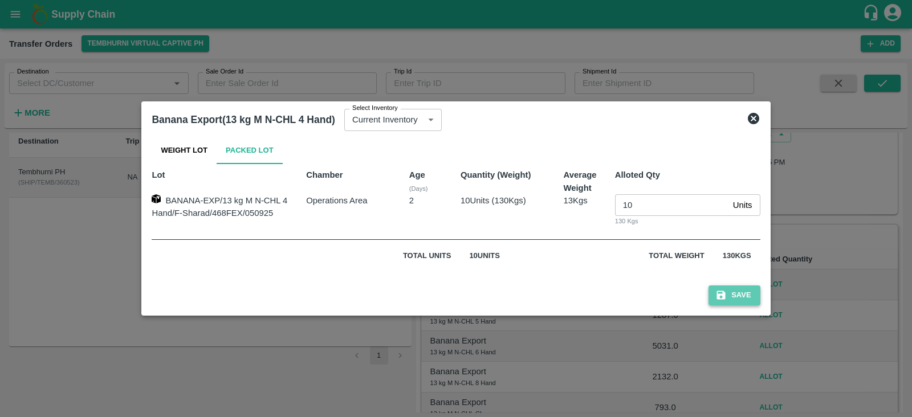
click at [731, 299] on button "Save" at bounding box center [733, 296] width 51 height 20
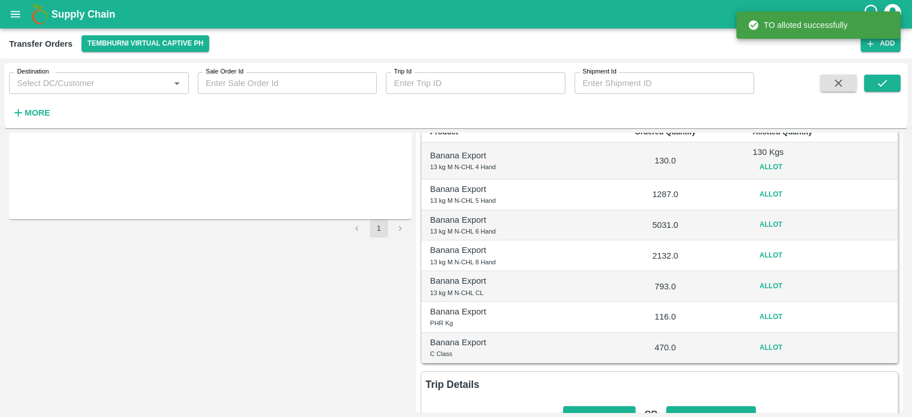
scroll to position [169, 0]
click at [766, 189] on button "Allot" at bounding box center [771, 196] width 36 height 17
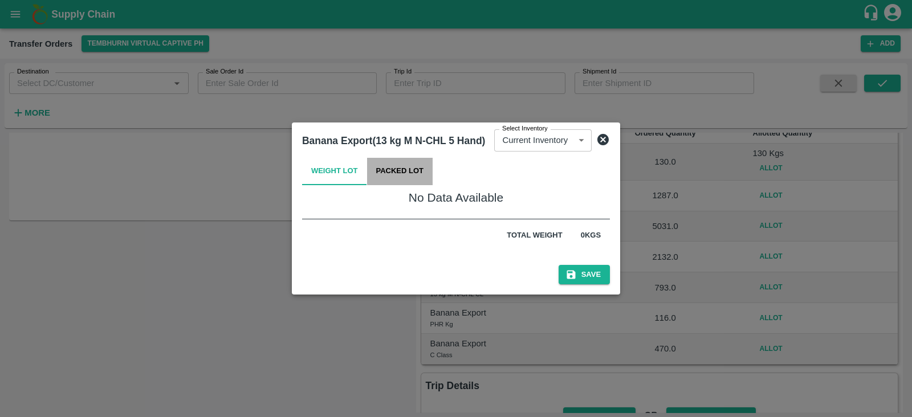
click at [414, 176] on button "Packed Lot" at bounding box center [400, 171] width 66 height 27
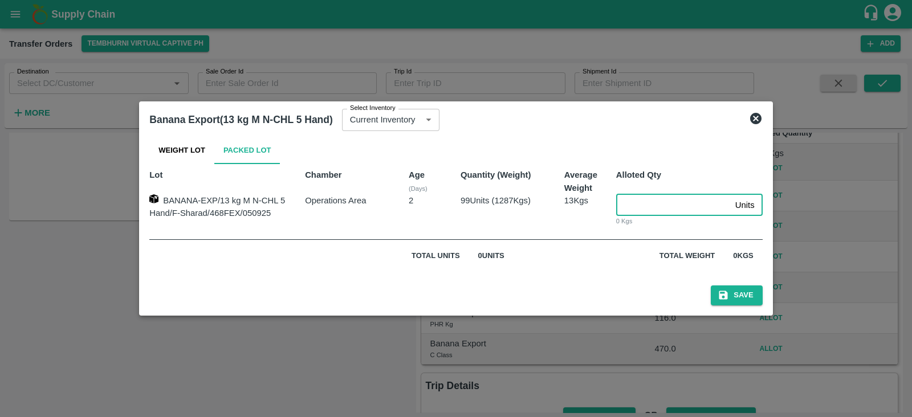
click at [633, 205] on input "number" at bounding box center [673, 205] width 115 height 22
type input "99"
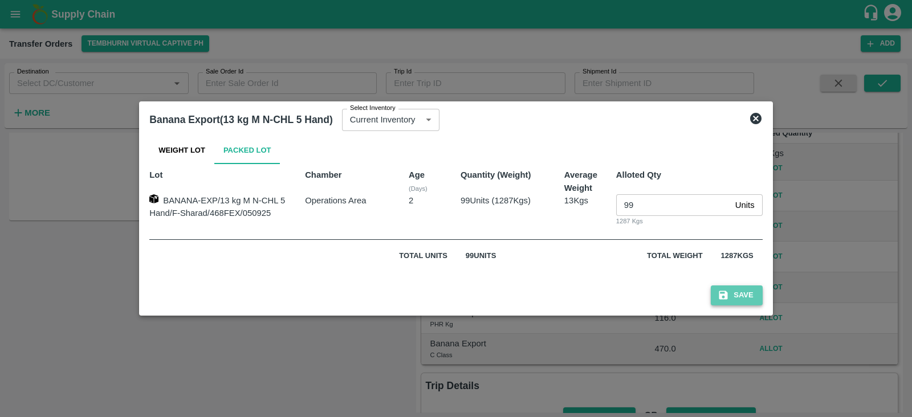
click at [751, 294] on button "Save" at bounding box center [736, 296] width 51 height 20
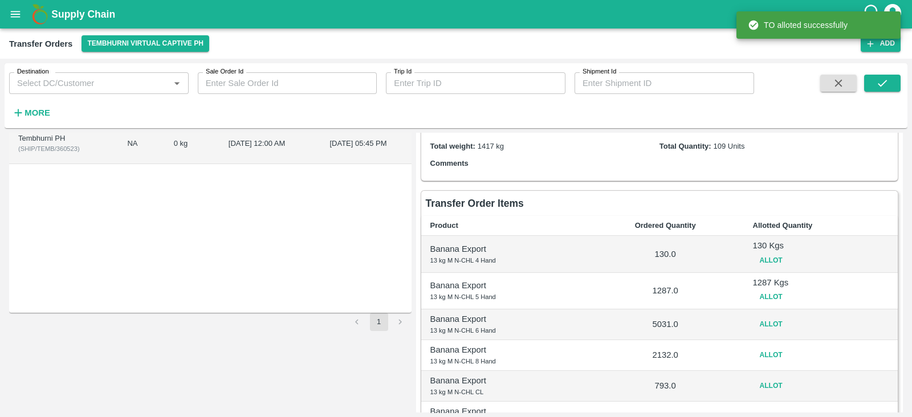
scroll to position [80, 0]
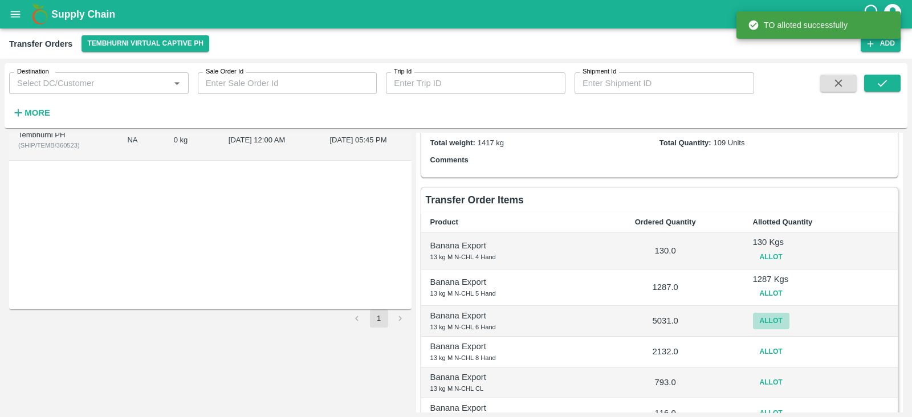
click at [765, 320] on button "Allot" at bounding box center [771, 321] width 36 height 17
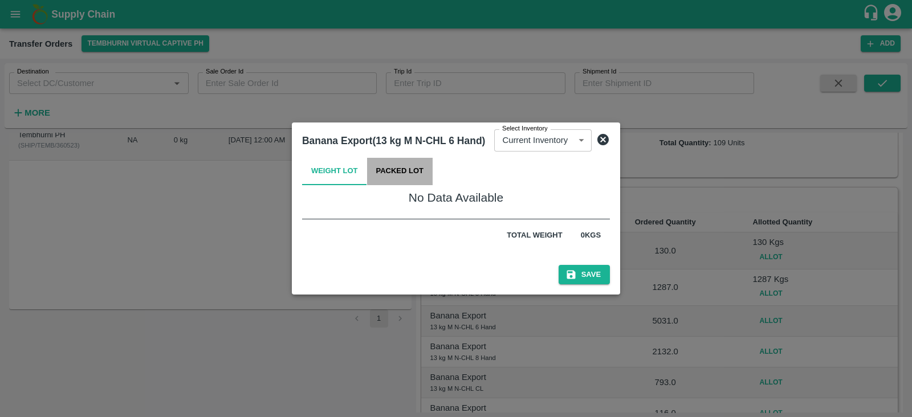
click at [408, 164] on button "Packed Lot" at bounding box center [400, 171] width 66 height 27
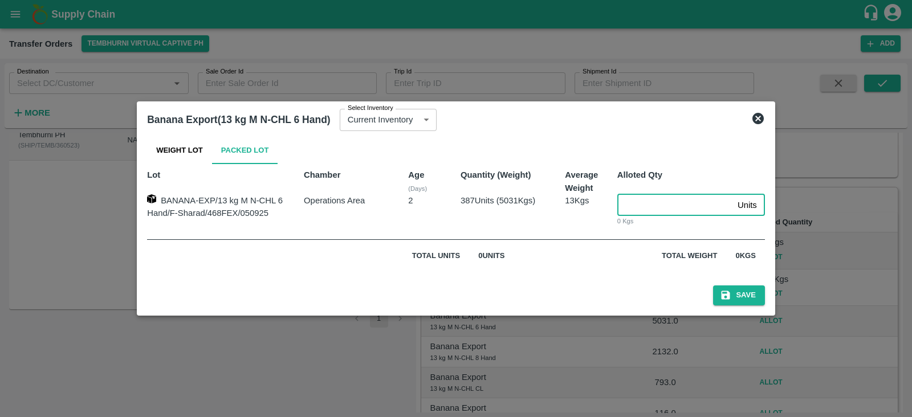
click at [635, 202] on input "number" at bounding box center [675, 205] width 116 height 22
type input "387"
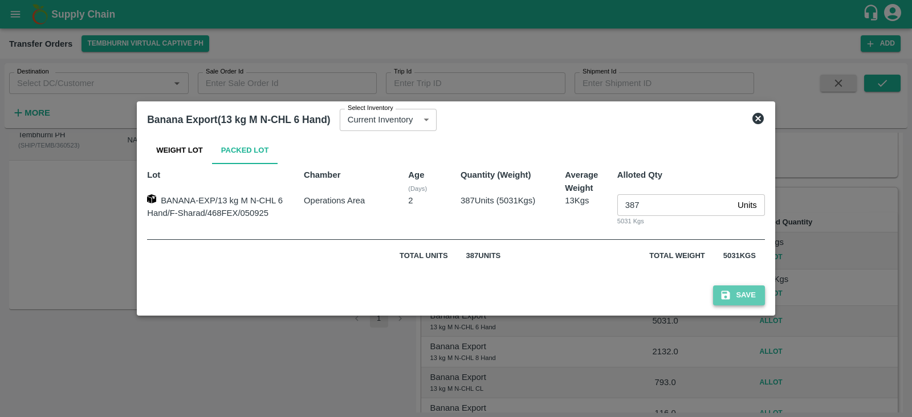
click at [738, 292] on button "Save" at bounding box center [738, 296] width 51 height 20
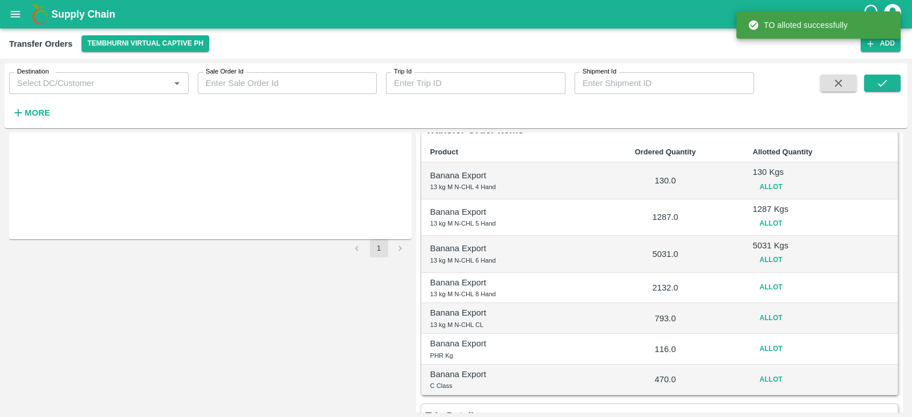
scroll to position [157, 0]
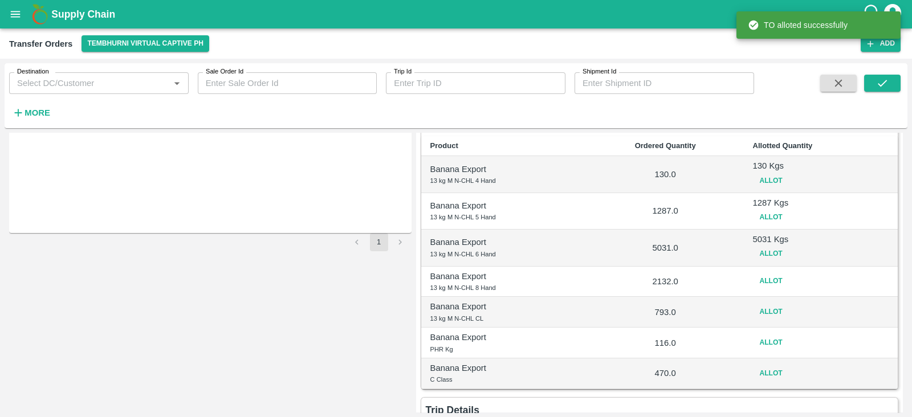
click at [781, 282] on button "Allot" at bounding box center [771, 281] width 36 height 17
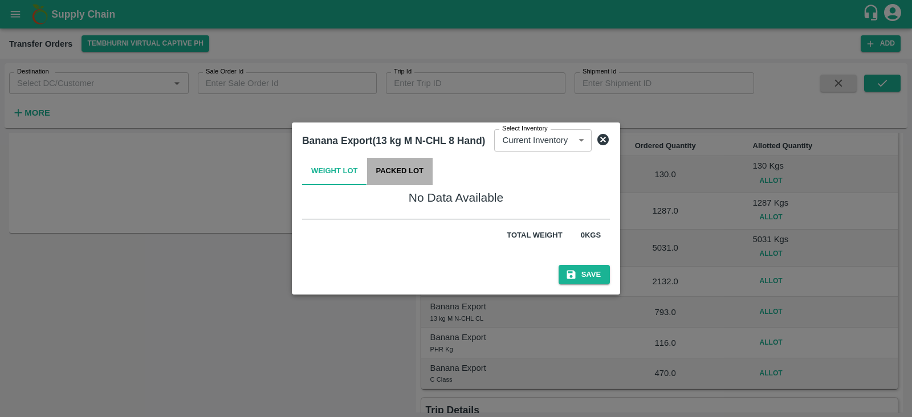
click at [408, 170] on button "Packed Lot" at bounding box center [400, 171] width 66 height 27
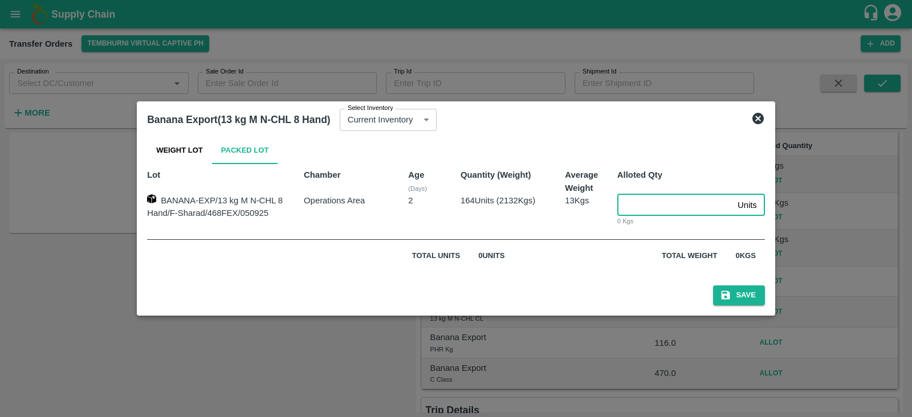
click at [635, 201] on input "number" at bounding box center [675, 205] width 116 height 22
type input "164"
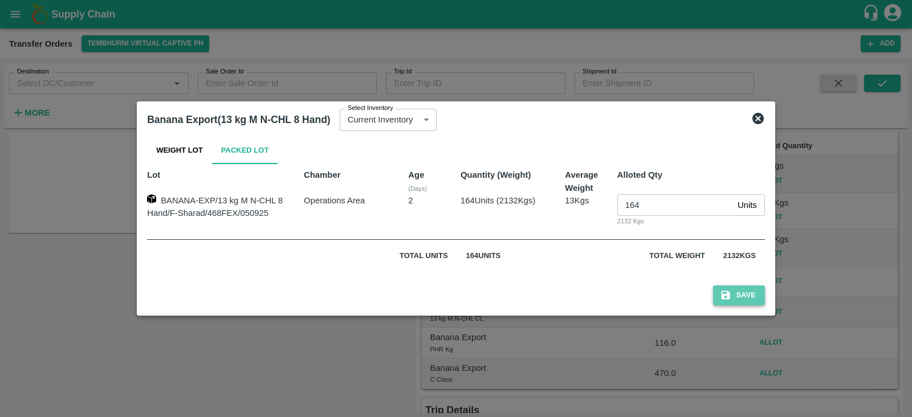
click at [742, 292] on button "Save" at bounding box center [738, 296] width 51 height 20
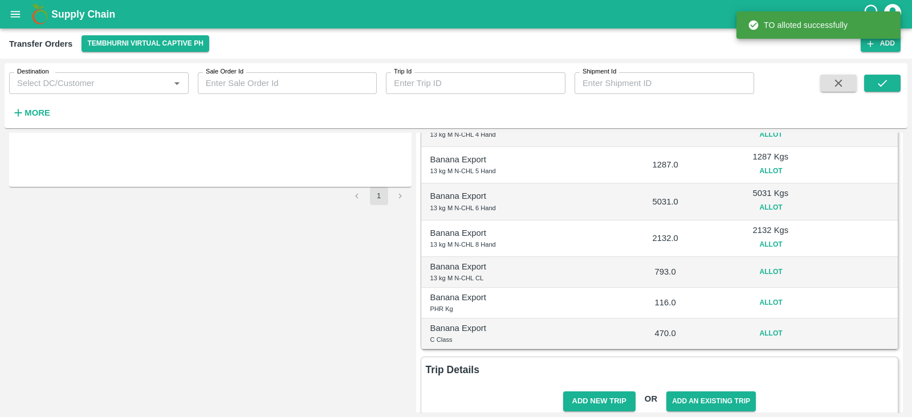
scroll to position [223, 0]
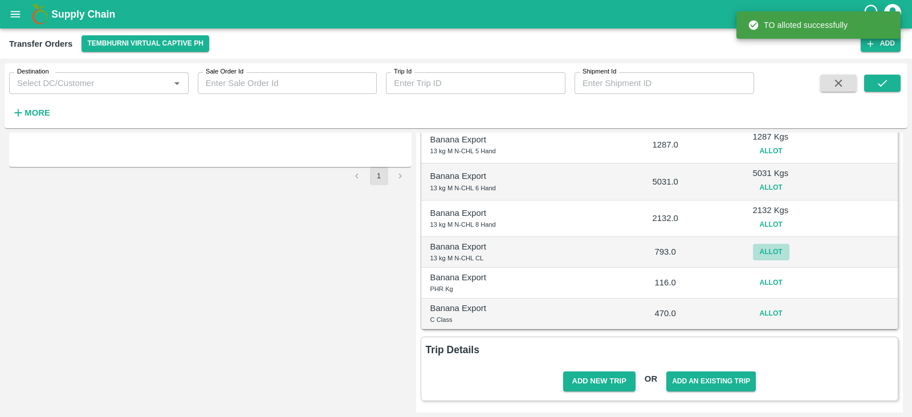
click at [765, 249] on button "Allot" at bounding box center [771, 252] width 36 height 17
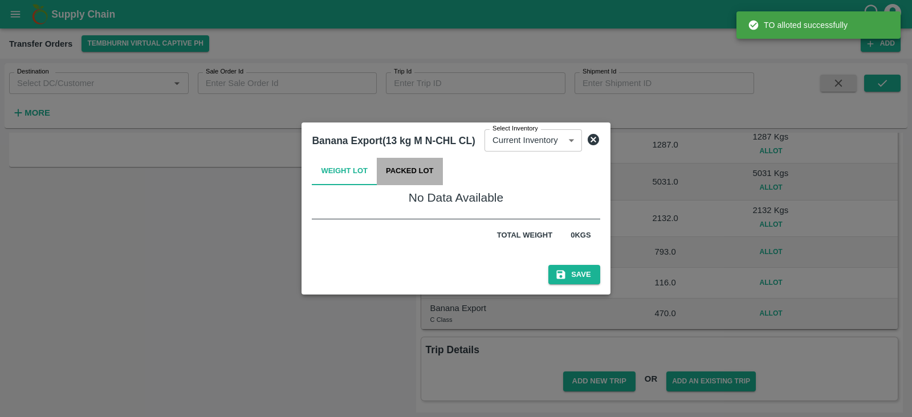
click at [393, 164] on button "Packed Lot" at bounding box center [410, 171] width 66 height 27
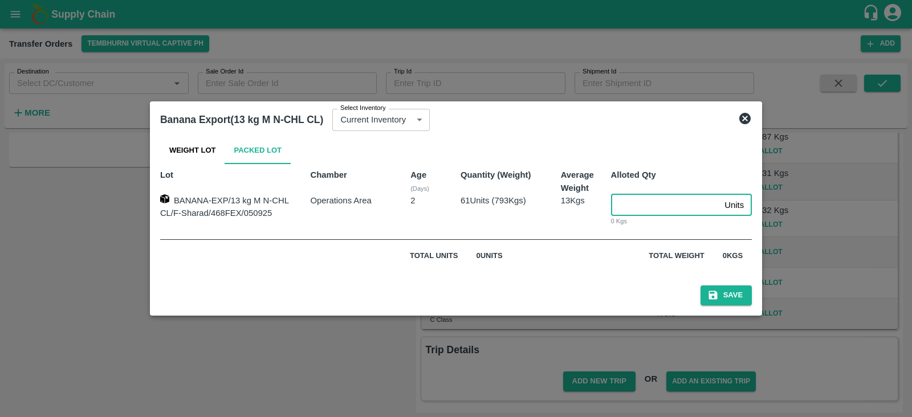
click at [638, 202] on input "number" at bounding box center [665, 205] width 109 height 22
type input "61"
click at [726, 298] on button "Save" at bounding box center [725, 296] width 51 height 20
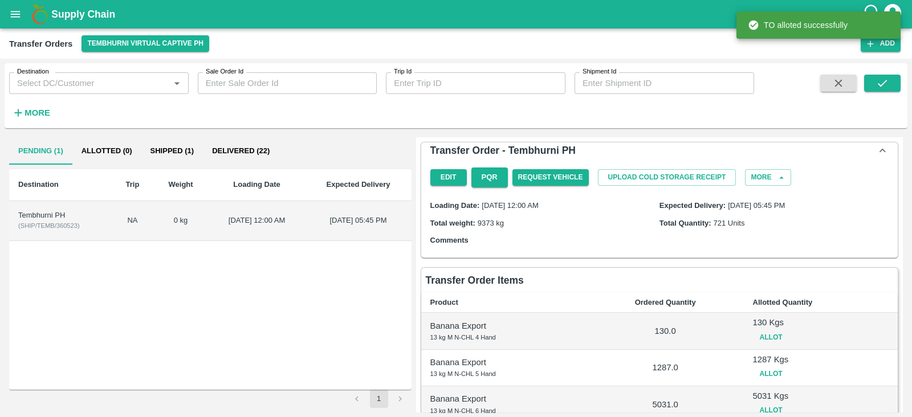
scroll to position [229, 0]
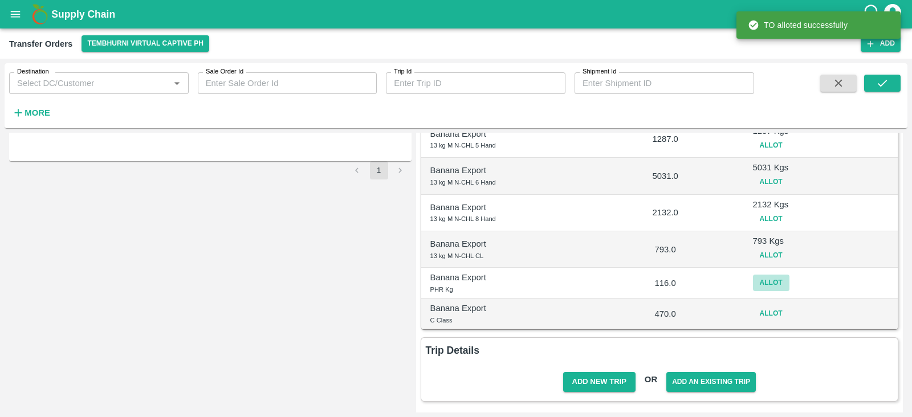
click at [767, 286] on button "Allot" at bounding box center [771, 283] width 36 height 17
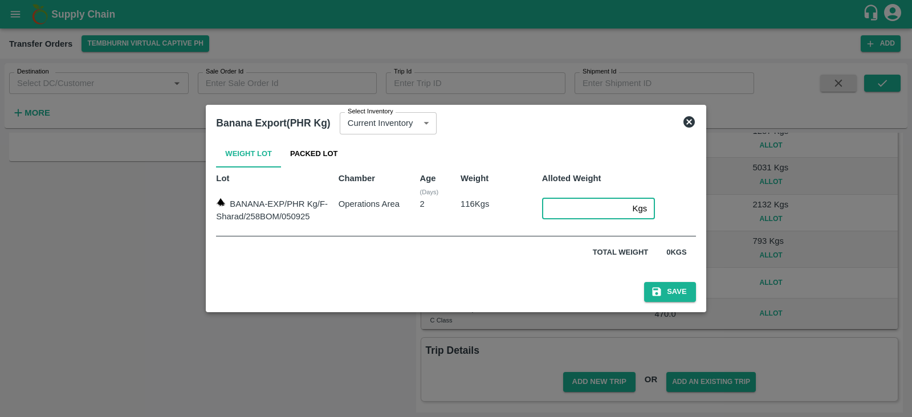
click at [546, 204] on input "number" at bounding box center [585, 209] width 86 height 22
type input "116"
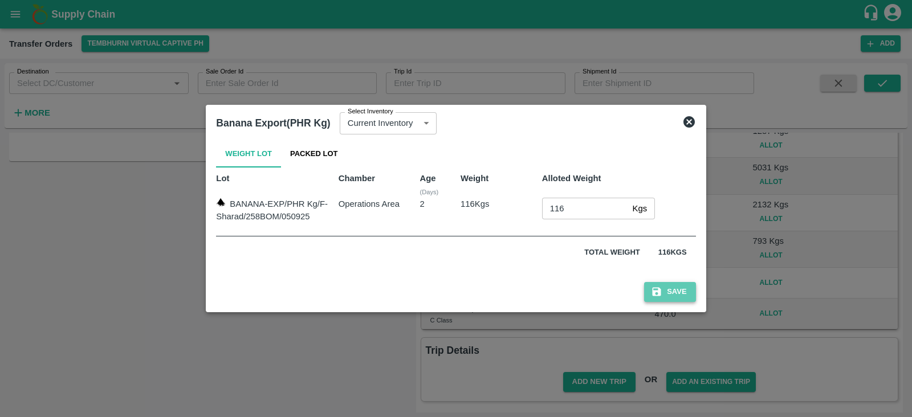
click at [682, 293] on button "Save" at bounding box center [669, 292] width 51 height 20
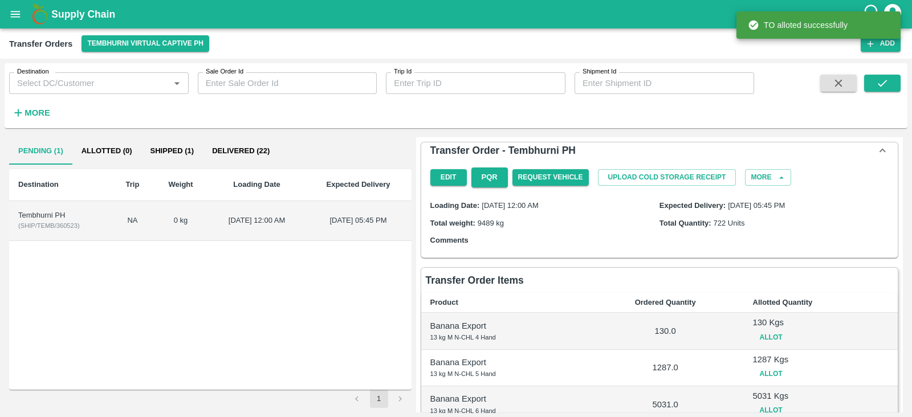
scroll to position [234, 0]
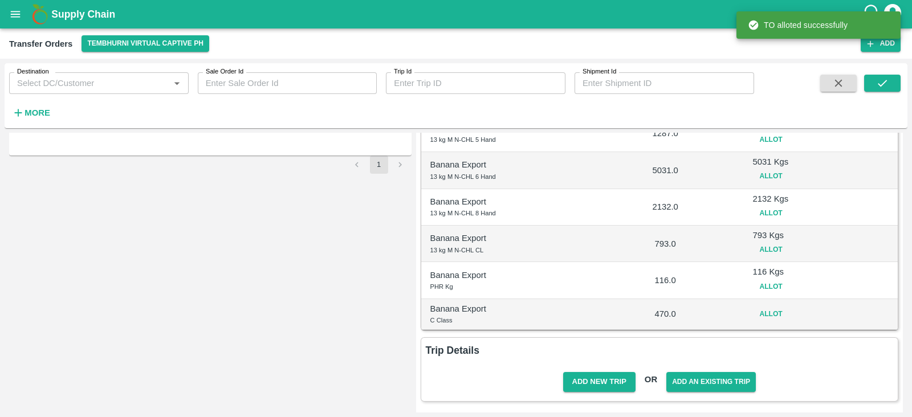
click at [760, 309] on button "Allot" at bounding box center [771, 314] width 36 height 17
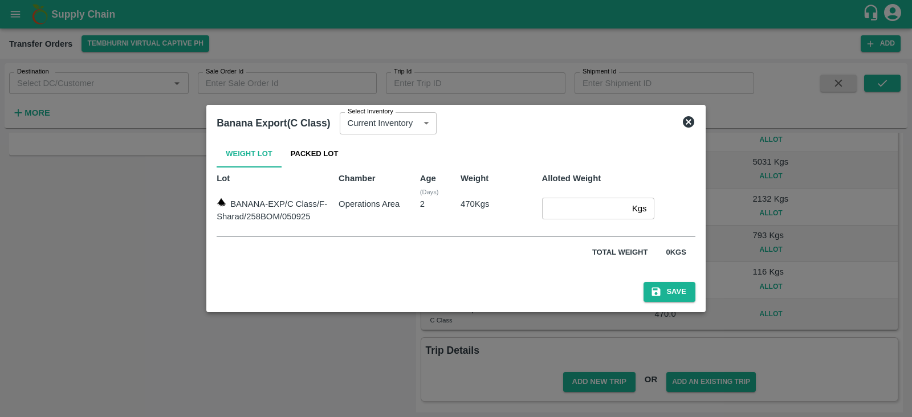
click at [561, 208] on input "number" at bounding box center [584, 209] width 85 height 22
type input "470"
click at [670, 294] on button "Save" at bounding box center [668, 292] width 51 height 20
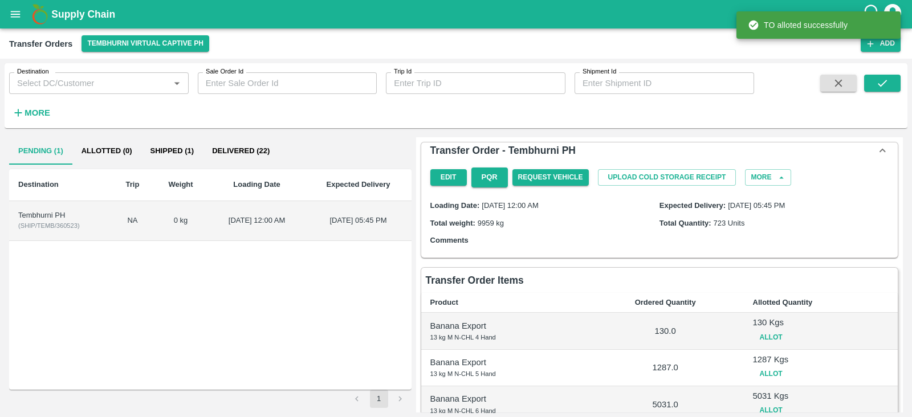
scroll to position [240, 0]
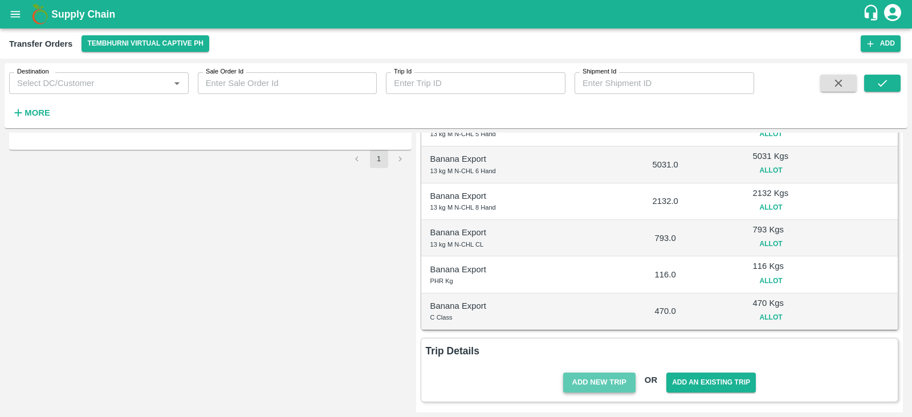
click at [594, 385] on button "Add New Trip" at bounding box center [599, 383] width 72 height 20
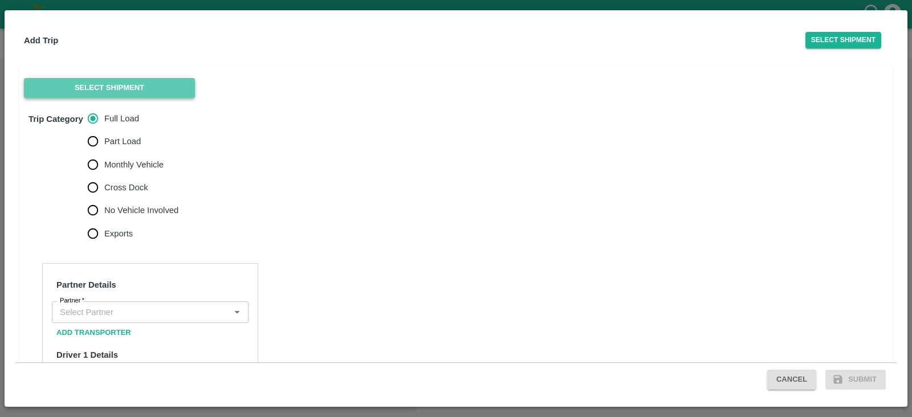
click at [98, 87] on button "Select Shipment" at bounding box center [109, 88] width 171 height 20
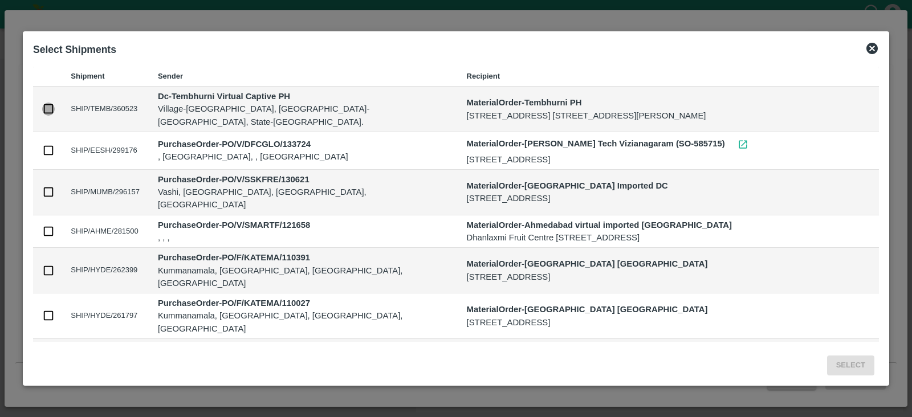
click at [47, 109] on input "checkbox" at bounding box center [48, 109] width 13 height 13
checkbox input "true"
click at [849, 364] on button "Select" at bounding box center [850, 366] width 47 height 20
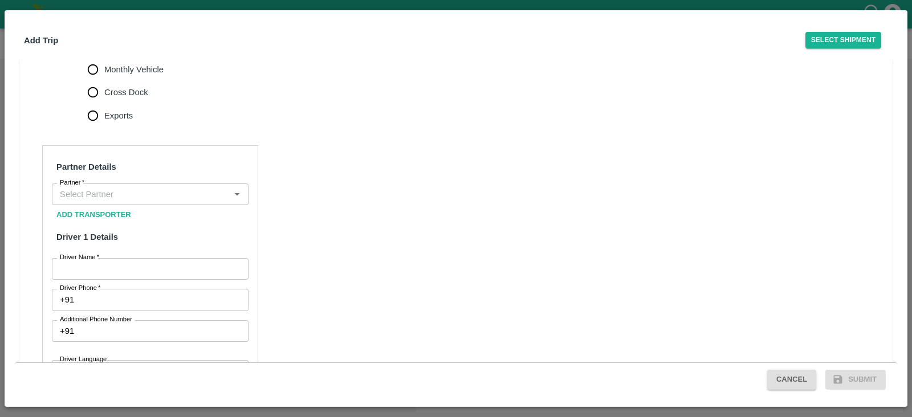
scroll to position [363, 0]
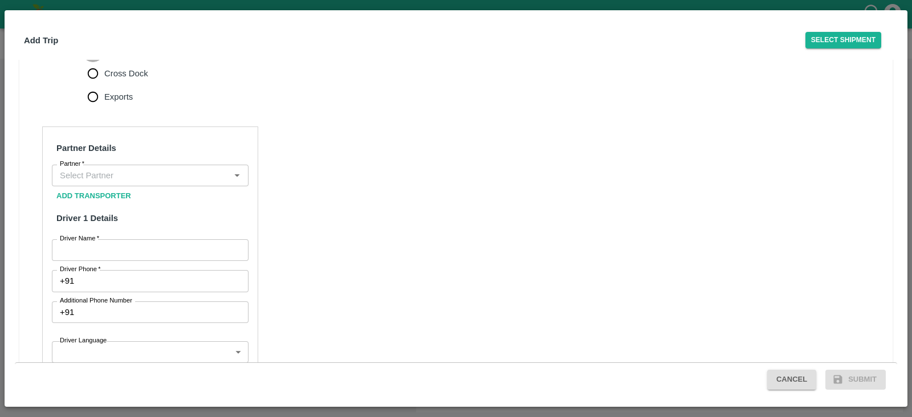
click at [103, 60] on input "Monthly Vehicle" at bounding box center [93, 50] width 23 height 23
radio input "true"
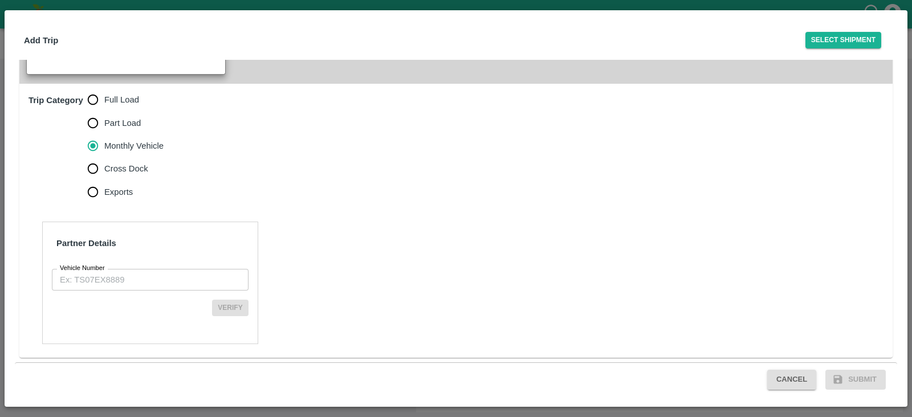
scroll to position [279, 0]
click at [104, 281] on input "Vehicle Number" at bounding box center [150, 280] width 197 height 22
paste input "MH45AX3780"
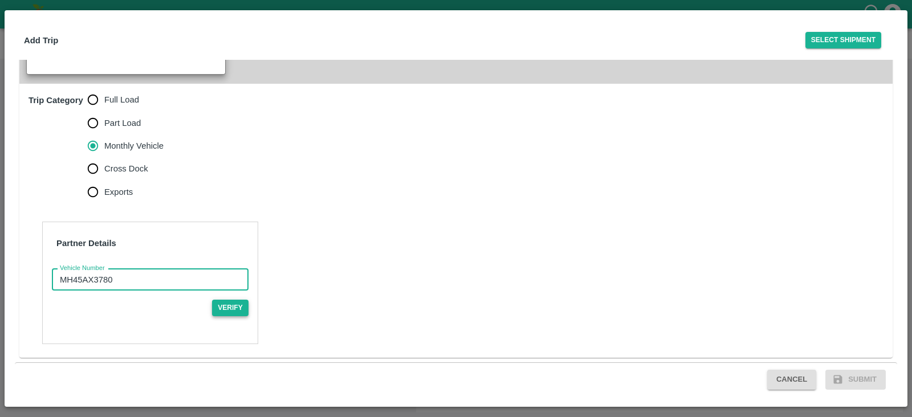
type input "MH45AX3780"
click at [234, 309] on button "Verify" at bounding box center [230, 308] width 36 height 17
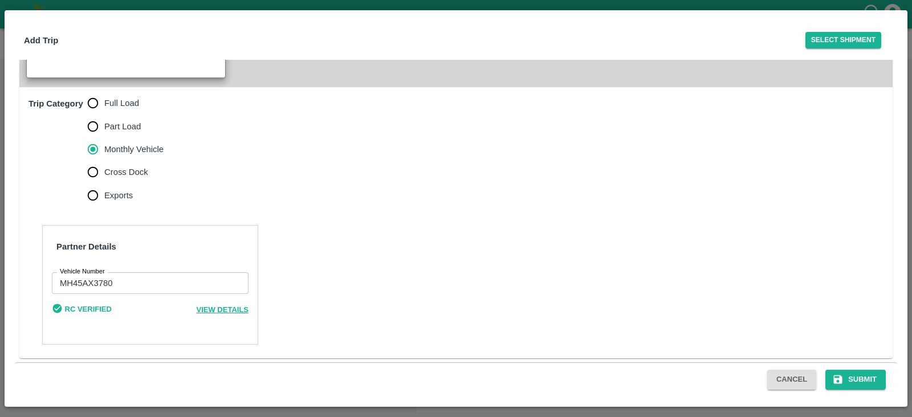
scroll to position [276, 0]
click at [854, 375] on button "Submit" at bounding box center [855, 380] width 60 height 20
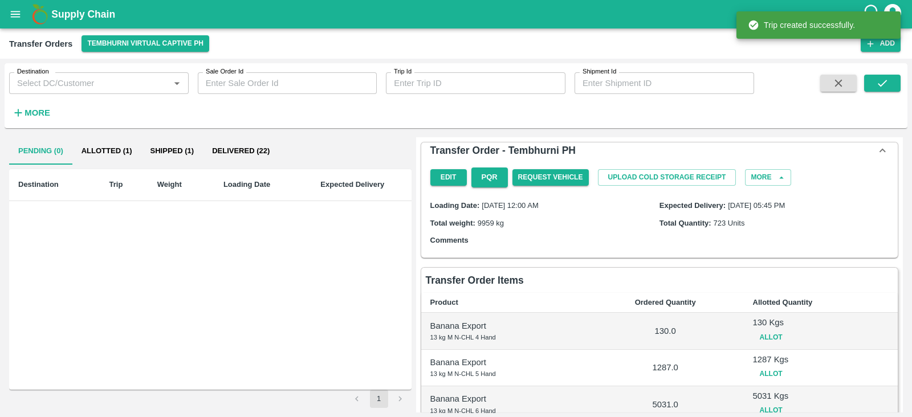
scroll to position [299, 0]
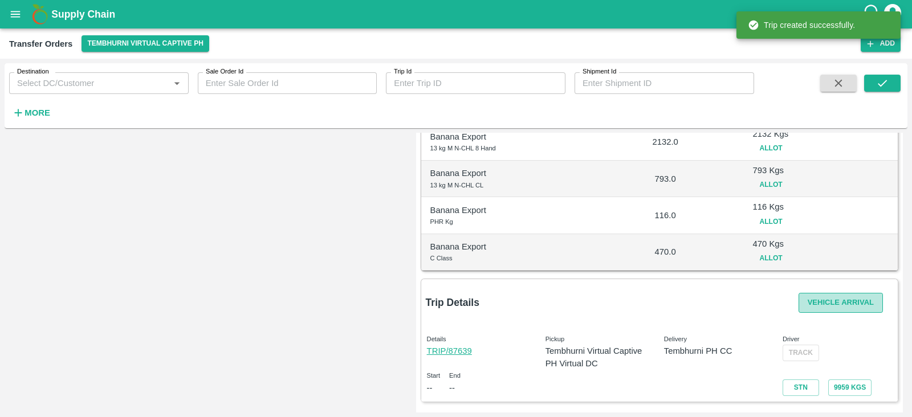
click at [837, 302] on button "Vehicle Arrival" at bounding box center [841, 303] width 84 height 20
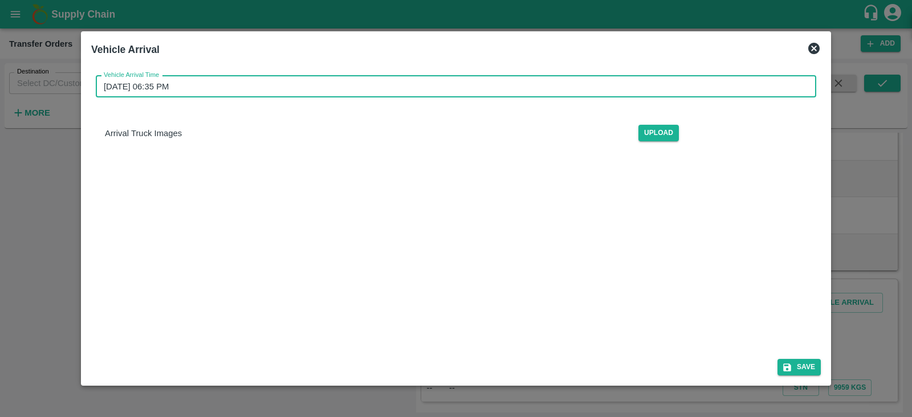
click at [585, 81] on input "[DATE] 06:35 PM" at bounding box center [452, 87] width 712 height 22
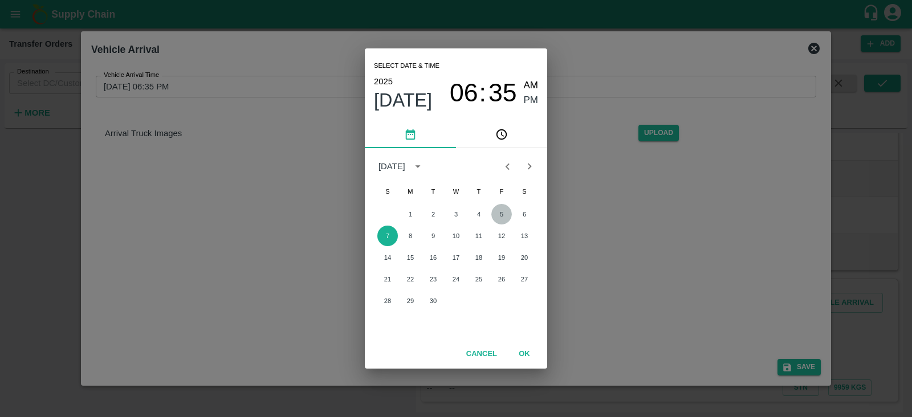
click at [500, 214] on button "5" at bounding box center [501, 214] width 21 height 21
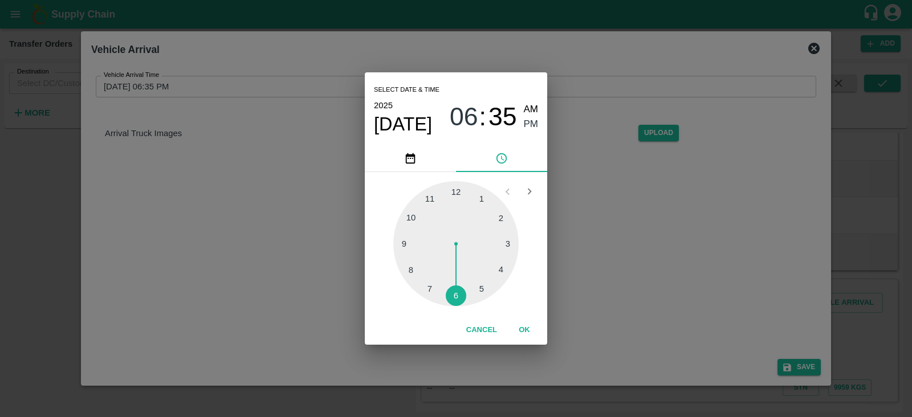
click at [479, 287] on div at bounding box center [455, 243] width 125 height 125
click at [401, 243] on div at bounding box center [455, 243] width 125 height 125
type input "[DATE] 05:45 PM"
click at [529, 121] on span "PM" at bounding box center [531, 124] width 15 height 15
click at [524, 325] on button "OK" at bounding box center [524, 330] width 36 height 20
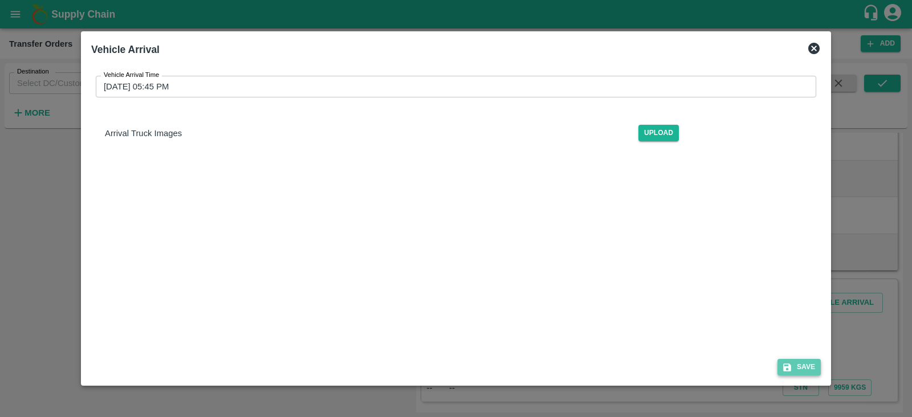
click at [801, 366] on button "Save" at bounding box center [798, 367] width 43 height 17
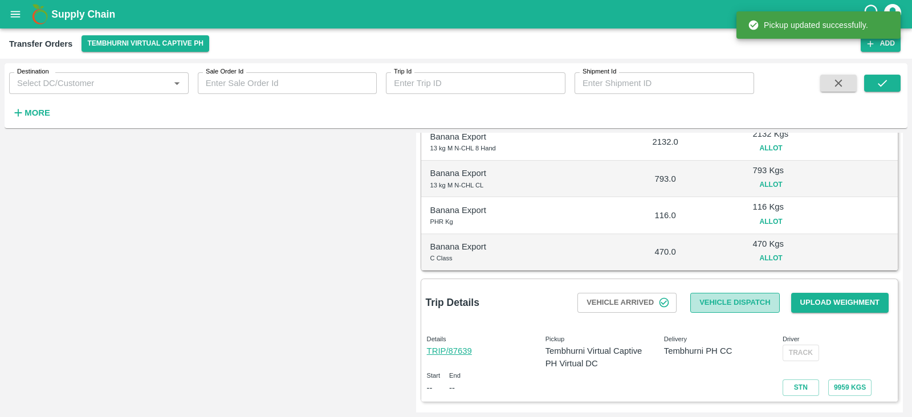
click at [727, 302] on button "Vehicle Dispatch" at bounding box center [734, 303] width 89 height 20
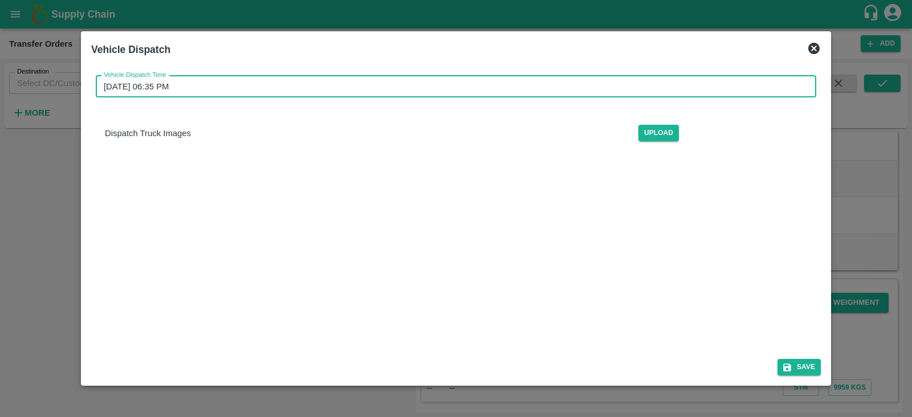
click at [206, 81] on input "[DATE] 06:35 PM" at bounding box center [452, 87] width 712 height 22
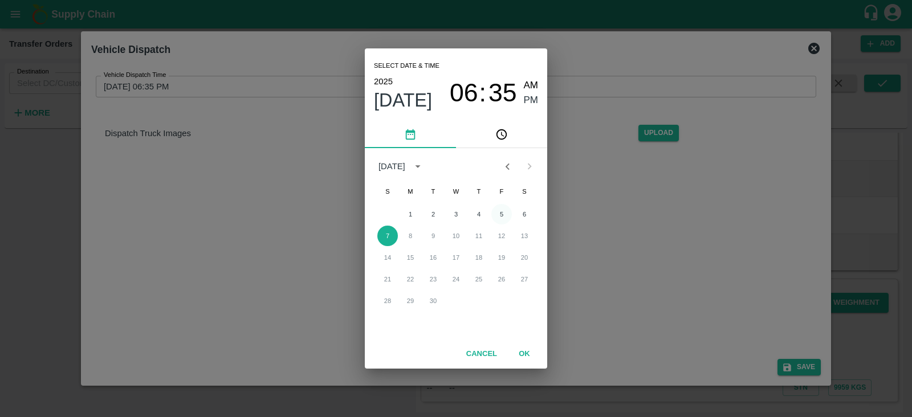
click at [499, 214] on button "5" at bounding box center [501, 214] width 21 height 21
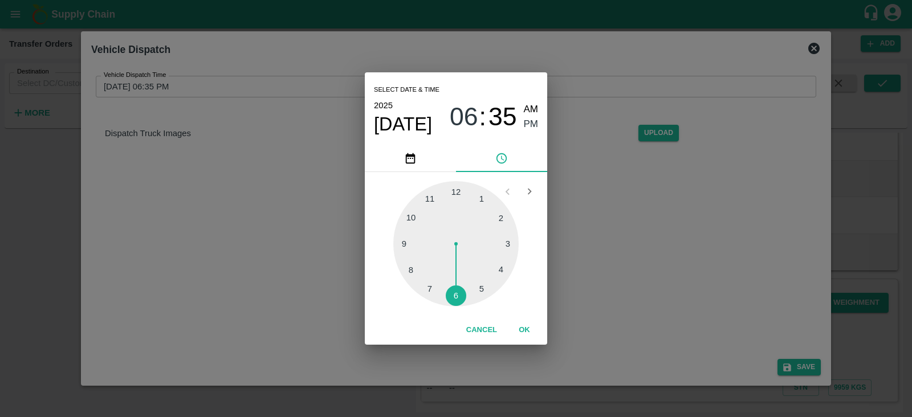
click at [482, 288] on div at bounding box center [455, 243] width 125 height 125
click at [403, 243] on div at bounding box center [455, 243] width 125 height 125
type input "[DATE] 05:45 PM"
click at [534, 120] on span "PM" at bounding box center [531, 124] width 15 height 15
click at [522, 327] on button "OK" at bounding box center [524, 330] width 36 height 20
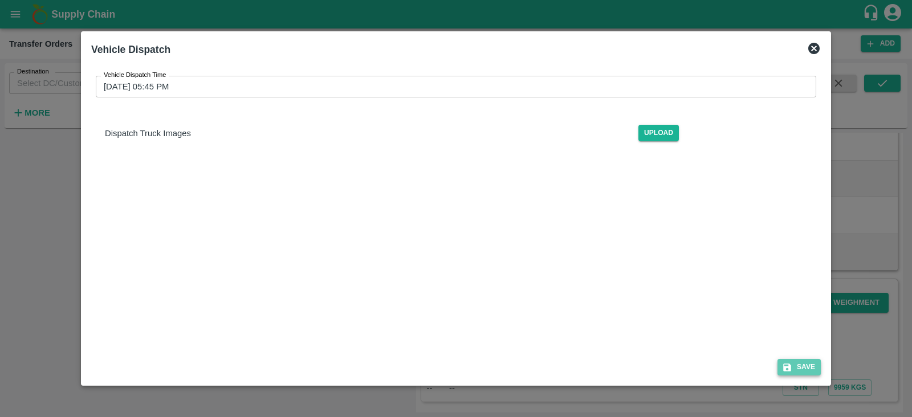
click at [803, 366] on button "Save" at bounding box center [798, 367] width 43 height 17
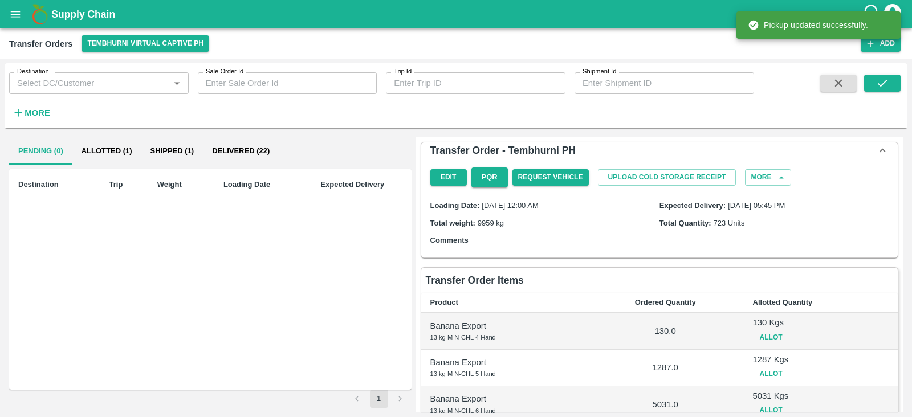
scroll to position [311, 0]
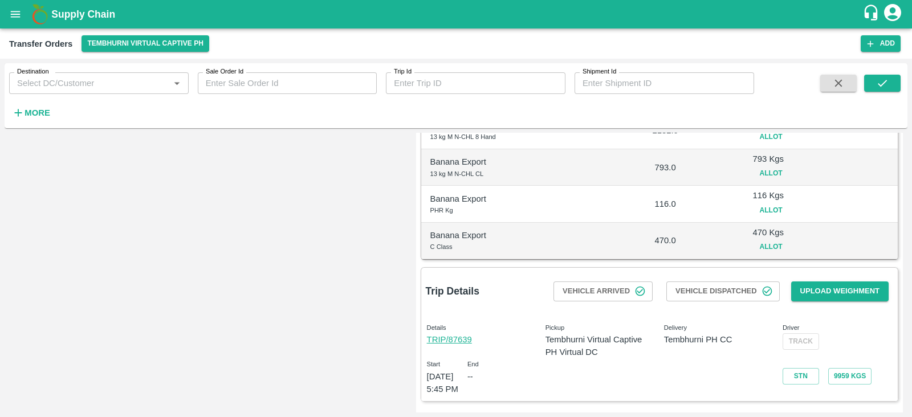
click at [6, 3] on div "Supply Chain" at bounding box center [456, 14] width 912 height 28
click at [15, 13] on icon "open drawer" at bounding box center [15, 14] width 13 height 13
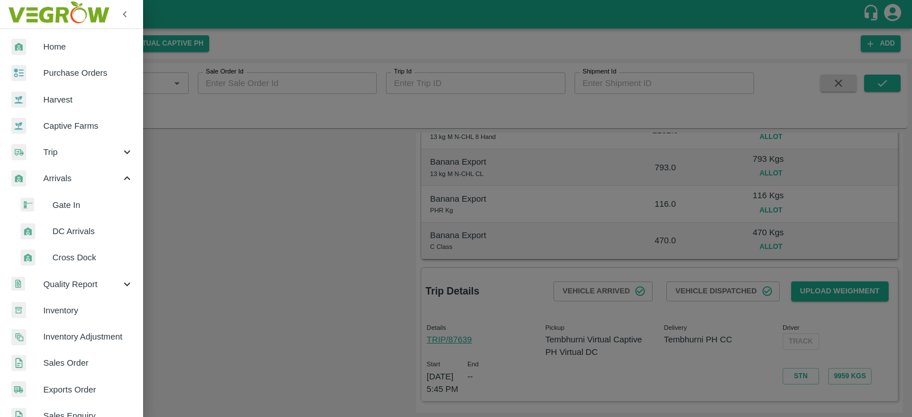
click at [62, 227] on span "DC Arrivals" at bounding box center [92, 231] width 81 height 13
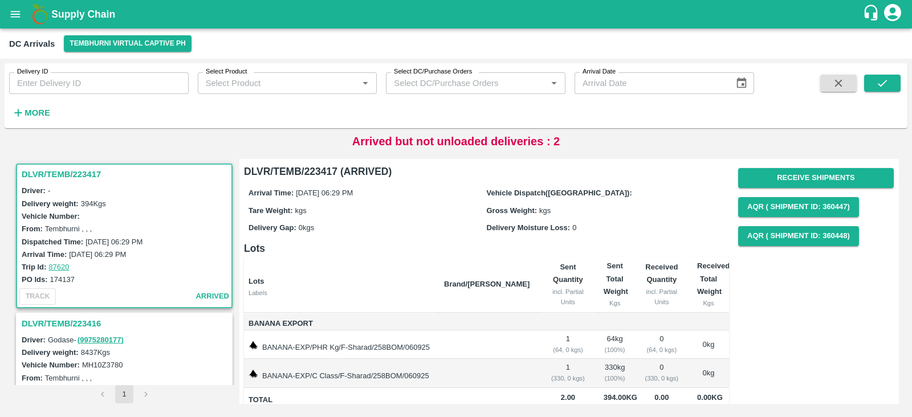
scroll to position [372, 0]
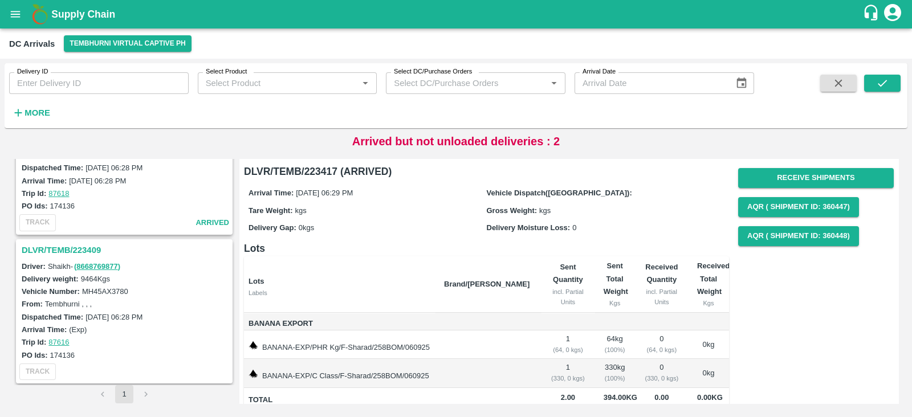
click at [77, 243] on h3 "DLVR/TEMB/223409" at bounding box center [126, 250] width 209 height 15
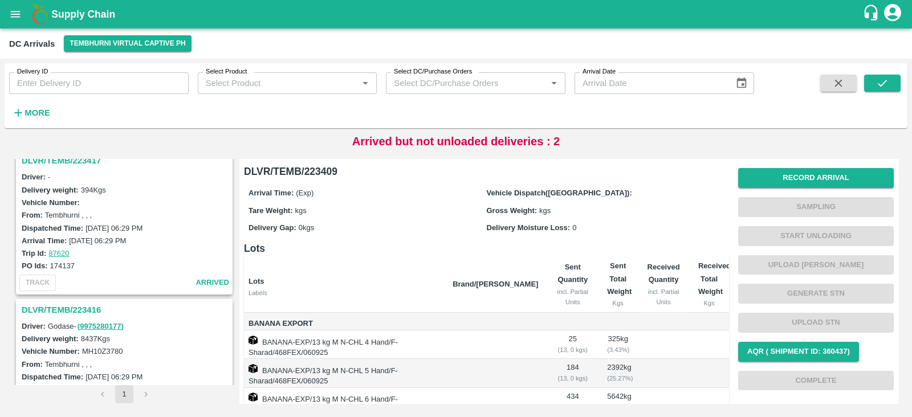
scroll to position [14, 0]
click at [55, 309] on h3 "DLVR/TEMB/223416" at bounding box center [126, 310] width 209 height 15
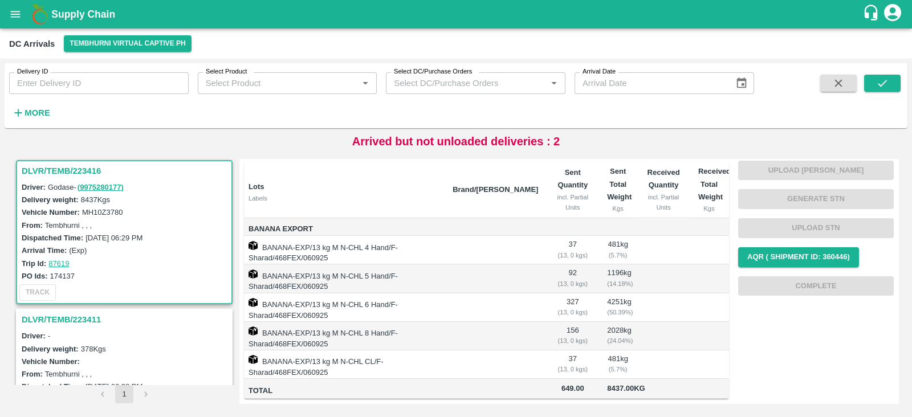
scroll to position [372, 0]
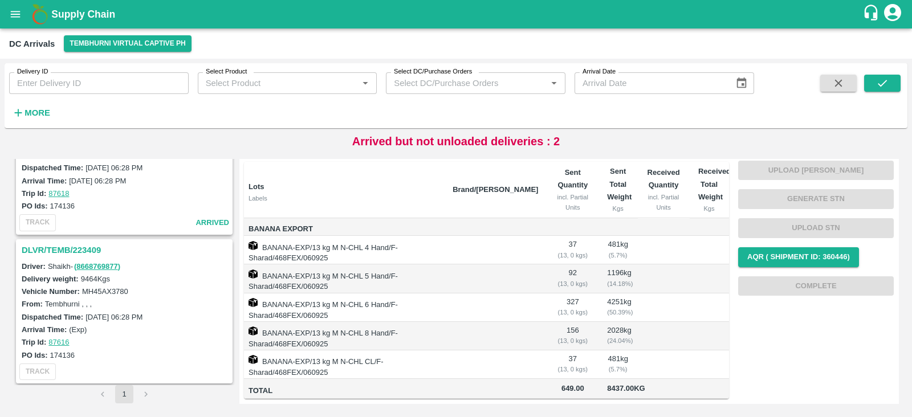
click at [67, 243] on h3 "DLVR/TEMB/223409" at bounding box center [126, 250] width 209 height 15
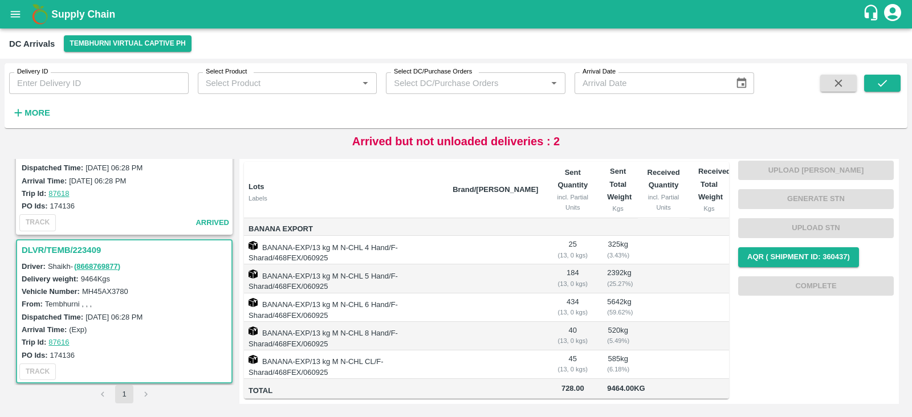
scroll to position [274, 0]
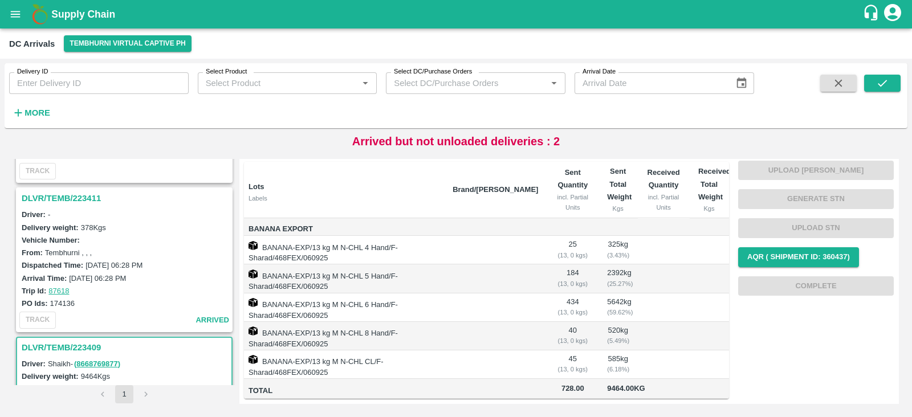
click at [71, 193] on h3 "DLVR/TEMB/223411" at bounding box center [126, 198] width 209 height 15
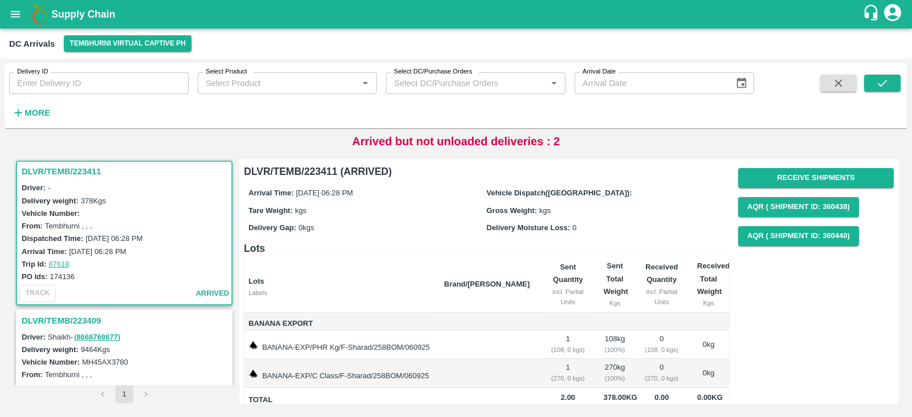
scroll to position [22, 0]
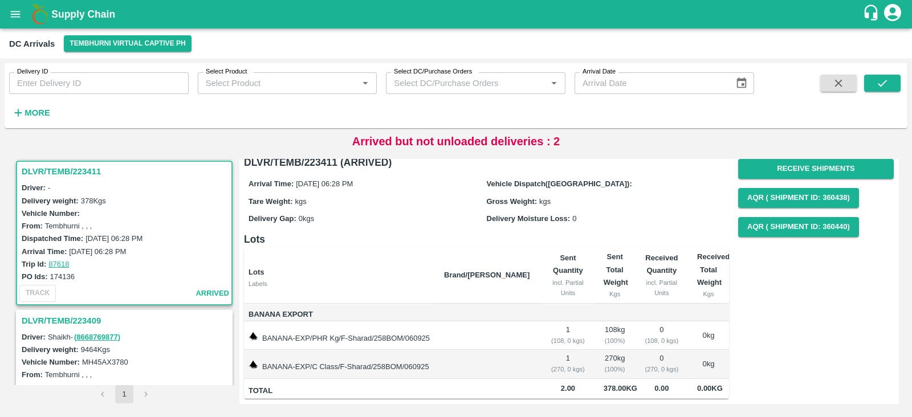
click at [69, 317] on h3 "DLVR/TEMB/223409" at bounding box center [126, 320] width 209 height 15
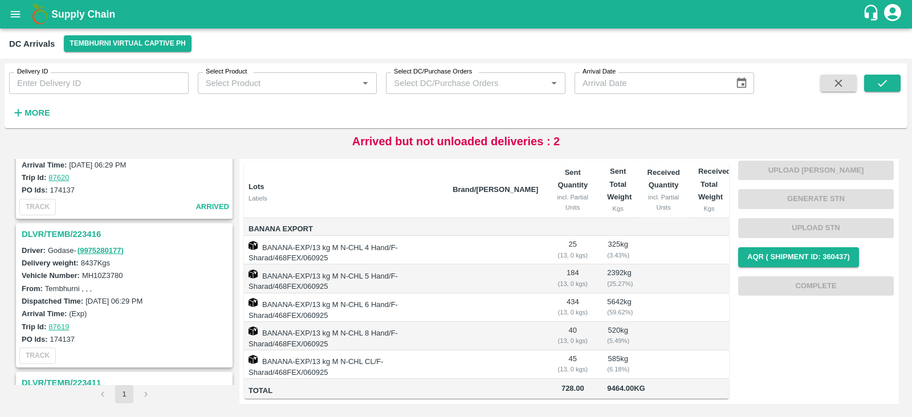
scroll to position [91, 0]
click at [66, 231] on h3 "DLVR/TEMB/223416" at bounding box center [126, 233] width 209 height 15
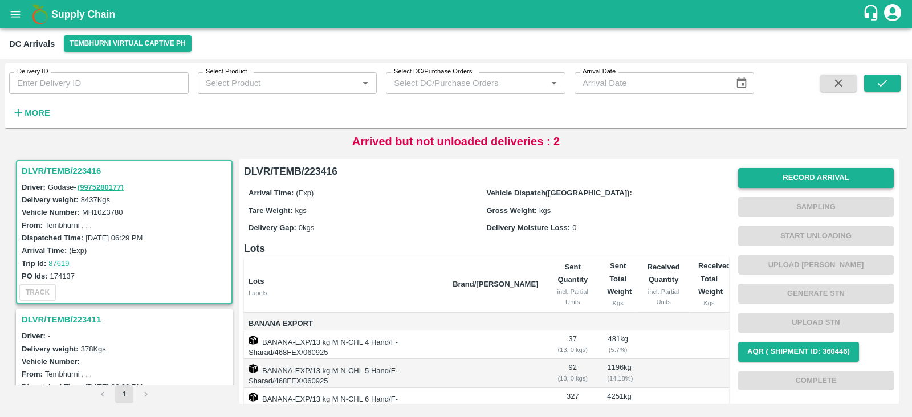
click at [798, 182] on button "Record Arrival" at bounding box center [816, 178] width 156 height 20
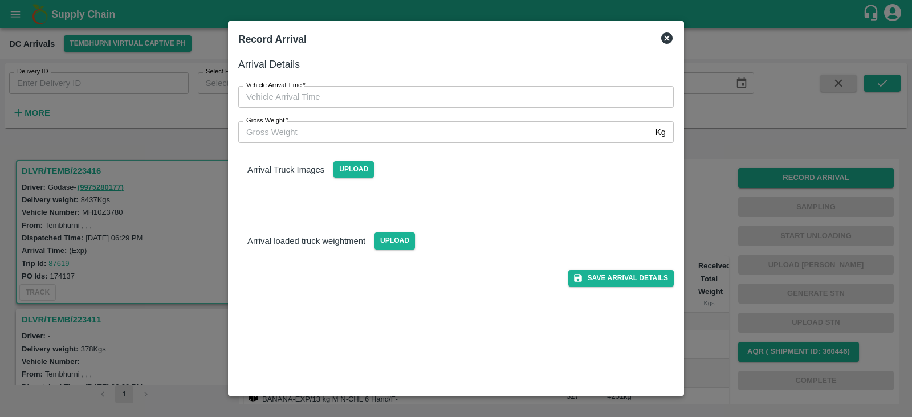
type input "DD/MM/YYYY hh:mm aa"
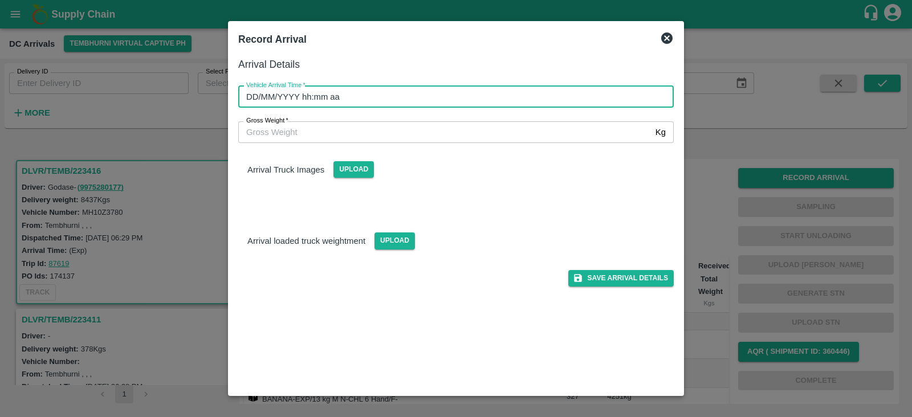
click at [432, 95] on input "DD/MM/YYYY hh:mm aa" at bounding box center [451, 97] width 427 height 22
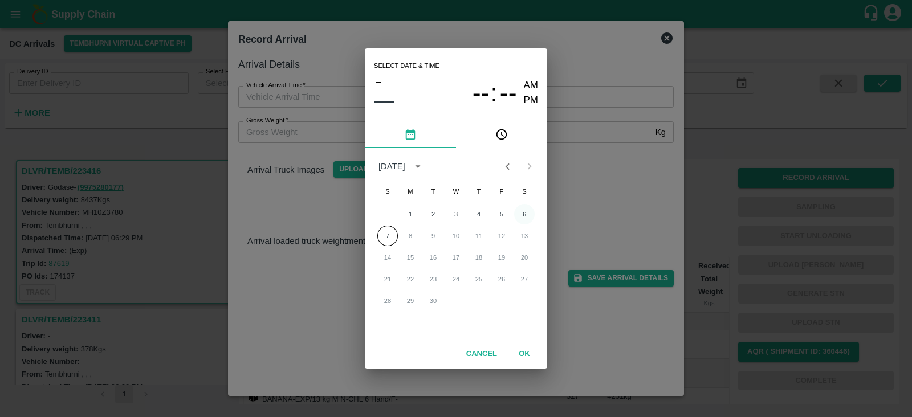
click at [519, 218] on button "6" at bounding box center [524, 214] width 21 height 21
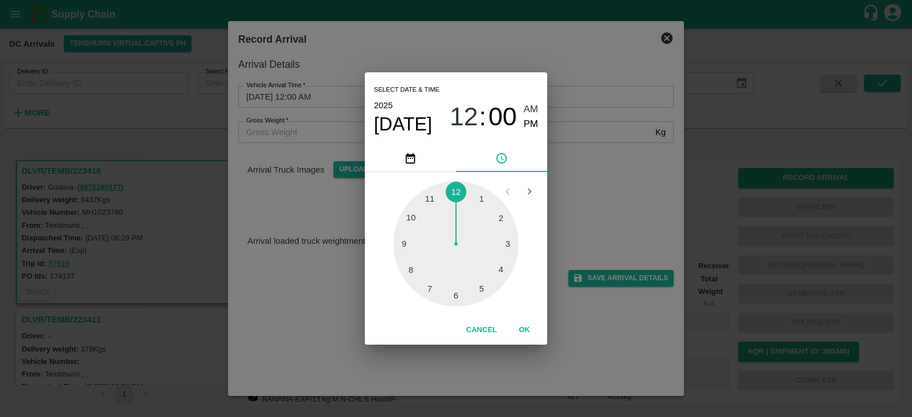
click at [480, 287] on div at bounding box center [455, 243] width 125 height 125
click at [400, 246] on div at bounding box center [455, 243] width 125 height 125
click at [526, 122] on span "PM" at bounding box center [531, 124] width 15 height 15
type input "[DATE] 05:45 PM"
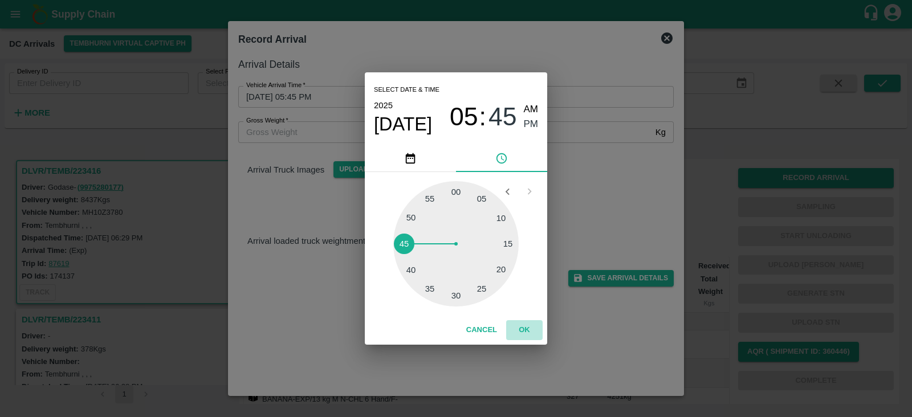
click at [525, 326] on button "OK" at bounding box center [524, 330] width 36 height 20
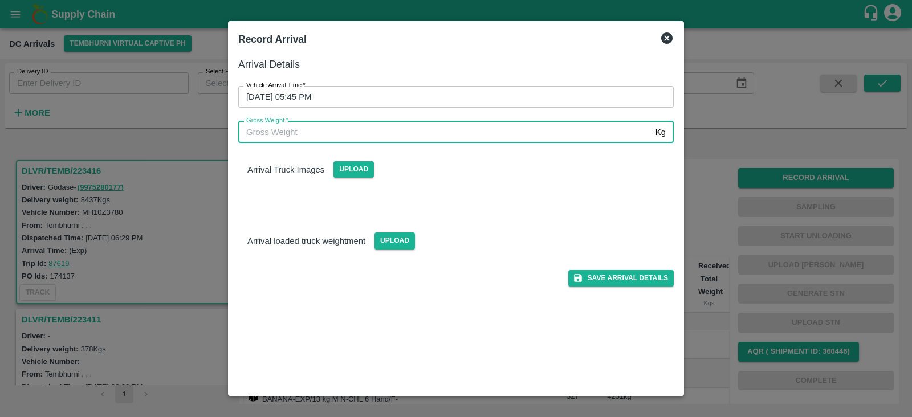
click at [348, 136] on input "Gross Weight   *" at bounding box center [444, 132] width 413 height 22
type input "8000"
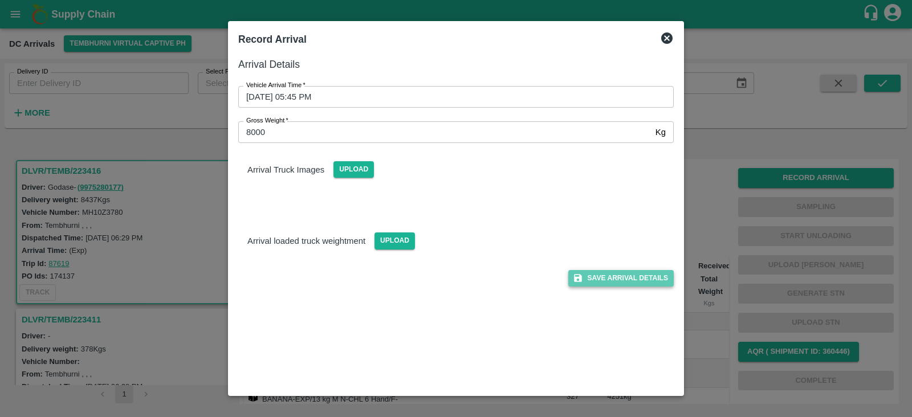
click at [627, 279] on button "Save Arrival Details" at bounding box center [620, 278] width 105 height 17
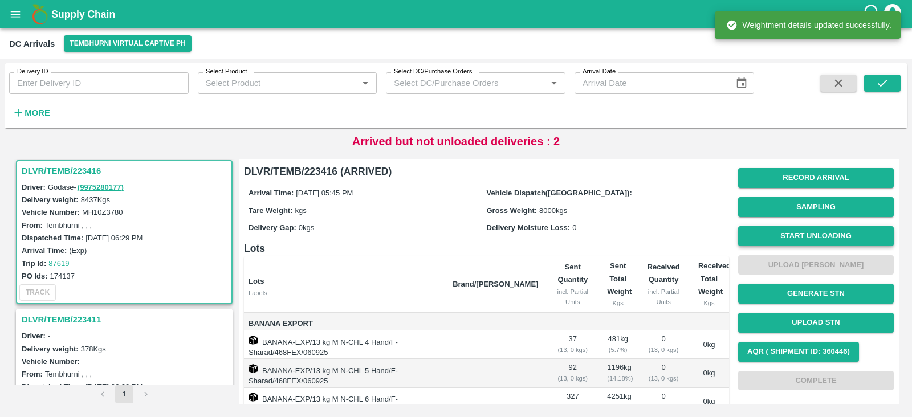
click at [837, 239] on button "Start Unloading" at bounding box center [816, 236] width 156 height 20
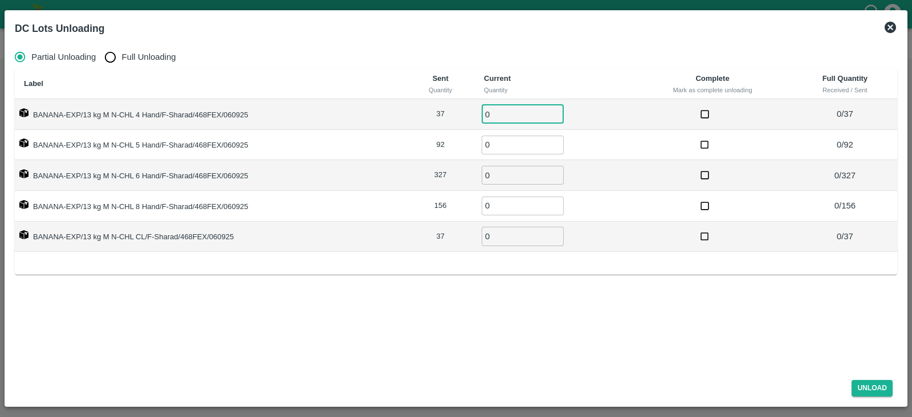
click at [507, 114] on input "0" at bounding box center [523, 114] width 82 height 19
type input "37"
click at [497, 145] on input "0" at bounding box center [523, 145] width 82 height 19
type input "92"
click at [495, 173] on input "0" at bounding box center [523, 175] width 82 height 19
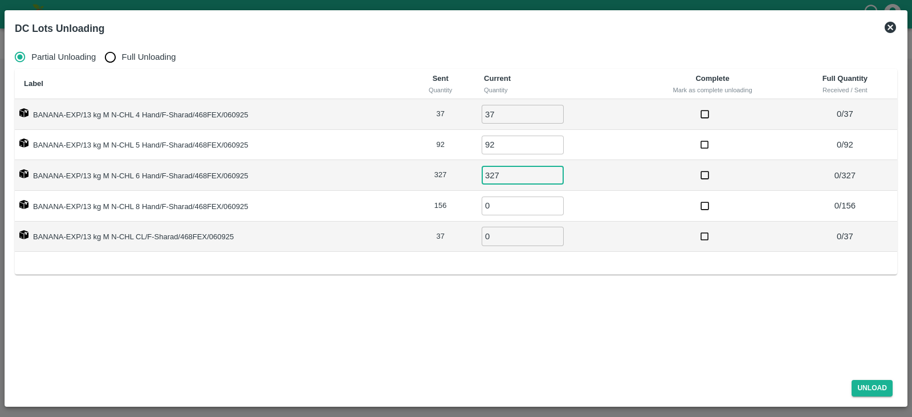
type input "327"
click at [495, 205] on input "0" at bounding box center [523, 206] width 82 height 19
type input "156"
click at [494, 233] on input "0" at bounding box center [523, 236] width 82 height 19
type input "37"
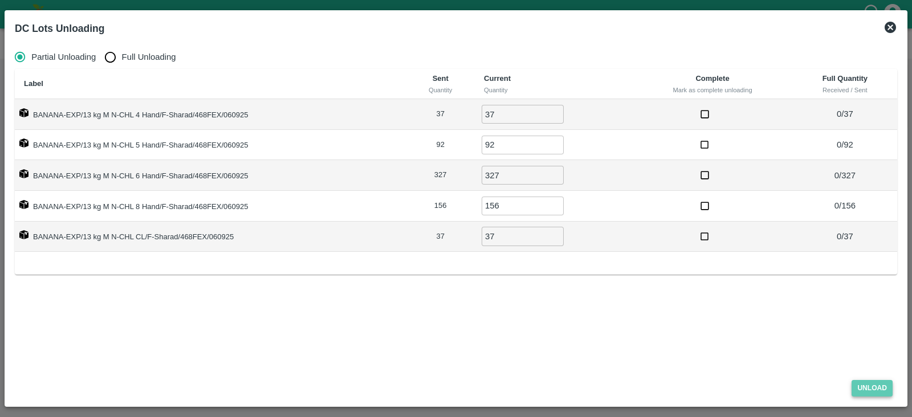
click at [869, 385] on button "Unload" at bounding box center [872, 388] width 41 height 17
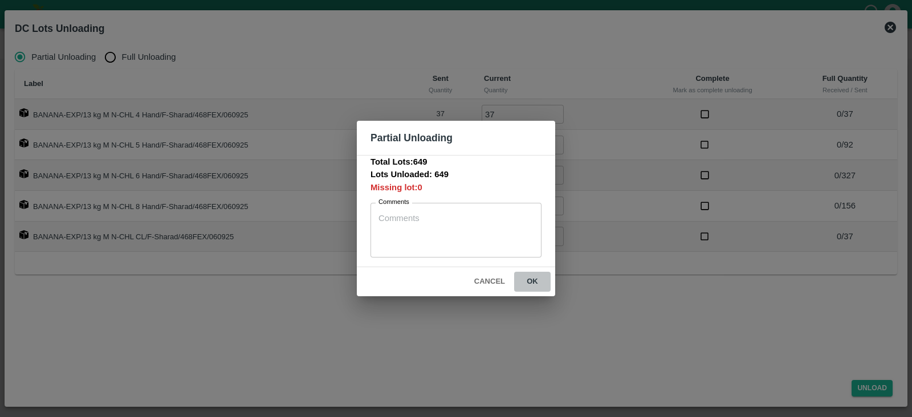
click at [532, 279] on button "ok" at bounding box center [532, 282] width 36 height 20
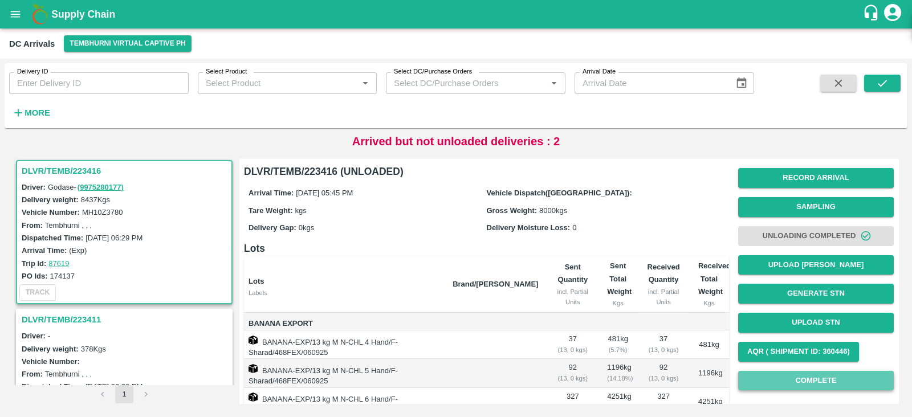
click at [802, 379] on button "Complete" at bounding box center [816, 381] width 156 height 20
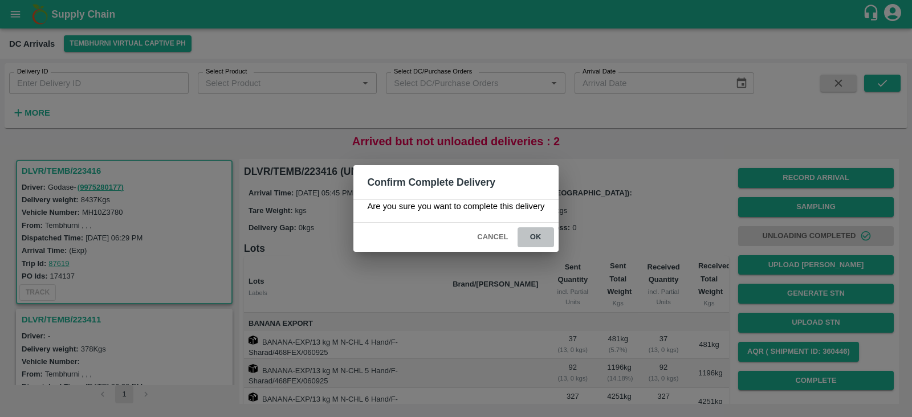
click at [528, 239] on button "ok" at bounding box center [536, 237] width 36 height 20
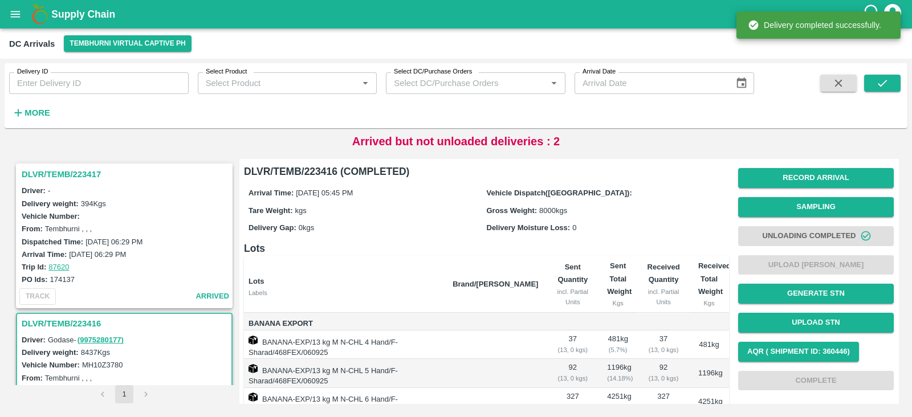
click at [64, 169] on h3 "DLVR/TEMB/223417" at bounding box center [126, 174] width 209 height 15
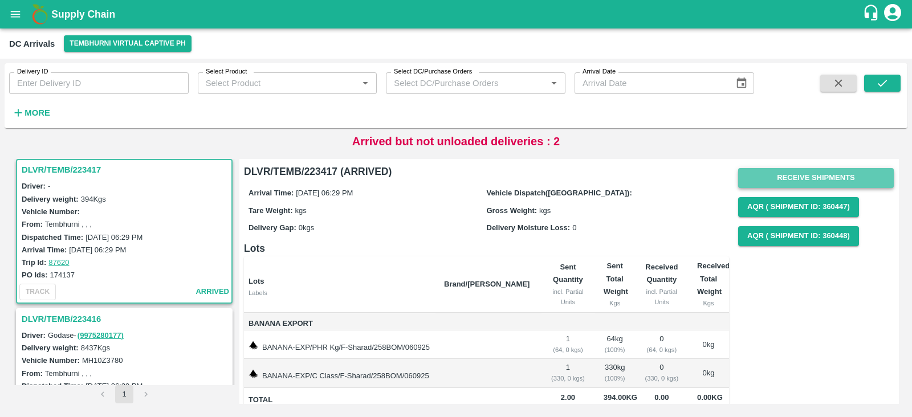
click at [806, 178] on button "Receive Shipments" at bounding box center [816, 178] width 156 height 20
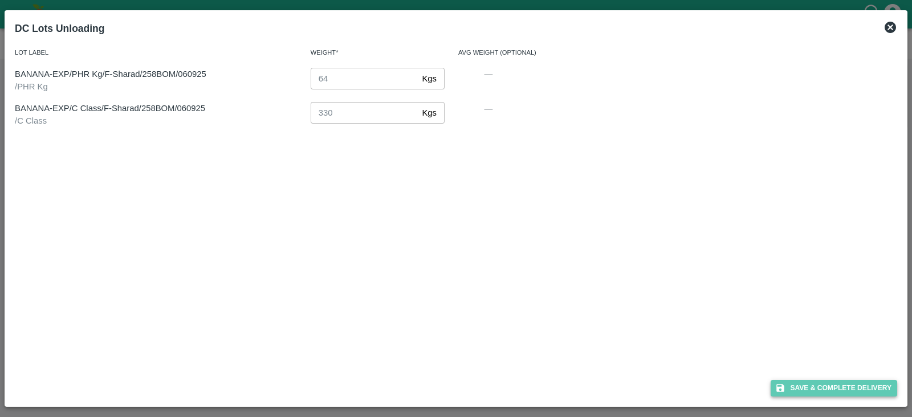
click at [835, 384] on button "Save & Complete Delivery" at bounding box center [834, 388] width 127 height 17
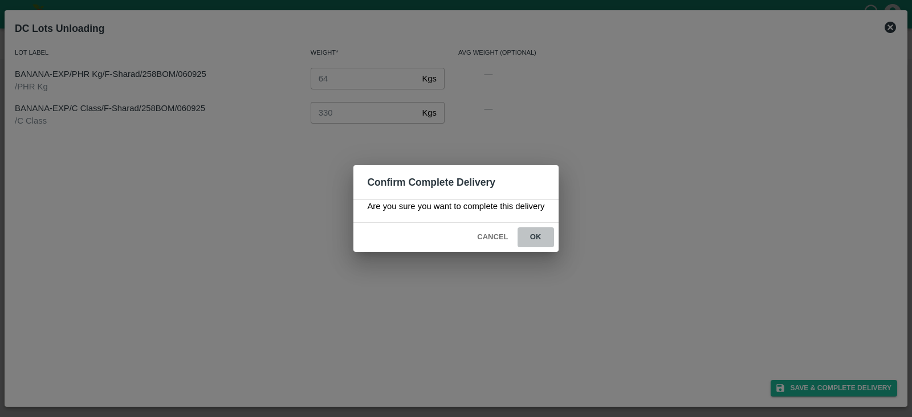
click at [536, 237] on button "ok" at bounding box center [536, 237] width 36 height 20
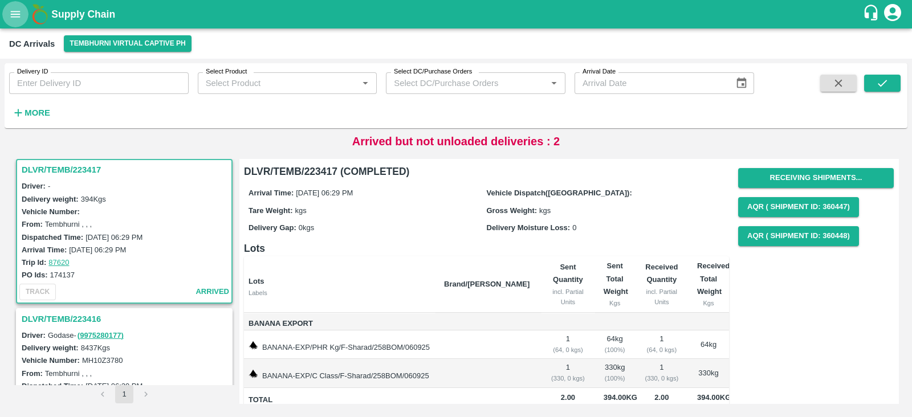
click at [15, 18] on icon "open drawer" at bounding box center [15, 14] width 13 height 13
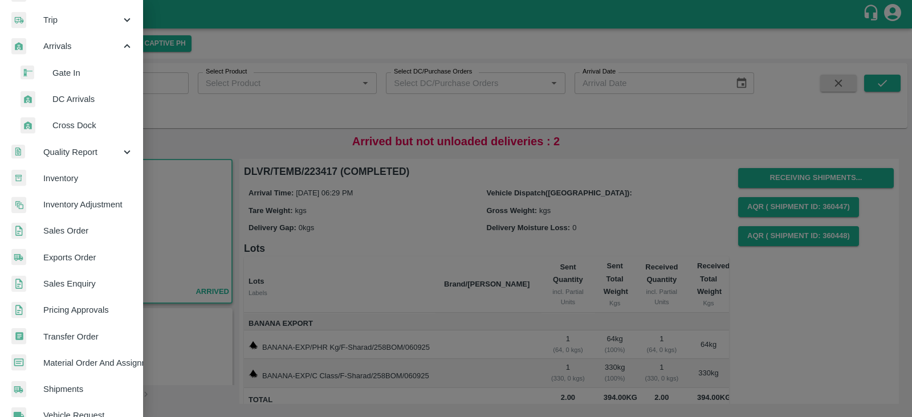
scroll to position [133, 0]
click at [66, 333] on span "Transfer Order" at bounding box center [88, 335] width 90 height 13
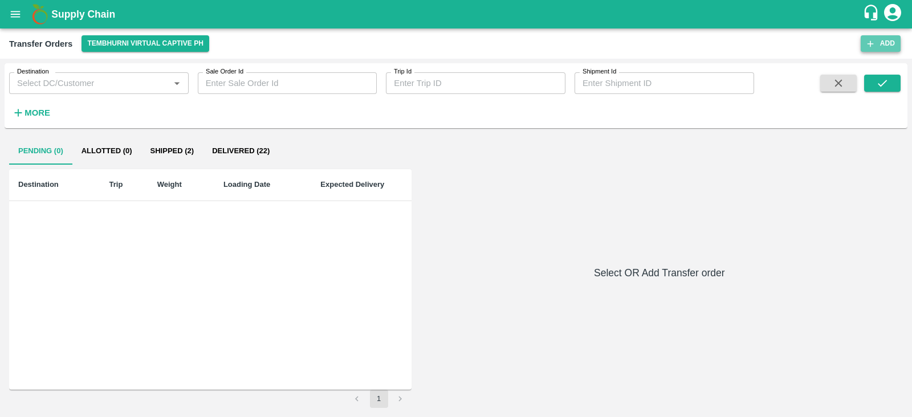
click at [877, 40] on button "Add" at bounding box center [881, 43] width 40 height 17
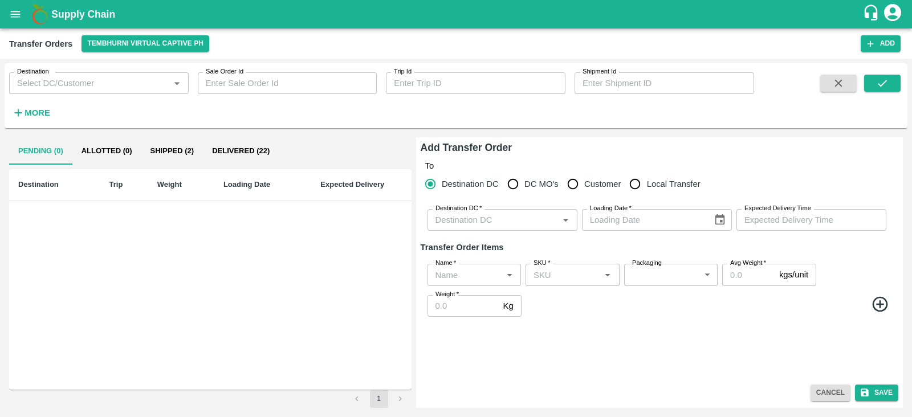
click at [491, 221] on input "Destination DC   *" at bounding box center [493, 220] width 124 height 15
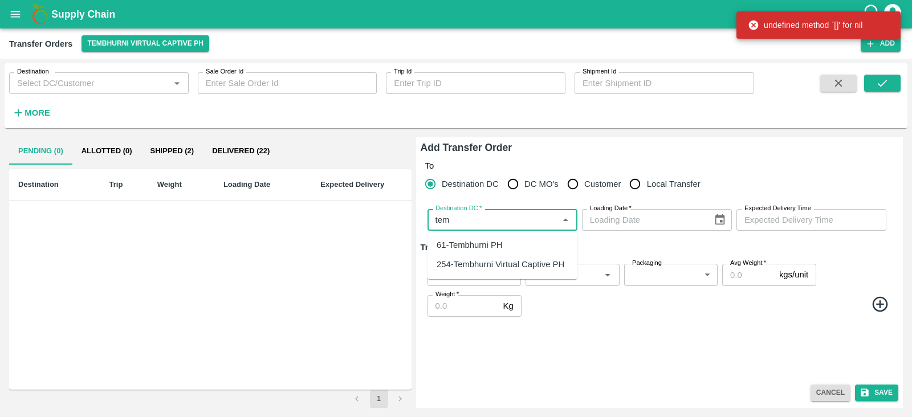
click at [477, 245] on div "61-Tembhurni PH" at bounding box center [470, 245] width 66 height 13
type input "61-Tembhurni PH"
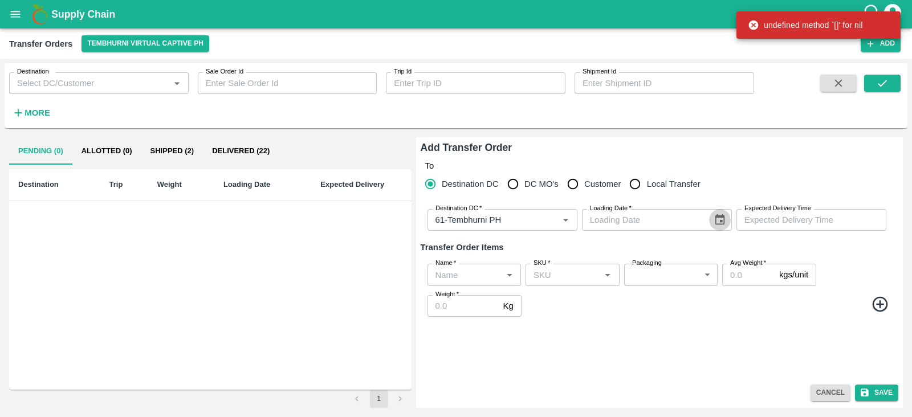
click at [718, 223] on icon "Choose date" at bounding box center [720, 220] width 13 height 13
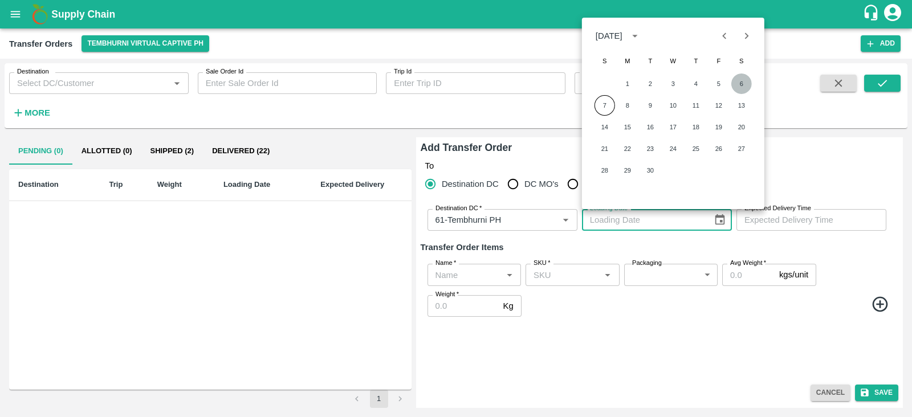
click at [743, 85] on button "6" at bounding box center [741, 84] width 21 height 21
type input "[DATE]"
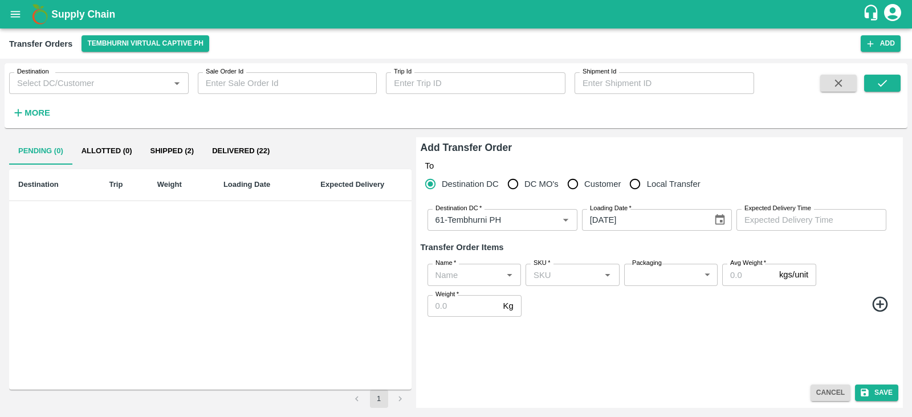
type input "DD/MM/YYYY hh:mm aa"
click at [789, 217] on input "DD/MM/YYYY hh:mm aa" at bounding box center [807, 220] width 142 height 22
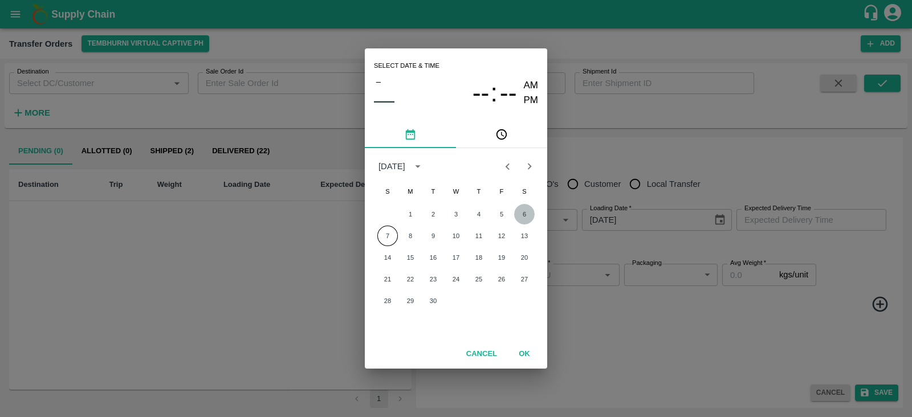
click at [523, 213] on button "6" at bounding box center [524, 214] width 21 height 21
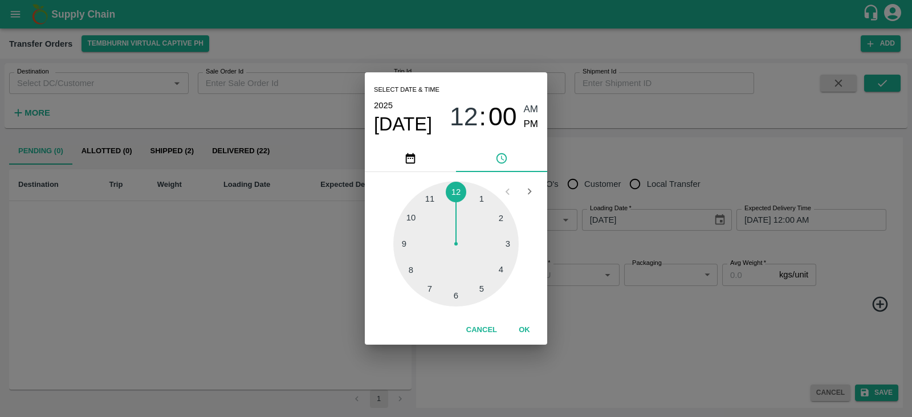
click at [479, 287] on div at bounding box center [455, 243] width 125 height 125
click at [406, 246] on div at bounding box center [455, 243] width 125 height 125
type input "[DATE] 05:45 AM"
drag, startPoint x: 528, startPoint y: 121, endPoint x: 524, endPoint y: 335, distance: 214.3
click at [524, 335] on div "Select date & time [DATE] 05 : 45 AM PM 05 10 15 20 25 30 35 40 45 50 55 00 Can…" at bounding box center [456, 208] width 182 height 272
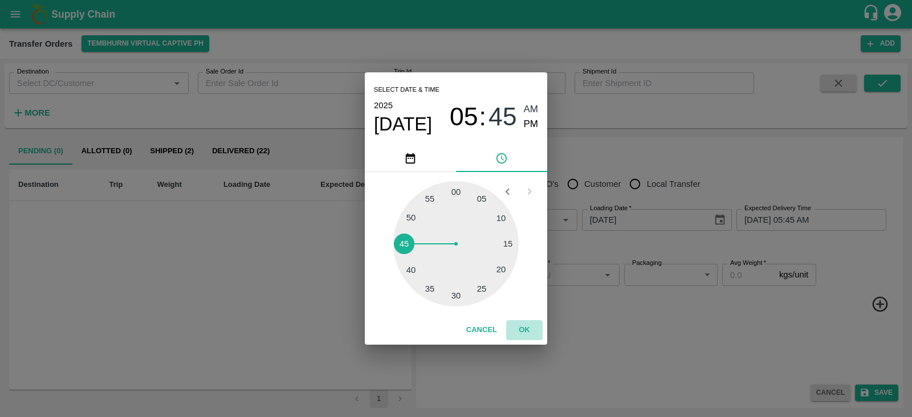
click at [524, 335] on button "OK" at bounding box center [524, 330] width 36 height 20
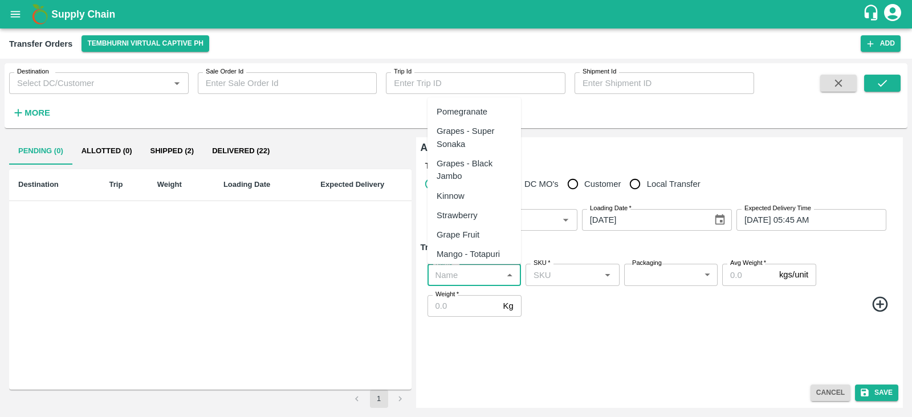
click at [471, 276] on input "Name   *" at bounding box center [465, 274] width 68 height 15
click at [464, 115] on div "Banana Export" at bounding box center [465, 111] width 56 height 13
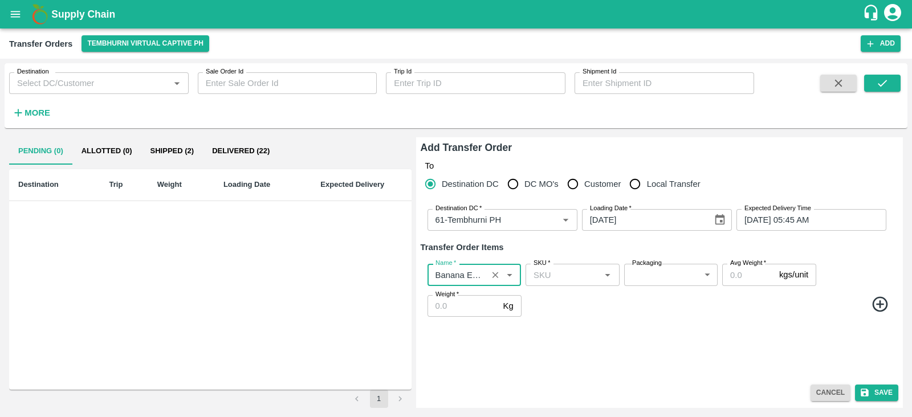
type input "Banana Export"
drag, startPoint x: 879, startPoint y: 305, endPoint x: 579, endPoint y: 349, distance: 303.6
click at [579, 349] on div "To Destination [GEOGRAPHIC_DATA] [GEOGRAPHIC_DATA] MO's Customer Local Transfer…" at bounding box center [660, 268] width 478 height 224
drag, startPoint x: 878, startPoint y: 308, endPoint x: 533, endPoint y: 335, distance: 345.8
click at [533, 335] on div "To Destination [GEOGRAPHIC_DATA] [GEOGRAPHIC_DATA] MO's Customer Local Transfer…" at bounding box center [660, 268] width 478 height 224
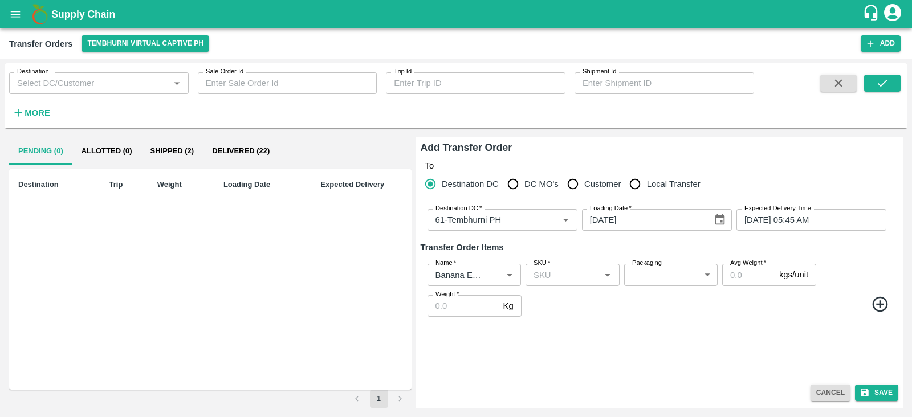
click at [884, 303] on icon at bounding box center [880, 304] width 19 height 19
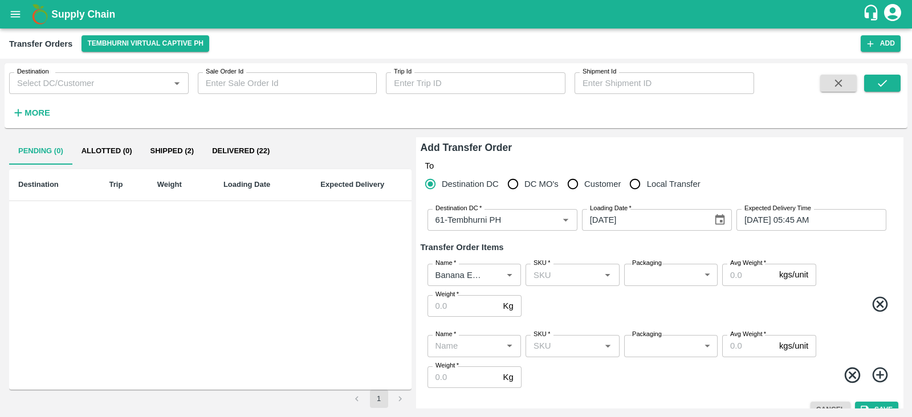
scroll to position [17, 0]
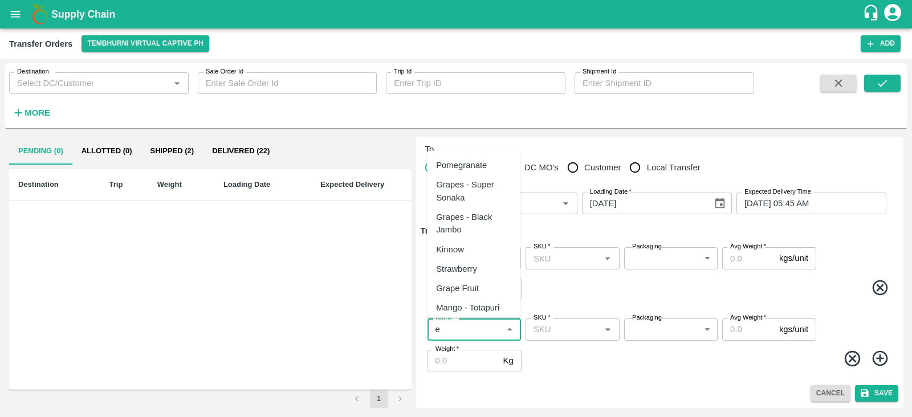
click at [466, 325] on input "Name   *" at bounding box center [465, 329] width 68 height 15
click at [462, 172] on div "Banana Export" at bounding box center [473, 165] width 93 height 19
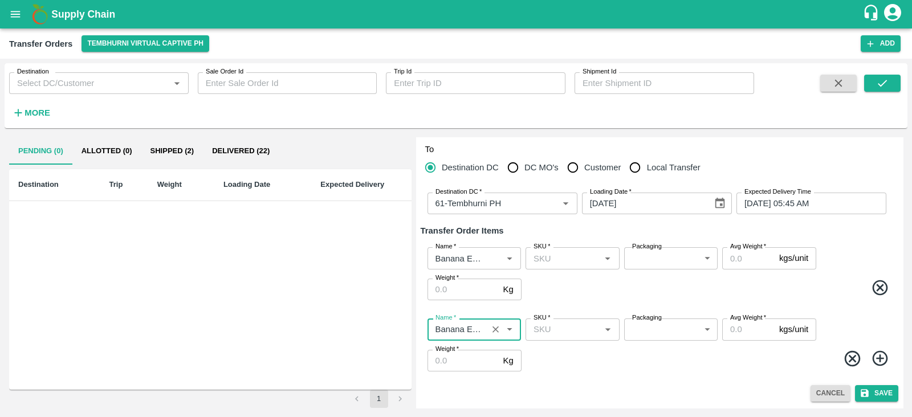
type input "Banana Export"
click at [878, 359] on icon at bounding box center [879, 358] width 15 height 15
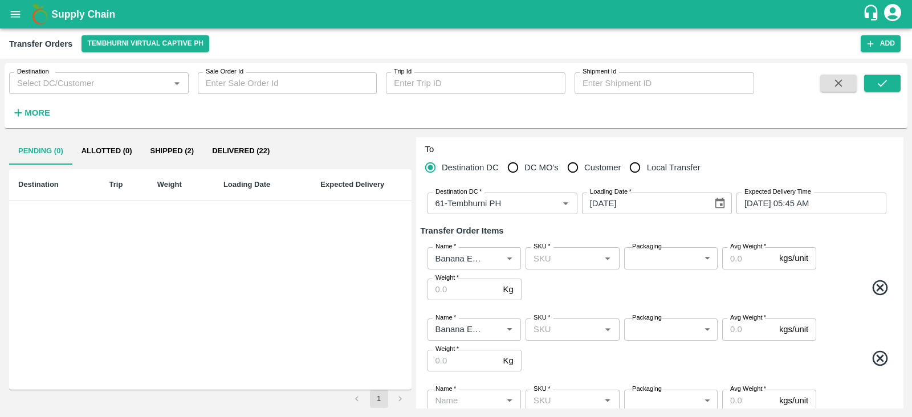
scroll to position [88, 0]
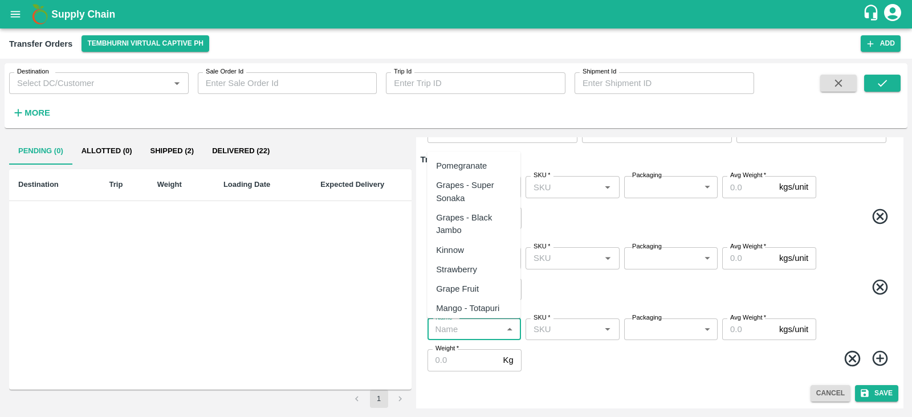
click at [458, 327] on input "Name   *" at bounding box center [465, 329] width 68 height 15
type input "e"
click at [482, 158] on div "Banana Export" at bounding box center [473, 165] width 93 height 19
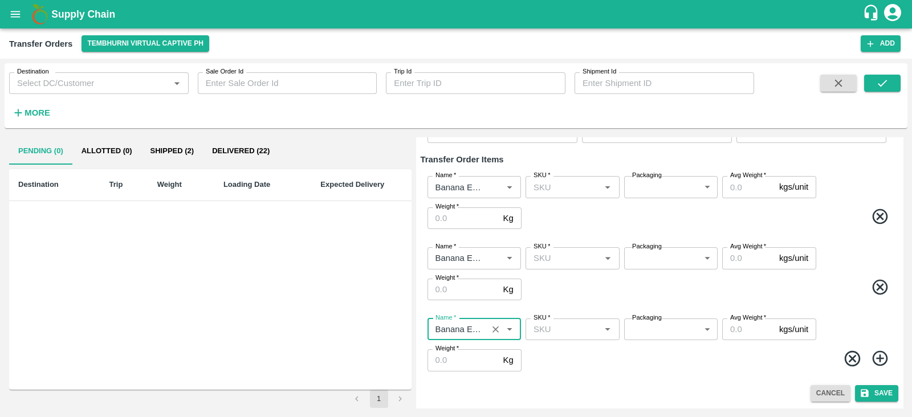
type input "Banana Export"
click at [875, 353] on icon at bounding box center [880, 358] width 19 height 19
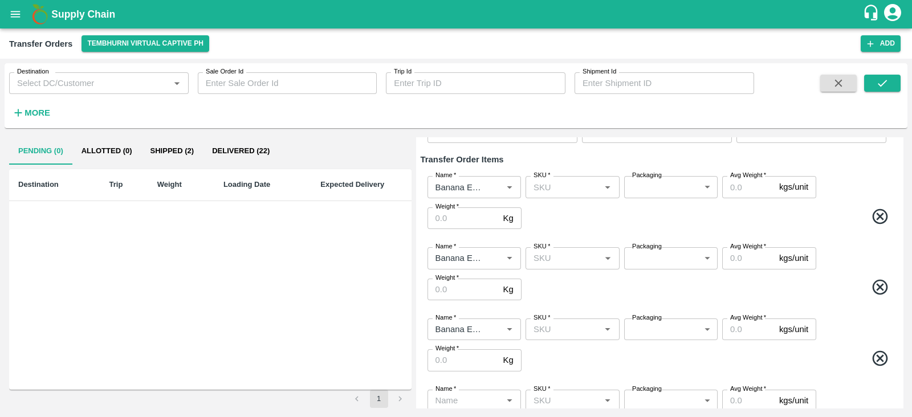
scroll to position [159, 0]
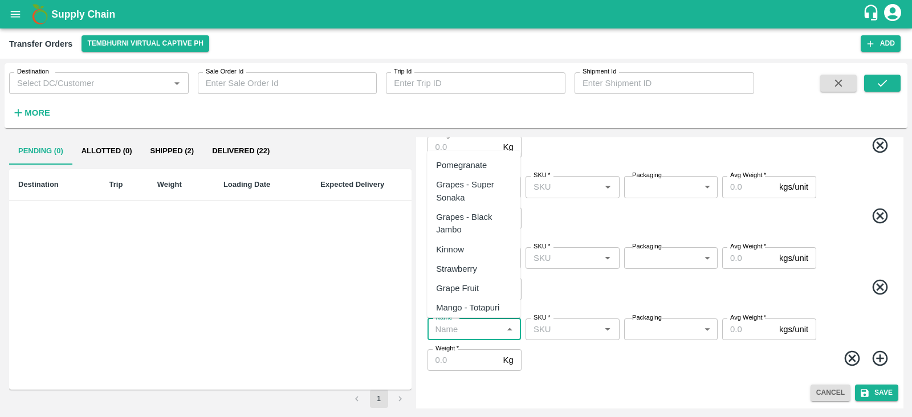
click at [446, 329] on input "Name   *" at bounding box center [465, 329] width 68 height 15
click at [479, 162] on div "Banana Export" at bounding box center [464, 165] width 56 height 13
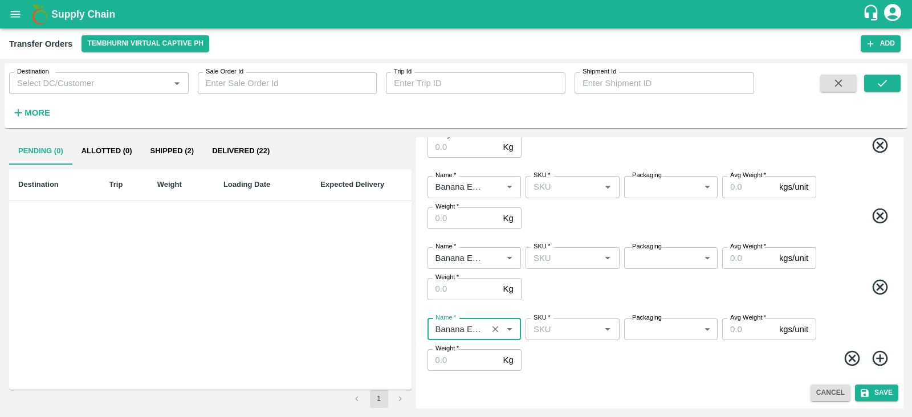
type input "Banana Export"
click at [881, 357] on icon at bounding box center [879, 358] width 15 height 15
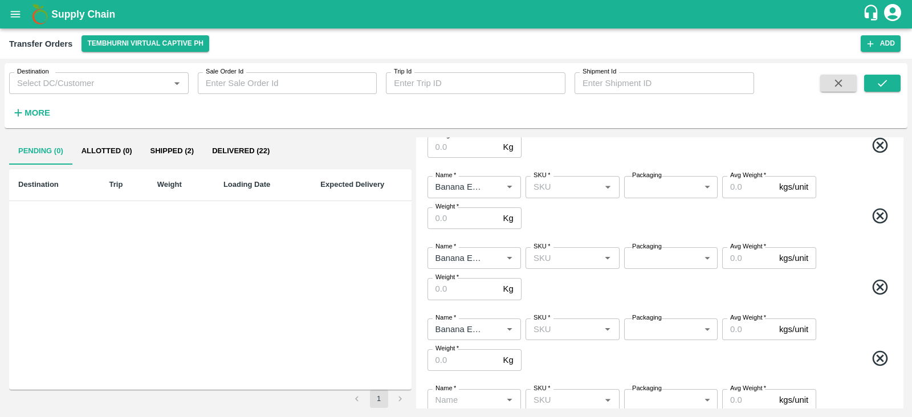
scroll to position [230, 0]
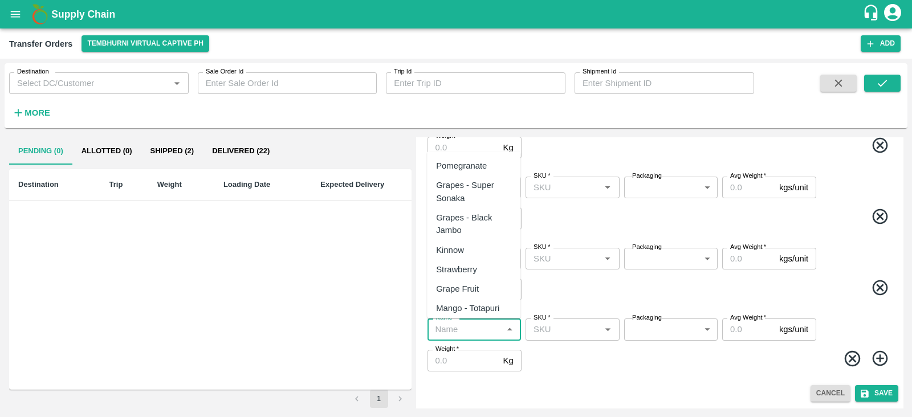
click at [463, 331] on input "Name   *" at bounding box center [465, 329] width 68 height 15
click at [472, 170] on div "Banana Export" at bounding box center [464, 166] width 56 height 13
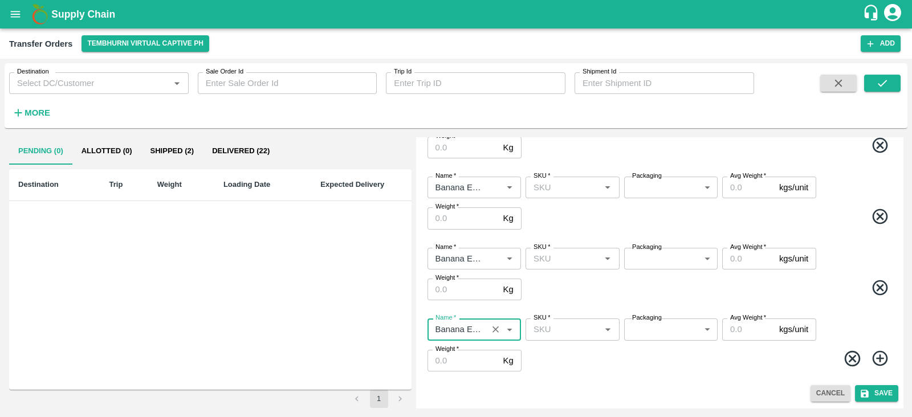
type input "Banana Export"
click at [878, 360] on icon at bounding box center [879, 358] width 15 height 15
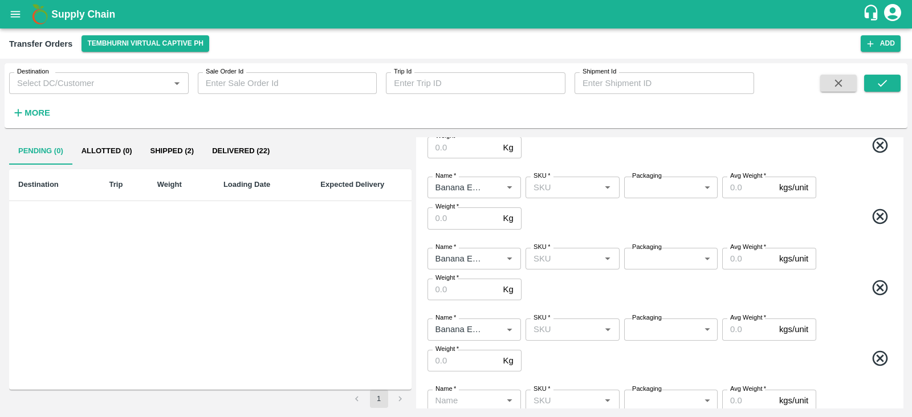
scroll to position [301, 0]
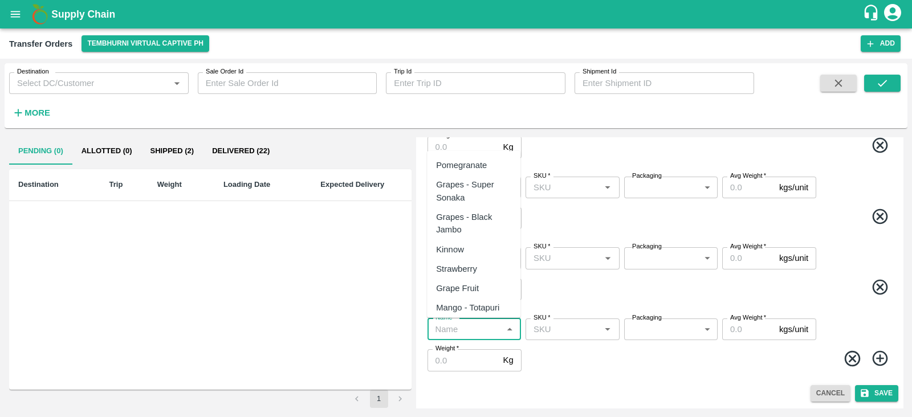
click at [468, 330] on input "Name   *" at bounding box center [465, 329] width 68 height 15
click at [471, 162] on div "Banana Export" at bounding box center [464, 165] width 56 height 13
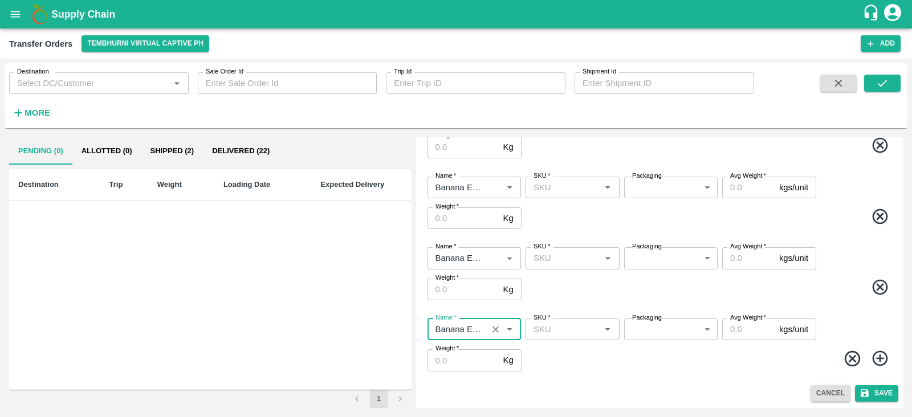
type input "Banana Export"
click at [879, 360] on icon at bounding box center [880, 358] width 19 height 19
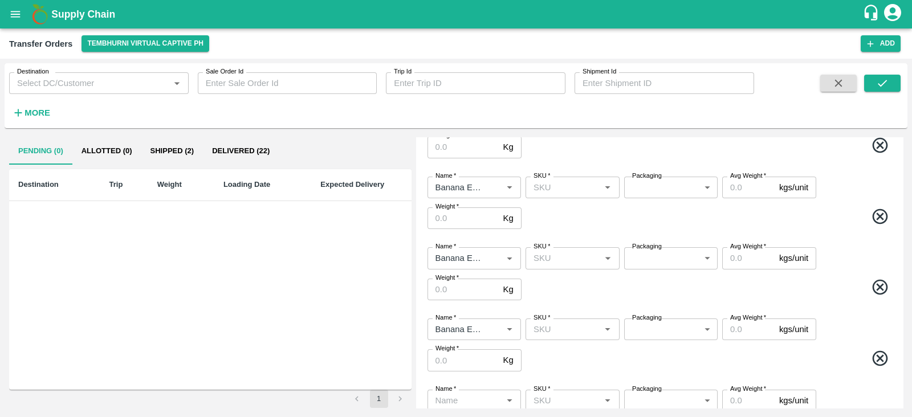
scroll to position [372, 0]
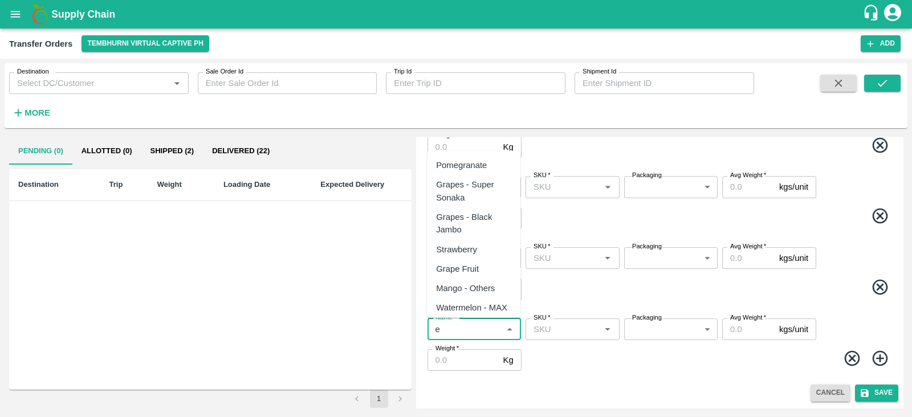
click at [465, 327] on input "Name   *" at bounding box center [465, 329] width 68 height 15
click at [473, 166] on div "Banana Export" at bounding box center [464, 165] width 56 height 13
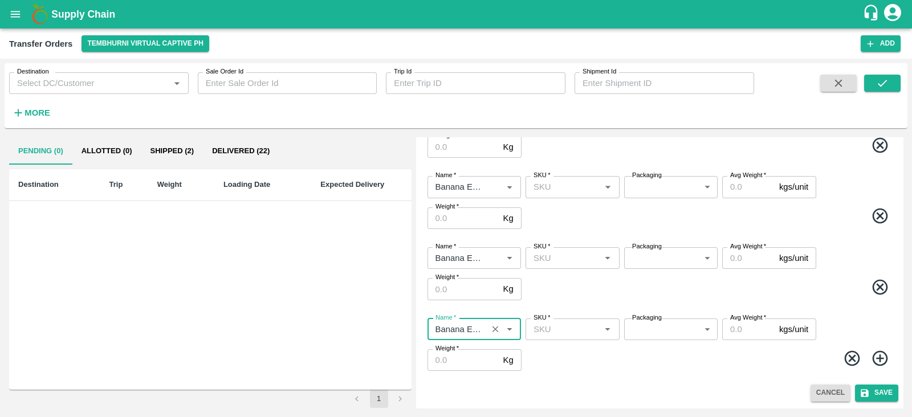
type input "Banana Export"
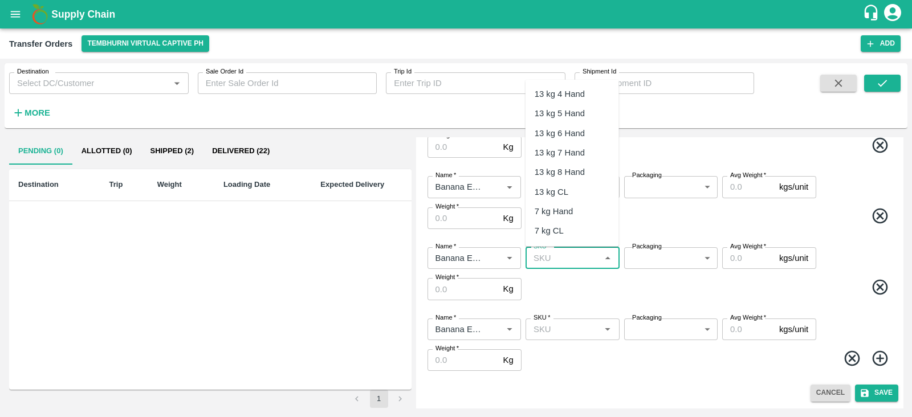
click at [555, 264] on input "SKU   *" at bounding box center [563, 258] width 68 height 15
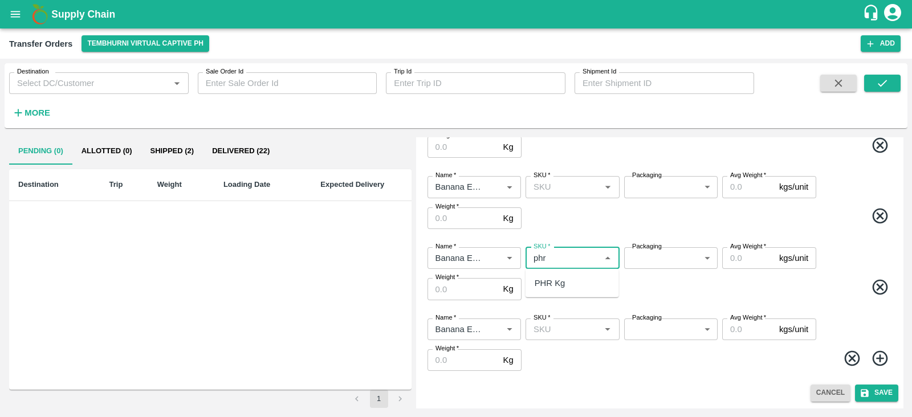
click at [541, 283] on div "PHR Kg" at bounding box center [550, 283] width 31 height 13
type input "PHR Kg"
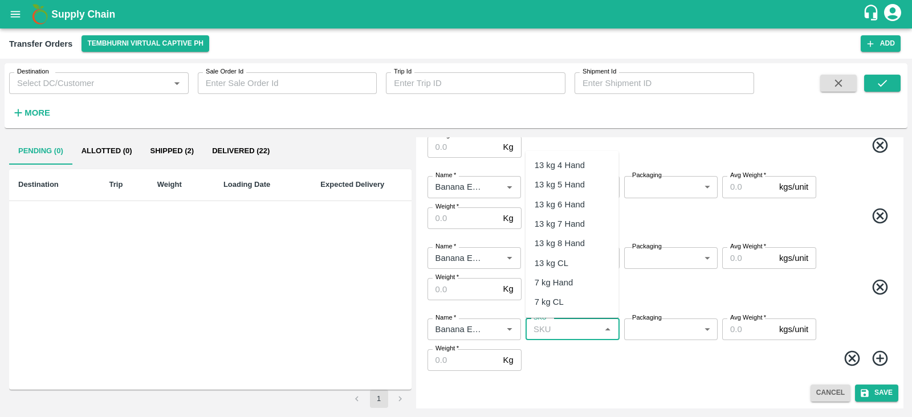
click at [561, 325] on input "SKU   *" at bounding box center [563, 329] width 68 height 15
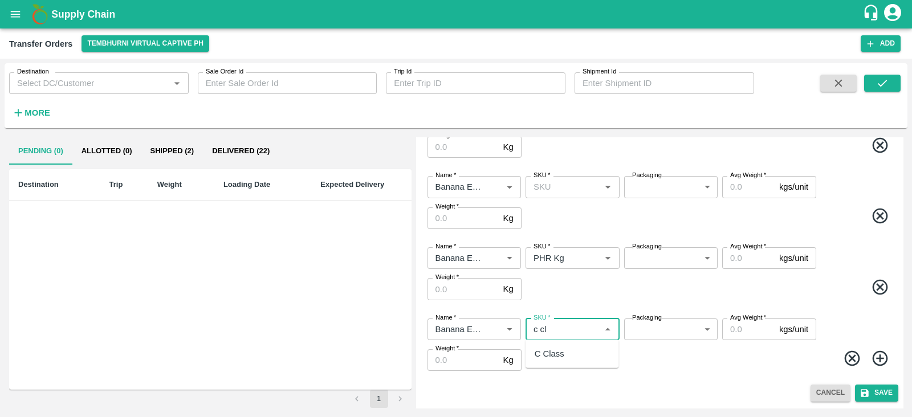
click at [542, 354] on div "C Class" at bounding box center [550, 354] width 30 height 13
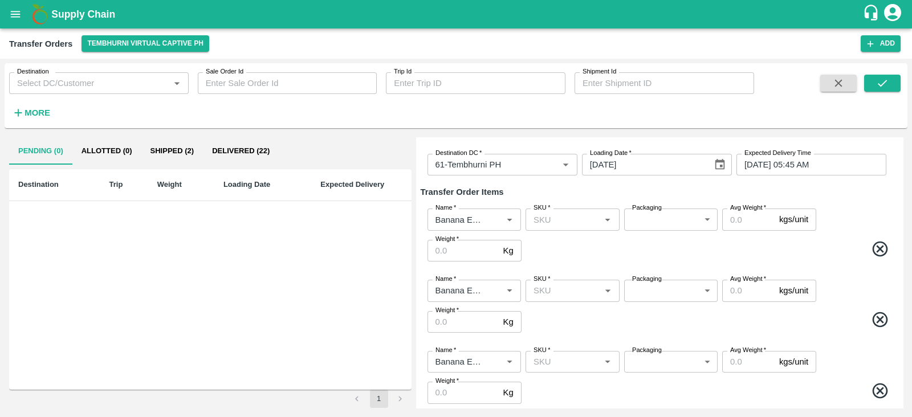
scroll to position [0, 0]
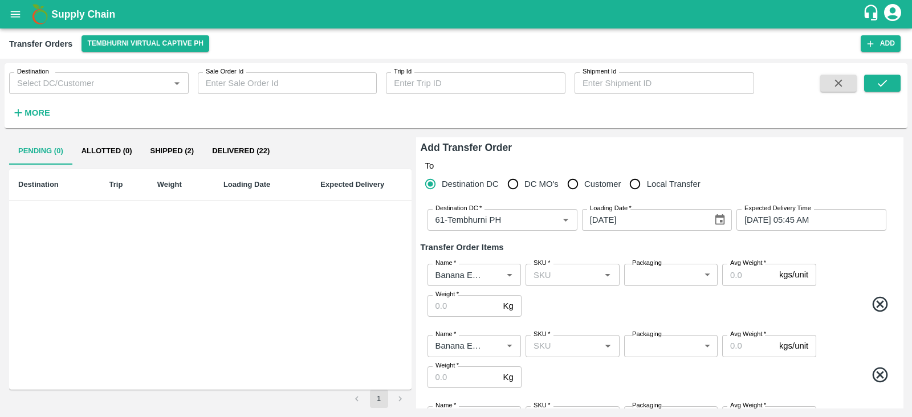
type input "C Class"
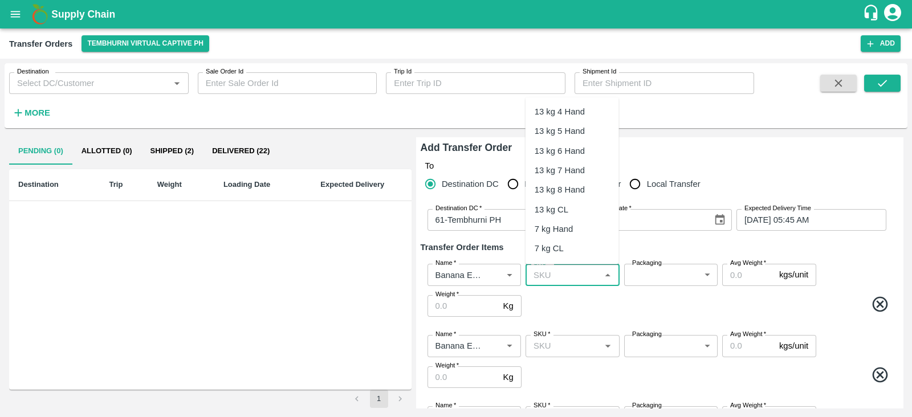
click at [556, 278] on input "SKU   *" at bounding box center [563, 274] width 68 height 15
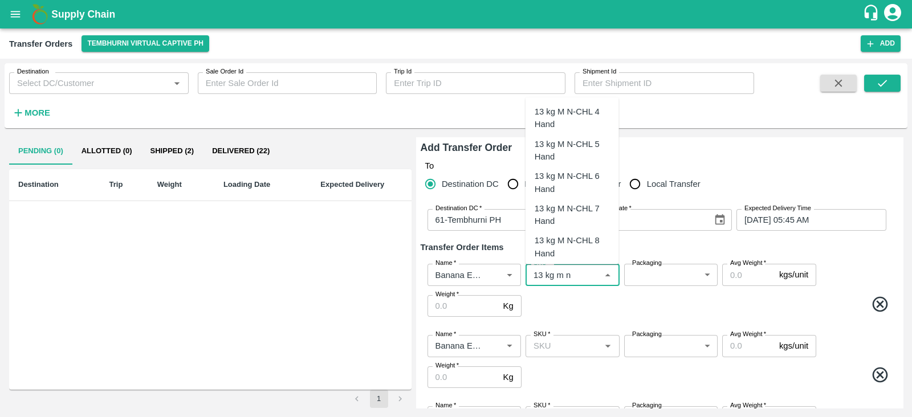
click at [575, 125] on div "13 kg M N-CHL 4 Hand" at bounding box center [572, 118] width 75 height 26
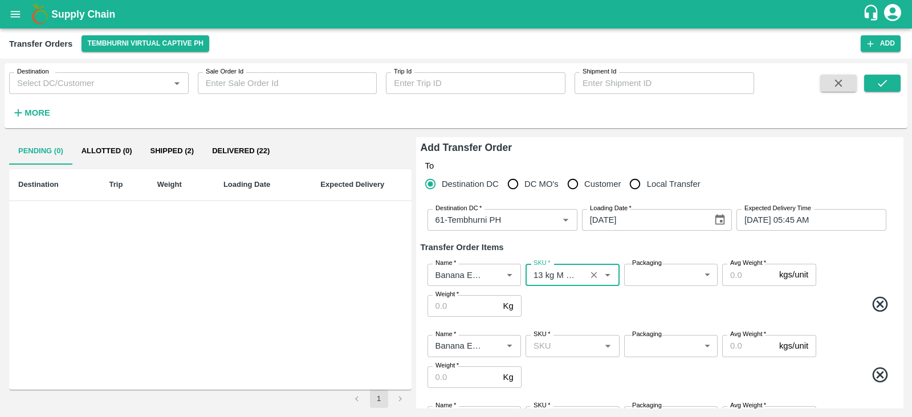
type input "13 kg M N-CHL 4 Hand"
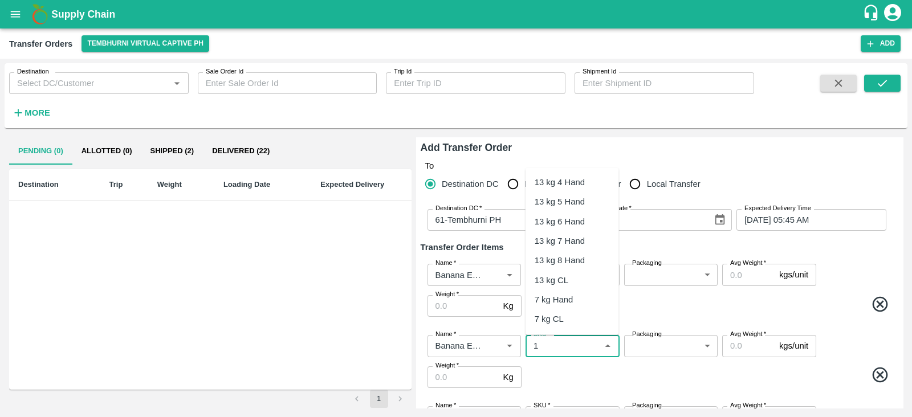
click at [542, 349] on input "SKU   *" at bounding box center [563, 346] width 68 height 15
click at [569, 209] on div "13 kg M N-CHL 5 Hand" at bounding box center [572, 222] width 75 height 26
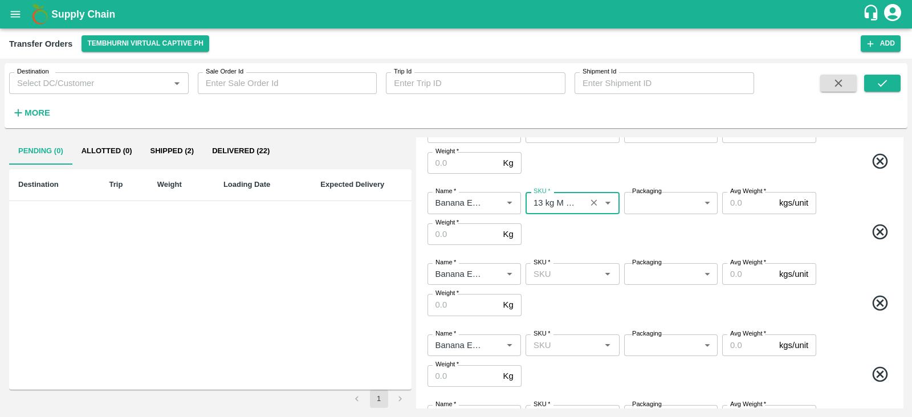
scroll to position [188, 0]
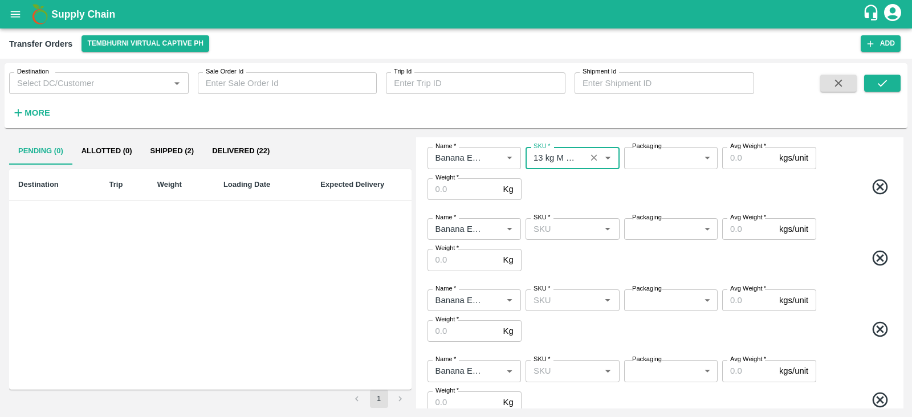
type input "13 kg M N-CHL 5 Hand"
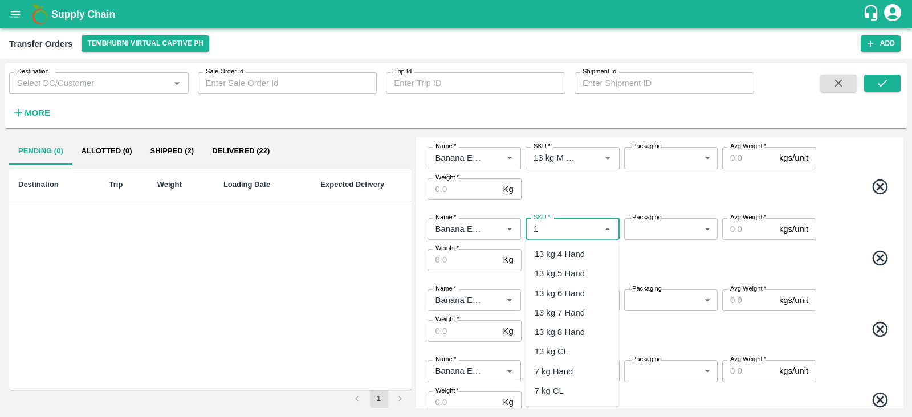
click at [563, 229] on input "SKU   *" at bounding box center [563, 229] width 68 height 15
click at [571, 309] on div "13 kg M N-CHL 6 Hand" at bounding box center [571, 325] width 93 height 32
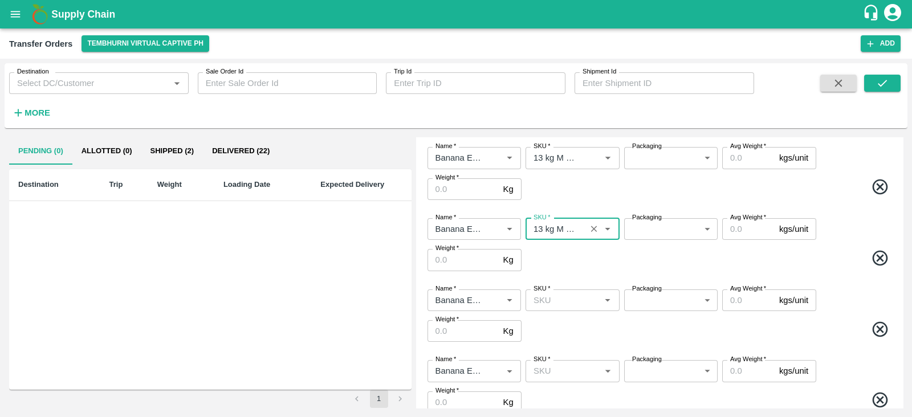
type input "13 kg M N-CHL 6 Hand"
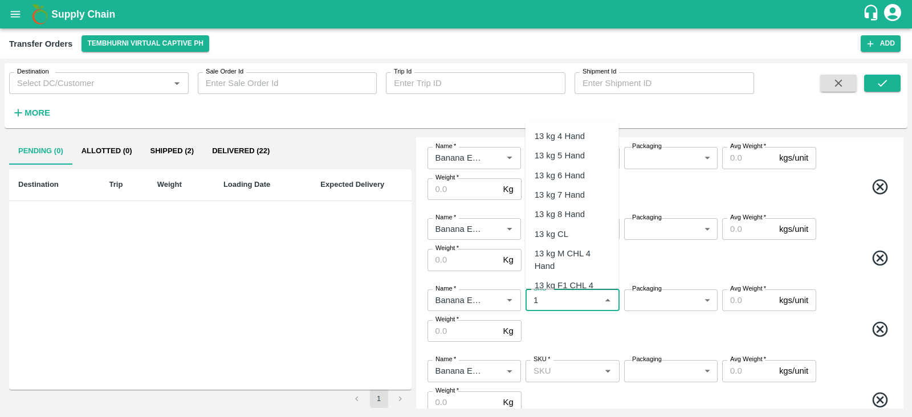
click at [569, 302] on input "SKU   *" at bounding box center [563, 300] width 68 height 15
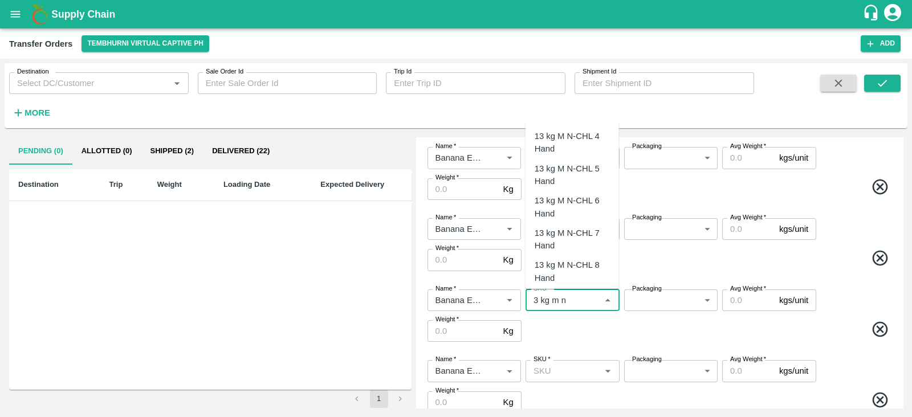
click at [573, 258] on div "13 kg M N-CHL 8 Hand" at bounding box center [571, 271] width 93 height 32
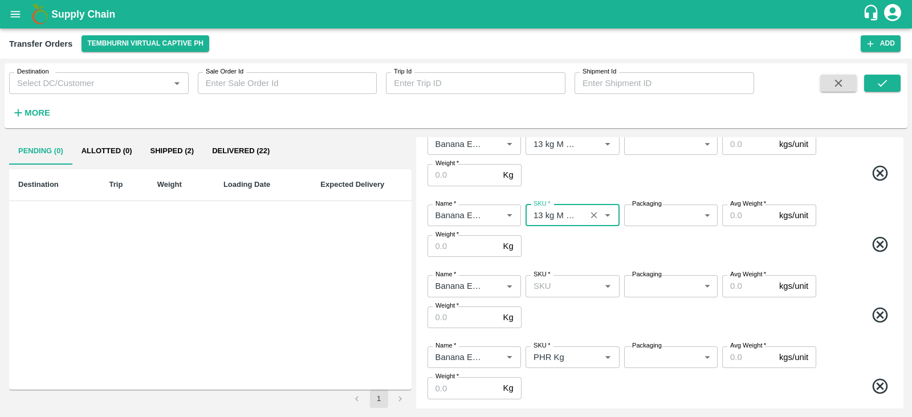
scroll to position [273, 0]
type input "13 kg M N-CHL 8 Hand"
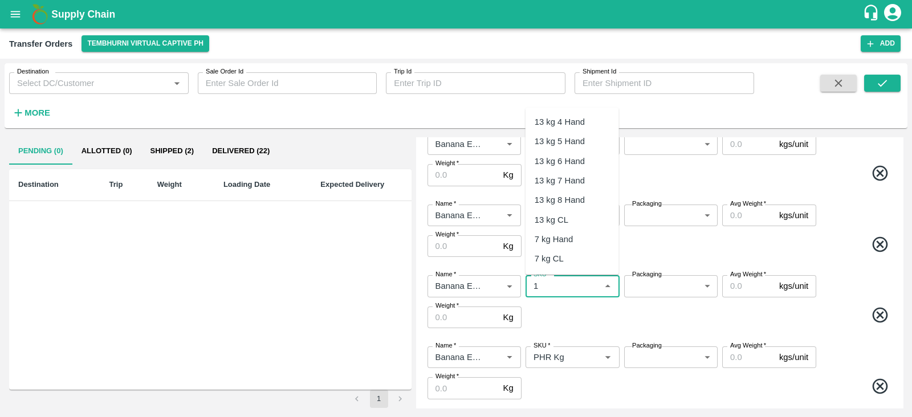
click at [547, 283] on input "SKU   *" at bounding box center [563, 286] width 68 height 15
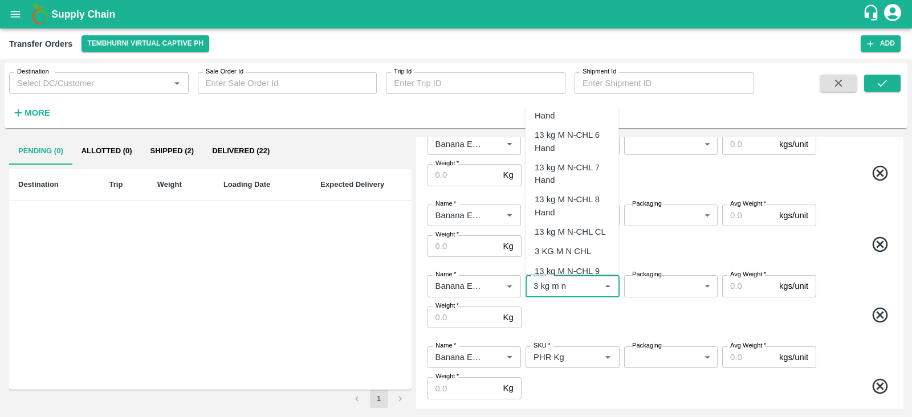
click at [568, 230] on div "13 kg M N-CHL CL" at bounding box center [570, 232] width 71 height 13
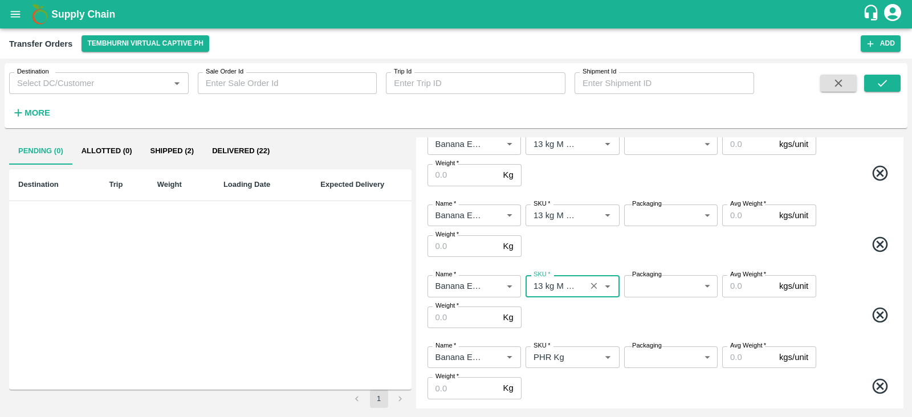
type input "13 kg M N-CHL CL"
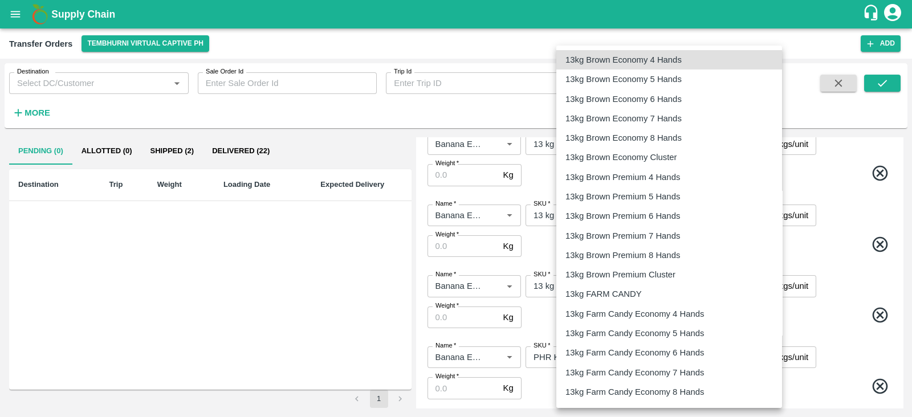
click at [661, 283] on body "Supply Chain Transfer Orders Tembhurni Virtual Captive PH Add Destination Desti…" at bounding box center [456, 208] width 912 height 417
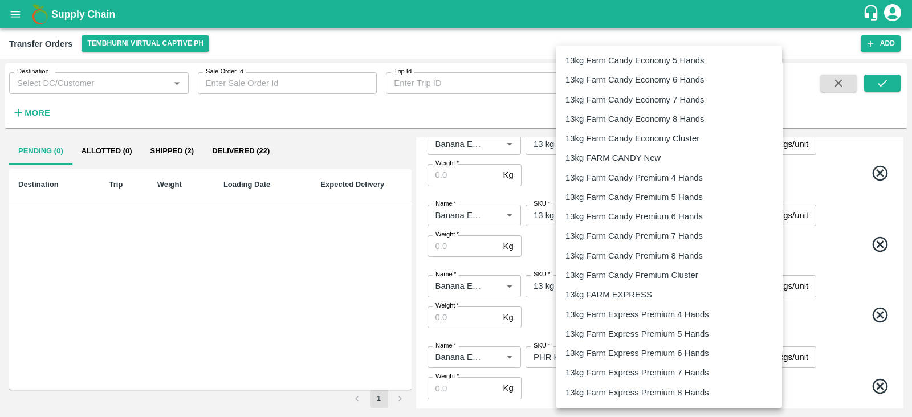
scroll to position [280, 0]
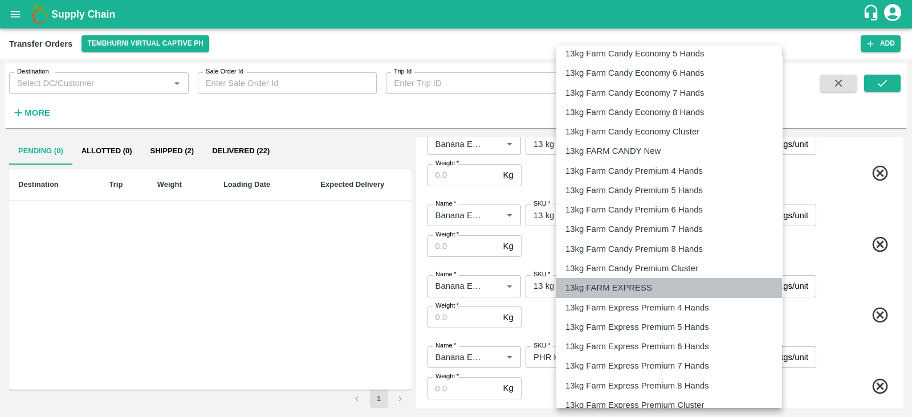
click at [616, 288] on p "13kg FARM EXPRESS" at bounding box center [608, 288] width 87 height 13
type input "468"
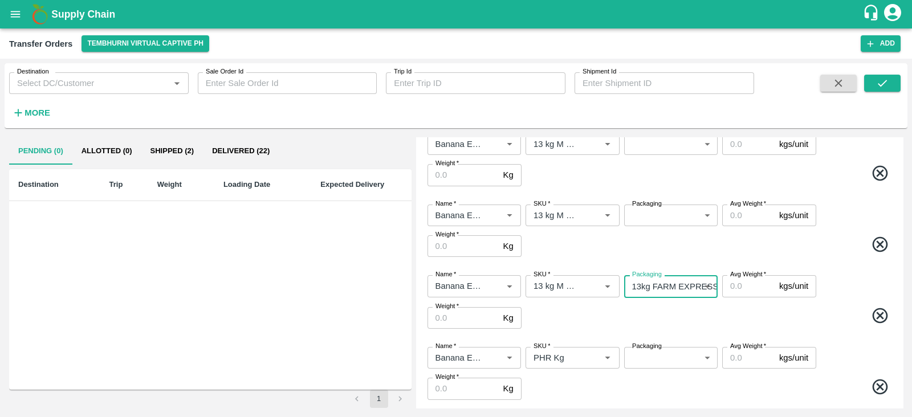
click at [673, 351] on body "Supply Chain Transfer Orders Tembhurni Virtual Captive PH Add Destination Desti…" at bounding box center [456, 208] width 912 height 417
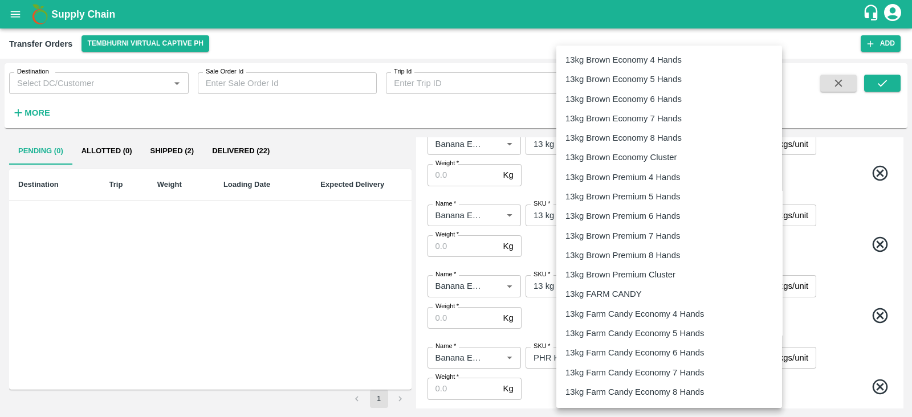
scroll to position [1833, 0]
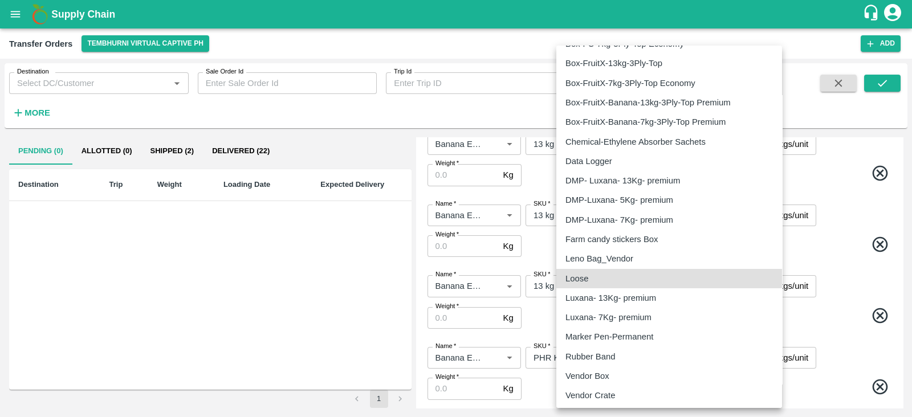
type input "258"
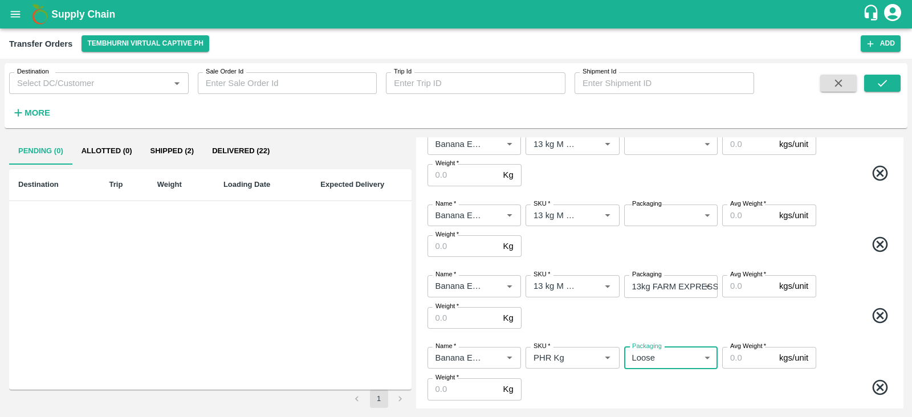
scroll to position [373, 0]
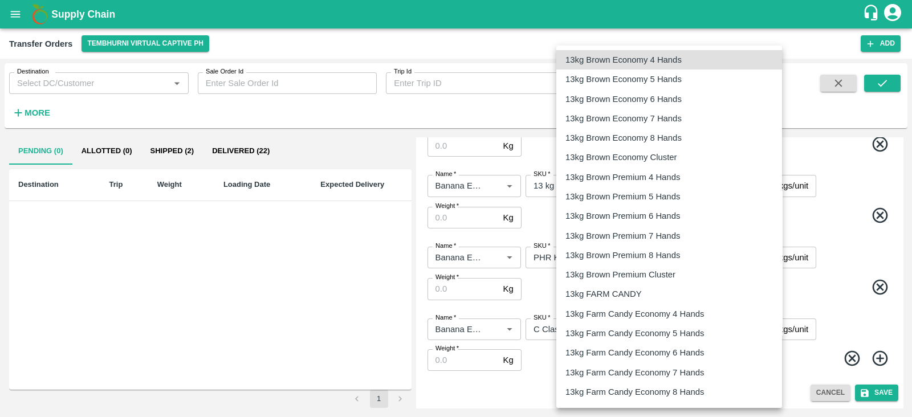
click at [647, 329] on body "Supply Chain Transfer Orders Tembhurni Virtual Captive PH Add Destination Desti…" at bounding box center [456, 208] width 912 height 417
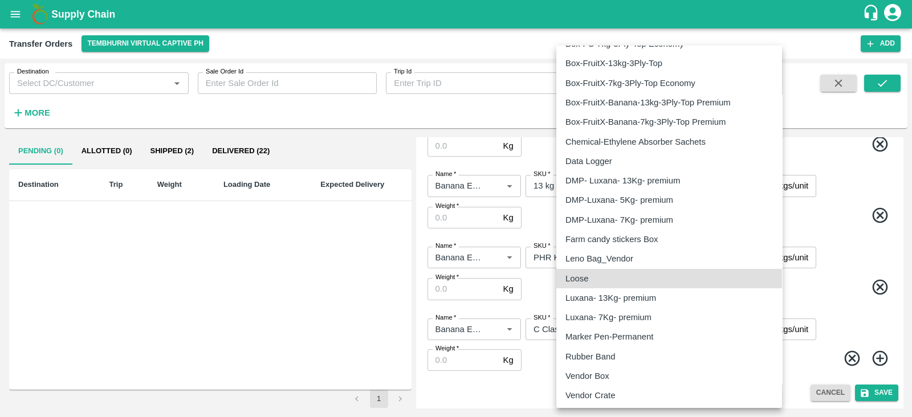
type input "258"
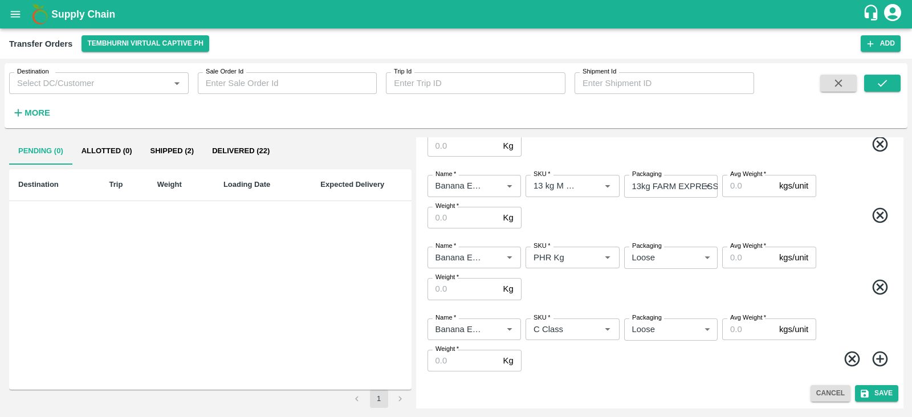
click at [743, 250] on label "Avg Weight   *" at bounding box center [748, 246] width 36 height 9
click at [743, 250] on input "Avg Weight   *" at bounding box center [748, 258] width 52 height 22
type input "64"
click at [739, 331] on input "Avg Weight   *" at bounding box center [748, 330] width 52 height 22
type input "330"
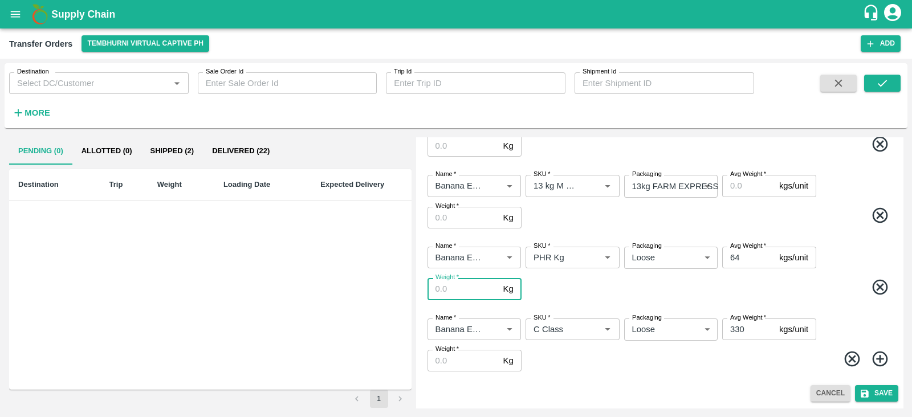
click at [439, 294] on input "Weight   *" at bounding box center [462, 289] width 71 height 22
type input "64"
click at [447, 358] on input "Weight   *" at bounding box center [462, 361] width 71 height 22
type input "330"
click at [658, 378] on div "Name   * Name   * SKU   * SKU   * Packaging Loose 258 Packaging Avg Weight   * …" at bounding box center [660, 345] width 478 height 72
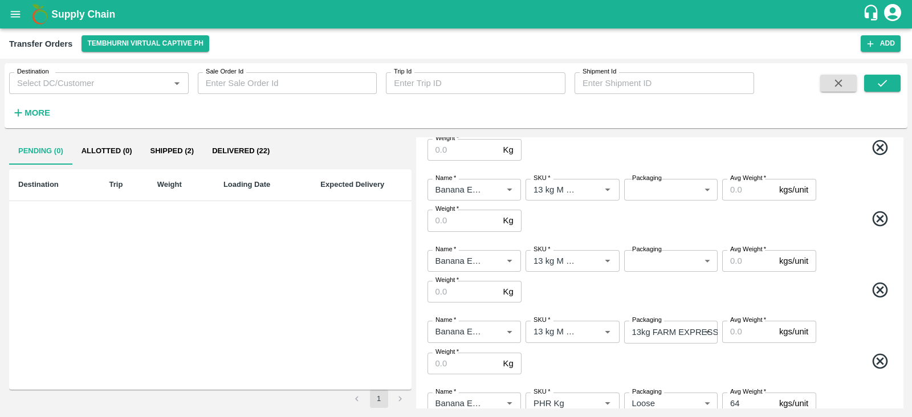
scroll to position [225, 0]
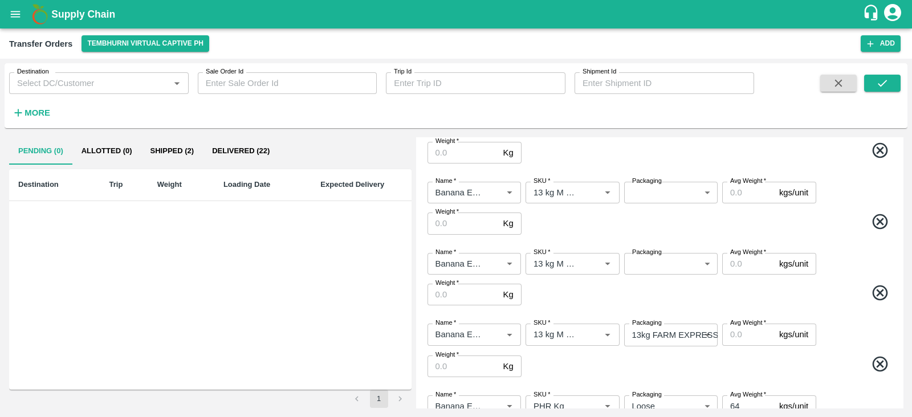
click at [744, 332] on input "Avg Weight   *" at bounding box center [748, 335] width 52 height 22
type input "13"
click at [741, 263] on input "Avg Weight   *" at bounding box center [748, 264] width 52 height 22
type input "13"
click at [730, 191] on input "Avg Weight   *" at bounding box center [748, 193] width 52 height 22
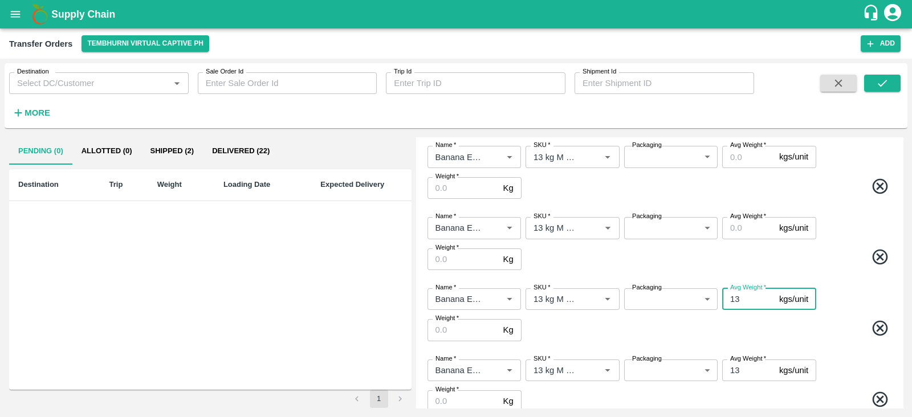
scroll to position [112, 0]
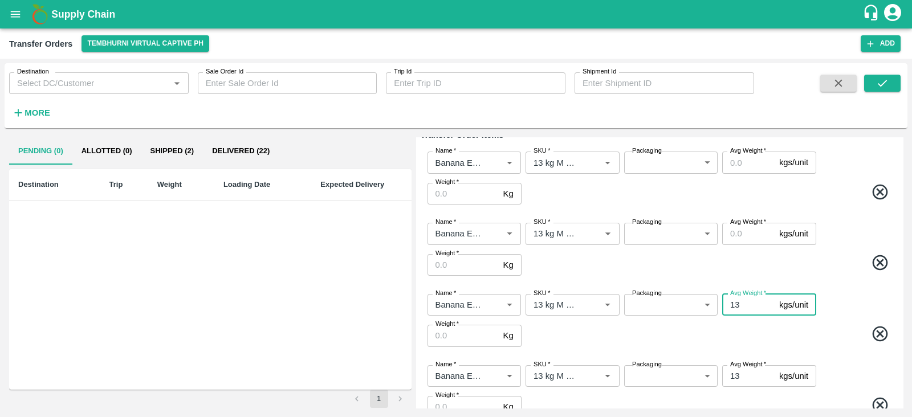
type input "13"
click at [734, 239] on input "Avg Weight   *" at bounding box center [748, 234] width 52 height 22
type input "13"
click at [735, 268] on span at bounding box center [709, 265] width 370 height 22
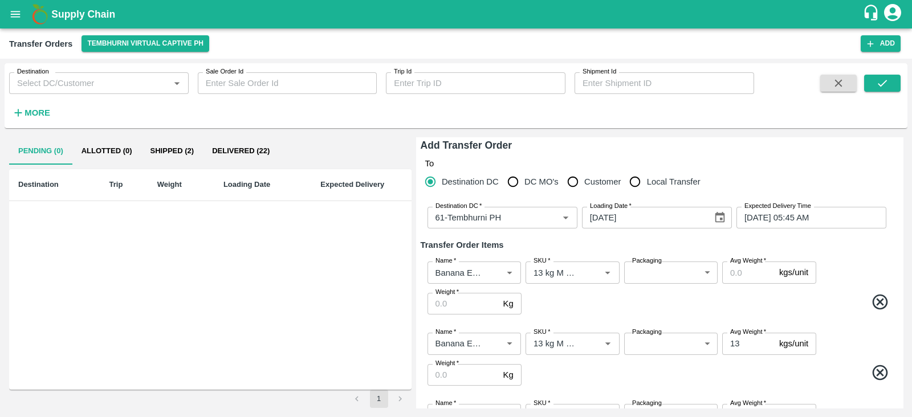
scroll to position [0, 0]
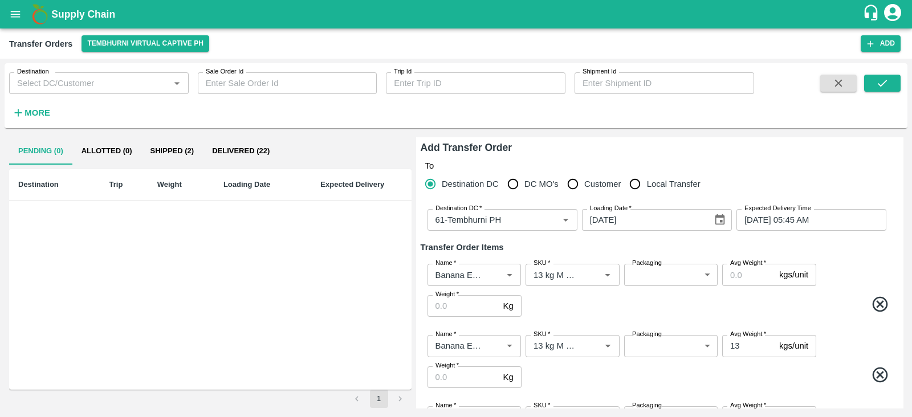
click at [741, 268] on input "Avg Weight   *" at bounding box center [748, 275] width 52 height 22
type input "13"
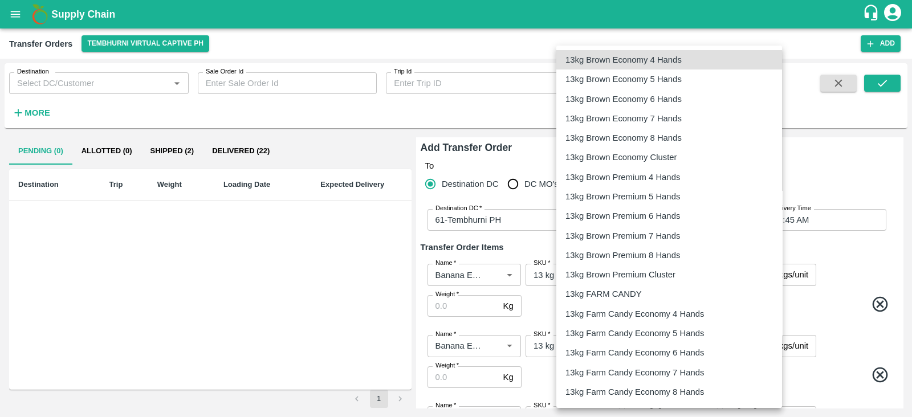
click at [651, 269] on body "Supply Chain Transfer Orders Tembhurni Virtual Captive PH Add Destination Desti…" at bounding box center [456, 208] width 912 height 417
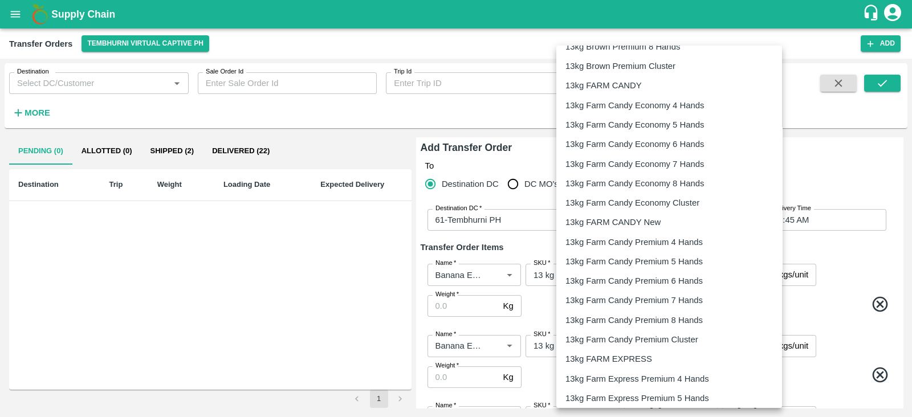
scroll to position [209, 0]
click at [624, 353] on p "13kg FARM EXPRESS" at bounding box center [608, 358] width 87 height 13
type input "468"
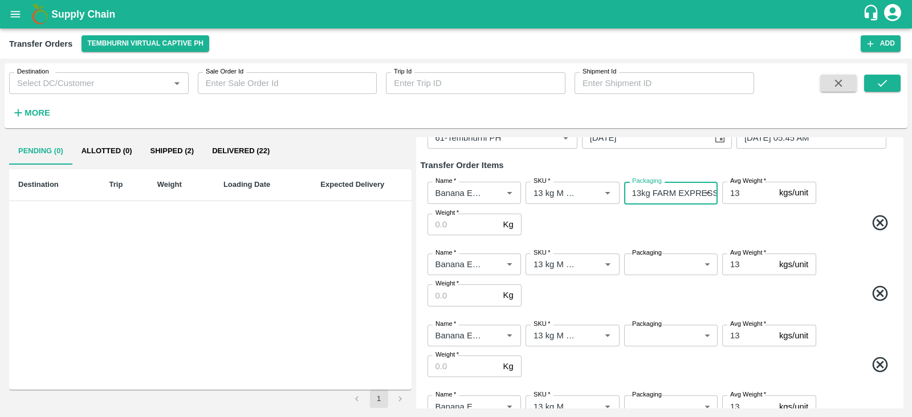
scroll to position [85, 0]
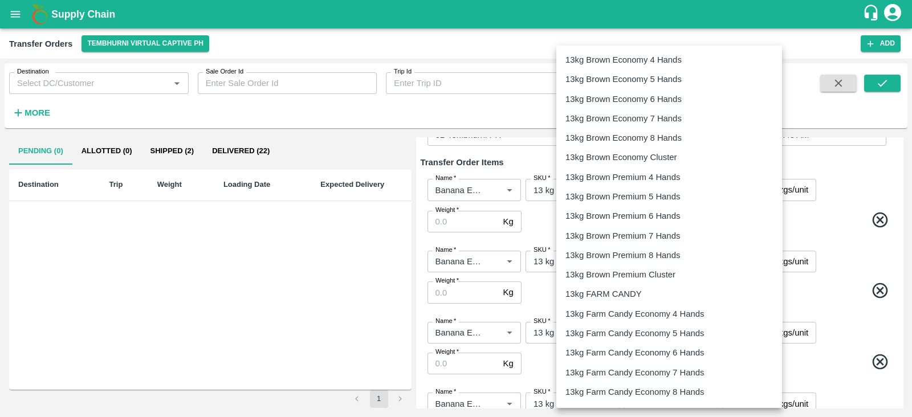
click at [667, 260] on body "Supply Chain Transfer Orders Tembhurni Virtual Captive PH Add Destination Desti…" at bounding box center [456, 208] width 912 height 417
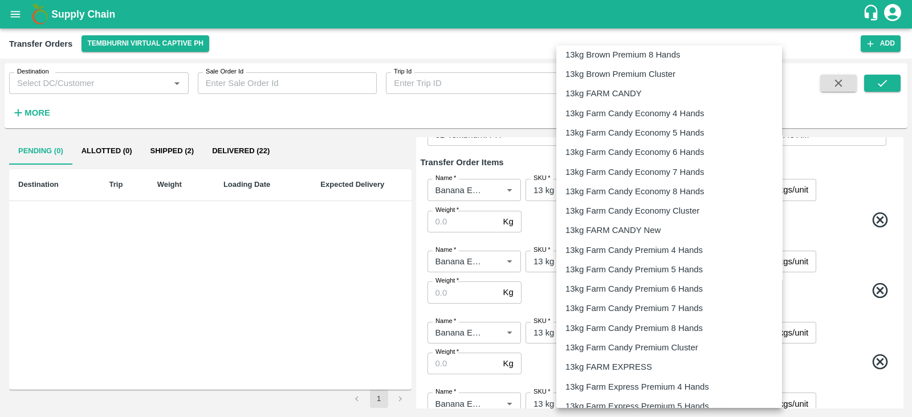
scroll to position [213, 0]
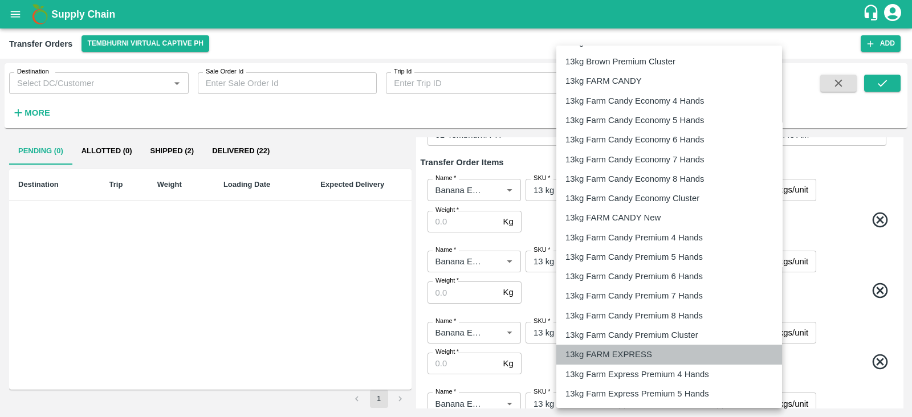
click at [621, 356] on p "13kg FARM EXPRESS" at bounding box center [608, 354] width 87 height 13
type input "468"
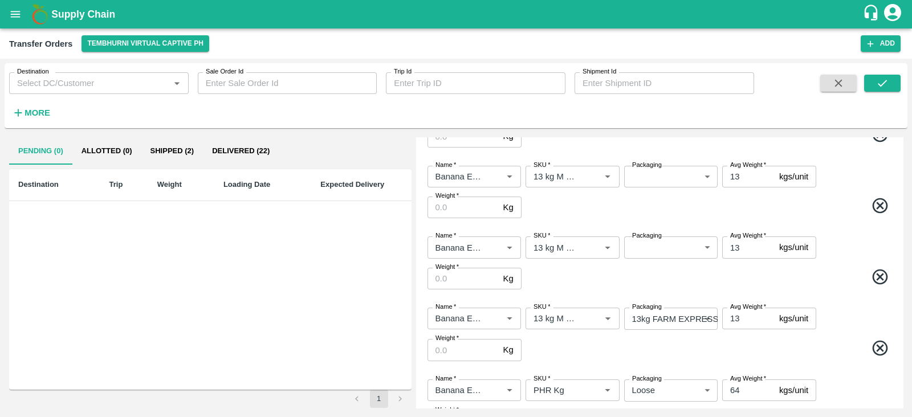
scroll to position [246, 0]
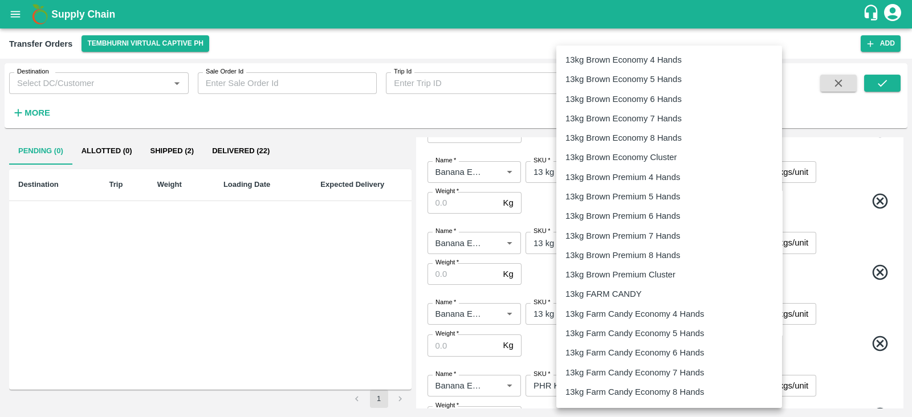
click at [661, 176] on body "Supply Chain Transfer Orders Tembhurni Virtual Captive PH Add Destination Desti…" at bounding box center [456, 208] width 912 height 417
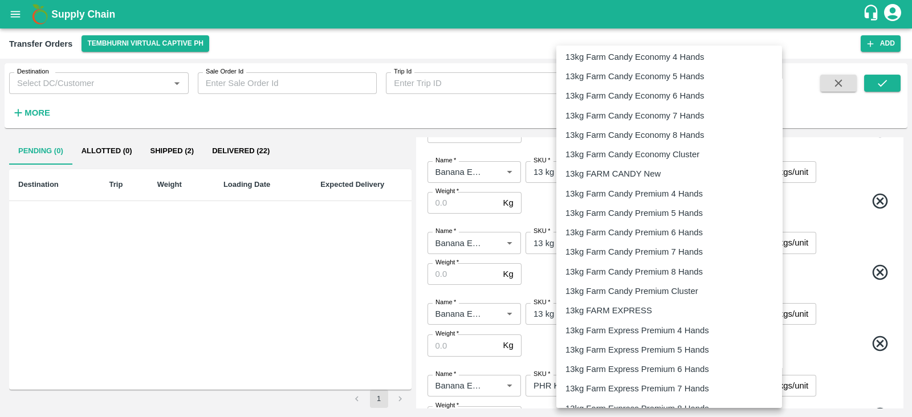
scroll to position [258, 0]
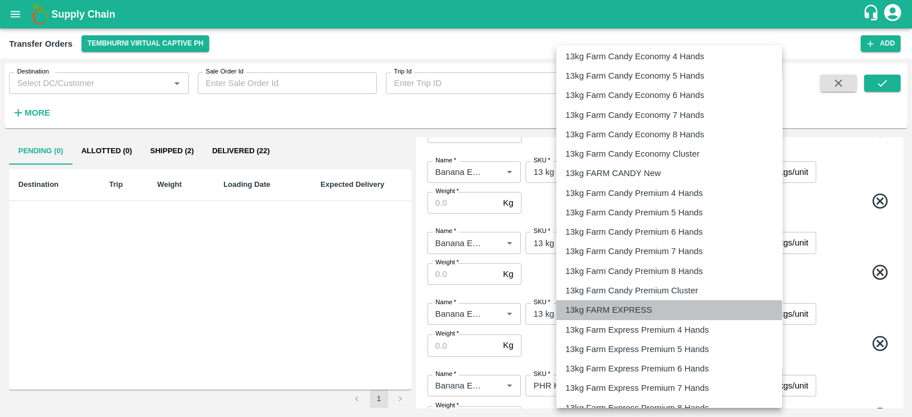
click at [618, 305] on p "13kg FARM EXPRESS" at bounding box center [608, 310] width 87 height 13
type input "468"
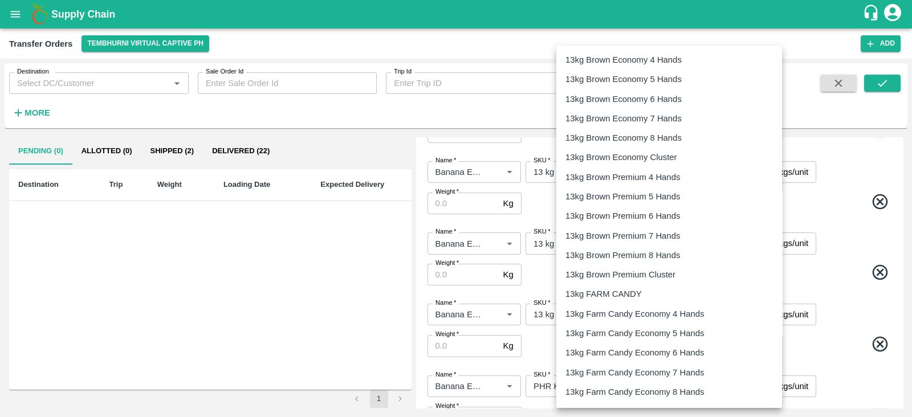
click at [666, 243] on body "Supply Chain Transfer Orders Tembhurni Virtual Captive PH Add Destination Desti…" at bounding box center [456, 208] width 912 height 417
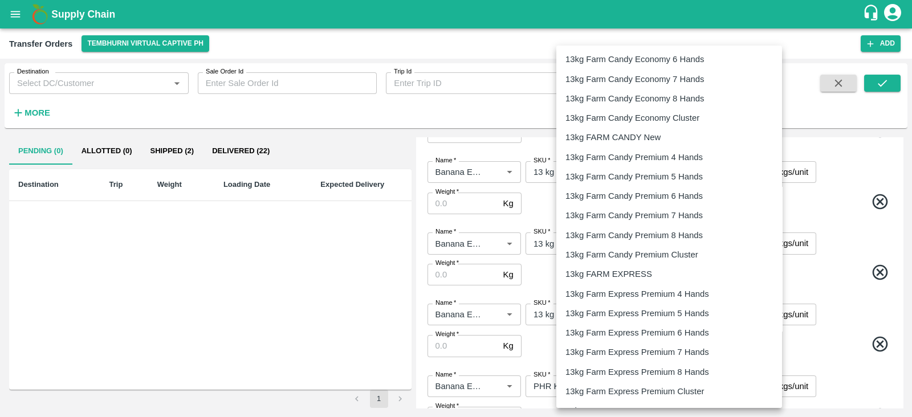
scroll to position [302, 0]
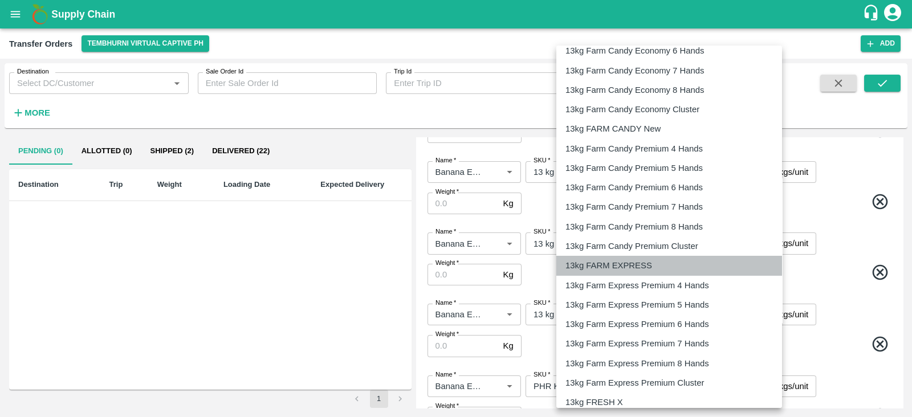
click at [642, 268] on p "13kg FARM EXPRESS" at bounding box center [608, 265] width 87 height 13
type input "468"
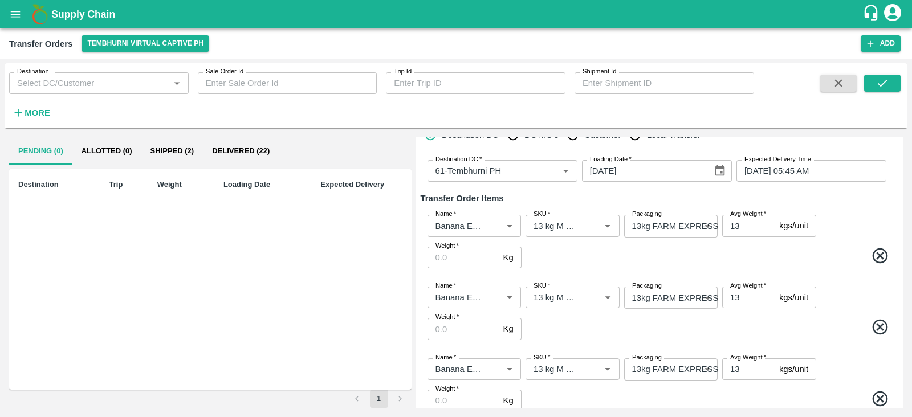
scroll to position [11, 0]
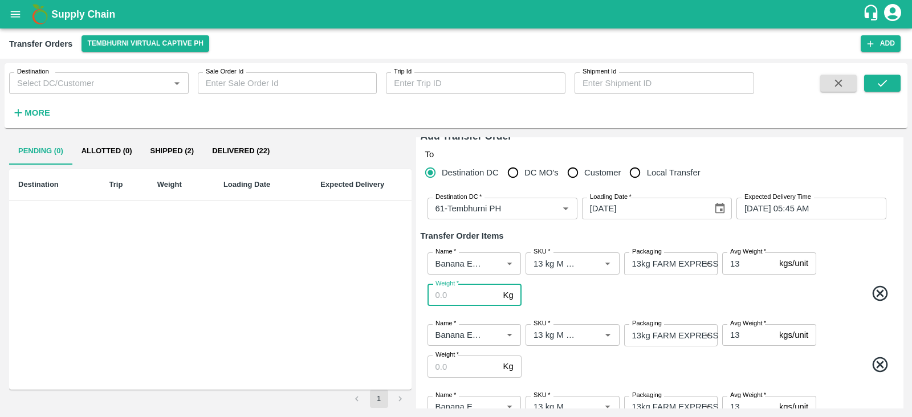
click at [463, 292] on input "Weight   *" at bounding box center [462, 295] width 71 height 22
type input "481"
click at [461, 362] on input "Weight   *" at bounding box center [462, 367] width 71 height 22
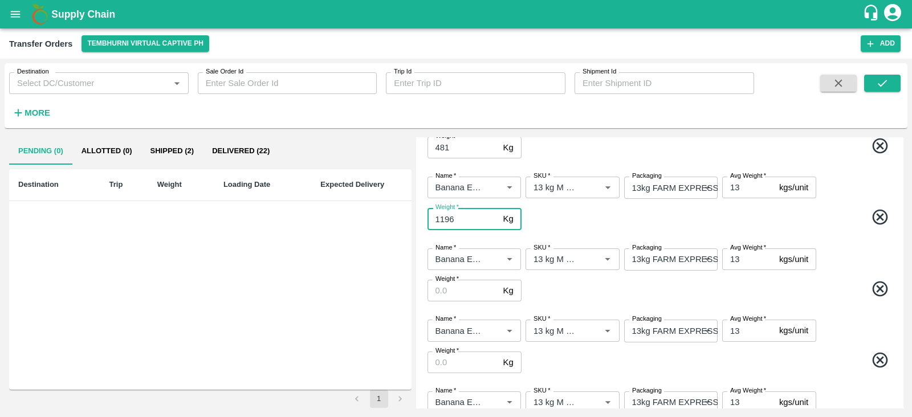
scroll to position [160, 0]
type input "1196"
click at [450, 292] on input "Weight   *" at bounding box center [462, 290] width 71 height 22
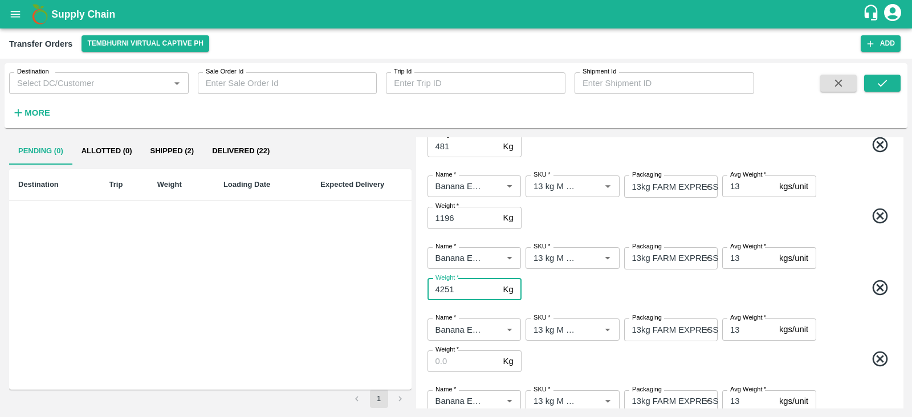
type input "4251"
click at [463, 364] on input "Weight   *" at bounding box center [462, 362] width 71 height 22
type input "2028"
click at [650, 292] on span at bounding box center [709, 290] width 370 height 22
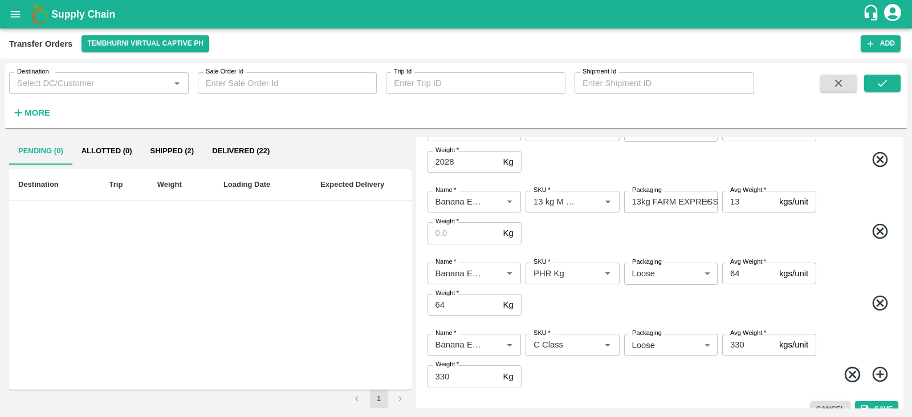
scroll to position [376, 0]
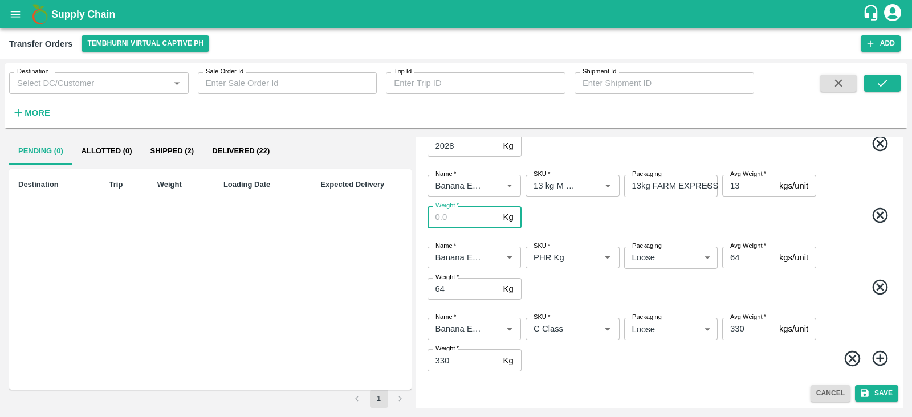
click at [467, 219] on input "Weight   *" at bounding box center [462, 217] width 71 height 22
type input "481"
click at [892, 392] on button "Save" at bounding box center [876, 393] width 43 height 17
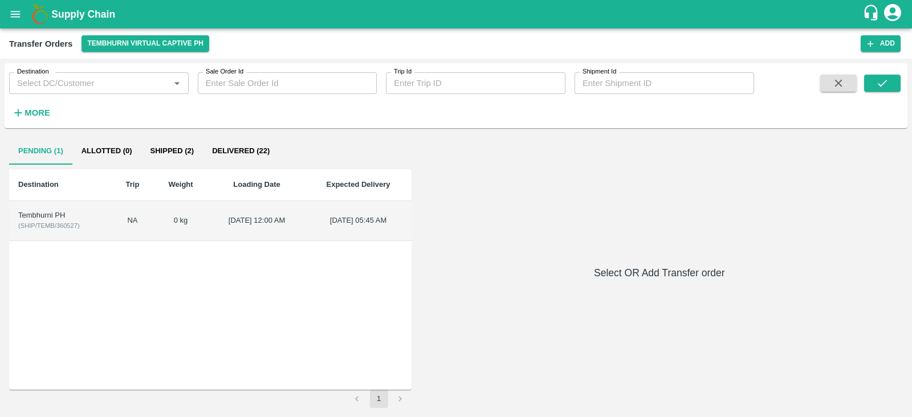
click at [36, 214] on div "Tembhurni PH" at bounding box center [60, 215] width 84 height 11
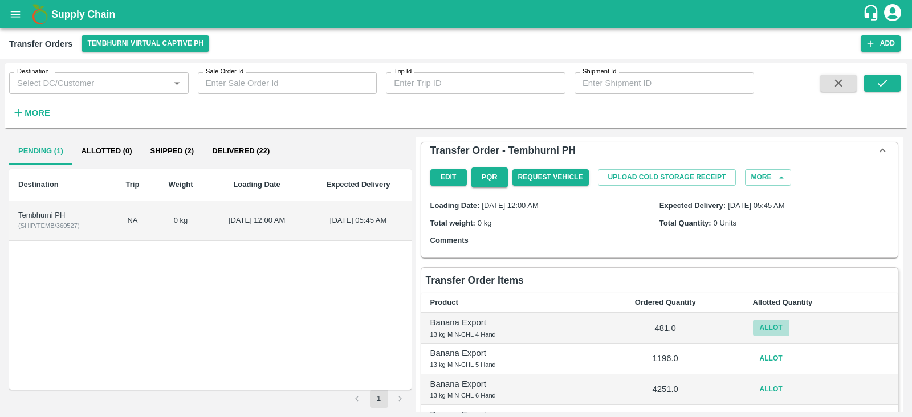
click at [767, 325] on button "Allot" at bounding box center [771, 328] width 36 height 17
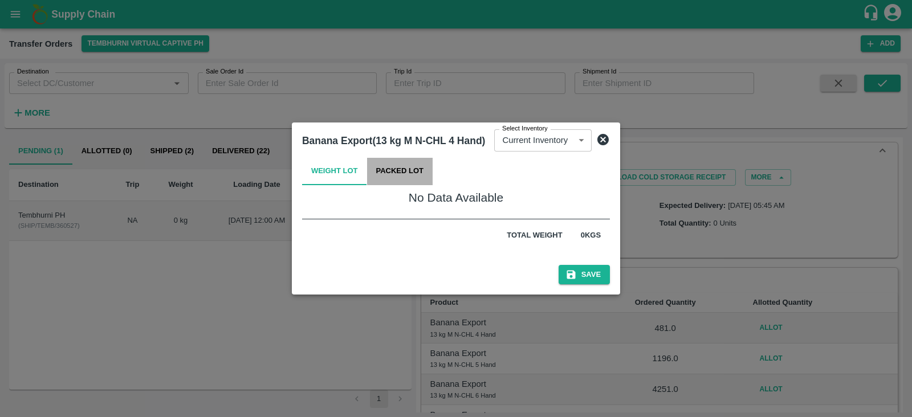
click at [410, 169] on button "Packed Lot" at bounding box center [400, 171] width 66 height 27
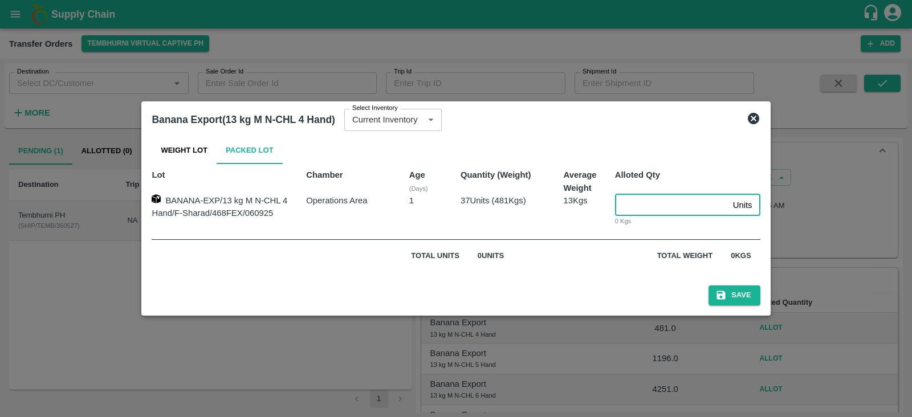
click at [671, 206] on input "number" at bounding box center [671, 205] width 113 height 22
type input "37"
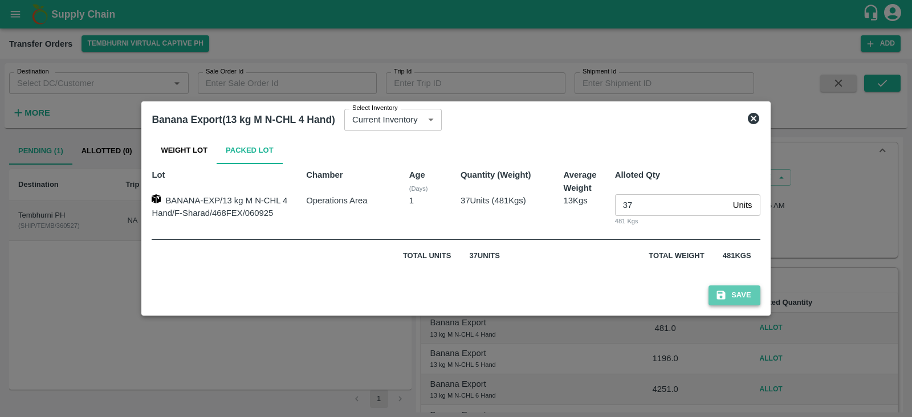
click at [736, 299] on button "Save" at bounding box center [733, 296] width 51 height 20
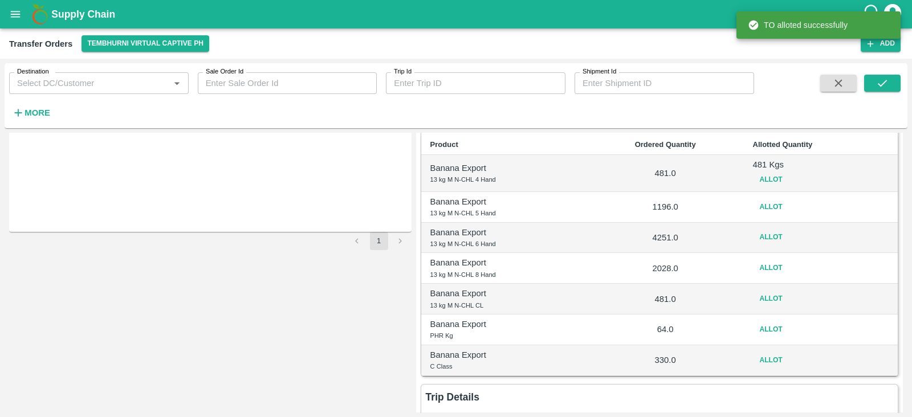
scroll to position [161, 0]
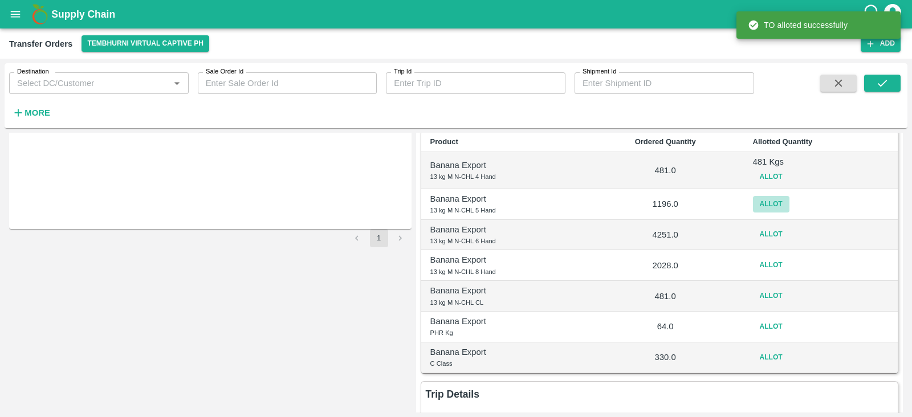
click at [765, 207] on button "Allot" at bounding box center [771, 204] width 36 height 17
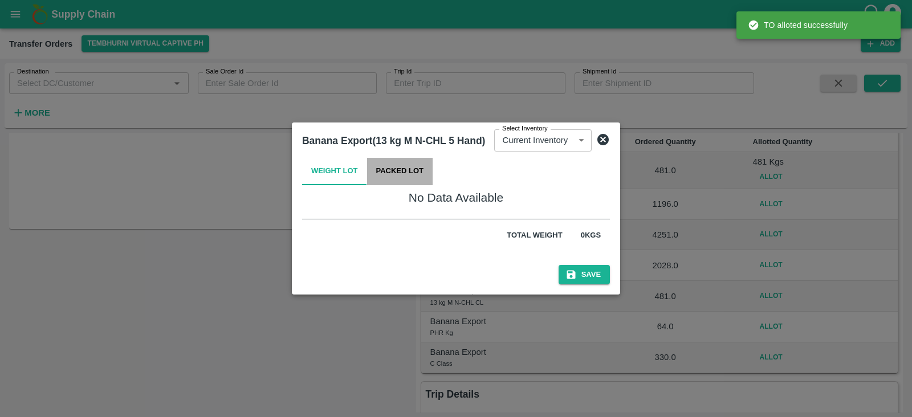
click at [417, 176] on button "Packed Lot" at bounding box center [400, 171] width 66 height 27
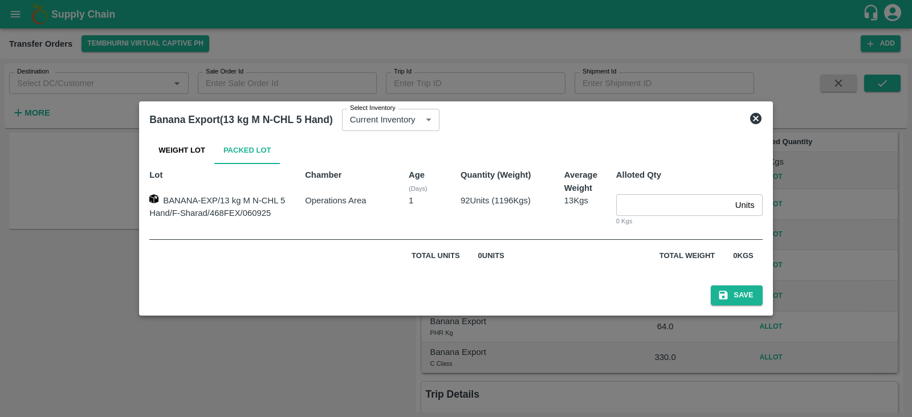
click at [631, 203] on input "number" at bounding box center [673, 205] width 115 height 22
type input "92"
click at [743, 295] on button "Save" at bounding box center [736, 296] width 51 height 20
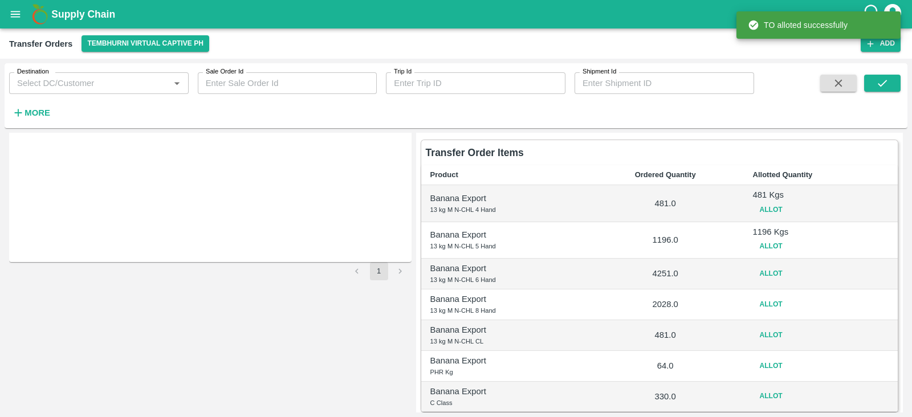
scroll to position [131, 0]
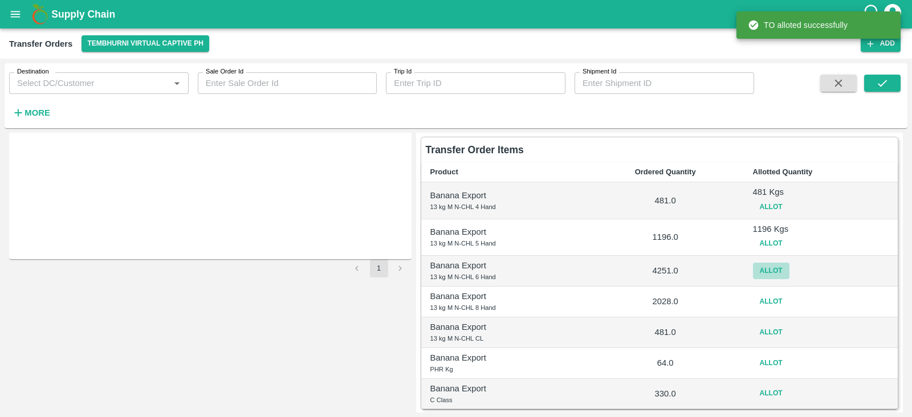
click at [769, 272] on button "Allot" at bounding box center [771, 271] width 36 height 17
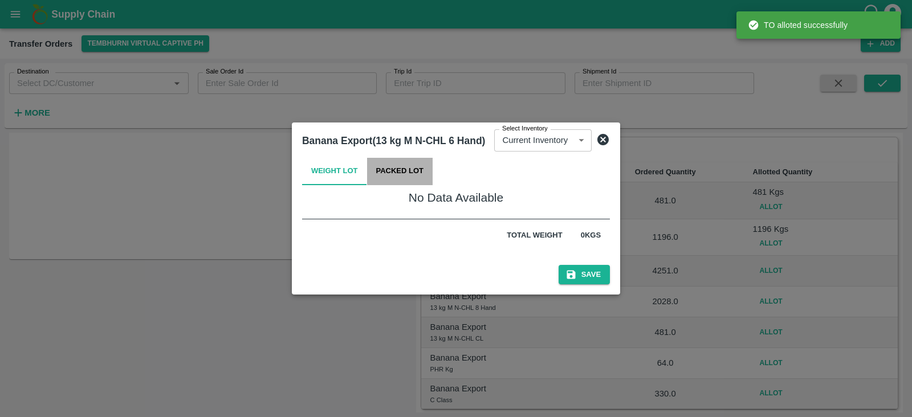
click at [397, 174] on button "Packed Lot" at bounding box center [400, 171] width 66 height 27
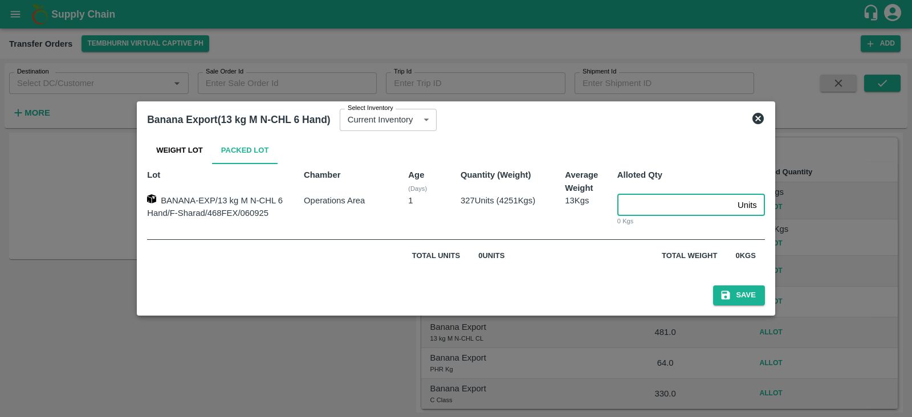
click at [650, 204] on input "number" at bounding box center [675, 205] width 116 height 22
type input "327"
click at [743, 287] on button "Save" at bounding box center [738, 296] width 51 height 20
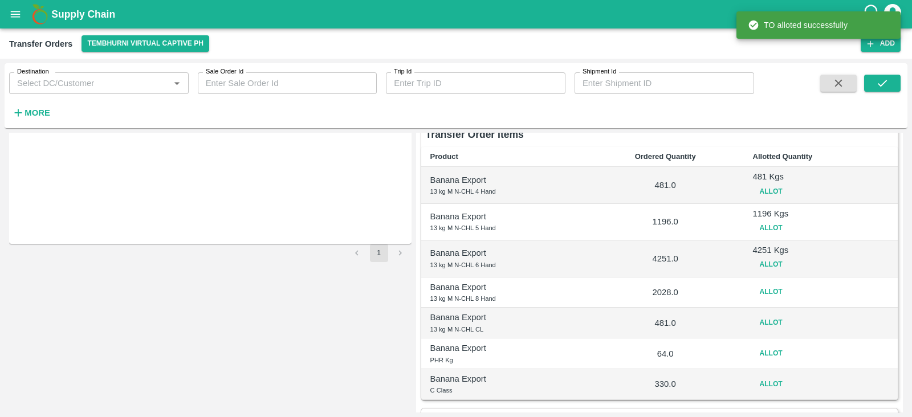
scroll to position [146, 0]
click at [773, 298] on button "Allot" at bounding box center [771, 291] width 36 height 17
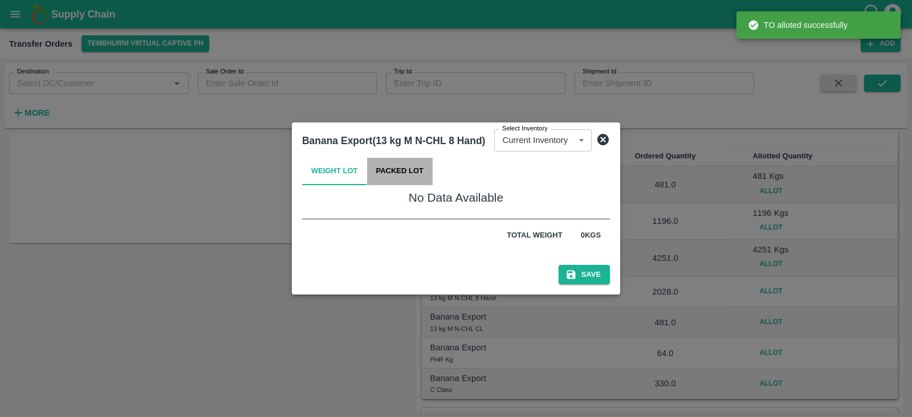
click at [413, 173] on button "Packed Lot" at bounding box center [400, 171] width 66 height 27
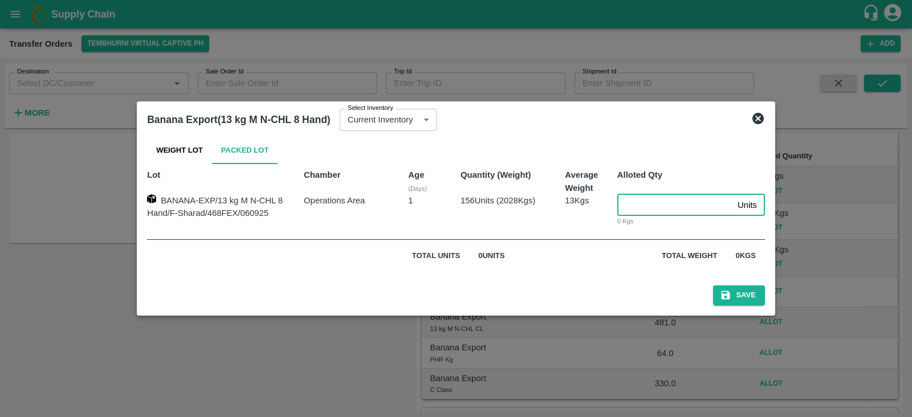
click at [662, 209] on input "number" at bounding box center [675, 205] width 116 height 22
type input "156"
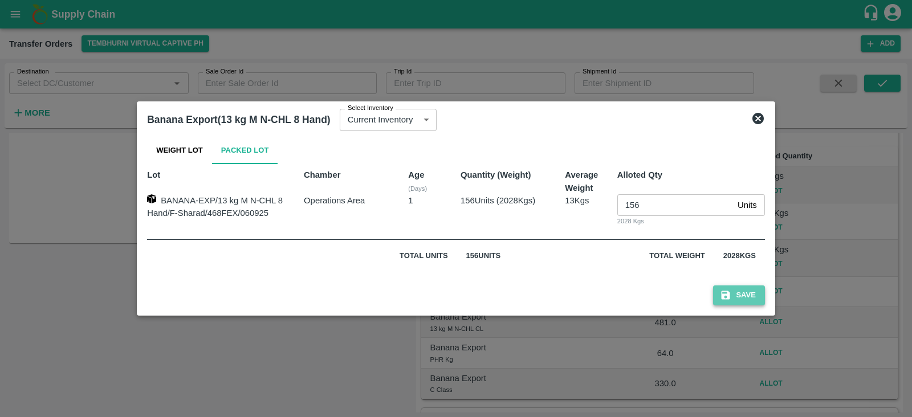
click at [735, 292] on button "Save" at bounding box center [738, 296] width 51 height 20
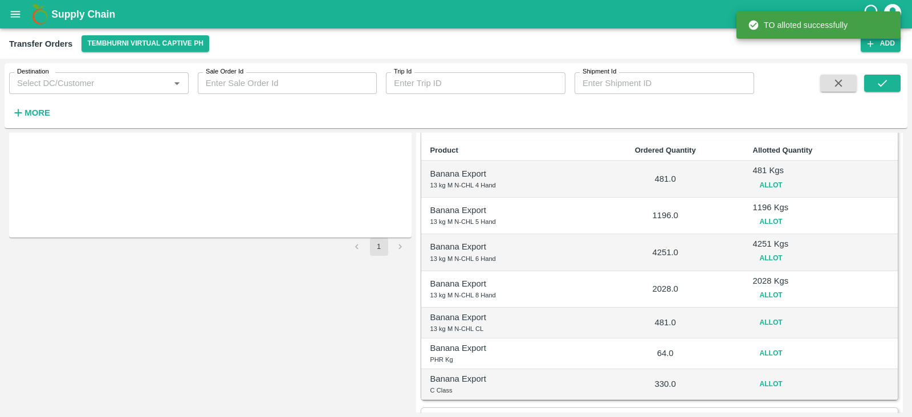
scroll to position [160, 0]
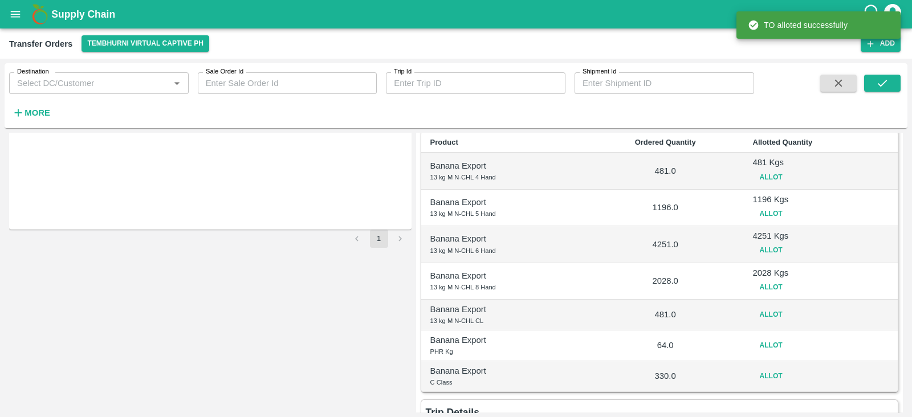
click at [770, 315] on button "Allot" at bounding box center [771, 315] width 36 height 17
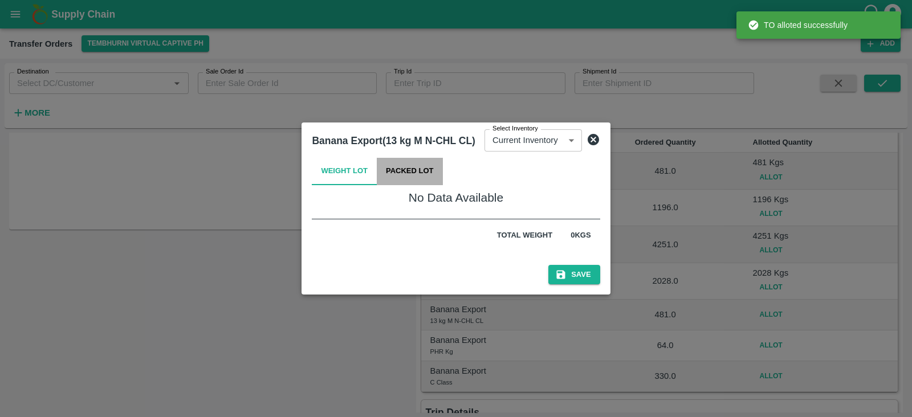
click at [401, 167] on button "Packed Lot" at bounding box center [410, 171] width 66 height 27
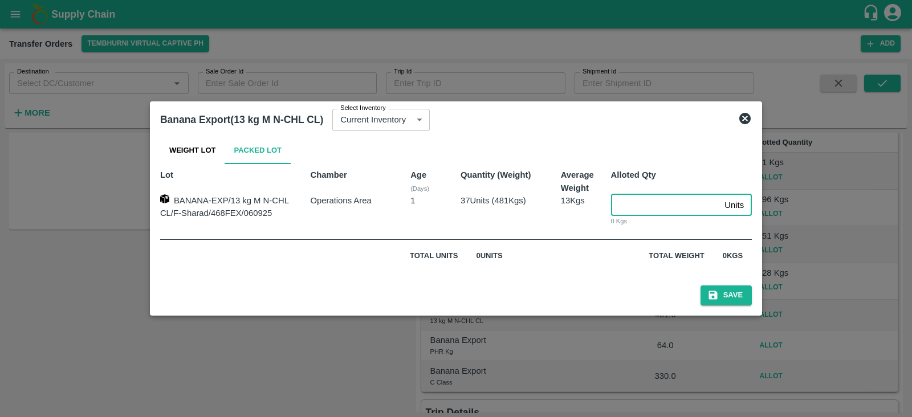
click at [634, 205] on input "number" at bounding box center [665, 205] width 109 height 22
type input "37"
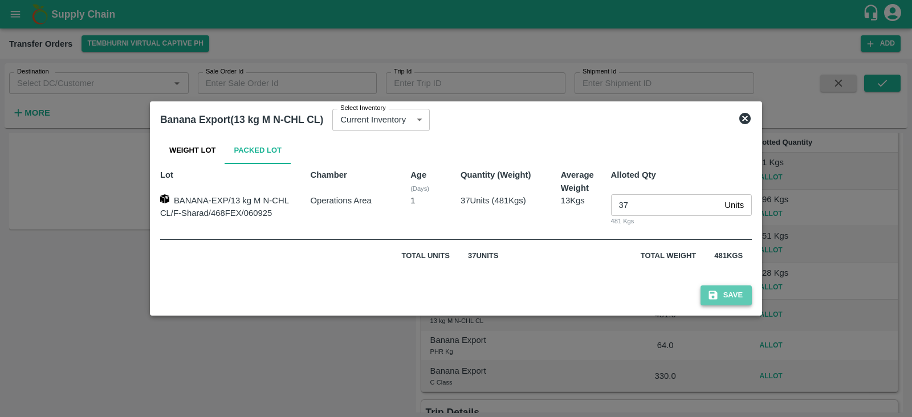
click at [734, 286] on button "Save" at bounding box center [725, 296] width 51 height 20
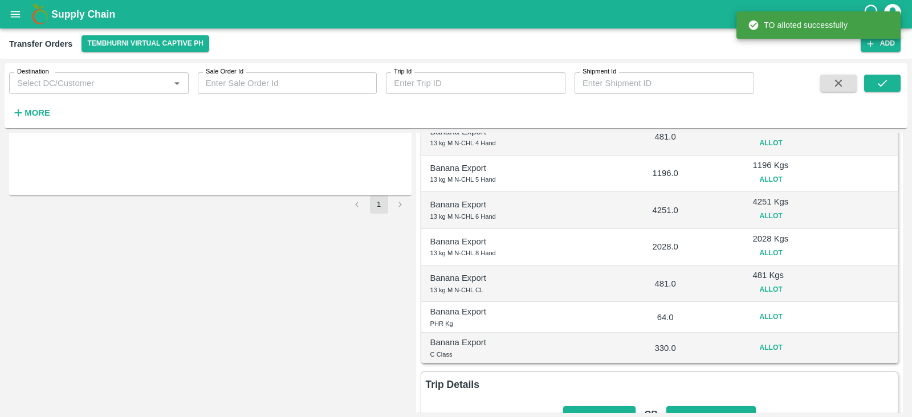
scroll to position [210, 0]
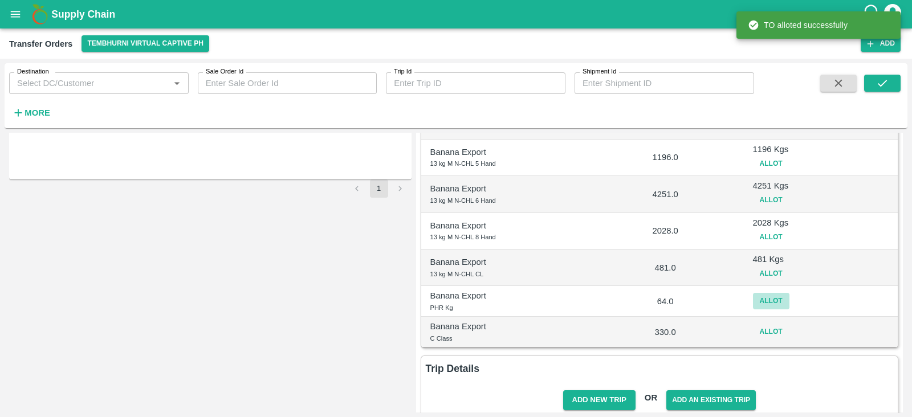
click at [768, 300] on button "Allot" at bounding box center [771, 301] width 36 height 17
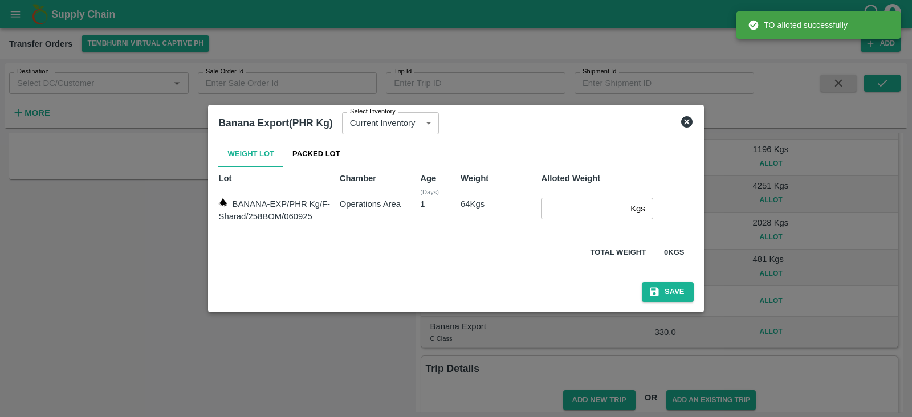
click at [564, 201] on input "number" at bounding box center [583, 209] width 85 height 22
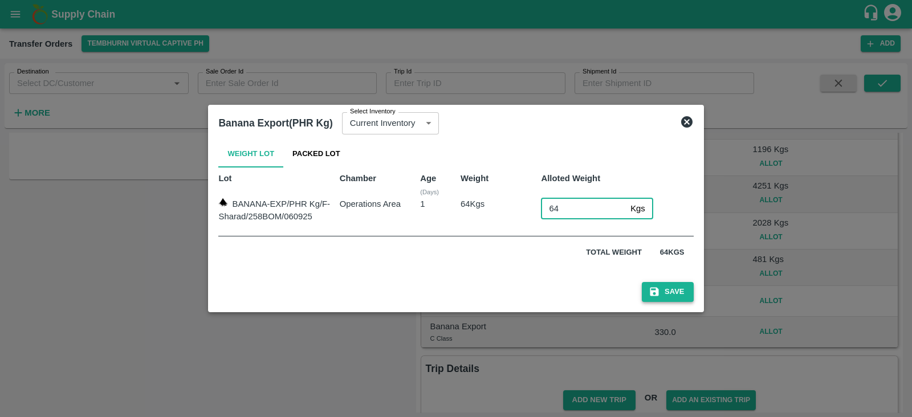
type input "64"
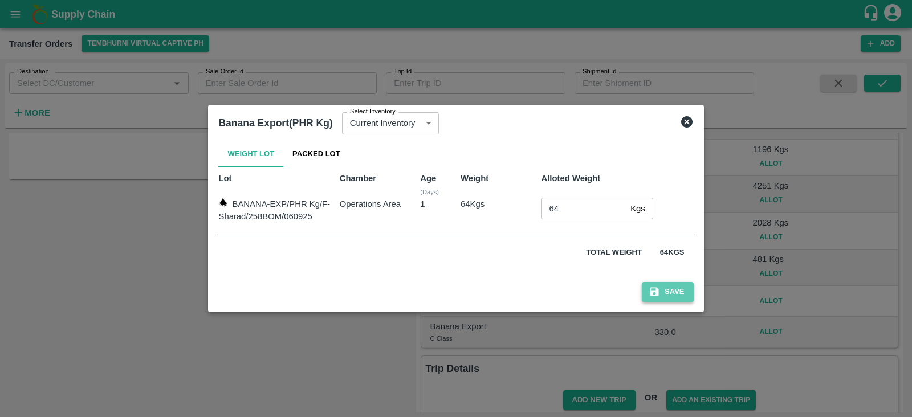
click at [672, 295] on button "Save" at bounding box center [667, 292] width 51 height 20
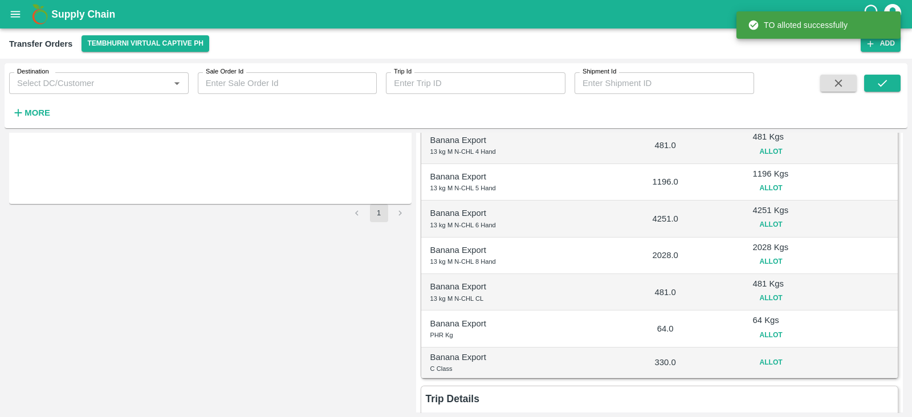
scroll to position [234, 0]
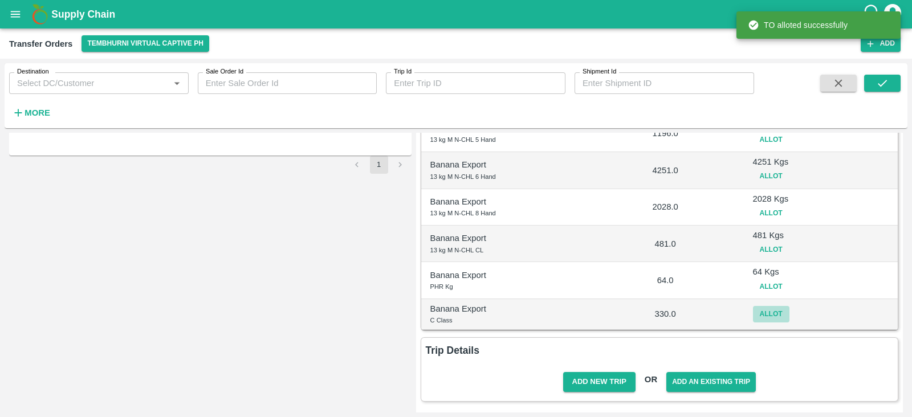
click at [761, 312] on button "Allot" at bounding box center [771, 314] width 36 height 17
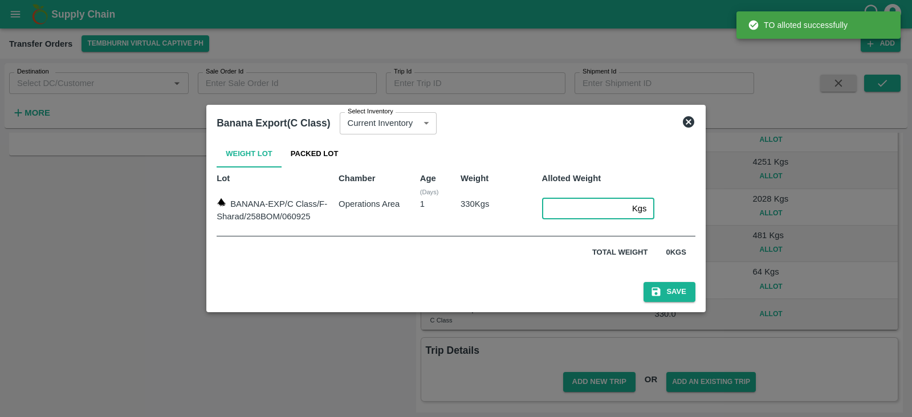
click at [548, 206] on input "number" at bounding box center [584, 209] width 85 height 22
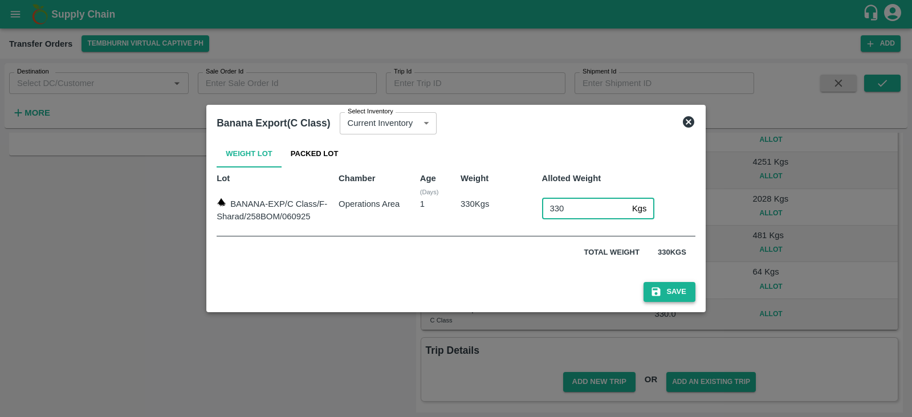
type input "330"
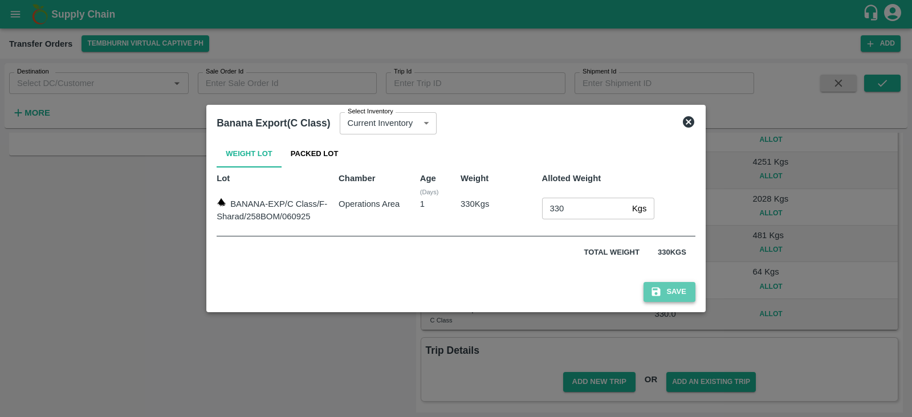
click at [684, 287] on button "Save" at bounding box center [668, 292] width 51 height 20
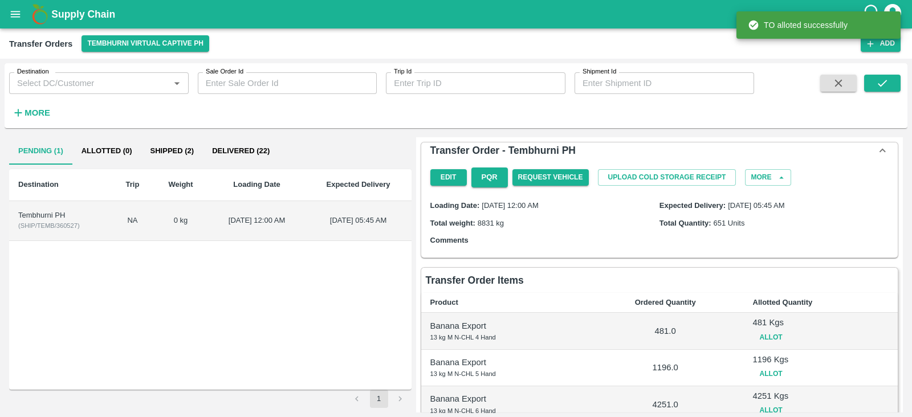
scroll to position [240, 0]
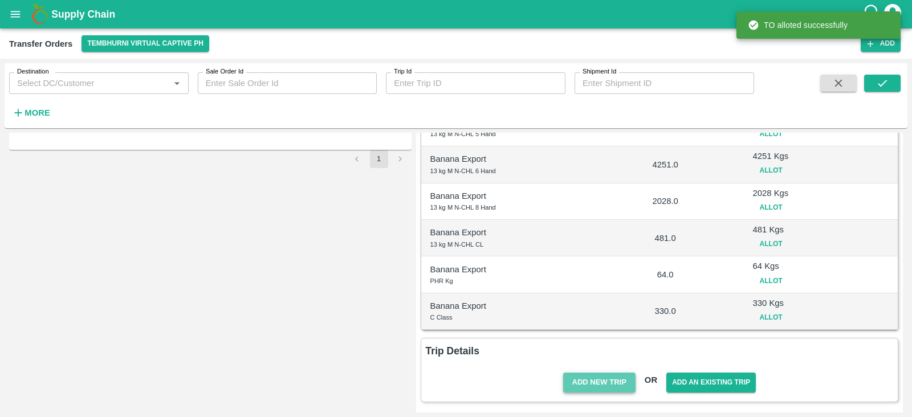
click at [601, 378] on button "Add New Trip" at bounding box center [599, 383] width 72 height 20
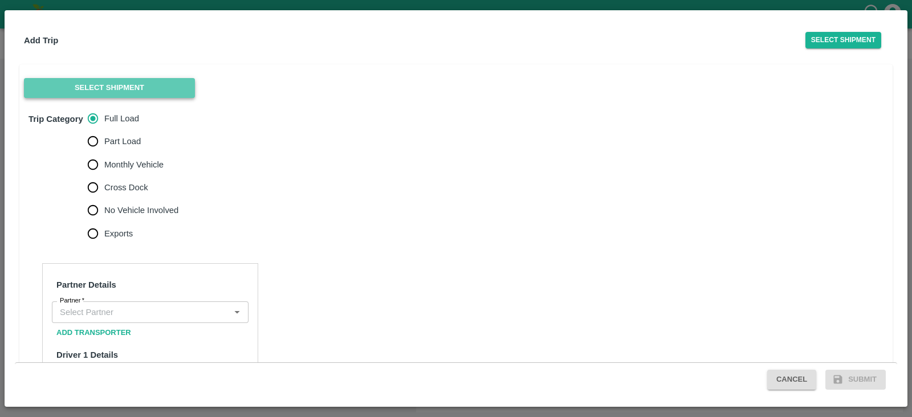
click at [94, 86] on button "Select Shipment" at bounding box center [109, 88] width 171 height 20
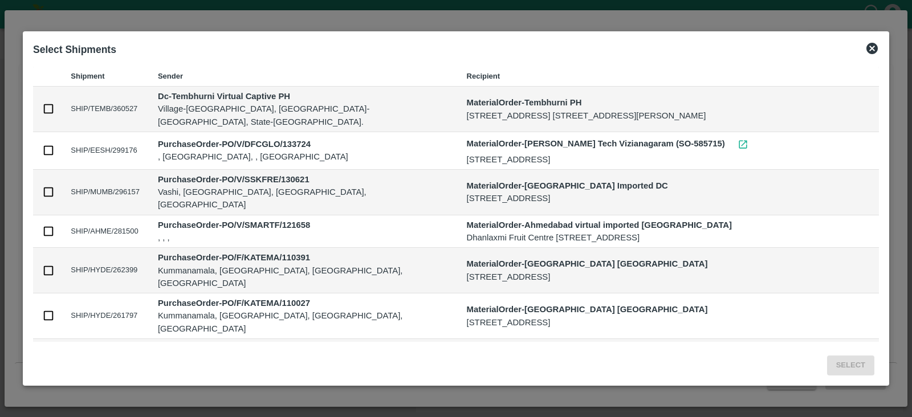
click at [46, 111] on input "checkbox" at bounding box center [48, 109] width 13 height 13
checkbox input "true"
click at [846, 354] on div "Select" at bounding box center [455, 364] width 855 height 34
click at [842, 363] on button "Select" at bounding box center [850, 366] width 47 height 20
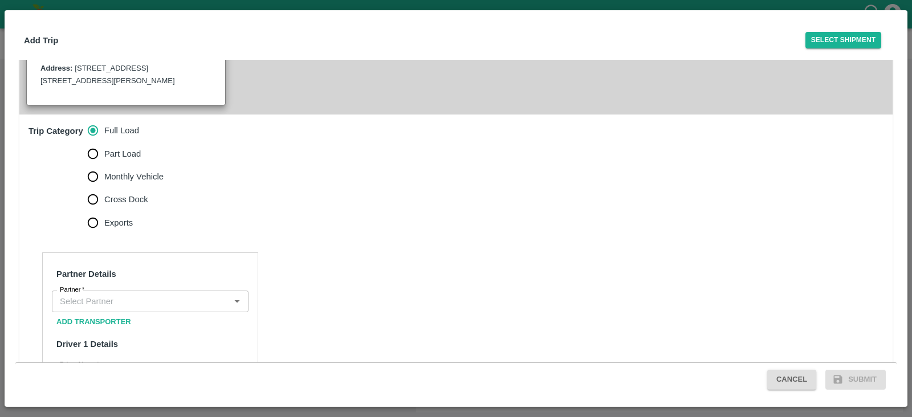
scroll to position [234, 0]
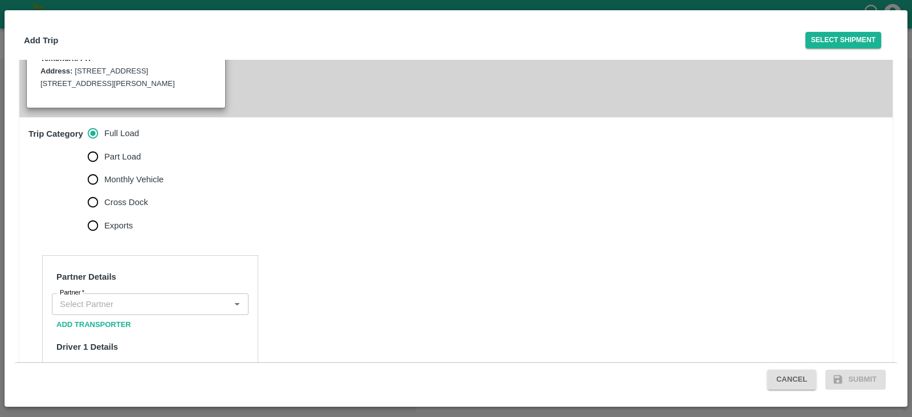
click at [118, 191] on label "Monthly Vehicle" at bounding box center [123, 179] width 82 height 23
click at [104, 191] on input "Monthly Vehicle" at bounding box center [93, 179] width 23 height 23
radio input "true"
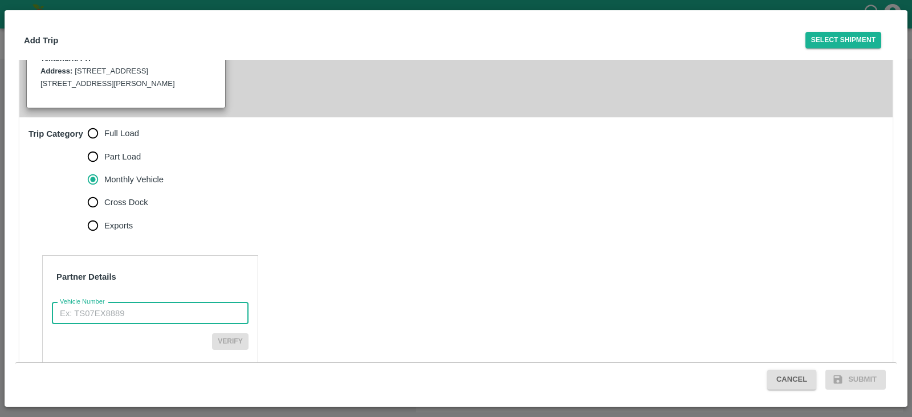
click at [96, 323] on input "Vehicle Number" at bounding box center [150, 314] width 197 height 22
paste input "MH10Z3780"
click at [63, 324] on input "MH10Z3780" at bounding box center [150, 314] width 197 height 22
type input "MH10Z3780"
click at [225, 350] on button "Verify" at bounding box center [230, 341] width 36 height 17
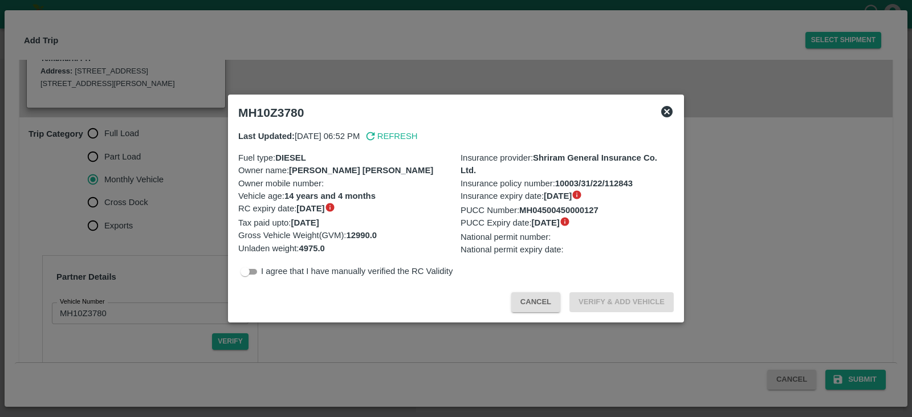
click at [670, 111] on icon at bounding box center [666, 111] width 11 height 11
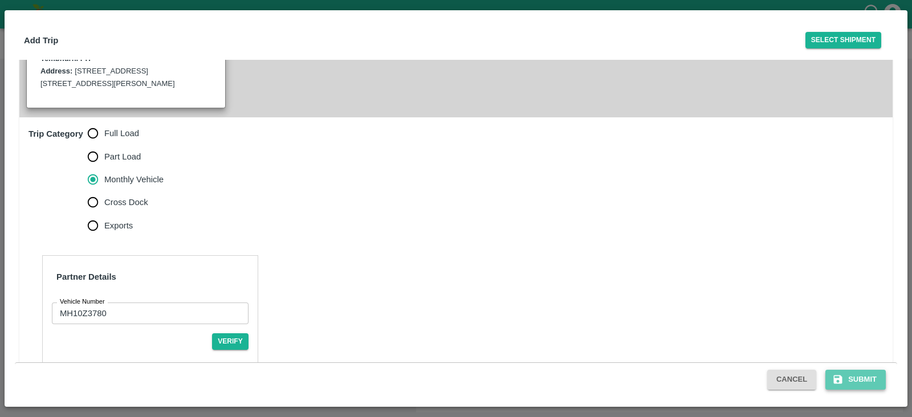
click at [858, 386] on button "Submit" at bounding box center [855, 380] width 60 height 20
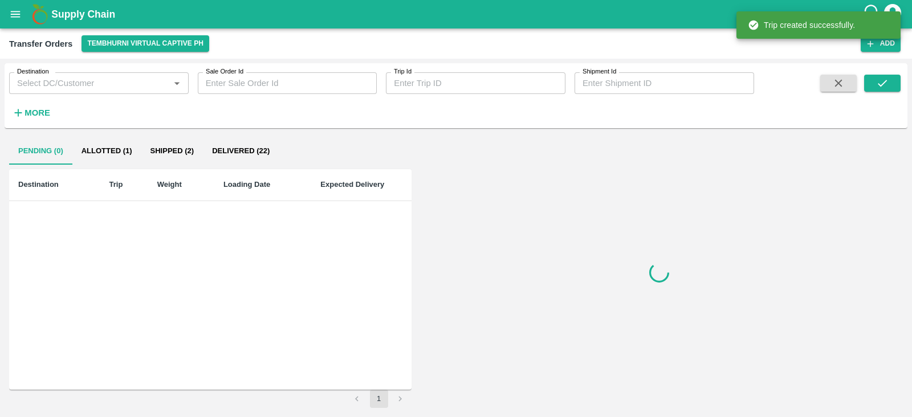
scroll to position [299, 0]
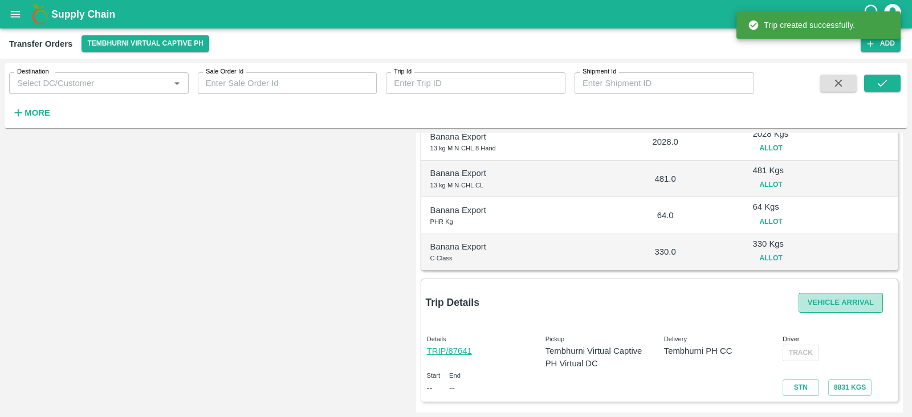
click at [846, 310] on button "Vehicle Arrival" at bounding box center [841, 303] width 84 height 20
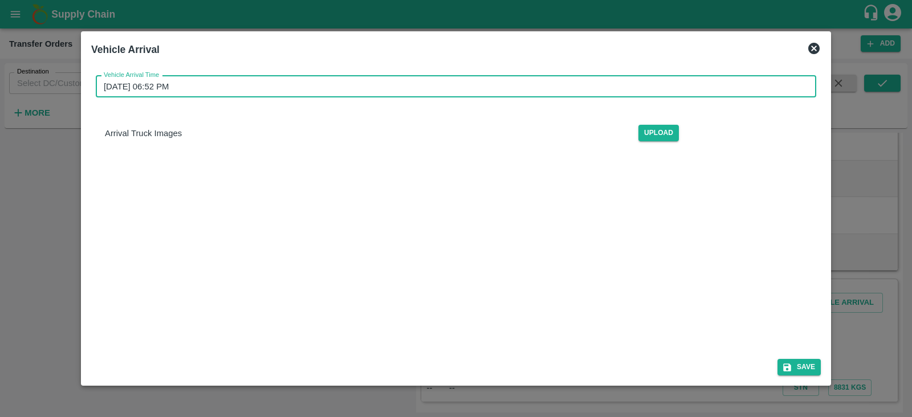
click at [169, 89] on input "[DATE] 06:52 PM" at bounding box center [452, 87] width 712 height 22
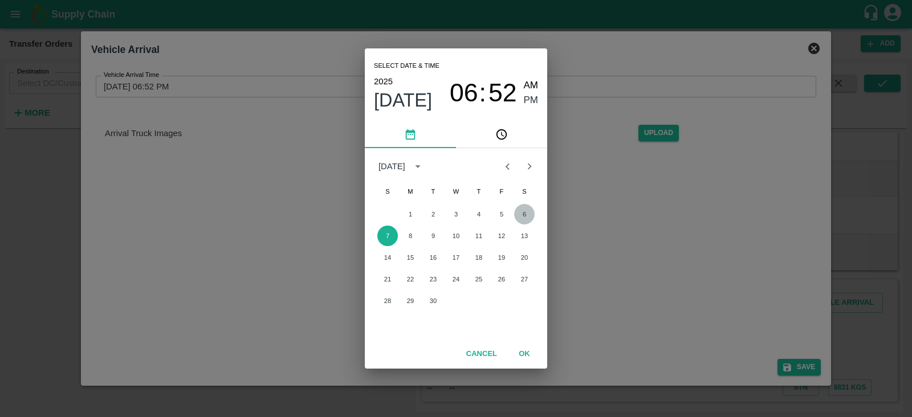
click at [520, 215] on button "6" at bounding box center [524, 214] width 21 height 21
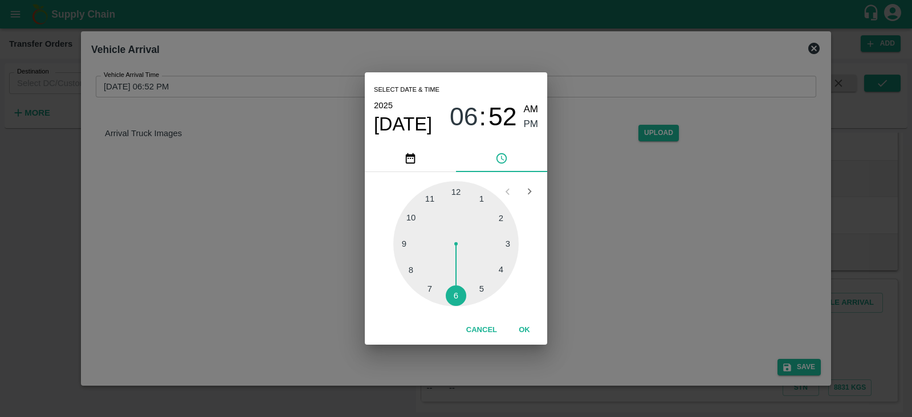
click at [482, 290] on div at bounding box center [455, 243] width 125 height 125
click at [403, 240] on div at bounding box center [455, 243] width 125 height 125
click at [402, 242] on div at bounding box center [455, 243] width 125 height 125
type input "[DATE] 05:45 PM"
drag, startPoint x: 531, startPoint y: 124, endPoint x: 523, endPoint y: 330, distance: 206.5
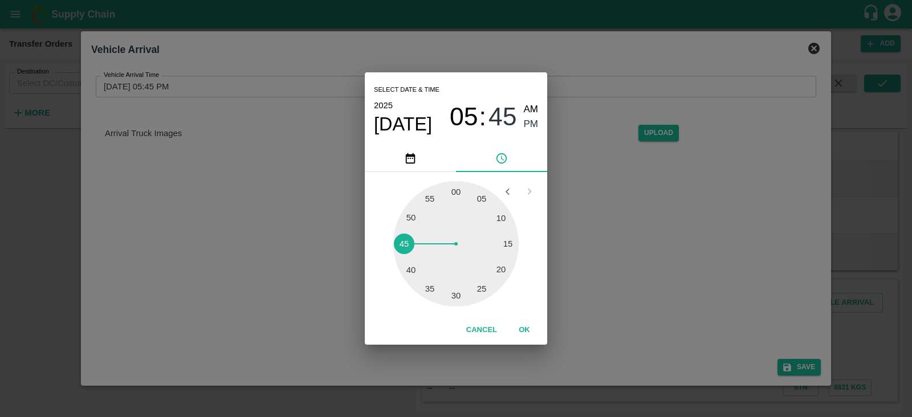
click at [523, 330] on div "Select date & time [DATE] 05 : 45 AM PM 05 10 15 20 25 30 35 40 45 50 55 00 Can…" at bounding box center [456, 208] width 182 height 272
click at [523, 330] on button "OK" at bounding box center [524, 330] width 36 height 20
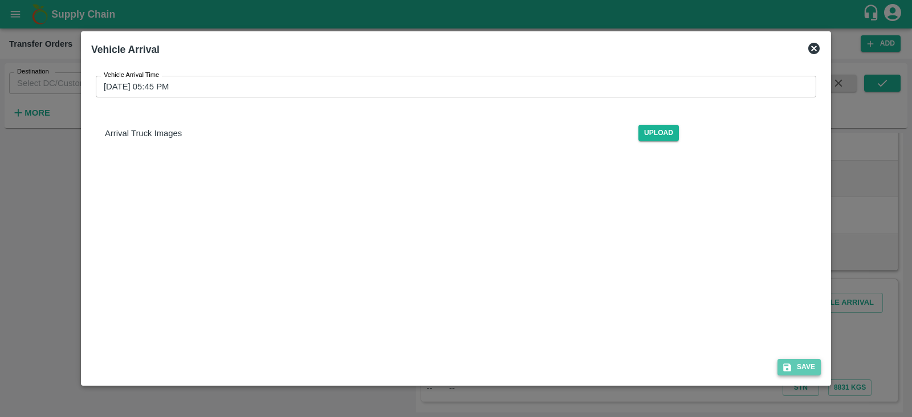
click at [801, 369] on button "Save" at bounding box center [798, 367] width 43 height 17
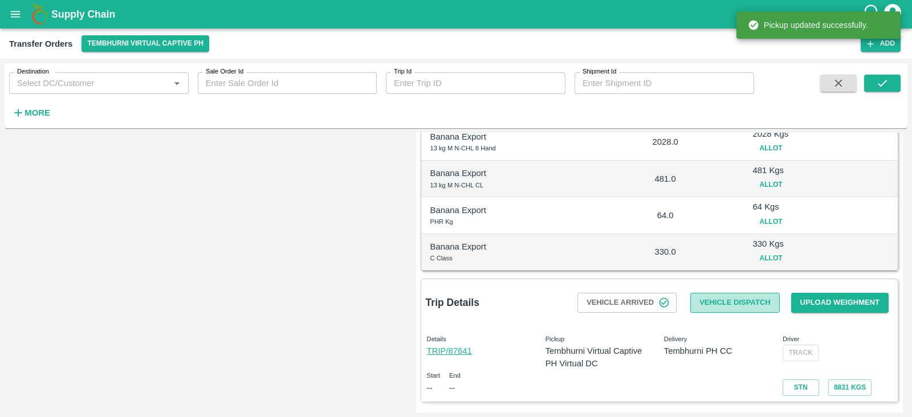
click at [711, 302] on button "Vehicle Dispatch" at bounding box center [734, 303] width 89 height 20
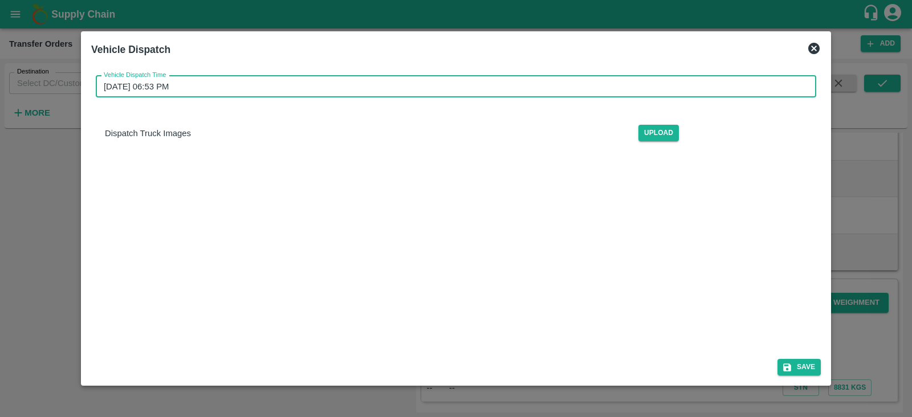
click at [578, 86] on input "[DATE] 06:53 PM" at bounding box center [452, 87] width 712 height 22
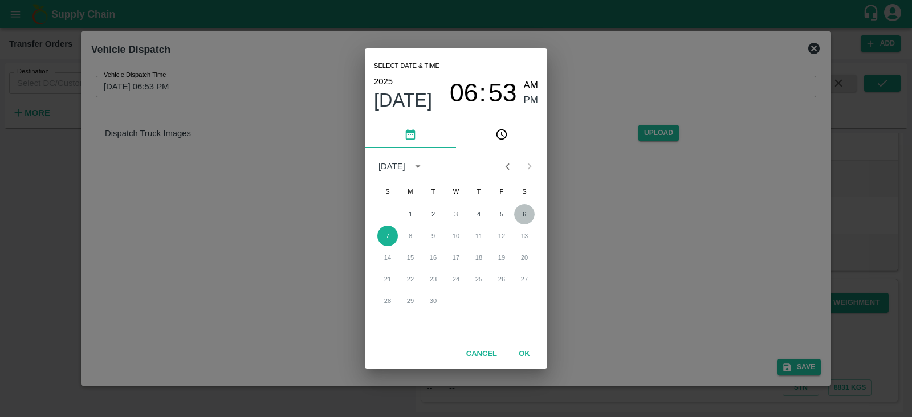
click at [520, 213] on button "6" at bounding box center [524, 214] width 21 height 21
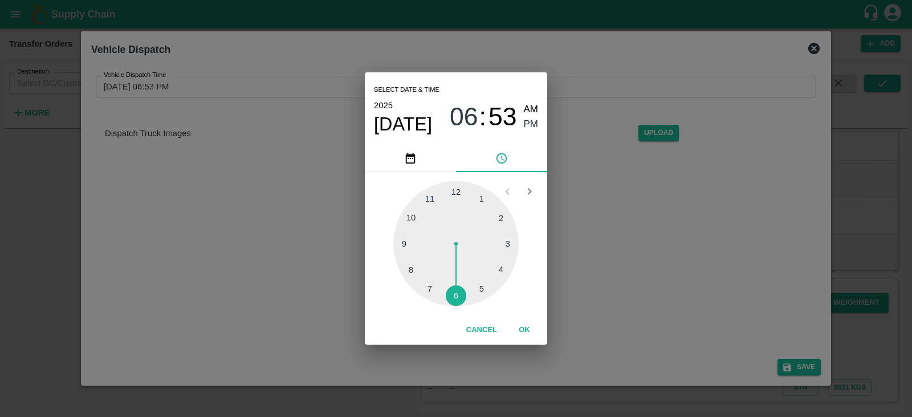
click at [480, 286] on div at bounding box center [455, 243] width 125 height 125
click at [402, 245] on div at bounding box center [455, 243] width 125 height 125
type input "[DATE] 05:45 PM"
click at [531, 127] on span "PM" at bounding box center [531, 124] width 15 height 15
click at [522, 328] on button "OK" at bounding box center [524, 330] width 36 height 20
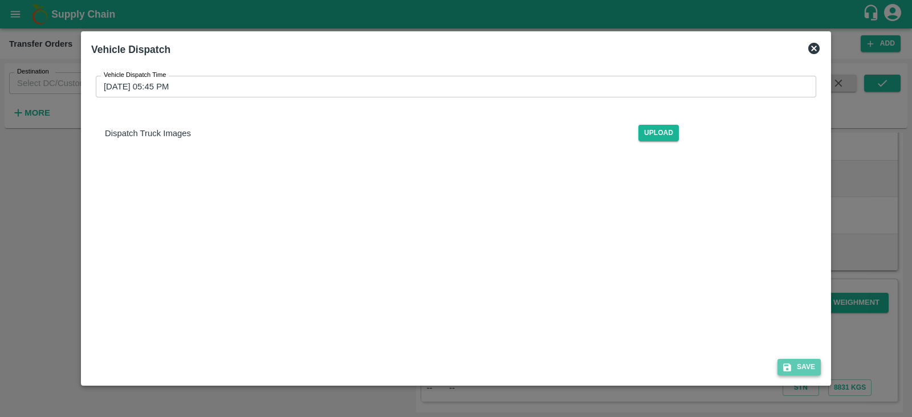
click at [793, 372] on button "Save" at bounding box center [798, 367] width 43 height 17
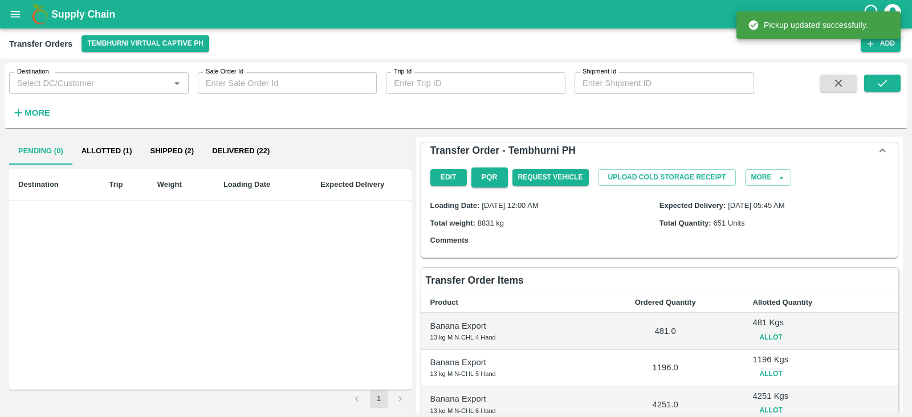
scroll to position [311, 0]
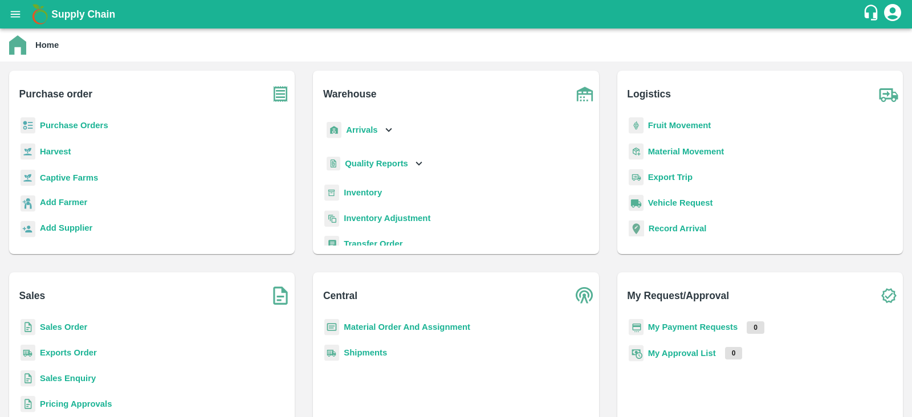
click at [80, 118] on div "Purchase Orders" at bounding box center [151, 130] width 267 height 26
click at [68, 126] on b "Purchase Orders" at bounding box center [74, 125] width 68 height 9
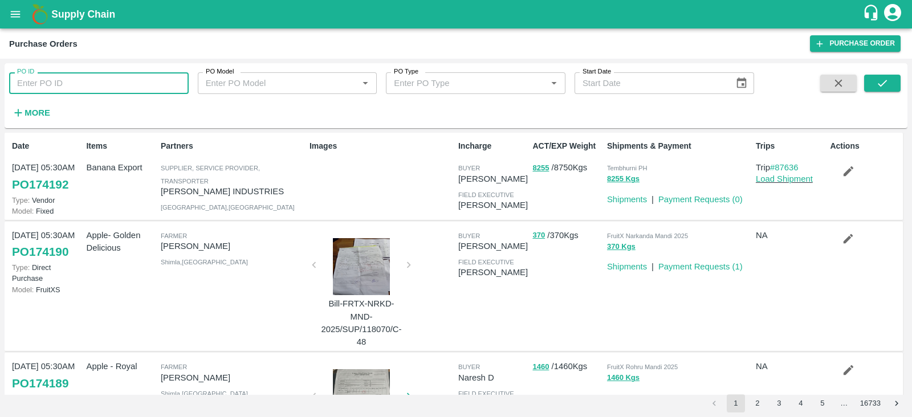
click at [42, 86] on input "PO ID" at bounding box center [99, 83] width 180 height 22
paste input "174107"
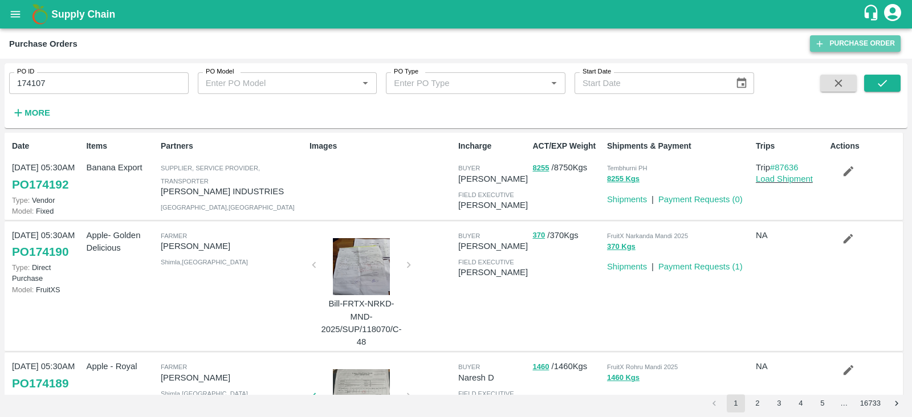
click at [857, 39] on link "Purchase Order" at bounding box center [855, 43] width 91 height 17
click at [886, 83] on icon "submit" at bounding box center [882, 83] width 13 height 13
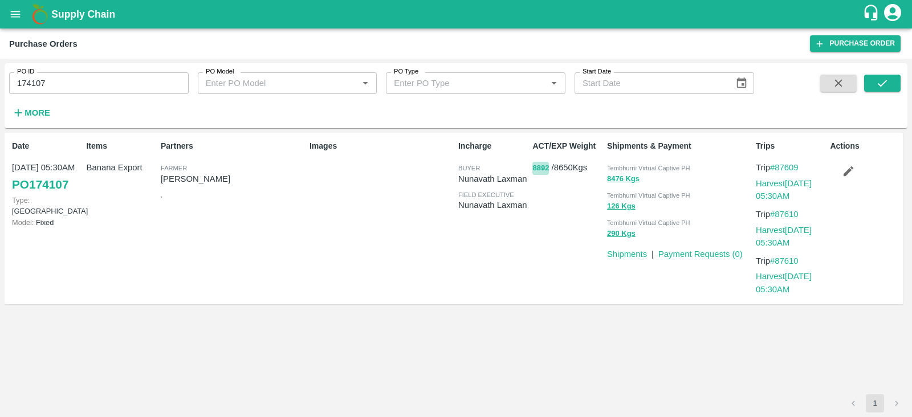
click at [537, 169] on button "8892" at bounding box center [540, 168] width 17 height 13
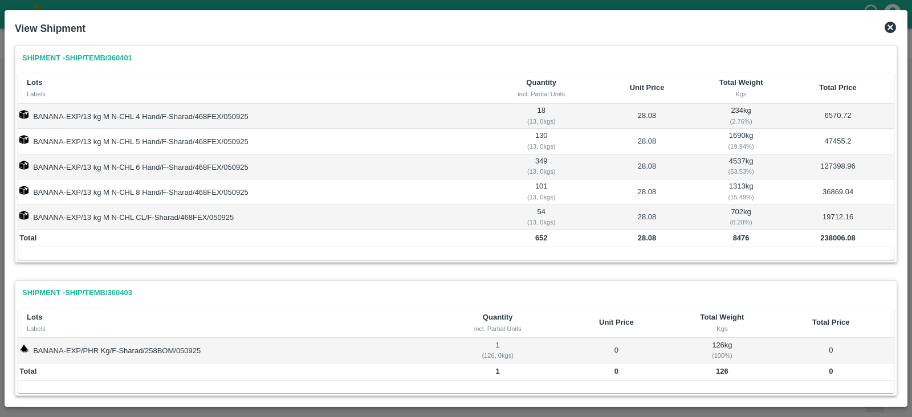
click at [890, 26] on icon at bounding box center [890, 27] width 11 height 11
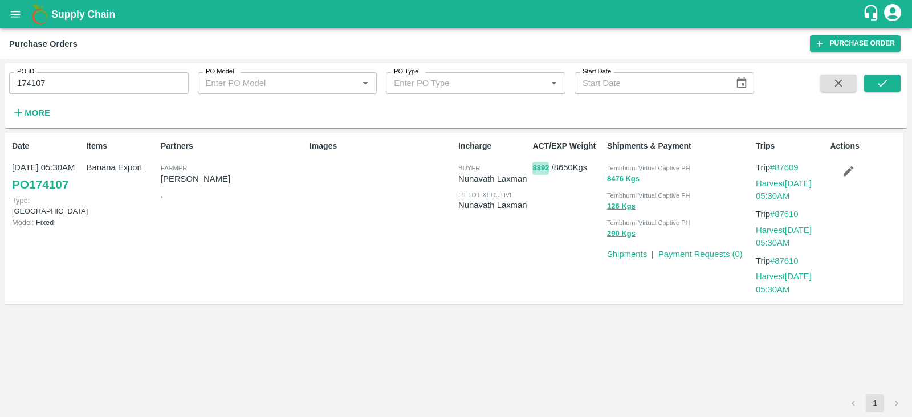
click at [536, 166] on button "8892" at bounding box center [540, 168] width 17 height 13
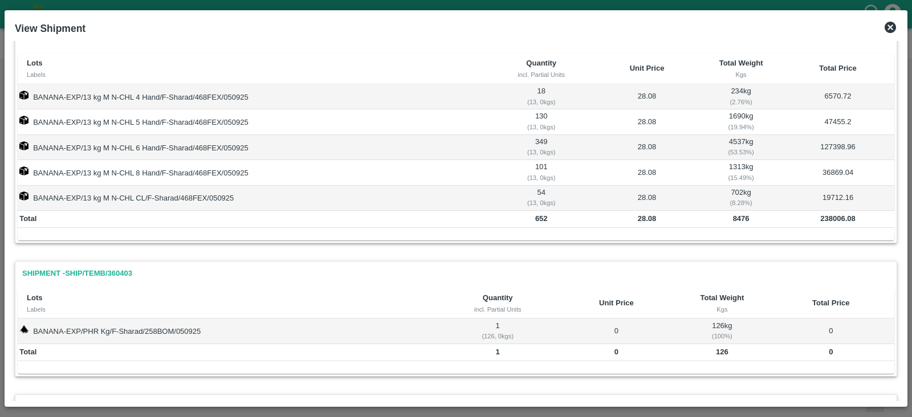
scroll to position [20, 0]
click at [888, 27] on icon at bounding box center [890, 27] width 11 height 11
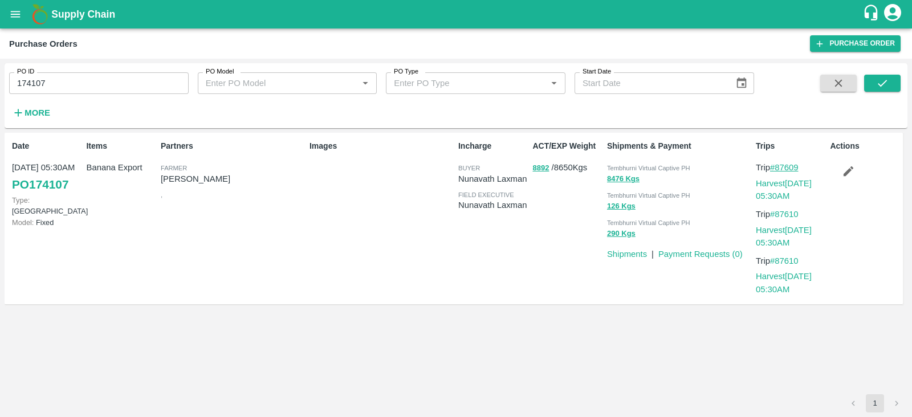
click at [787, 170] on link "#87609" at bounding box center [784, 167] width 28 height 9
drag, startPoint x: 47, startPoint y: 86, endPoint x: 0, endPoint y: 85, distance: 47.3
click at [0, 85] on div "PO ID 174107 PO ID PO Model PO Model   * PO Type PO Type   * Start Date Start D…" at bounding box center [456, 238] width 912 height 359
paste input "text"
click at [881, 82] on icon "submit" at bounding box center [882, 83] width 13 height 13
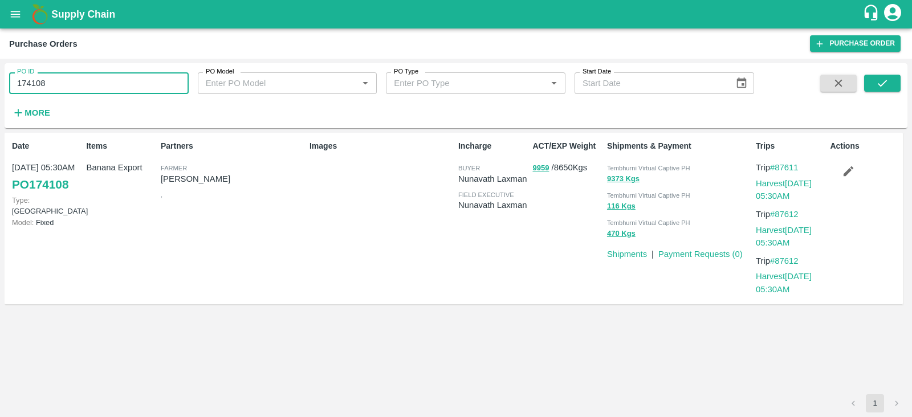
drag, startPoint x: 50, startPoint y: 84, endPoint x: 0, endPoint y: 84, distance: 50.2
click at [0, 84] on div "PO ID 174108 PO ID PO Model PO Model   * PO Type PO Type   * Start Date Start D…" at bounding box center [456, 238] width 912 height 359
paste input "text"
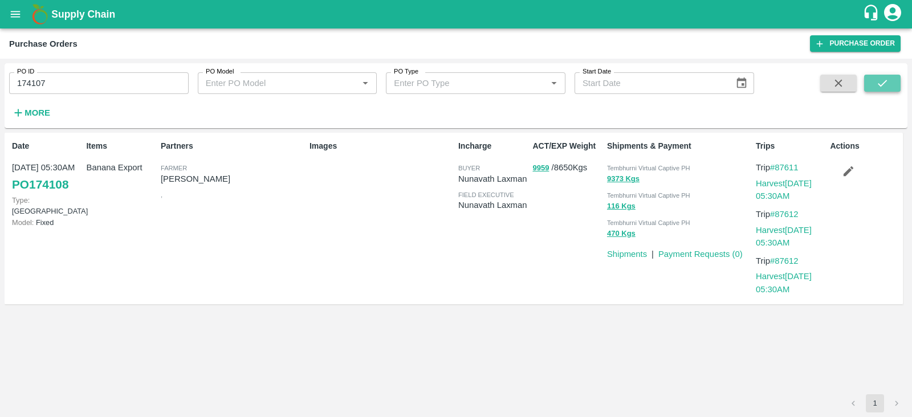
click at [895, 75] on button "submit" at bounding box center [882, 83] width 36 height 17
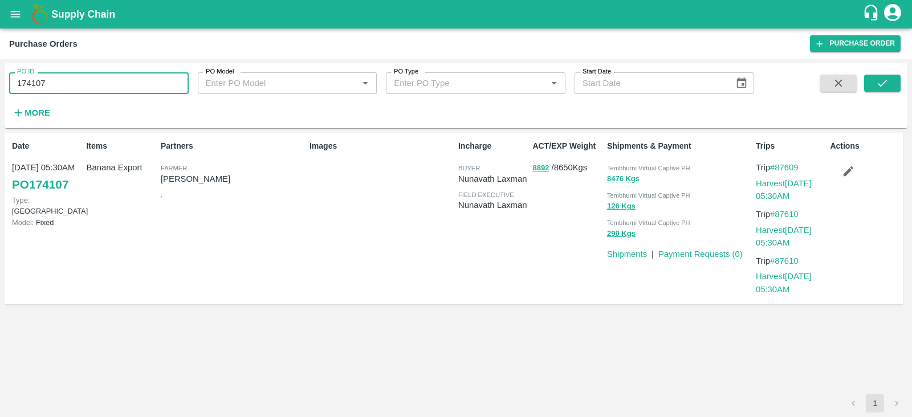
click at [75, 82] on input "174107" at bounding box center [99, 83] width 180 height 22
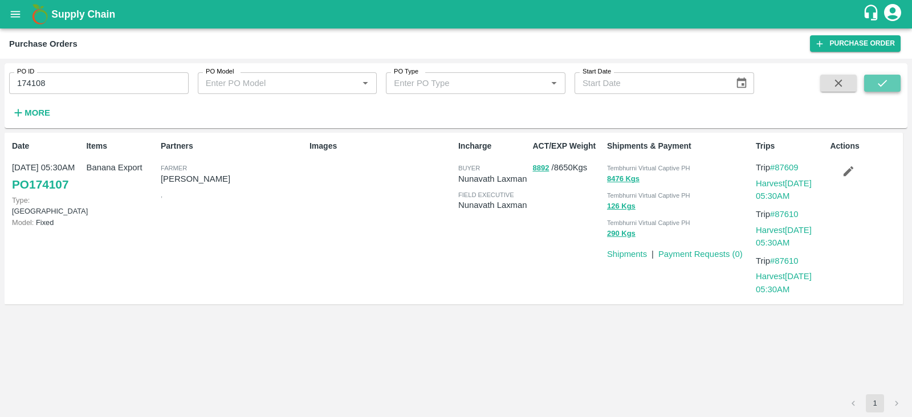
click at [877, 87] on icon "submit" at bounding box center [882, 83] width 13 height 13
click at [539, 168] on button "9959" at bounding box center [540, 168] width 17 height 13
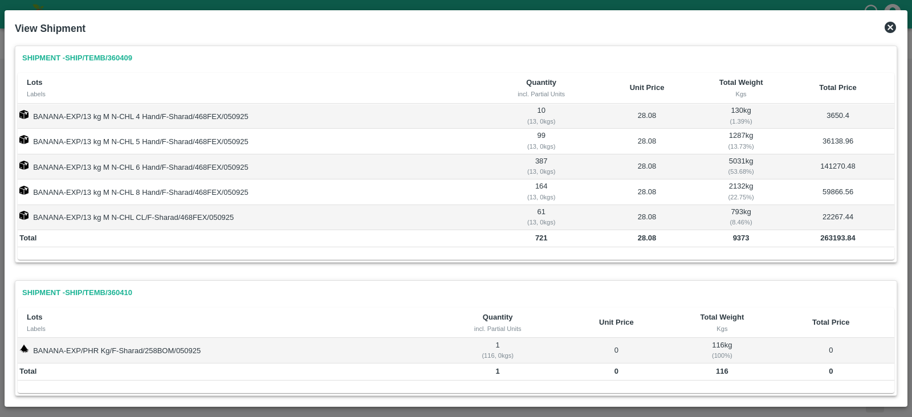
click at [889, 28] on icon at bounding box center [890, 28] width 14 height 14
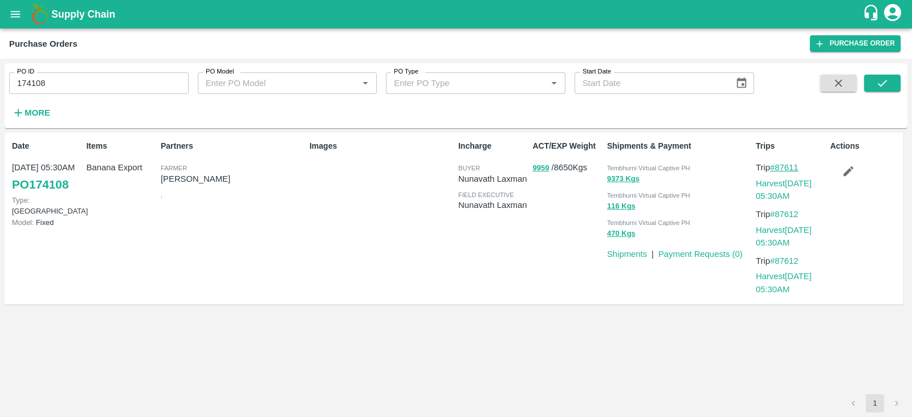
click at [793, 168] on link "#87611" at bounding box center [784, 167] width 28 height 9
drag, startPoint x: 51, startPoint y: 87, endPoint x: 0, endPoint y: 83, distance: 51.4
click at [0, 83] on div "PO ID 174108 PO ID PO Model PO Model   * PO Type PO Type   * Start Date Start D…" at bounding box center [456, 238] width 912 height 359
paste input "text"
drag, startPoint x: 74, startPoint y: 82, endPoint x: 2, endPoint y: 89, distance: 72.1
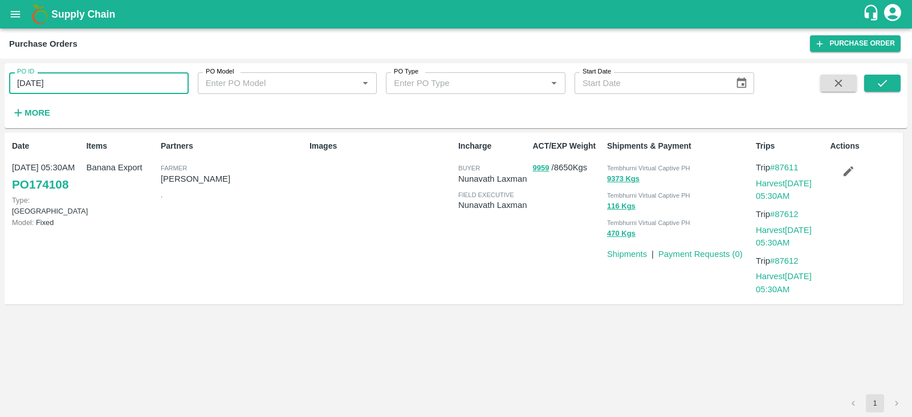
click at [2, 89] on div "PO ID 06-09-2025 PO ID PO Model PO Model   * PO Type PO Type   * Start Date Sta…" at bounding box center [456, 238] width 912 height 359
paste input "text"
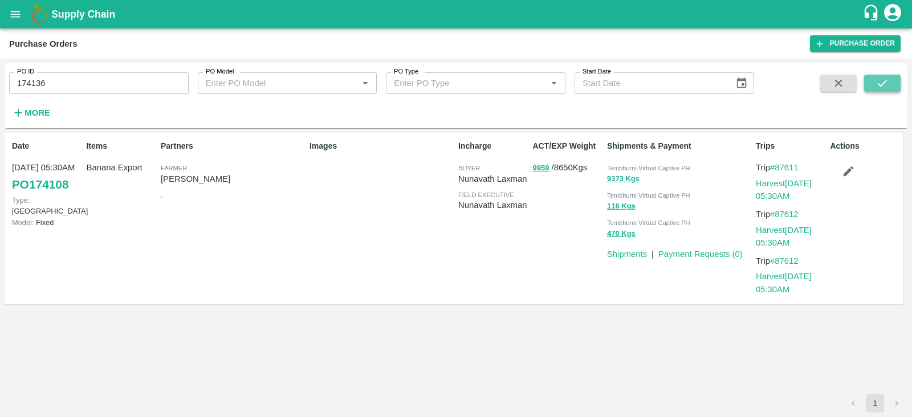
click at [886, 84] on icon "submit" at bounding box center [882, 83] width 13 height 13
click at [534, 169] on button "9842" at bounding box center [540, 168] width 17 height 13
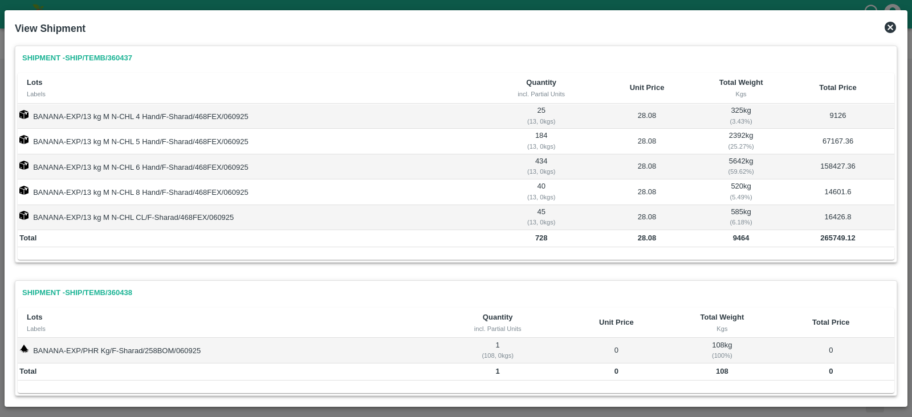
click at [891, 31] on icon at bounding box center [890, 27] width 11 height 11
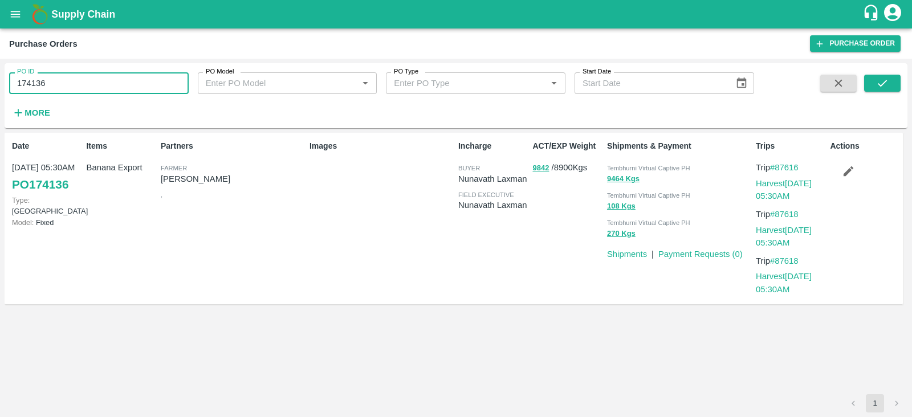
drag, startPoint x: 52, startPoint y: 82, endPoint x: 0, endPoint y: 85, distance: 51.9
click at [0, 85] on div "PO ID 174136 PO ID PO Model PO Model   * PO Type PO Type   * Start Date Start D…" at bounding box center [456, 238] width 912 height 359
paste input "text"
type input "174137"
click at [886, 83] on icon "submit" at bounding box center [882, 83] width 13 height 13
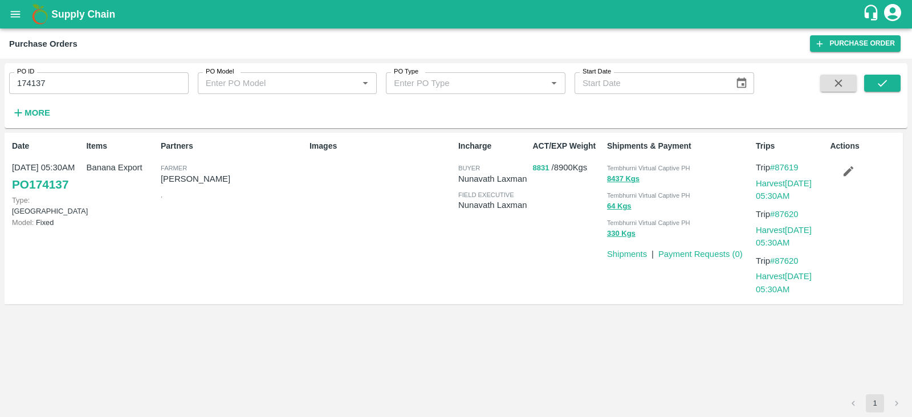
click at [536, 165] on button "8831" at bounding box center [540, 168] width 17 height 13
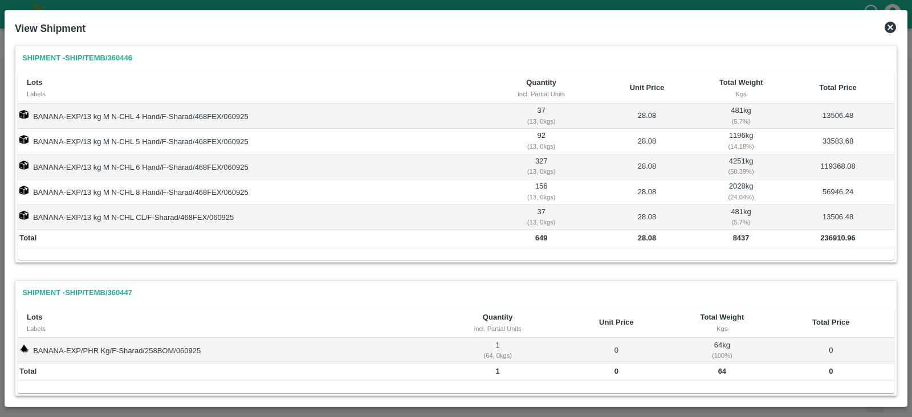
click at [892, 30] on icon at bounding box center [890, 28] width 14 height 14
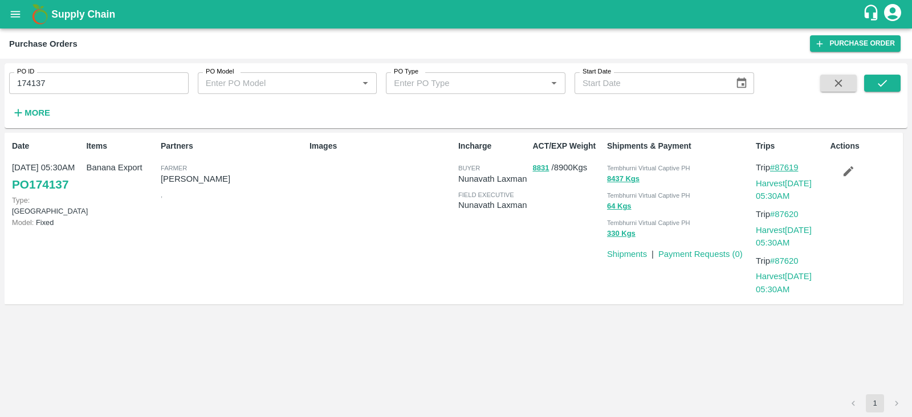
click at [788, 166] on link "#87619" at bounding box center [784, 167] width 28 height 9
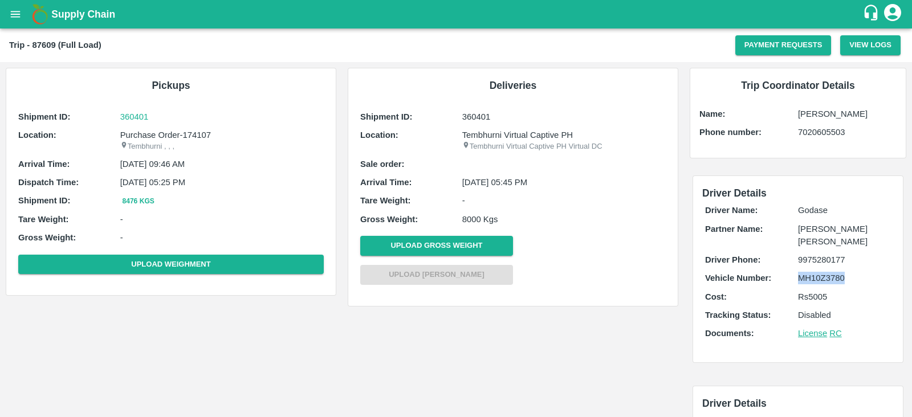
drag, startPoint x: 846, startPoint y: 277, endPoint x: 784, endPoint y: 276, distance: 62.7
click at [784, 276] on div "Vehicle Number: MH10Z3780" at bounding box center [798, 278] width 186 height 13
copy div "MH10Z3780"
drag, startPoint x: 849, startPoint y: 279, endPoint x: 798, endPoint y: 278, distance: 51.3
click at [798, 278] on p "MH45AX3780" at bounding box center [844, 278] width 93 height 13
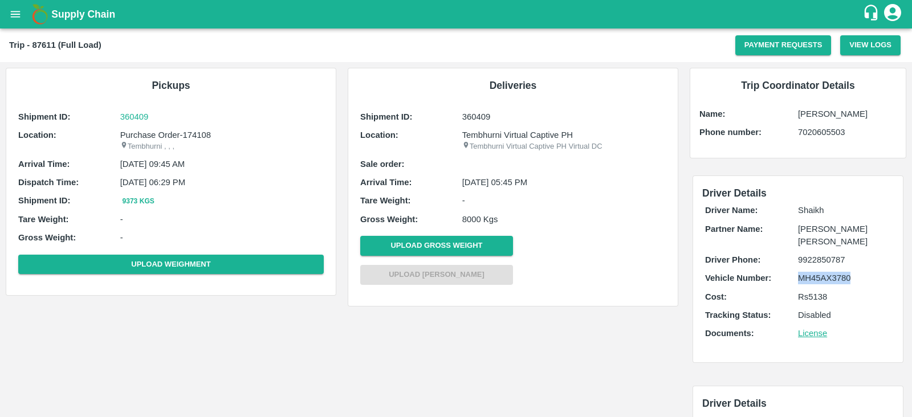
copy p "MH45AX3780"
drag, startPoint x: 843, startPoint y: 275, endPoint x: 798, endPoint y: 274, distance: 45.1
click at [798, 274] on p "MH10Z3780" at bounding box center [844, 278] width 93 height 13
copy p "MH10Z3780"
